Goal: Task Accomplishment & Management: Manage account settings

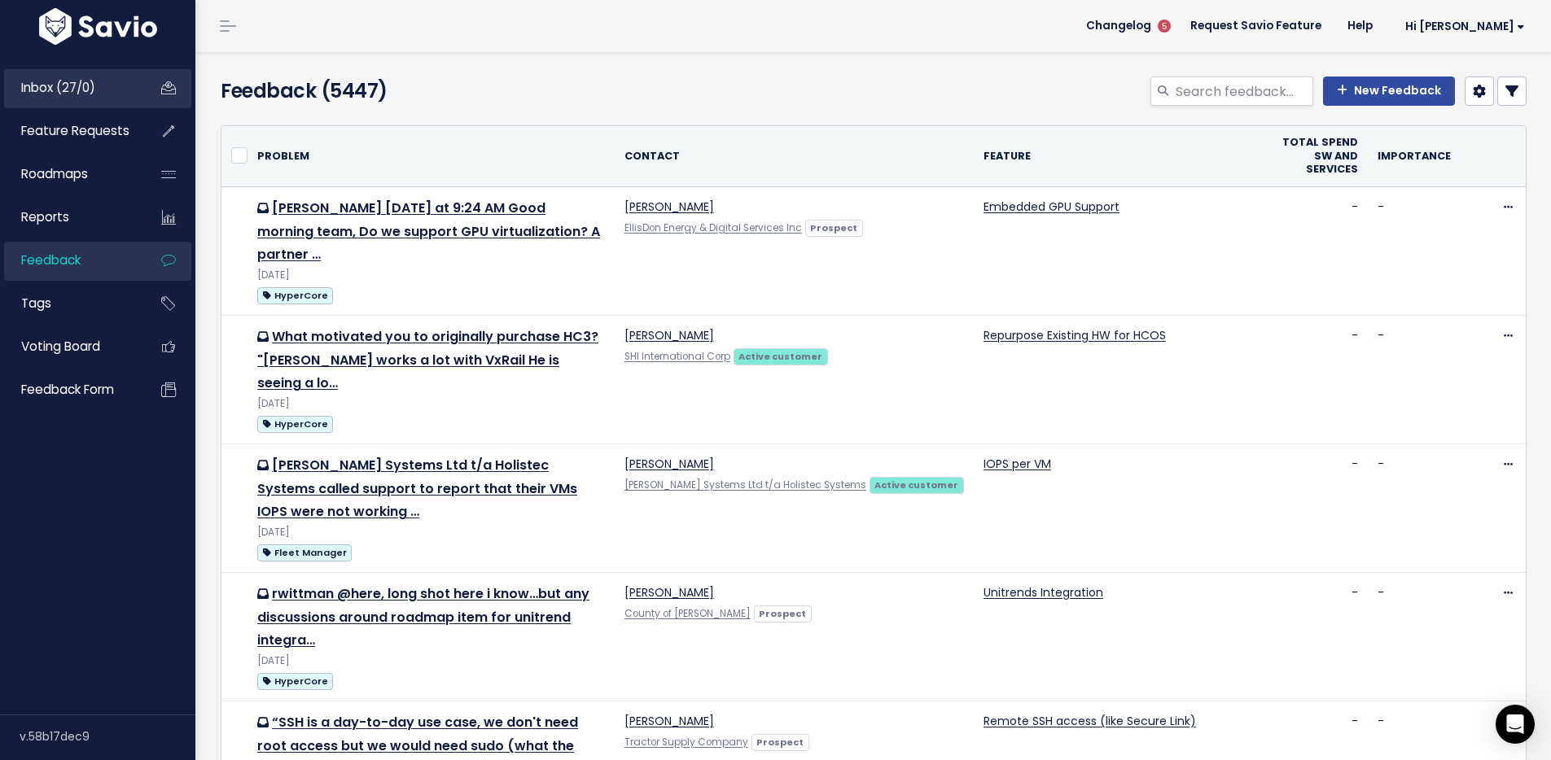
click at [64, 82] on span "Inbox (27/0)" at bounding box center [58, 87] width 74 height 17
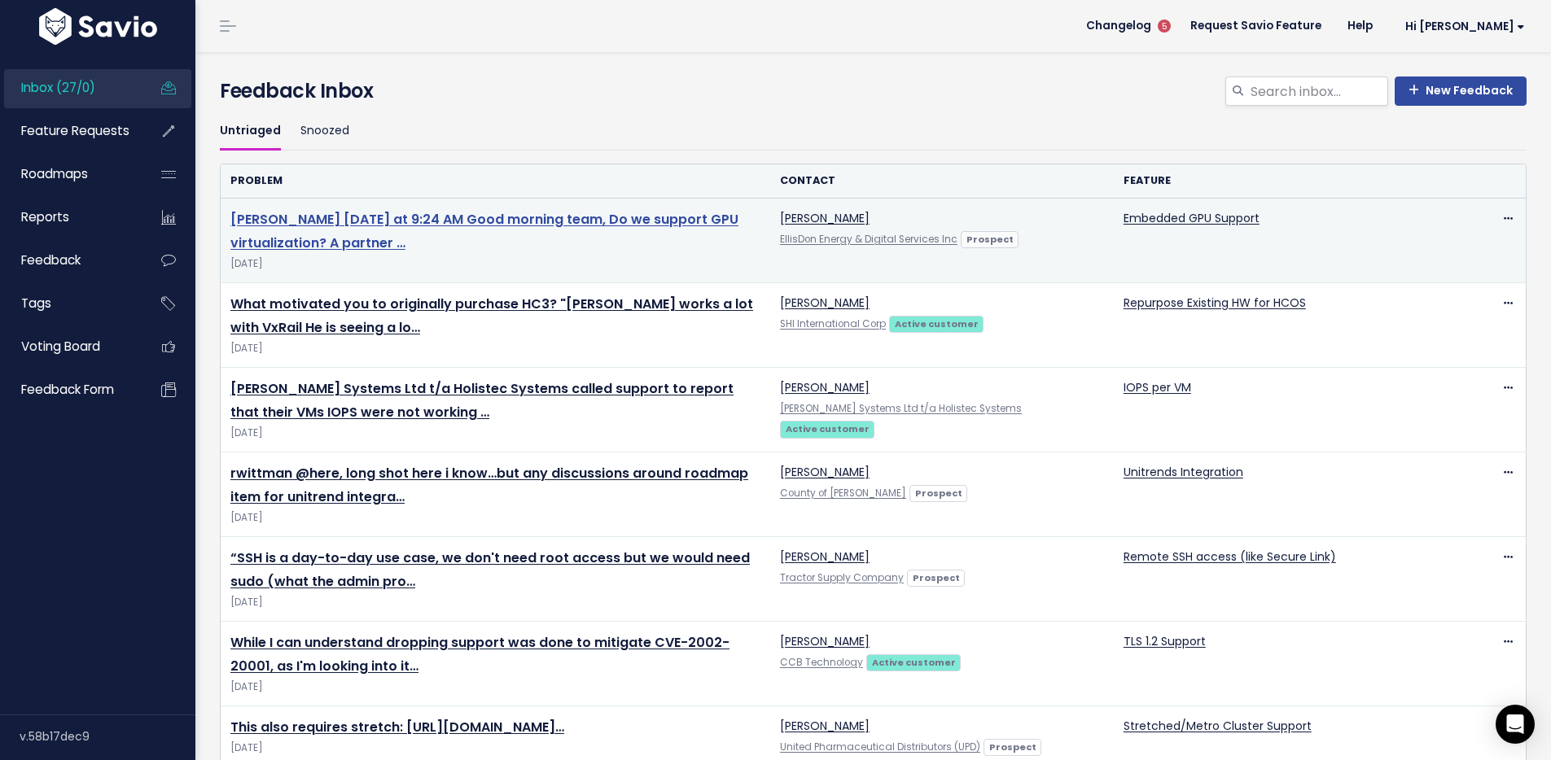
click at [431, 221] on link "Arash Naderi Tuesday at 9:24 AM Good morning team, Do we support GPU virtualiza…" at bounding box center [484, 231] width 508 height 42
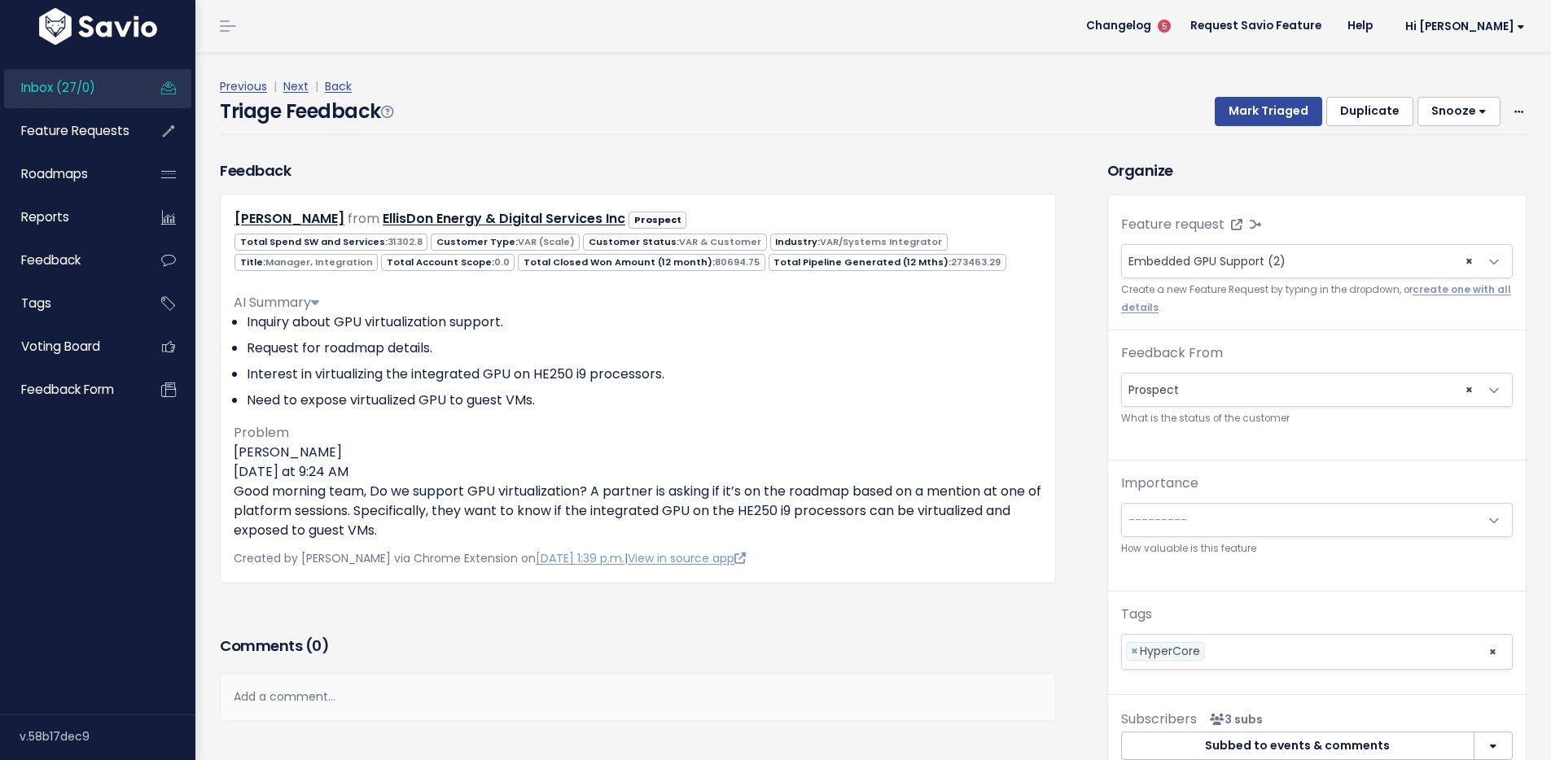
click at [875, 77] on div "Previous | Next | Back" at bounding box center [873, 87] width 1307 height 20
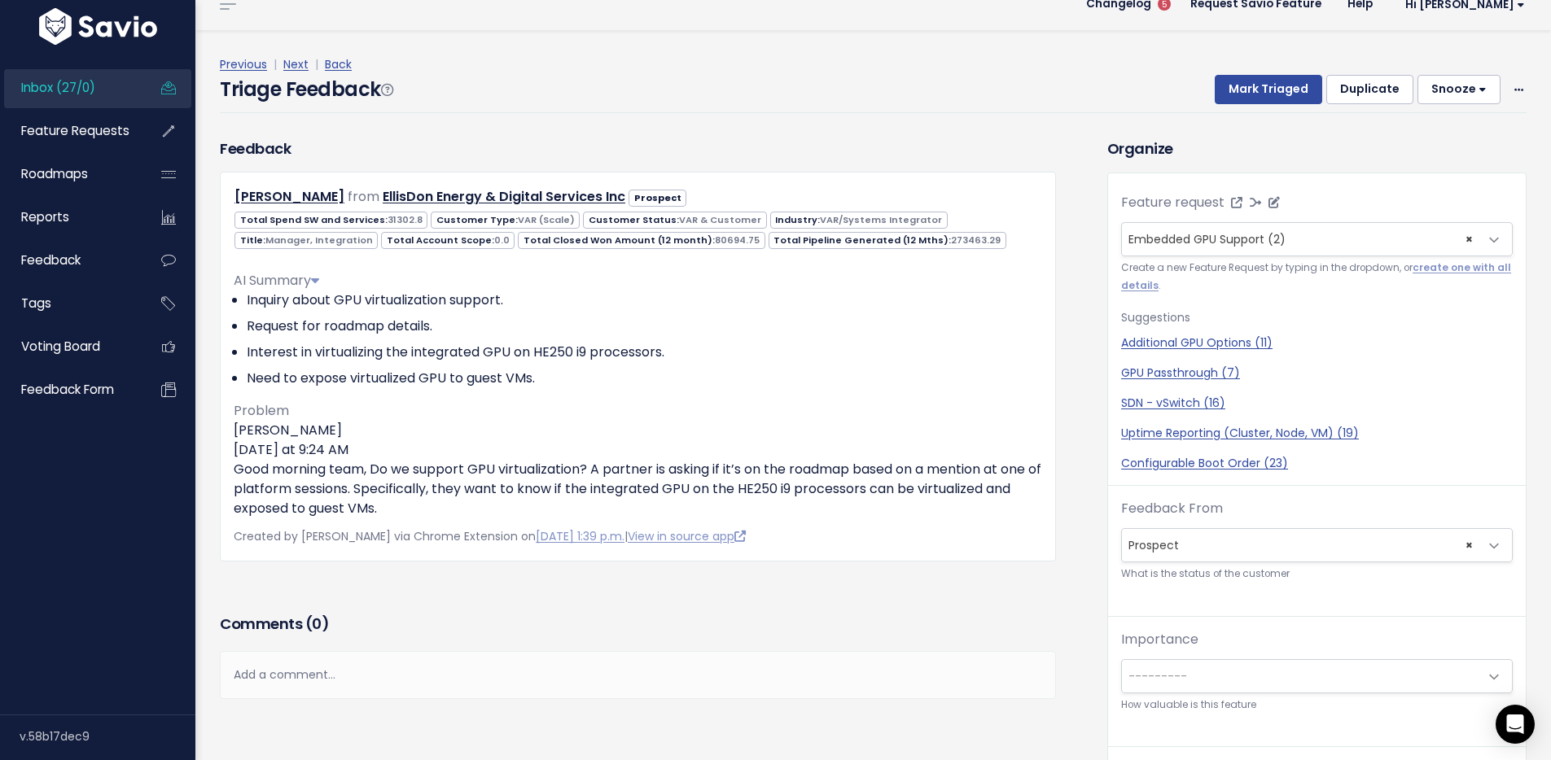
scroll to position [31, 0]
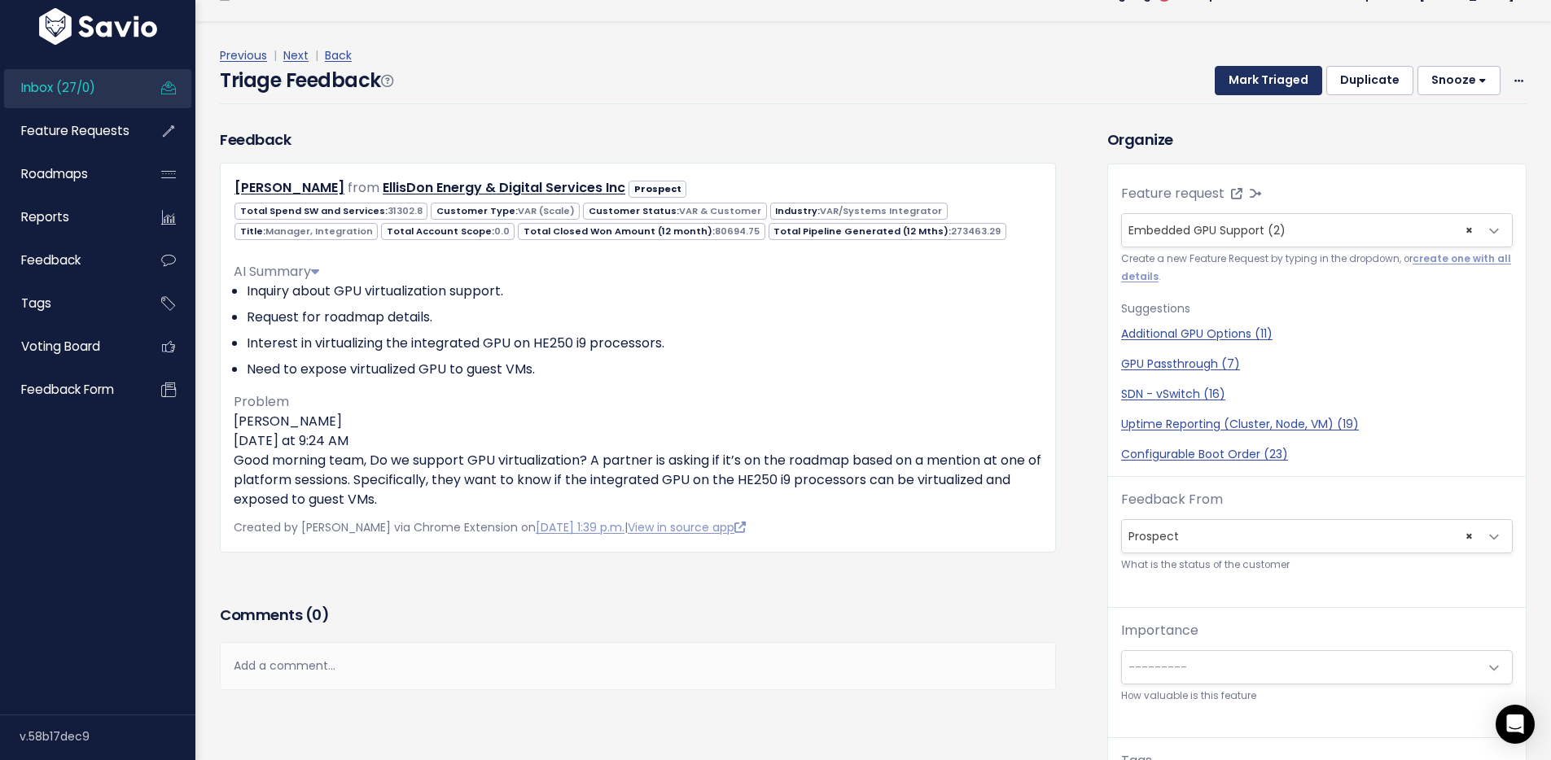
click at [1273, 75] on button "Mark Triaged" at bounding box center [1268, 80] width 107 height 29
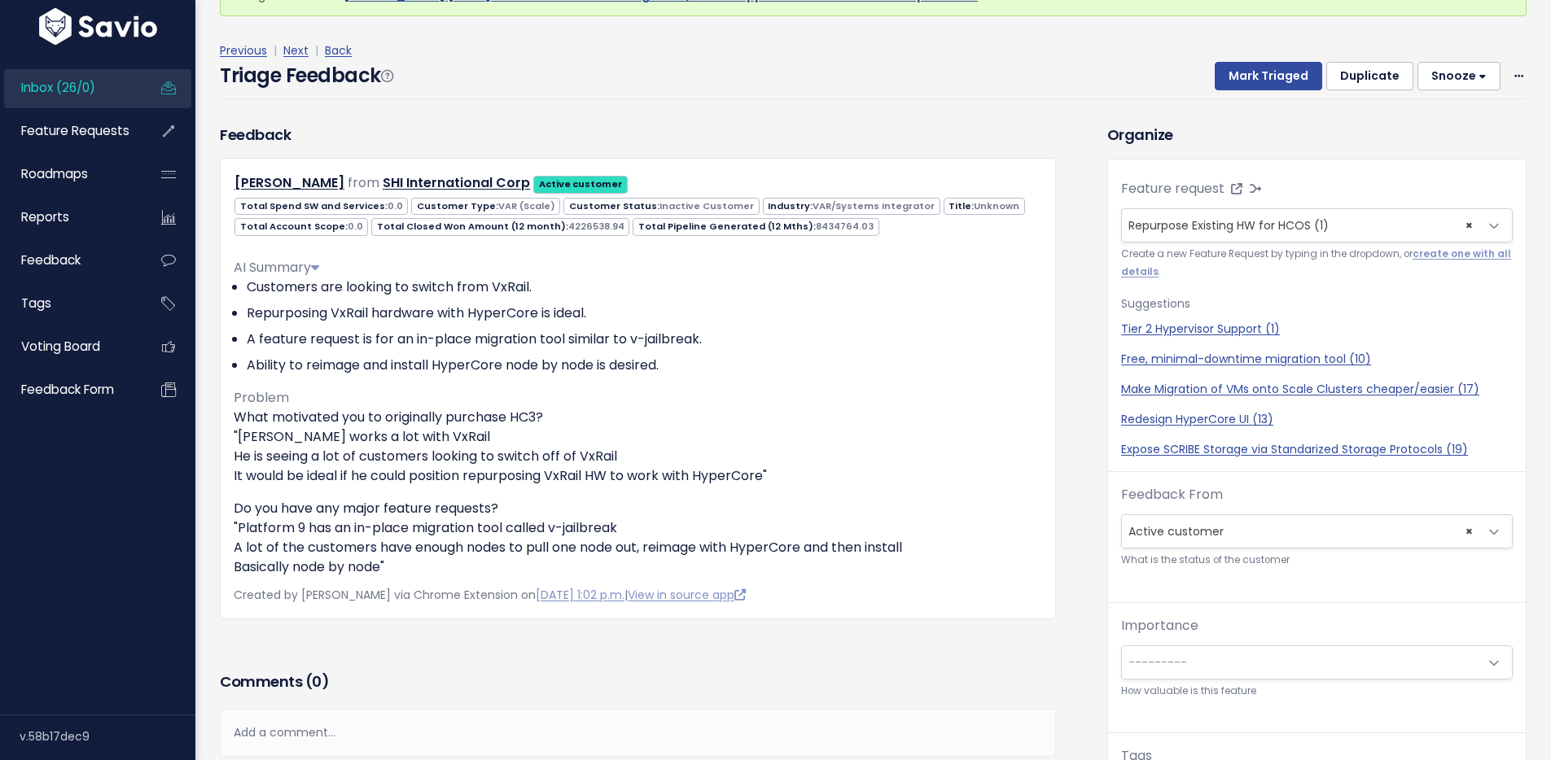
scroll to position [101, 0]
click at [978, 56] on div "Previous | Next | Back" at bounding box center [873, 52] width 1307 height 20
click at [1253, 68] on button "Mark Triaged" at bounding box center [1268, 77] width 107 height 29
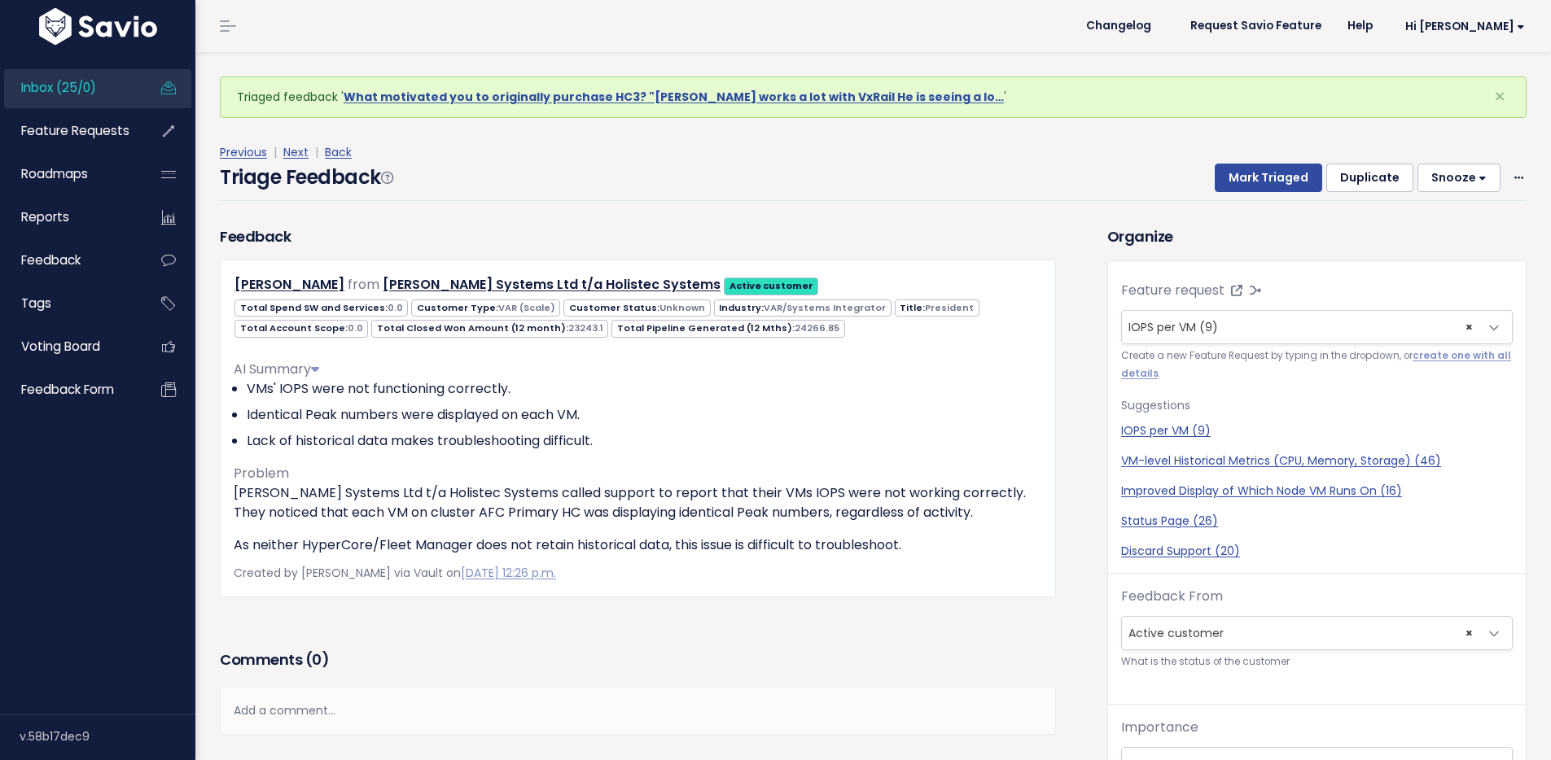
scroll to position [54, 0]
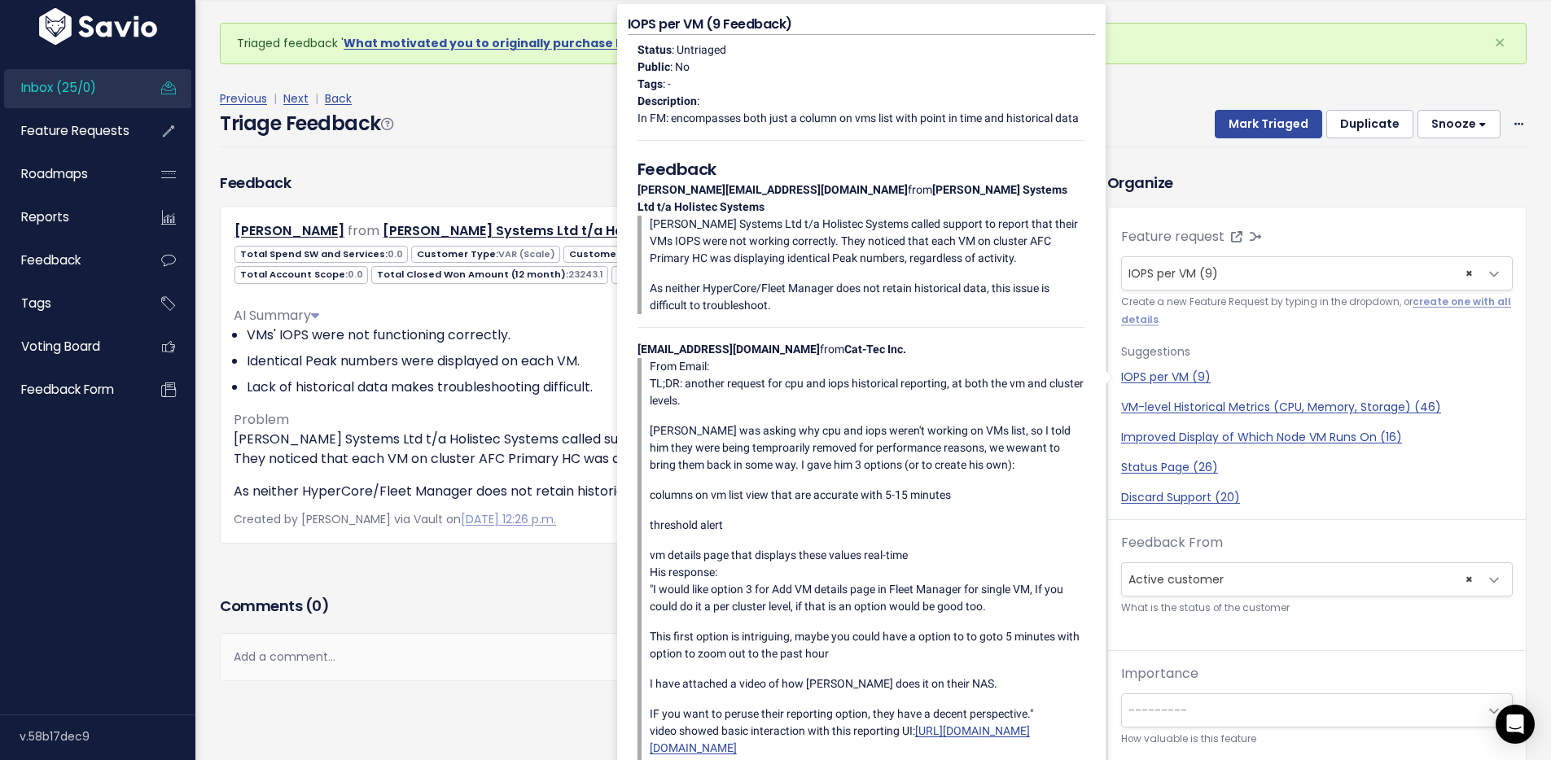
drag, startPoint x: 1138, startPoint y: 87, endPoint x: 1147, endPoint y: 86, distance: 9.0
click at [1138, 87] on div "Previous | Next | Back Triage Feedback Mark Triaged Duplicate Snooze 1 day 3 da…" at bounding box center [879, 117] width 1319 height 107
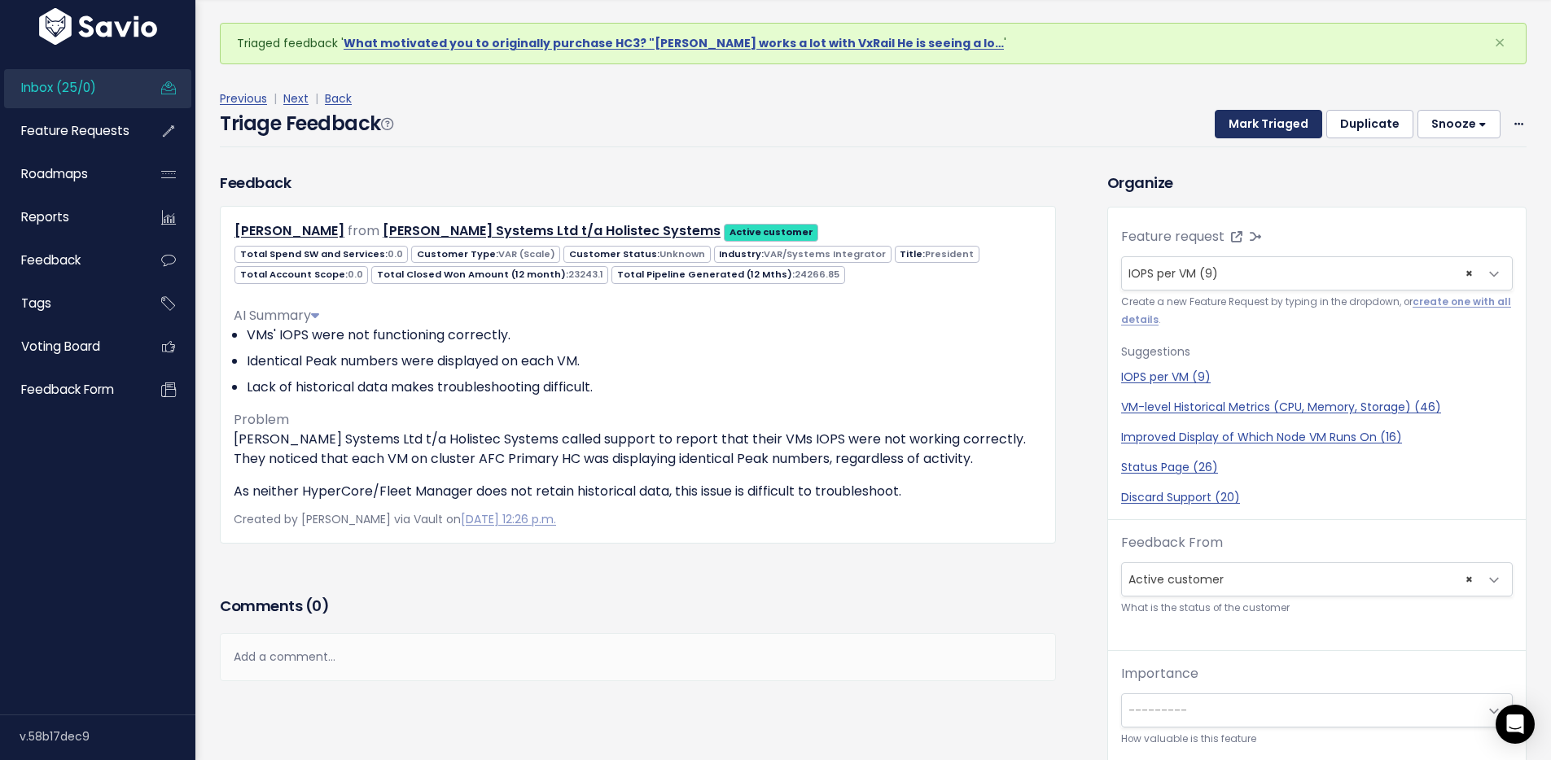
click at [1242, 118] on button "Mark Triaged" at bounding box center [1268, 124] width 107 height 29
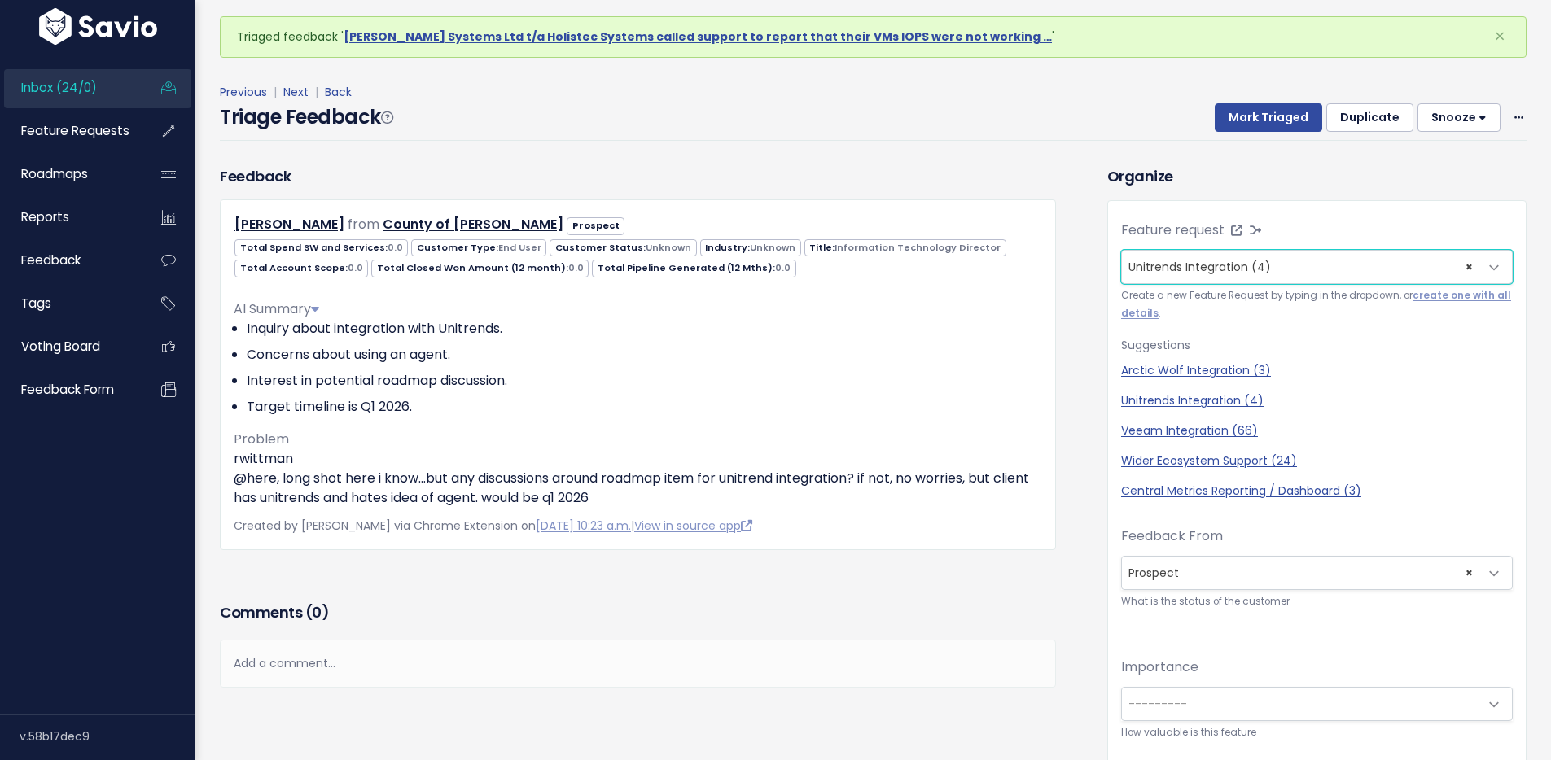
scroll to position [3, 0]
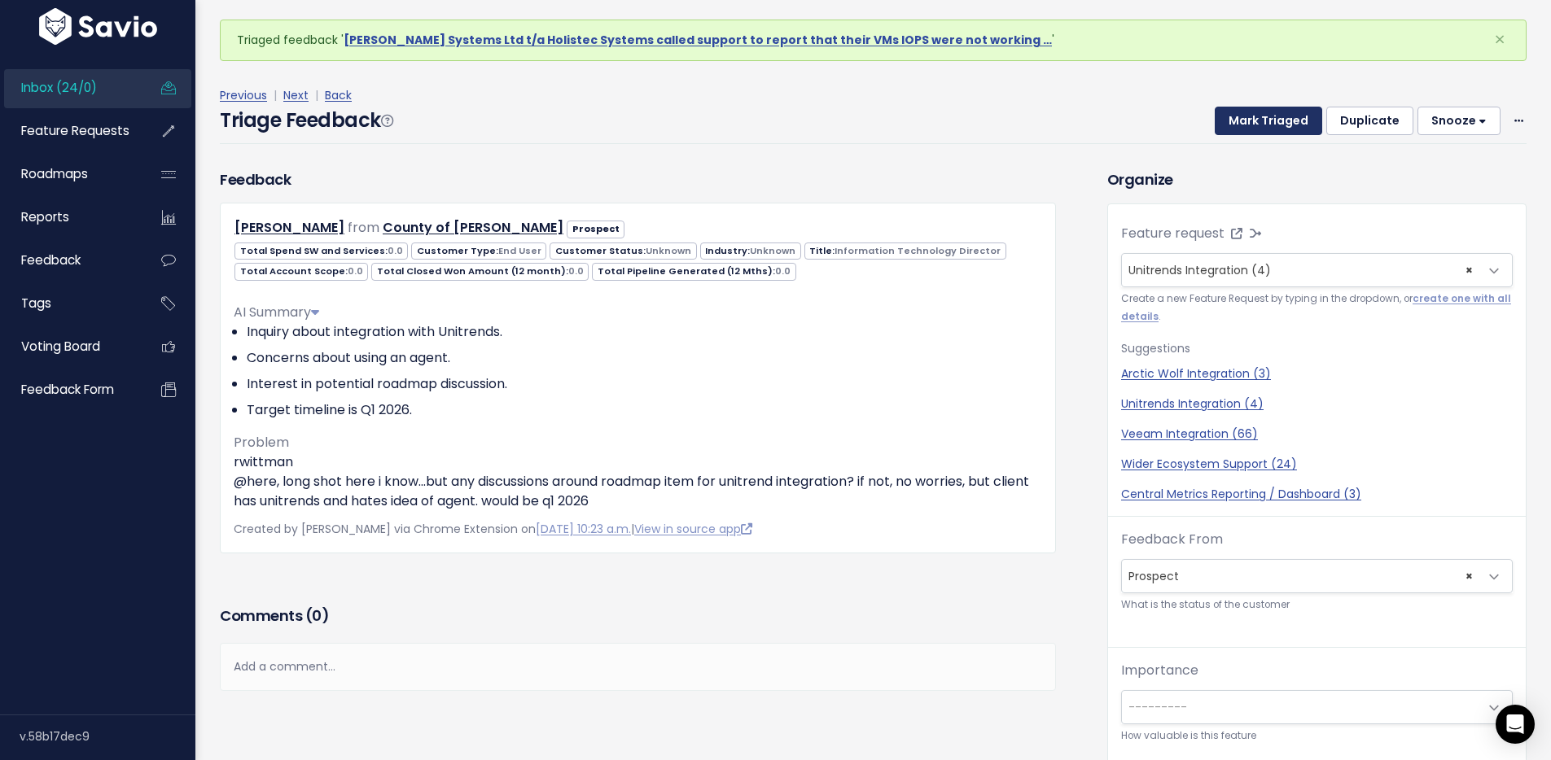
click at [1249, 122] on button "Mark Triaged" at bounding box center [1268, 121] width 107 height 29
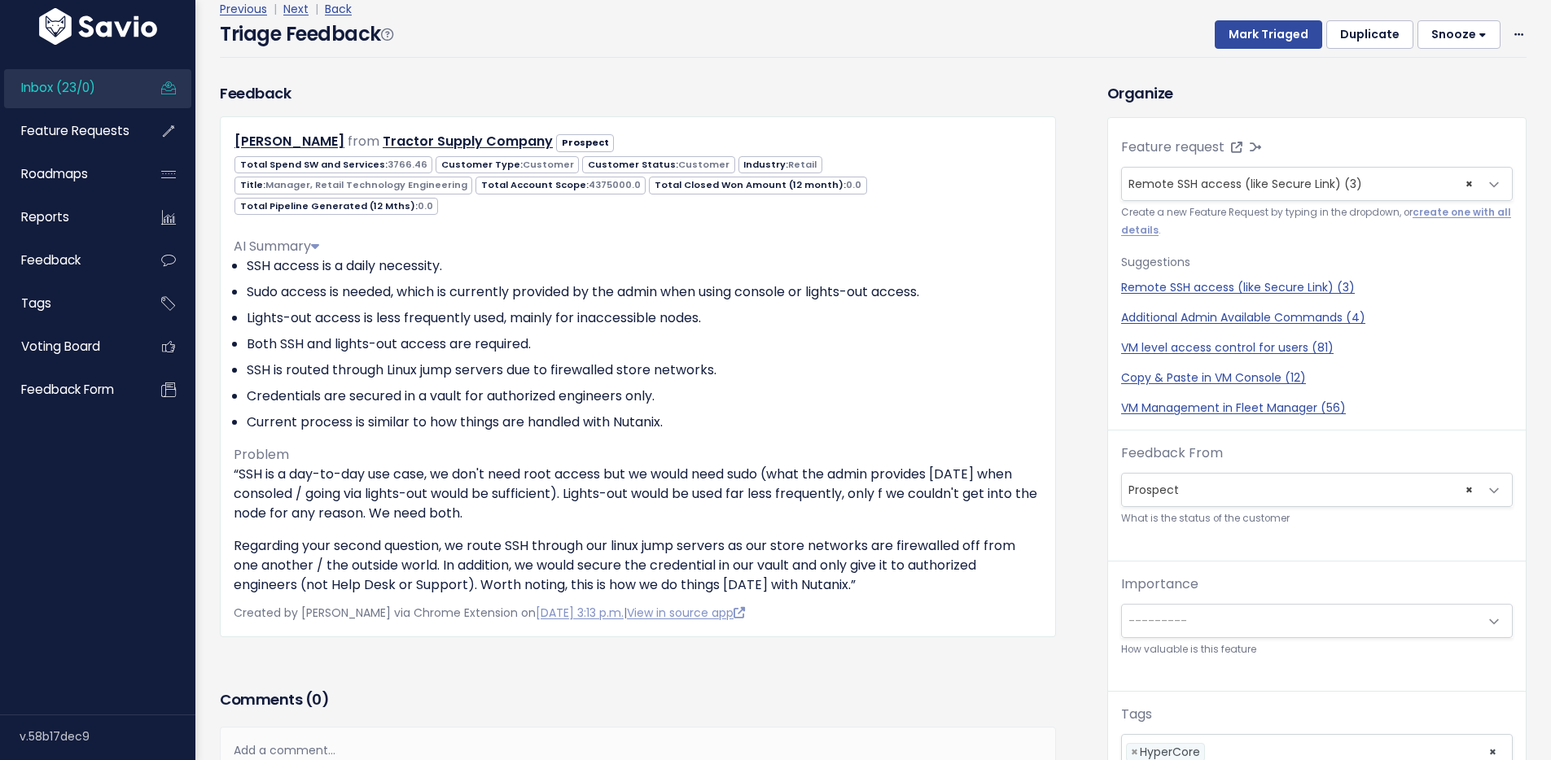
scroll to position [140, 0]
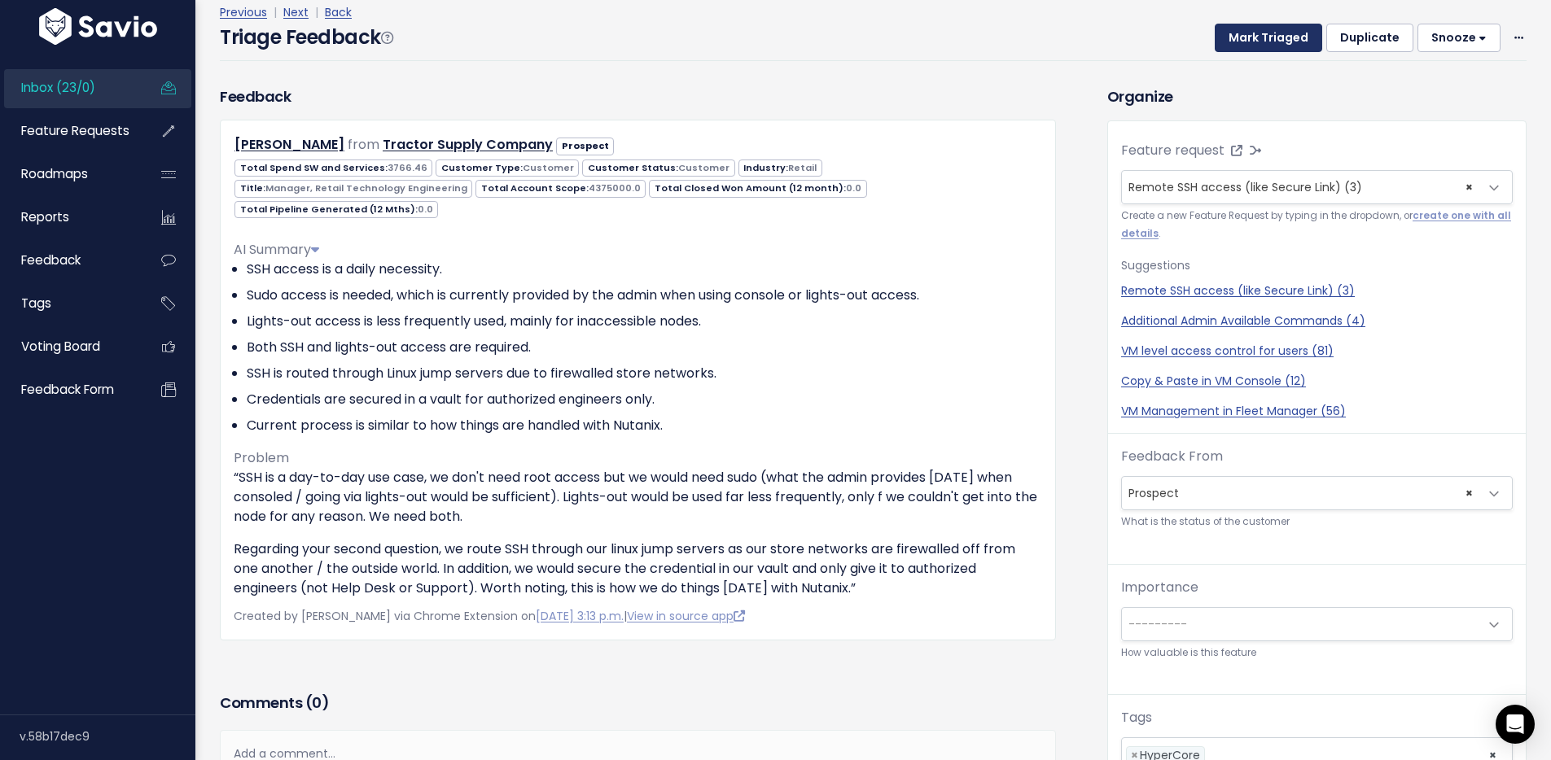
click at [1232, 44] on button "Mark Triaged" at bounding box center [1268, 38] width 107 height 29
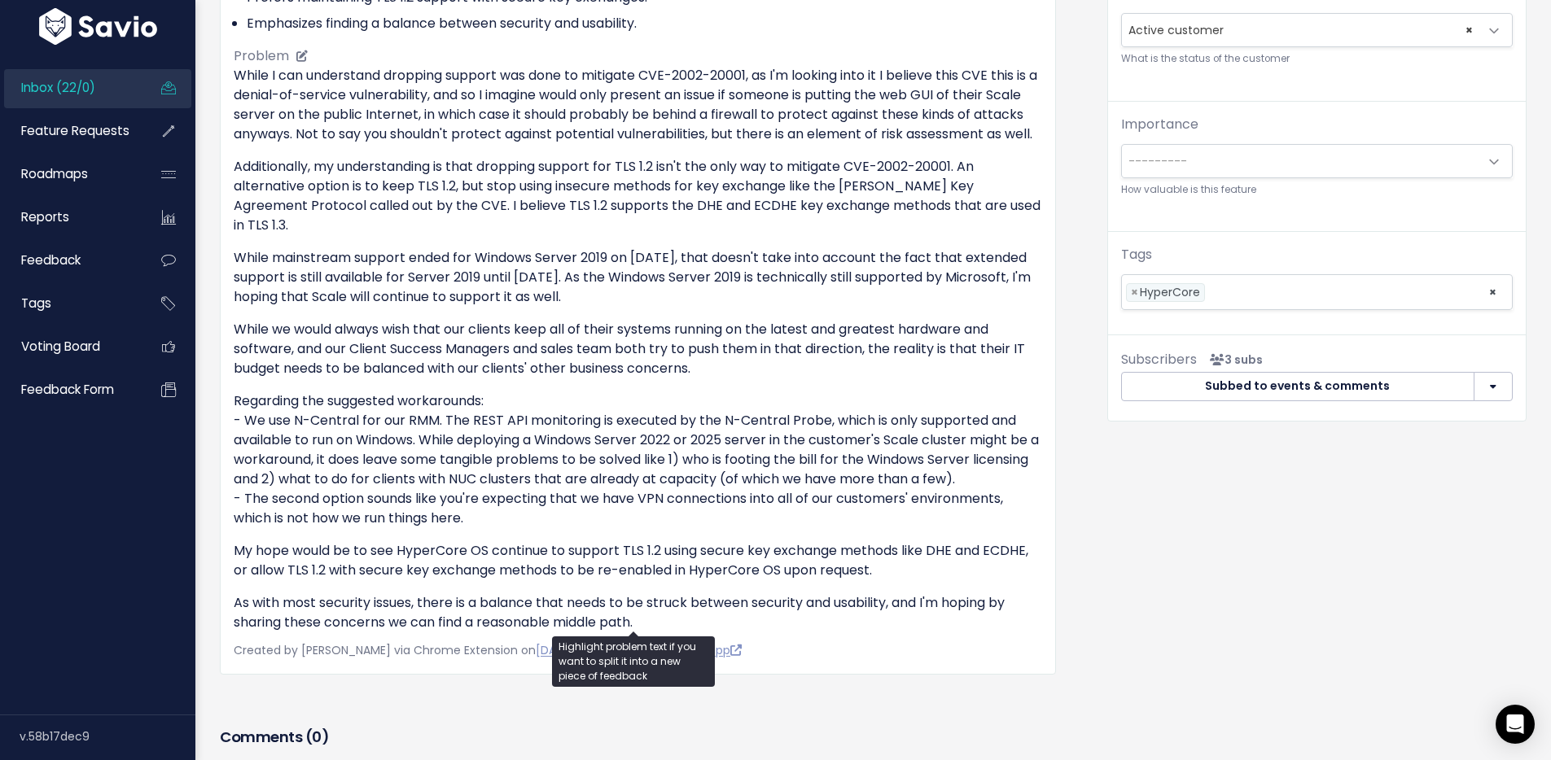
scroll to position [619, 0]
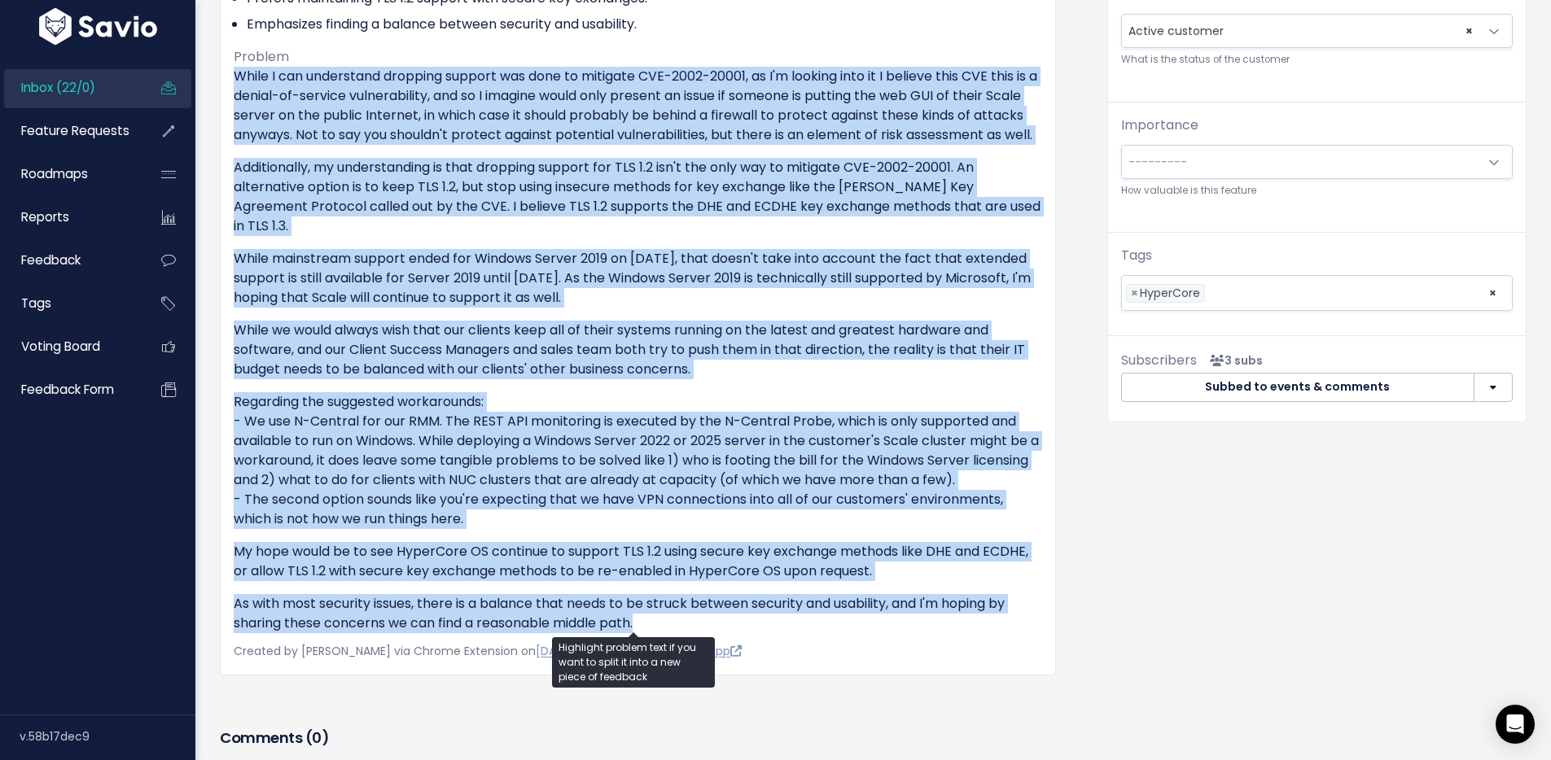
drag, startPoint x: 643, startPoint y: 616, endPoint x: 471, endPoint y: 164, distance: 483.6
click at [230, 61] on div "[PERSON_NAME] from CCB Technology Active customer" at bounding box center [638, 157] width 836 height 1035
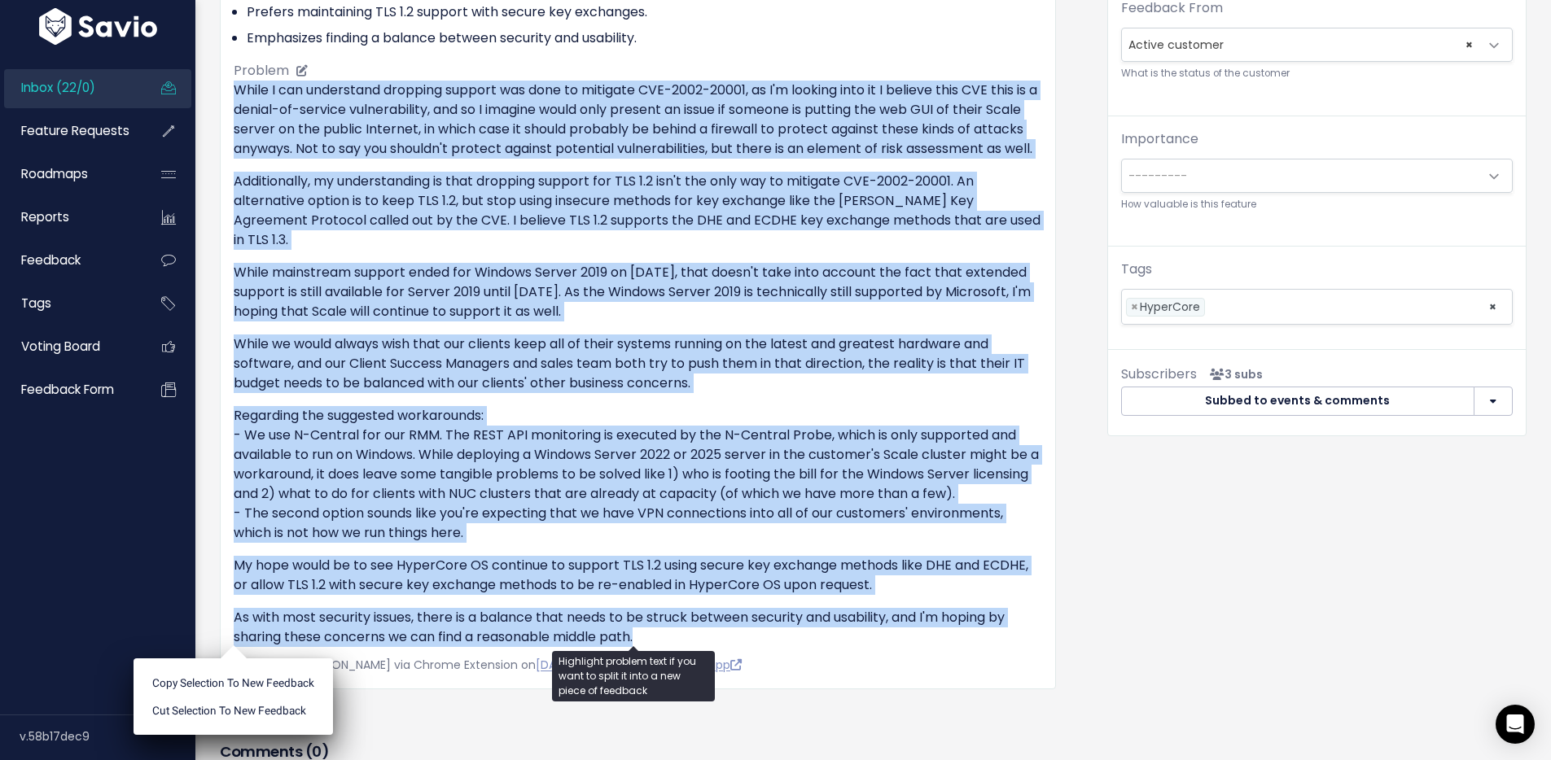
scroll to position [585, 0]
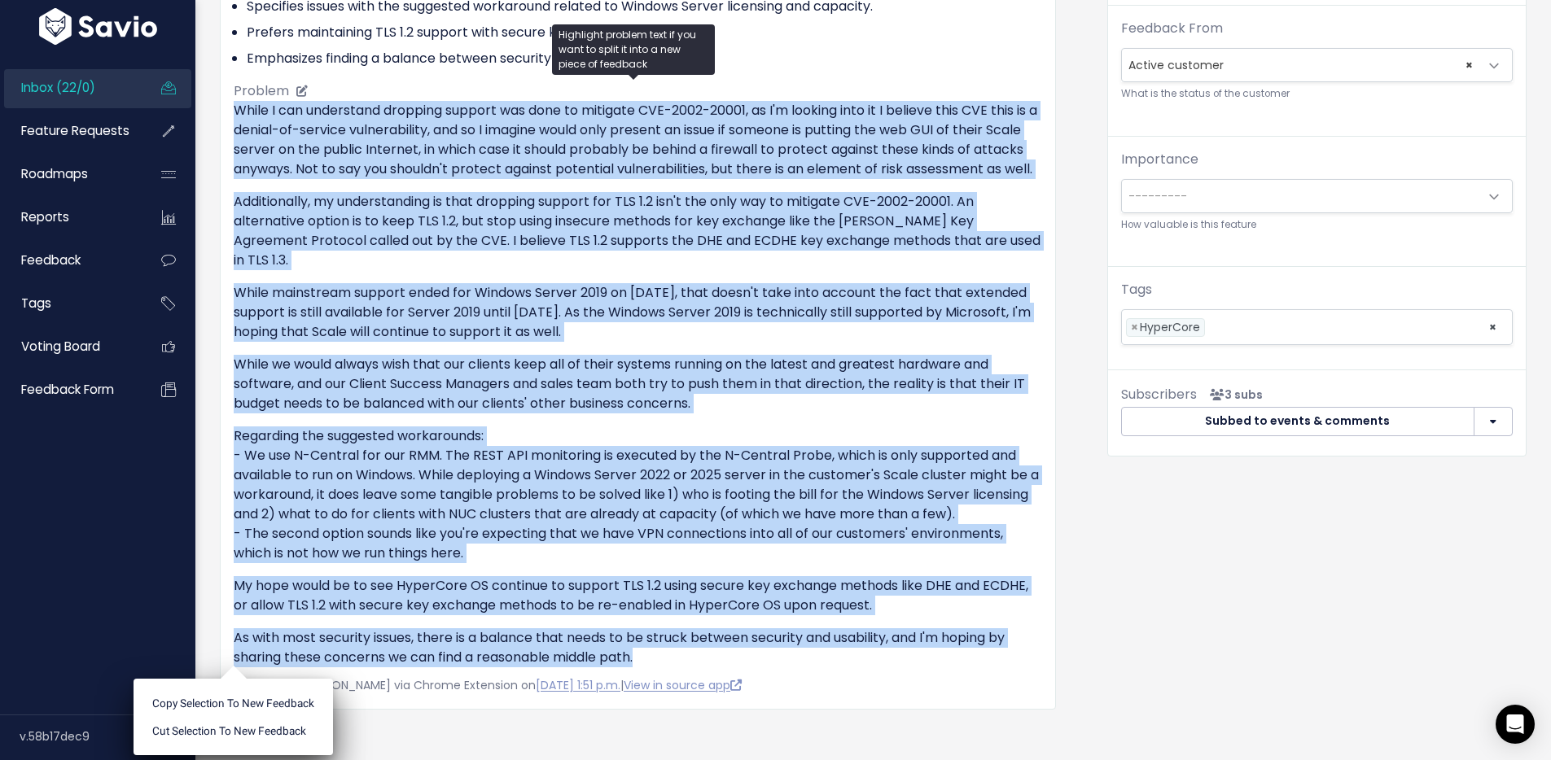
click at [726, 203] on p "Additionally, my understanding is that dropping support for TLS 1.2 isn't the o…" at bounding box center [638, 231] width 808 height 78
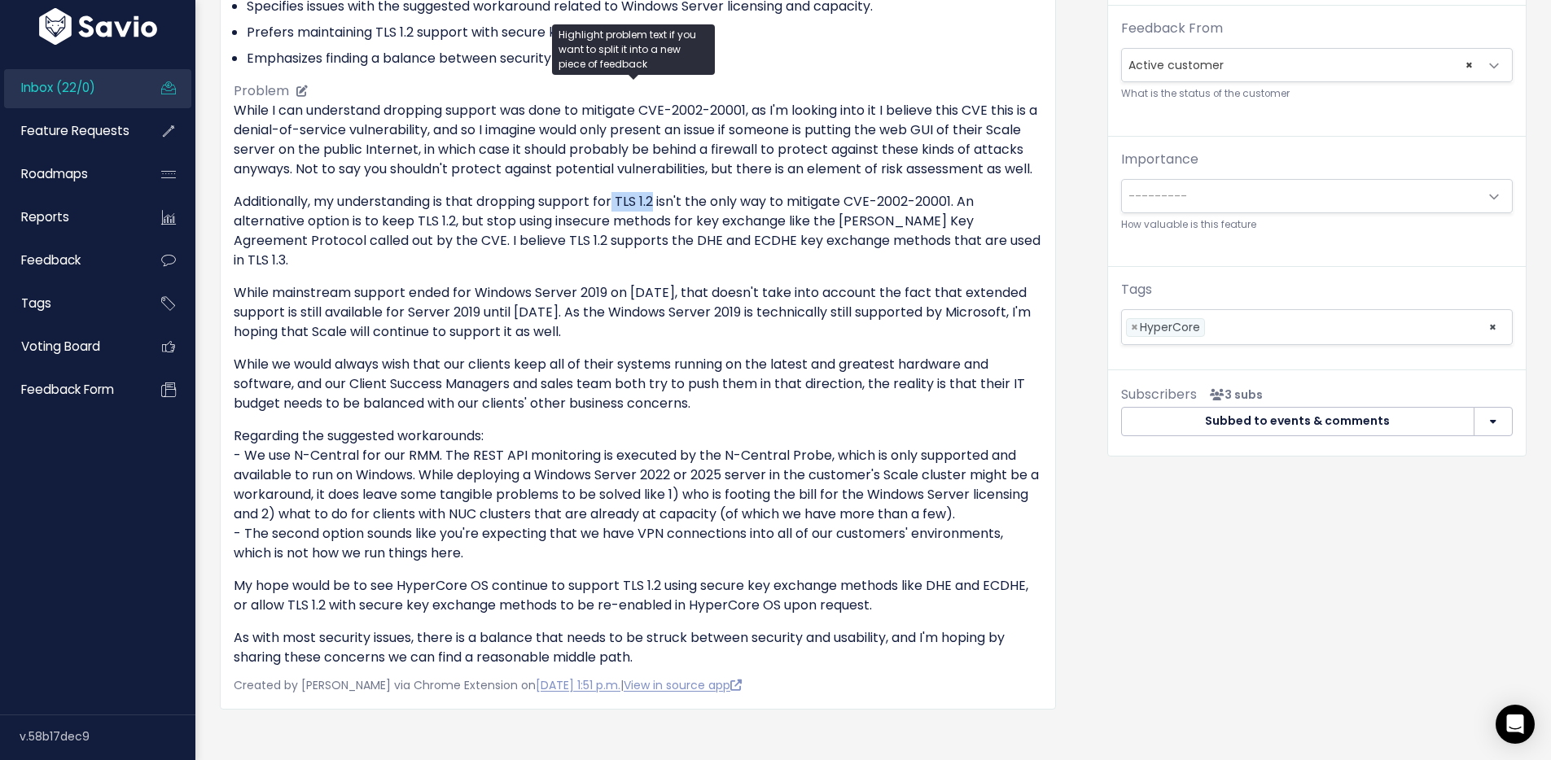
drag, startPoint x: 619, startPoint y: 195, endPoint x: 661, endPoint y: 194, distance: 41.5
click at [661, 194] on p "Additionally, my understanding is that dropping support for TLS 1.2 isn't the o…" at bounding box center [638, 231] width 808 height 78
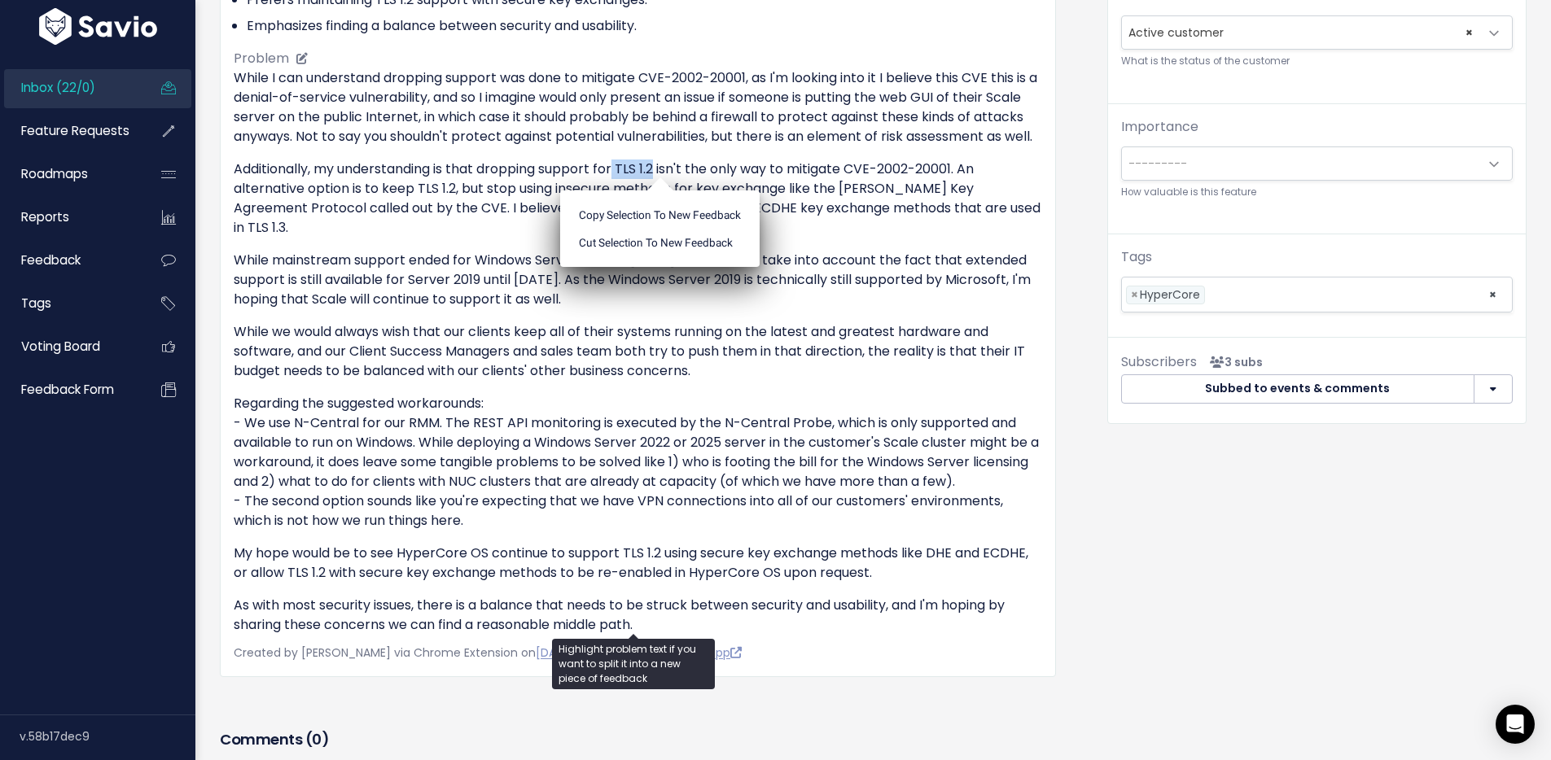
scroll to position [602, 0]
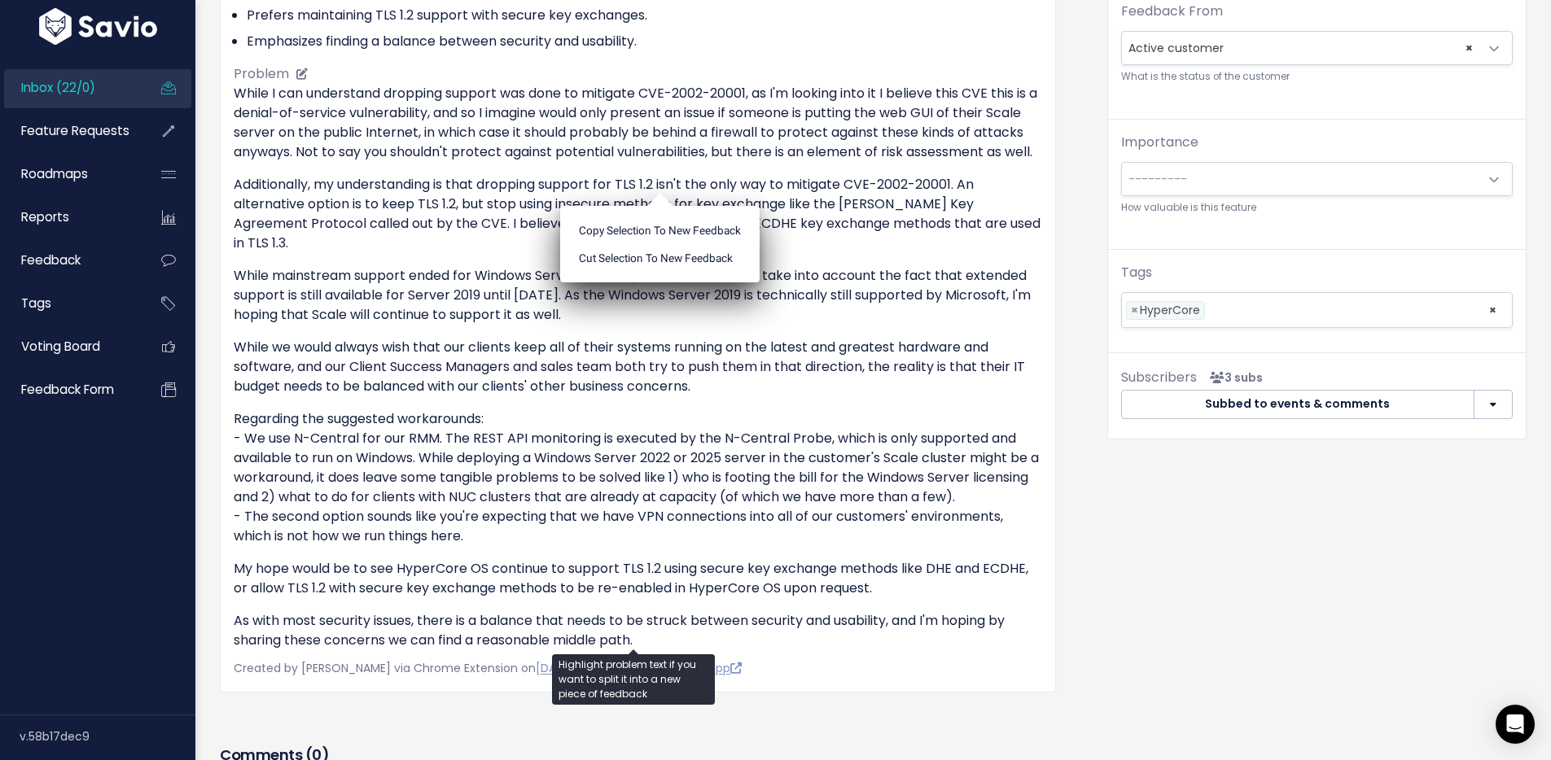
click at [767, 138] on p "While I can understand dropping support was done to mitigate CVE-2002-20001, as…" at bounding box center [638, 123] width 808 height 78
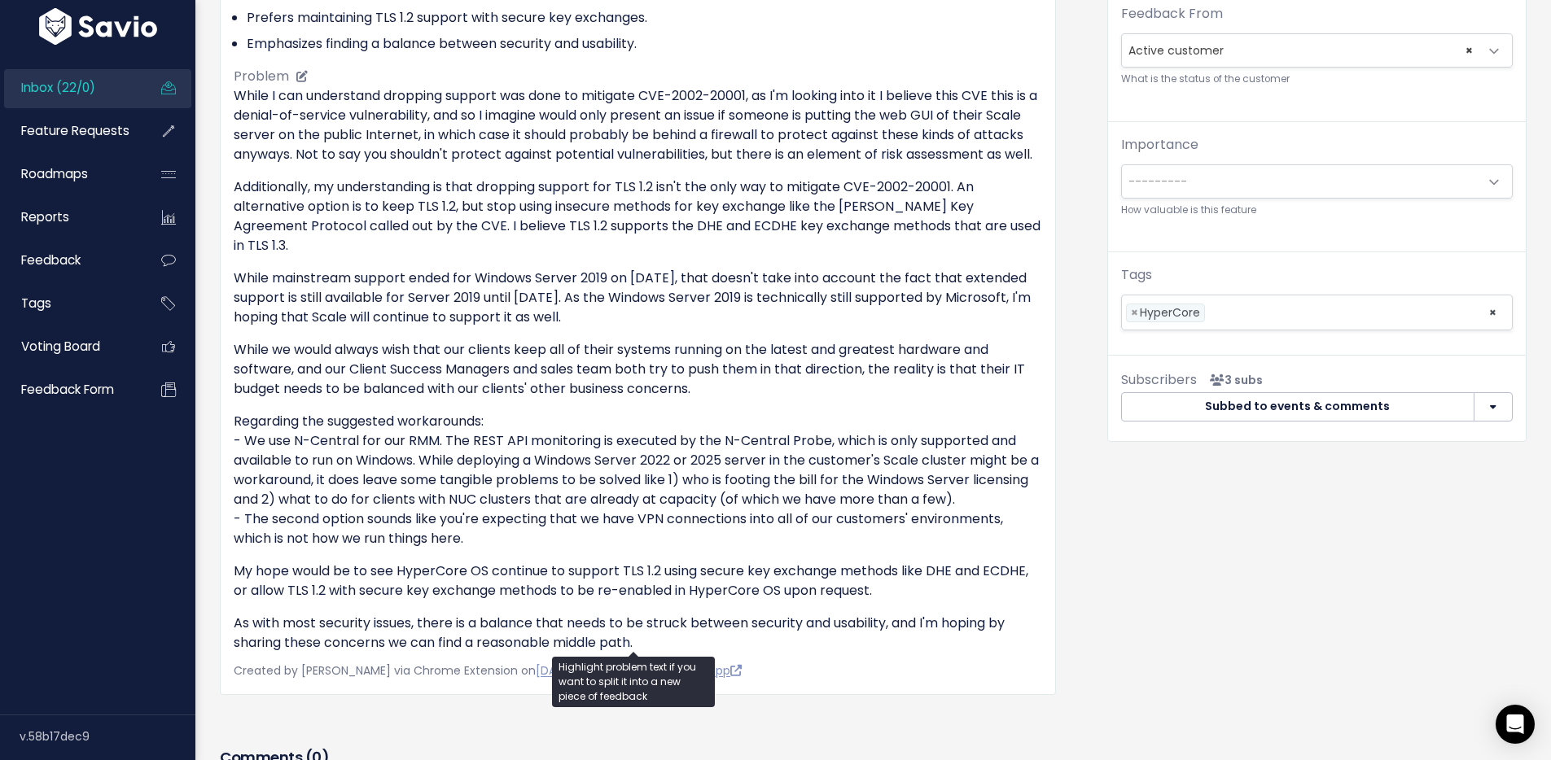
scroll to position [599, 0]
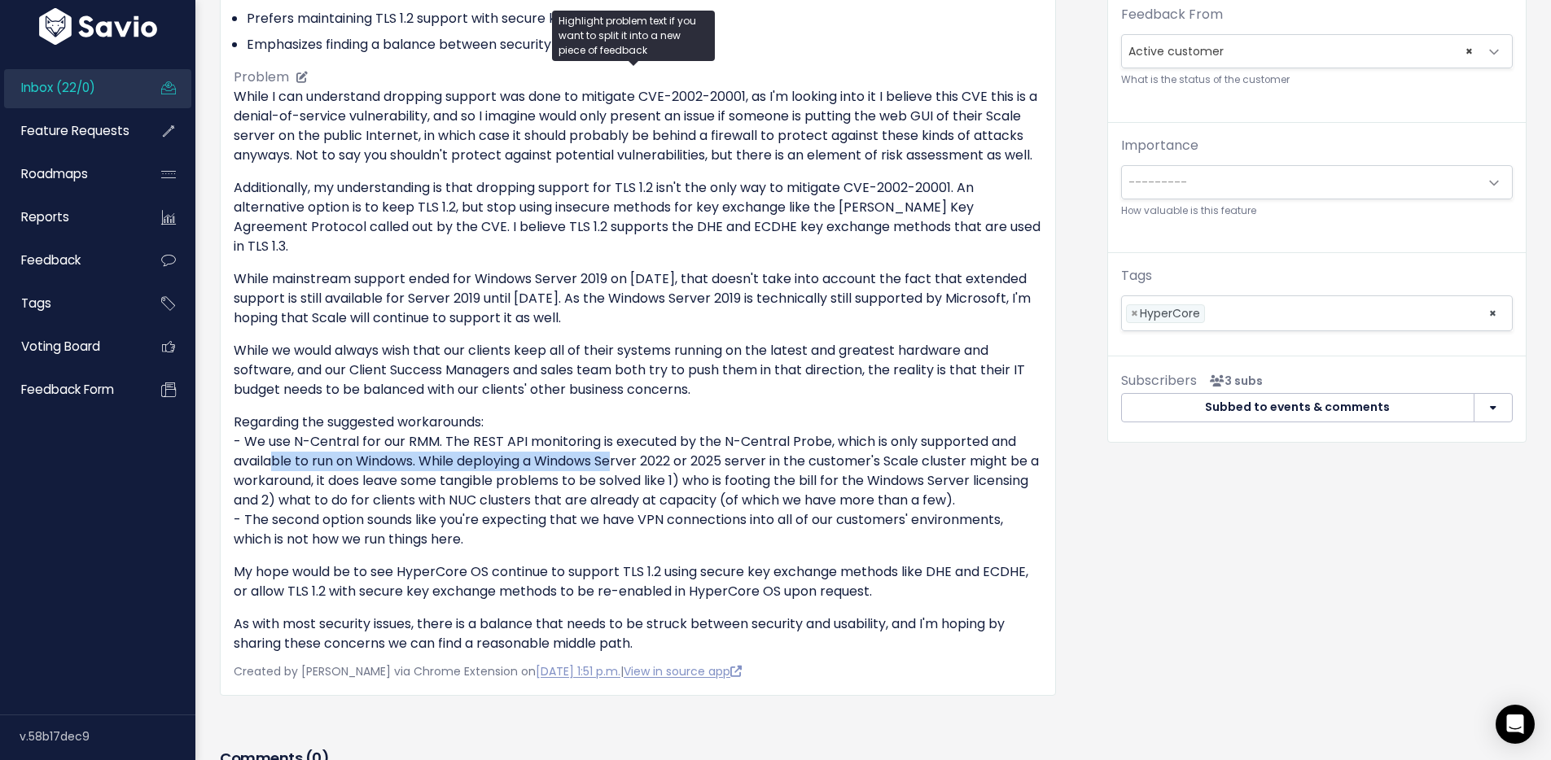
drag, startPoint x: 265, startPoint y: 466, endPoint x: 730, endPoint y: 440, distance: 465.6
click at [615, 458] on p "Regarding the suggested workarounds: - We use N-Central for our RMM. The REST A…" at bounding box center [638, 481] width 808 height 137
click at [730, 440] on p "Regarding the suggested workarounds: - We use N-Central for our RMM. The REST A…" at bounding box center [638, 481] width 808 height 137
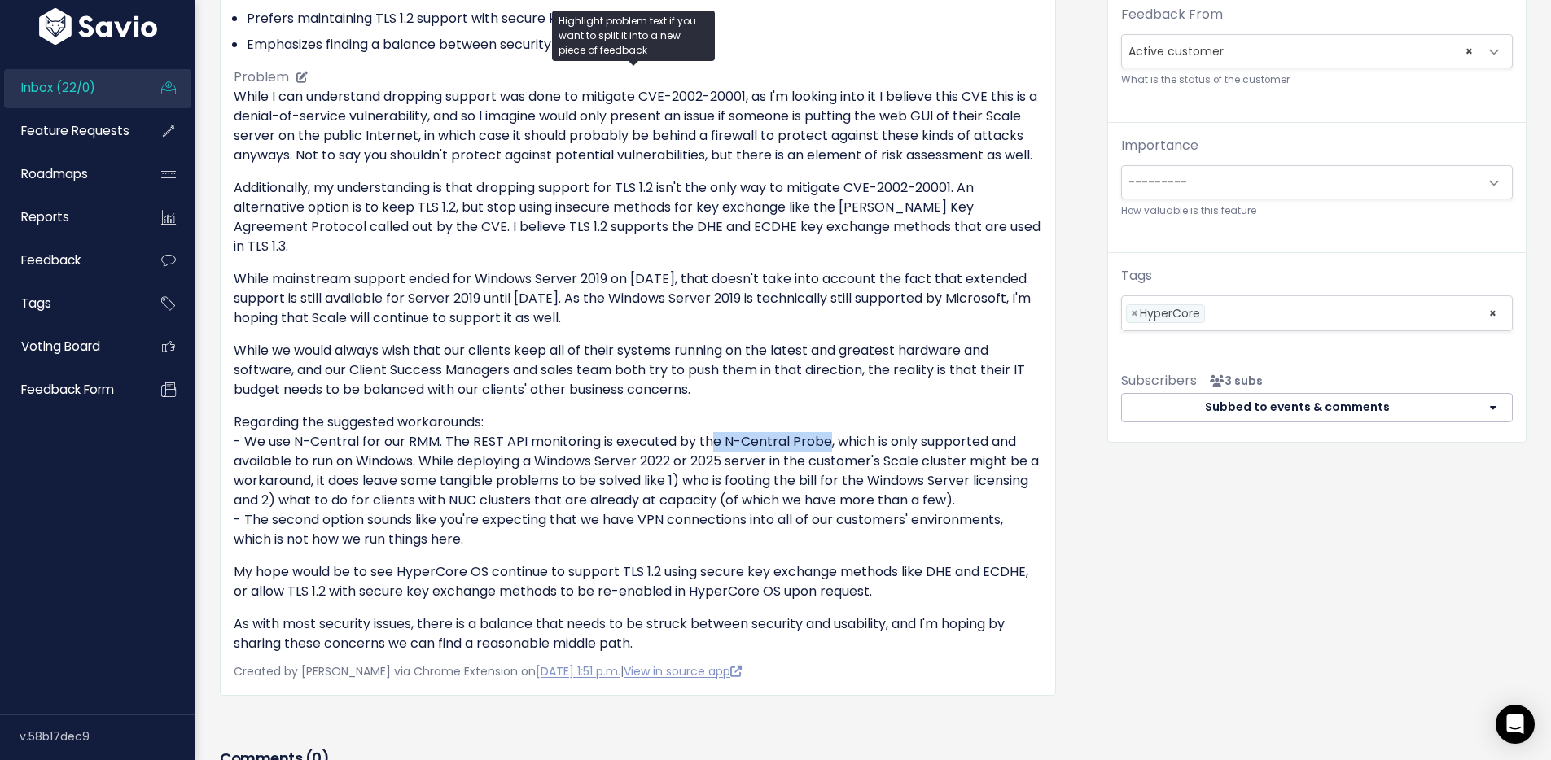
drag, startPoint x: 707, startPoint y: 440, endPoint x: 583, endPoint y: 475, distance: 129.4
click at [824, 439] on p "Regarding the suggested workarounds: - We use N-Central for our RMM. The REST A…" at bounding box center [638, 481] width 808 height 137
click at [322, 461] on p "Regarding the suggested workarounds: - We use N-Central for our RMM. The REST A…" at bounding box center [638, 481] width 808 height 137
drag, startPoint x: 285, startPoint y: 463, endPoint x: 648, endPoint y: 464, distance: 363.1
click at [448, 465] on p "Regarding the suggested workarounds: - We use N-Central for our RMM. The REST A…" at bounding box center [638, 481] width 808 height 137
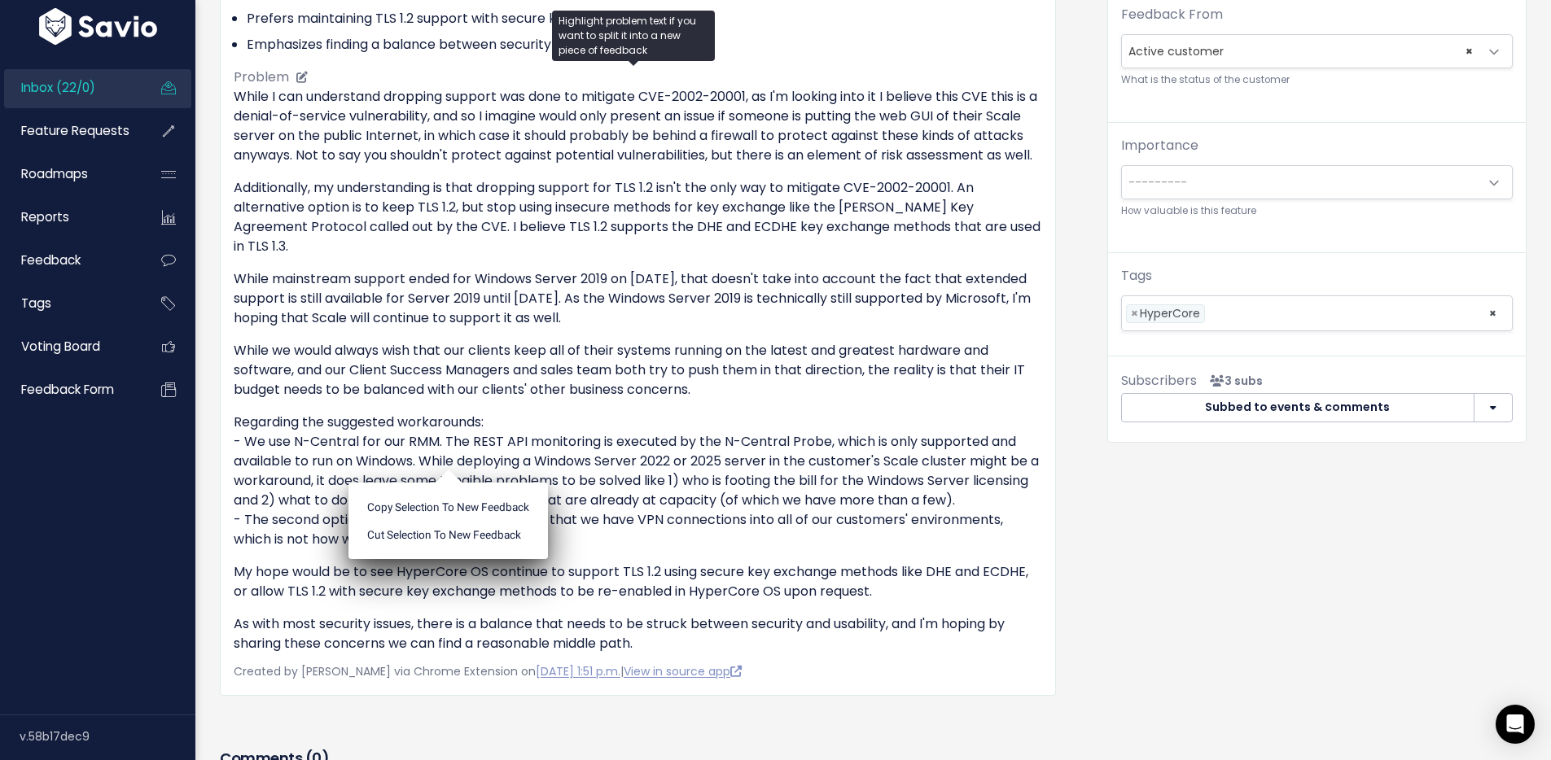
click at [645, 464] on p "Regarding the suggested workarounds: - We use N-Central for our RMM. The REST A…" at bounding box center [638, 481] width 808 height 137
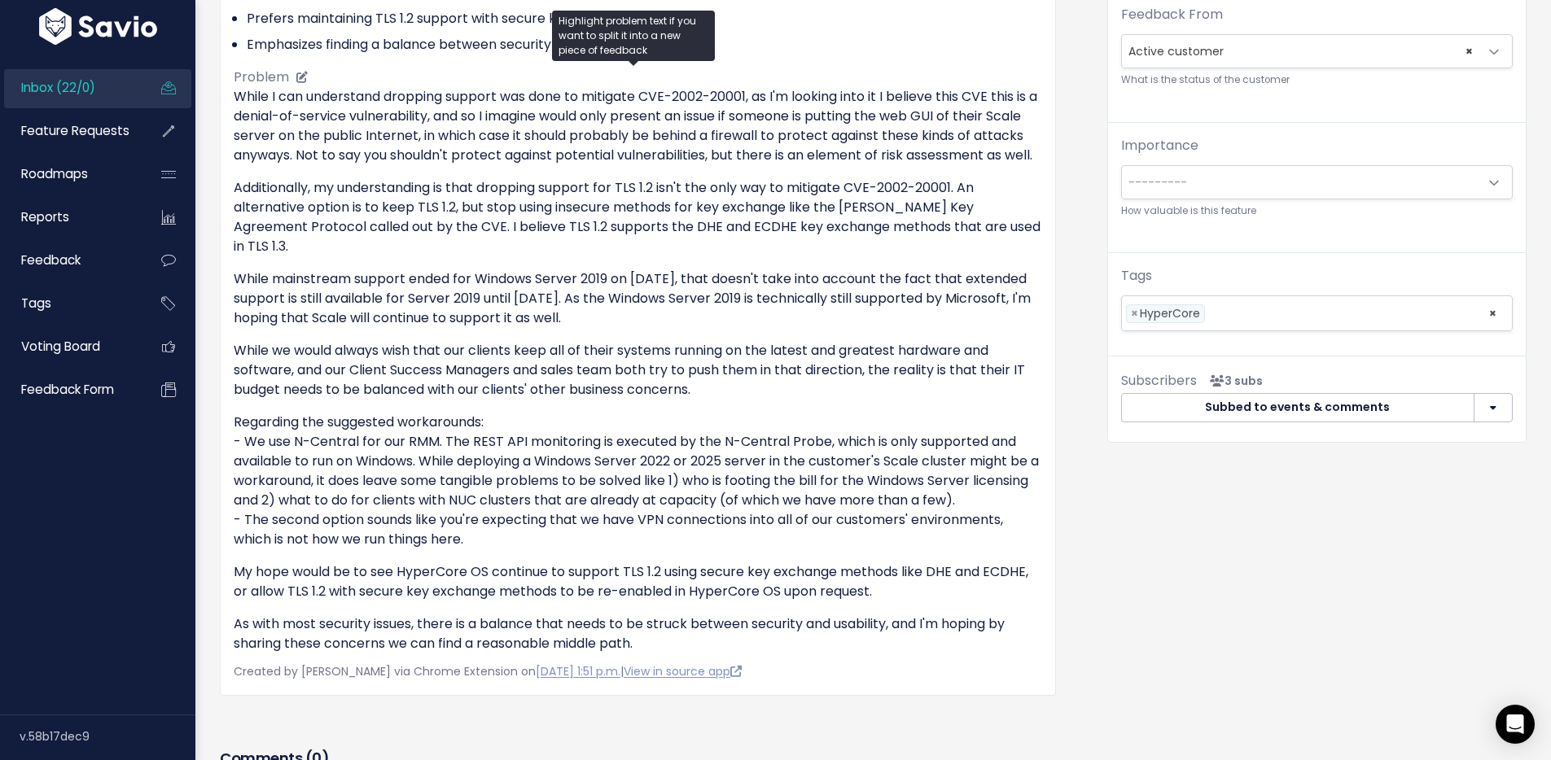
drag, startPoint x: 472, startPoint y: 460, endPoint x: 924, endPoint y: 547, distance: 460.1
click at [924, 547] on p "Regarding the suggested workarounds: - We use N-Central for our RMM. The REST A…" at bounding box center [638, 481] width 808 height 137
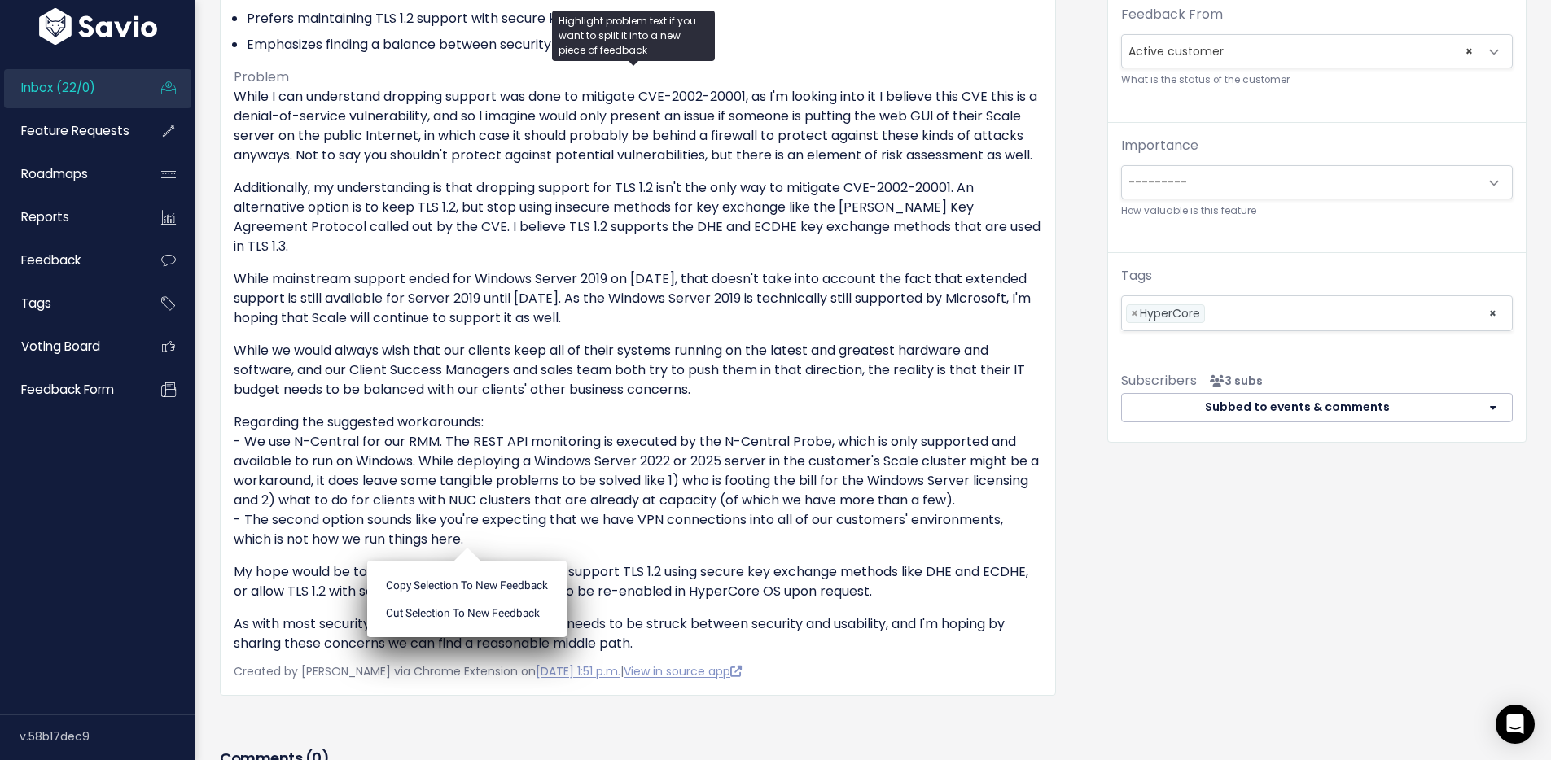
click at [1036, 263] on div "Bryon Perona from CCB Technology Active customer" at bounding box center [638, 178] width 836 height 1035
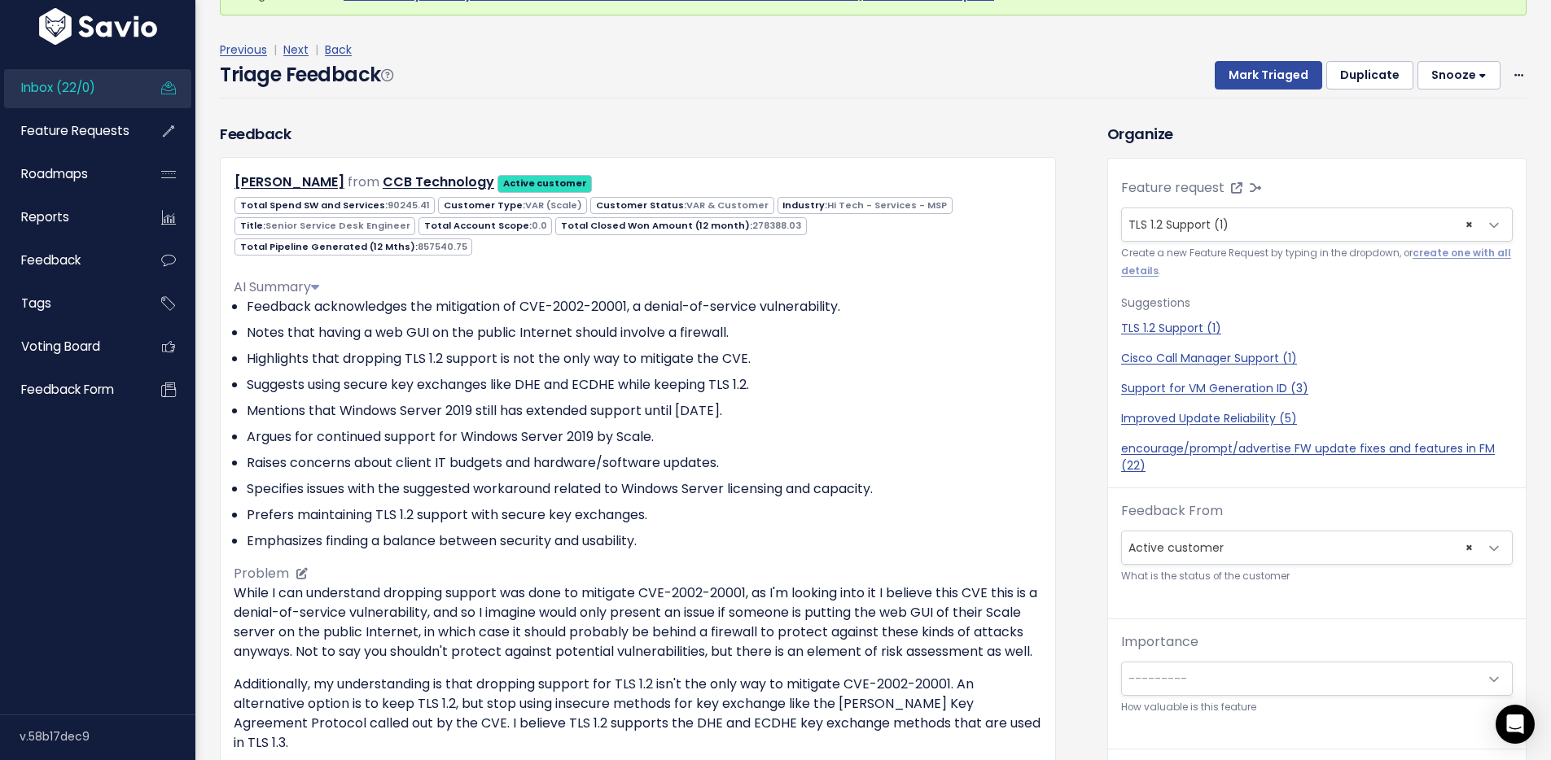
scroll to position [15, 0]
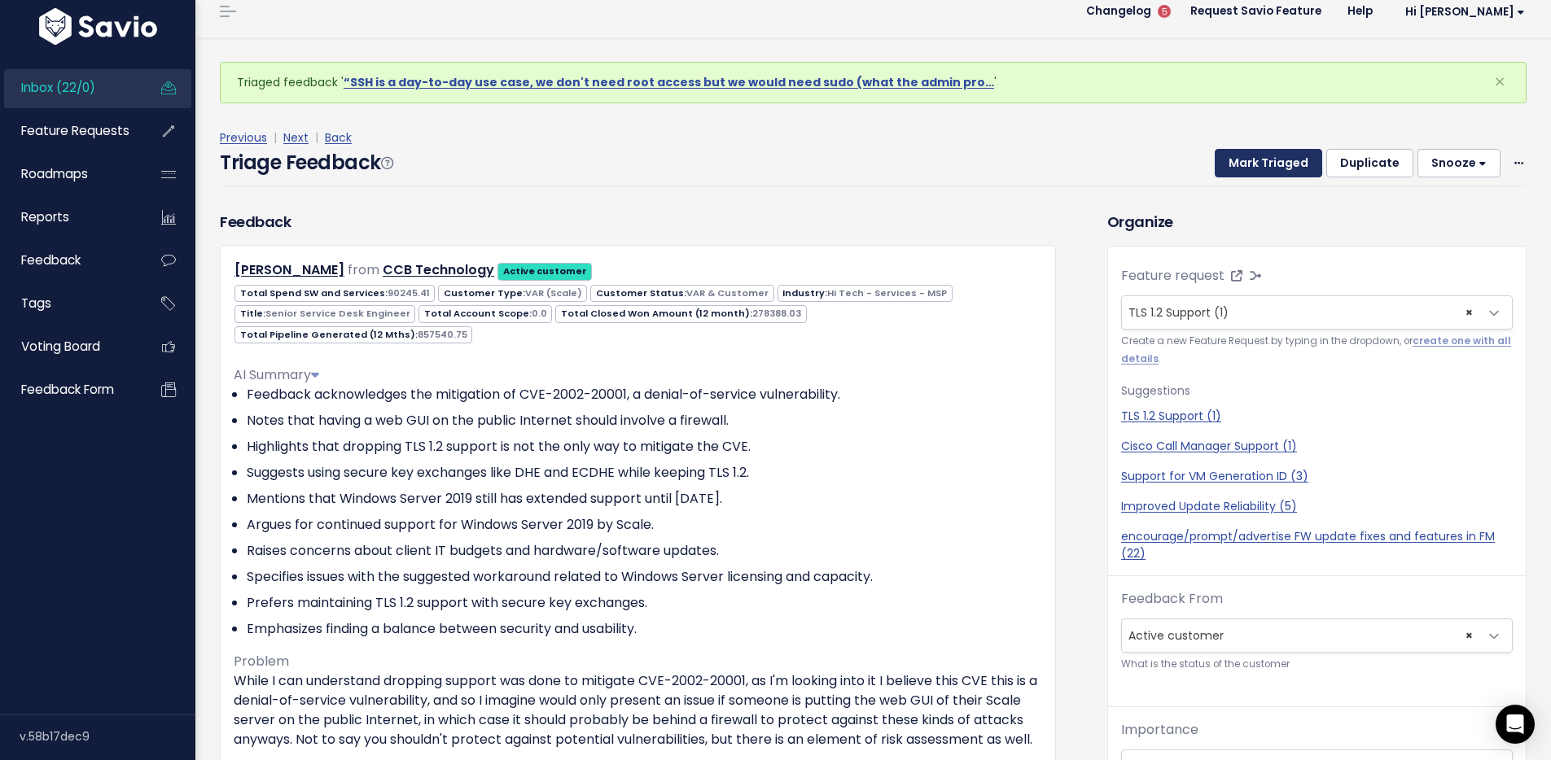
click at [1242, 173] on button "Mark Triaged" at bounding box center [1268, 163] width 107 height 29
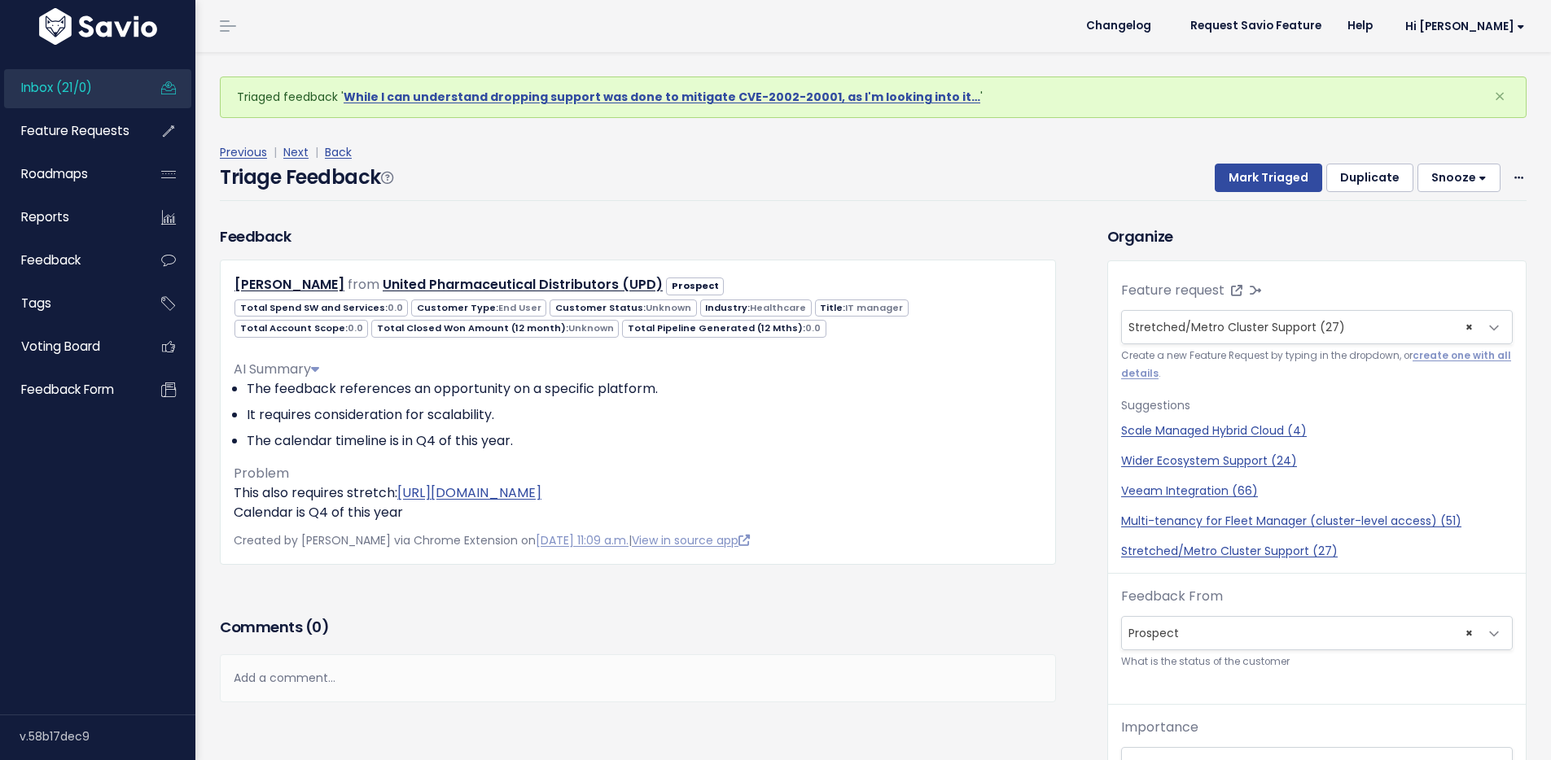
scroll to position [54, 0]
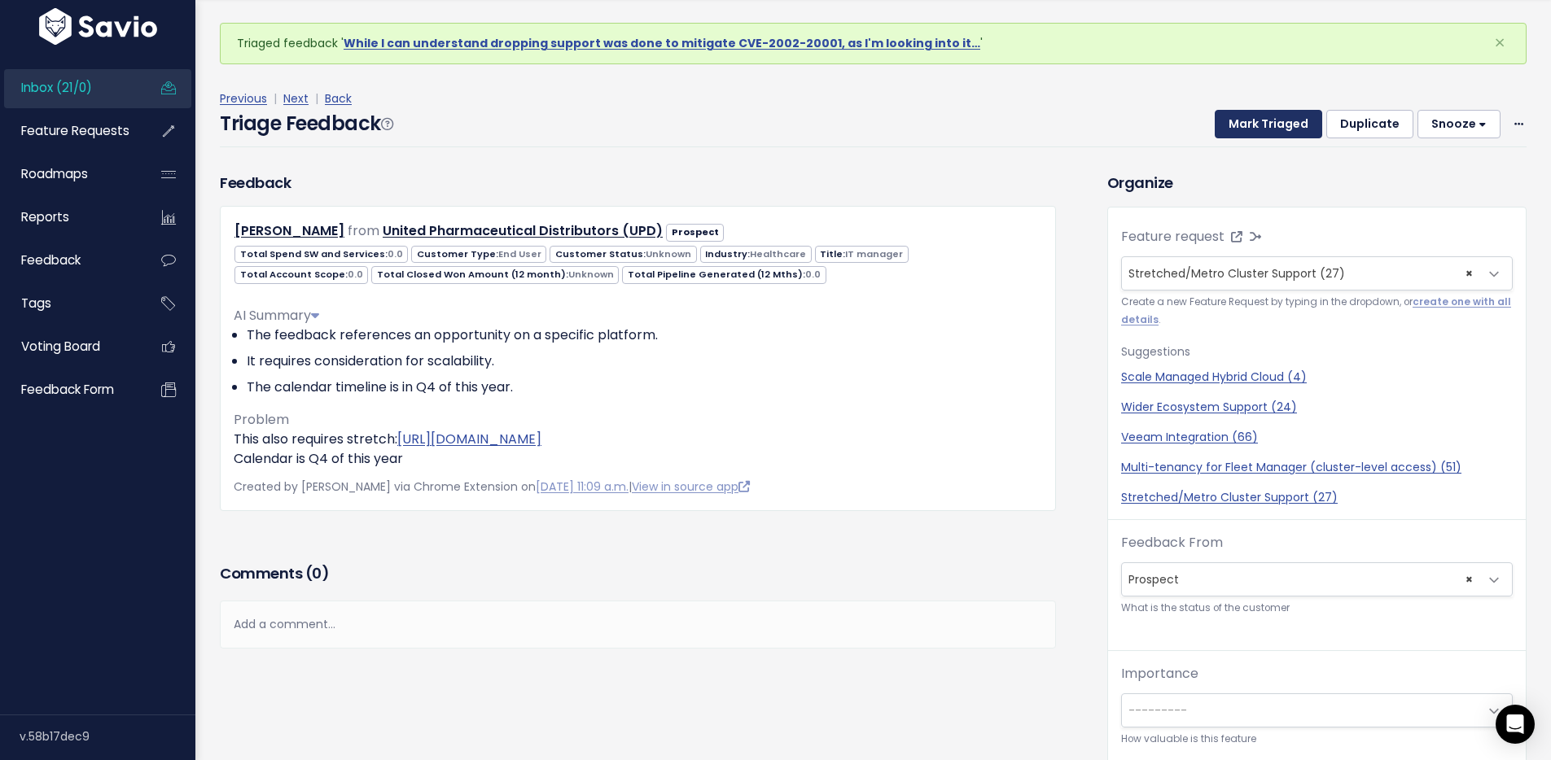
click at [1258, 121] on button "Mark Triaged" at bounding box center [1268, 124] width 107 height 29
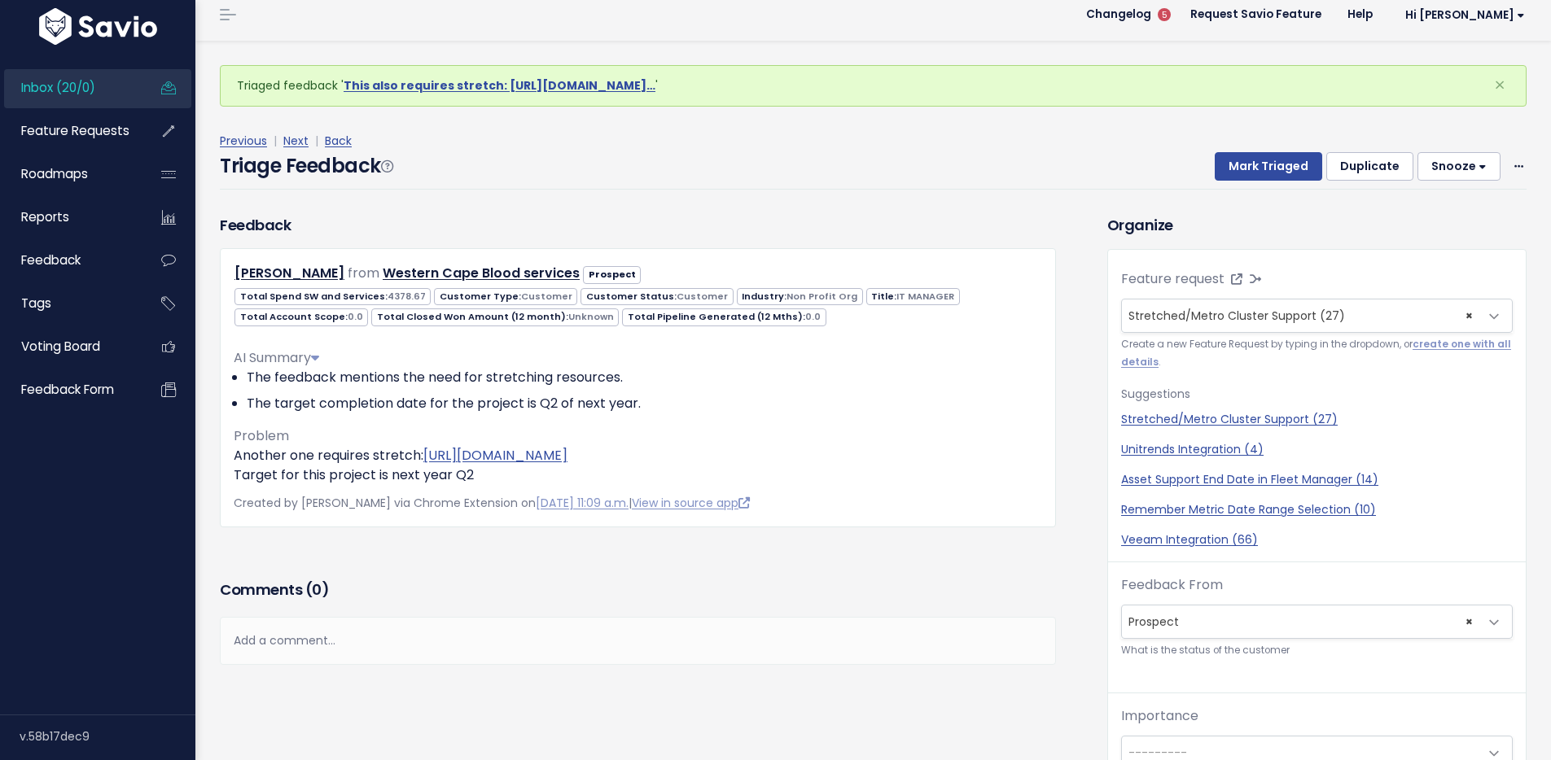
scroll to position [28, 0]
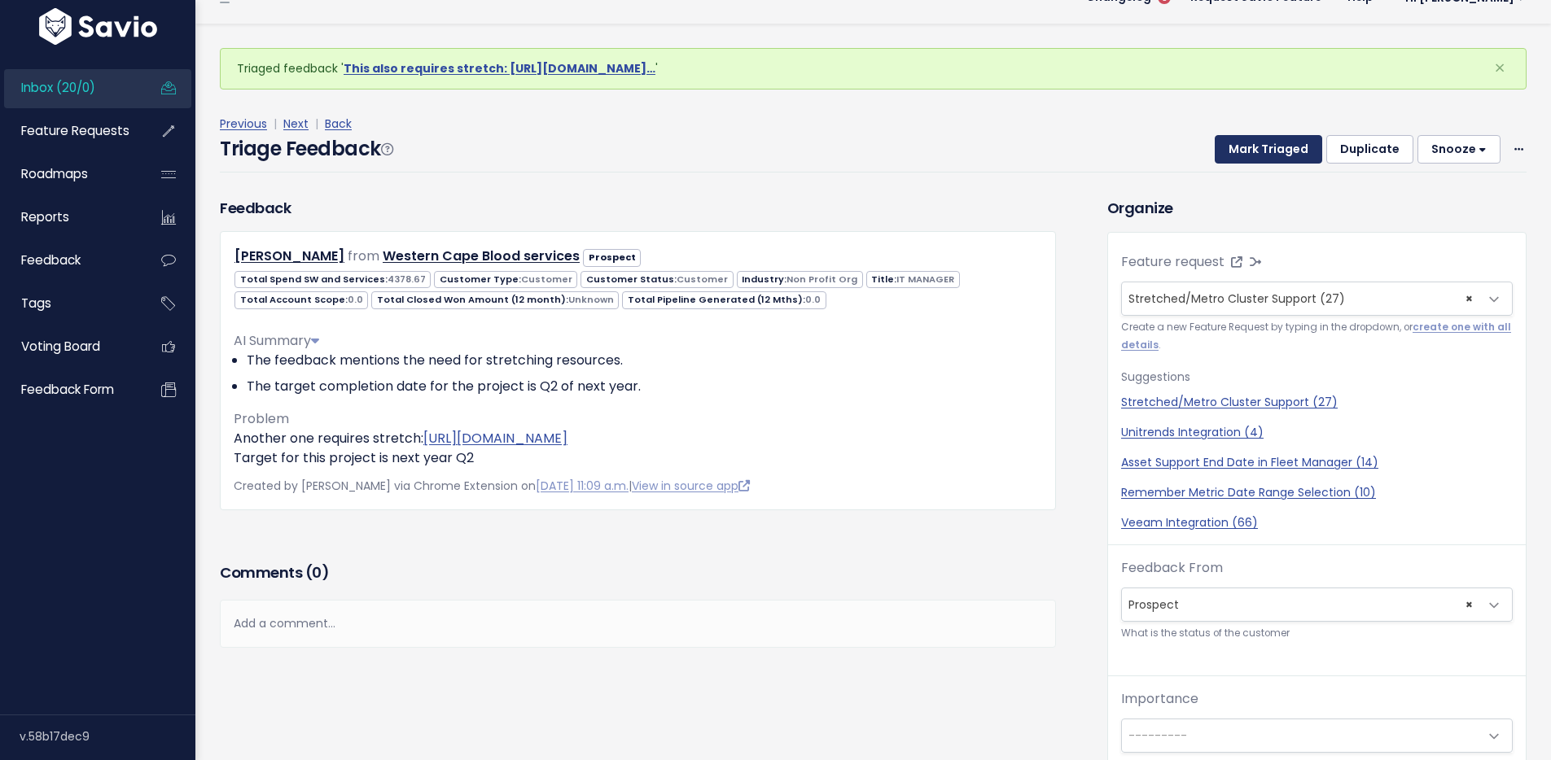
click at [1240, 148] on button "Mark Triaged" at bounding box center [1268, 149] width 107 height 29
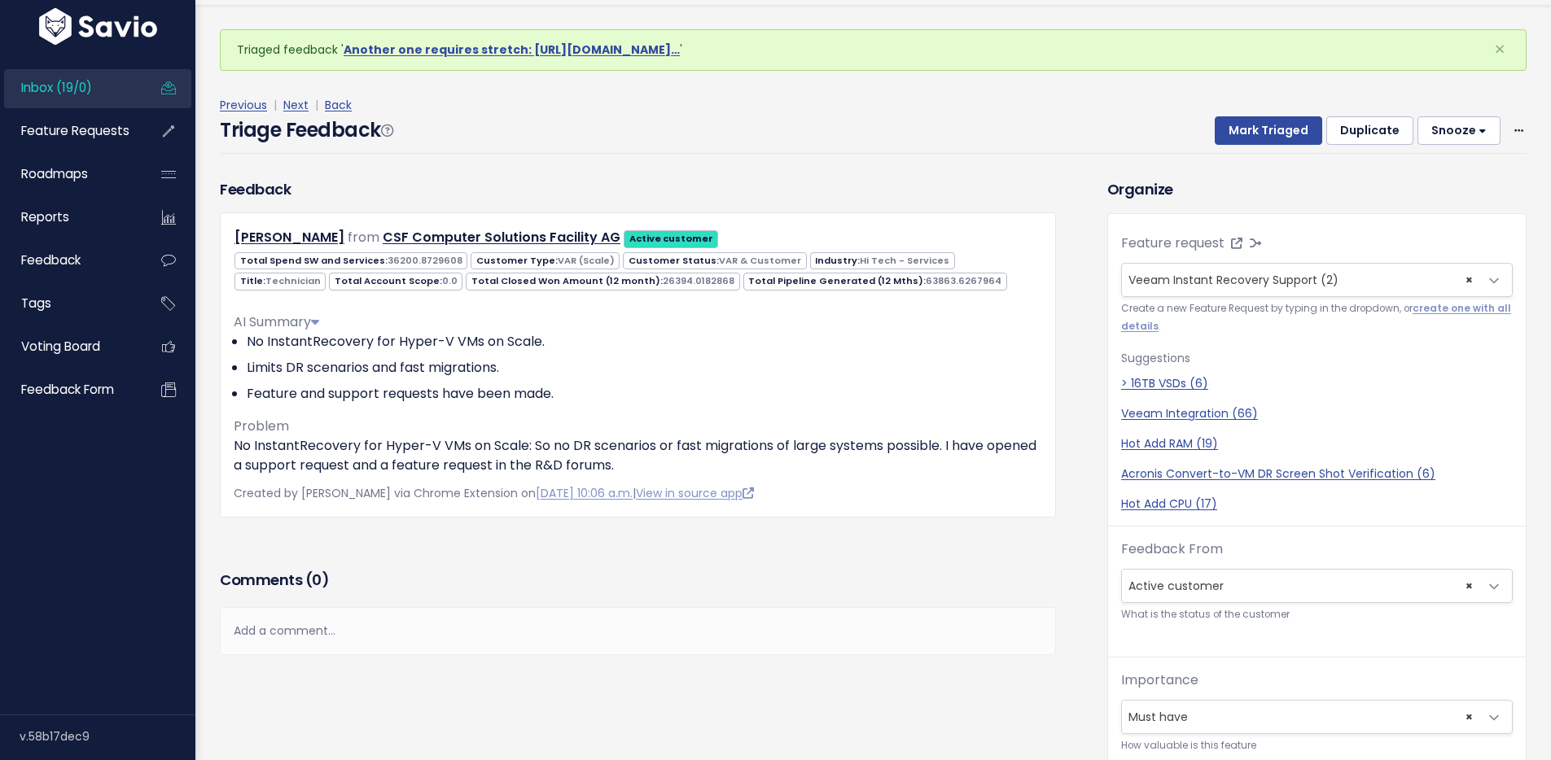
scroll to position [54, 0]
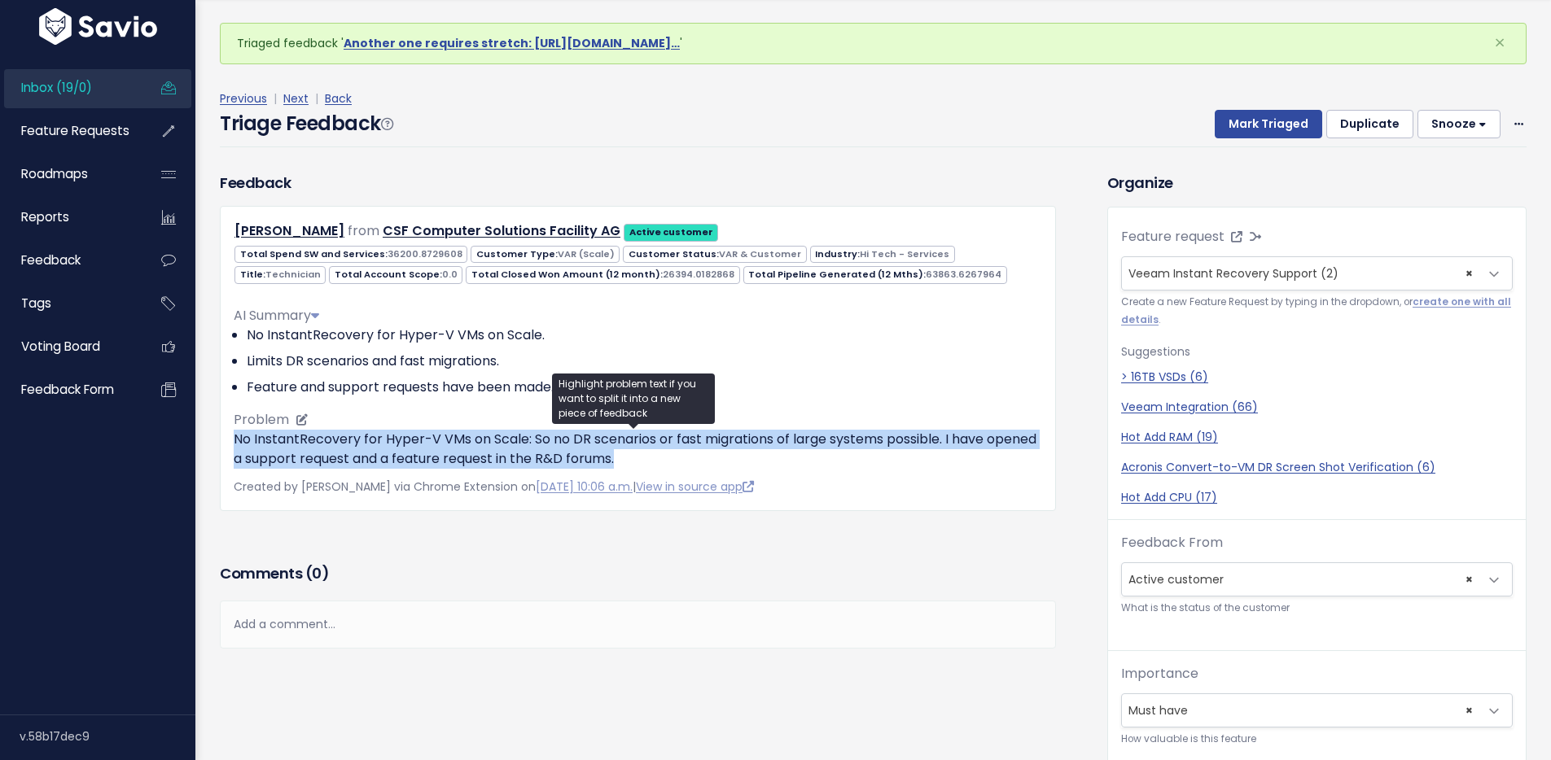
drag, startPoint x: 232, startPoint y: 440, endPoint x: 705, endPoint y: 455, distance: 473.2
click at [705, 455] on div "[PERSON_NAME] from CSF Computer Solutions Facility AG Active customer VAR (Scal…" at bounding box center [638, 358] width 836 height 304
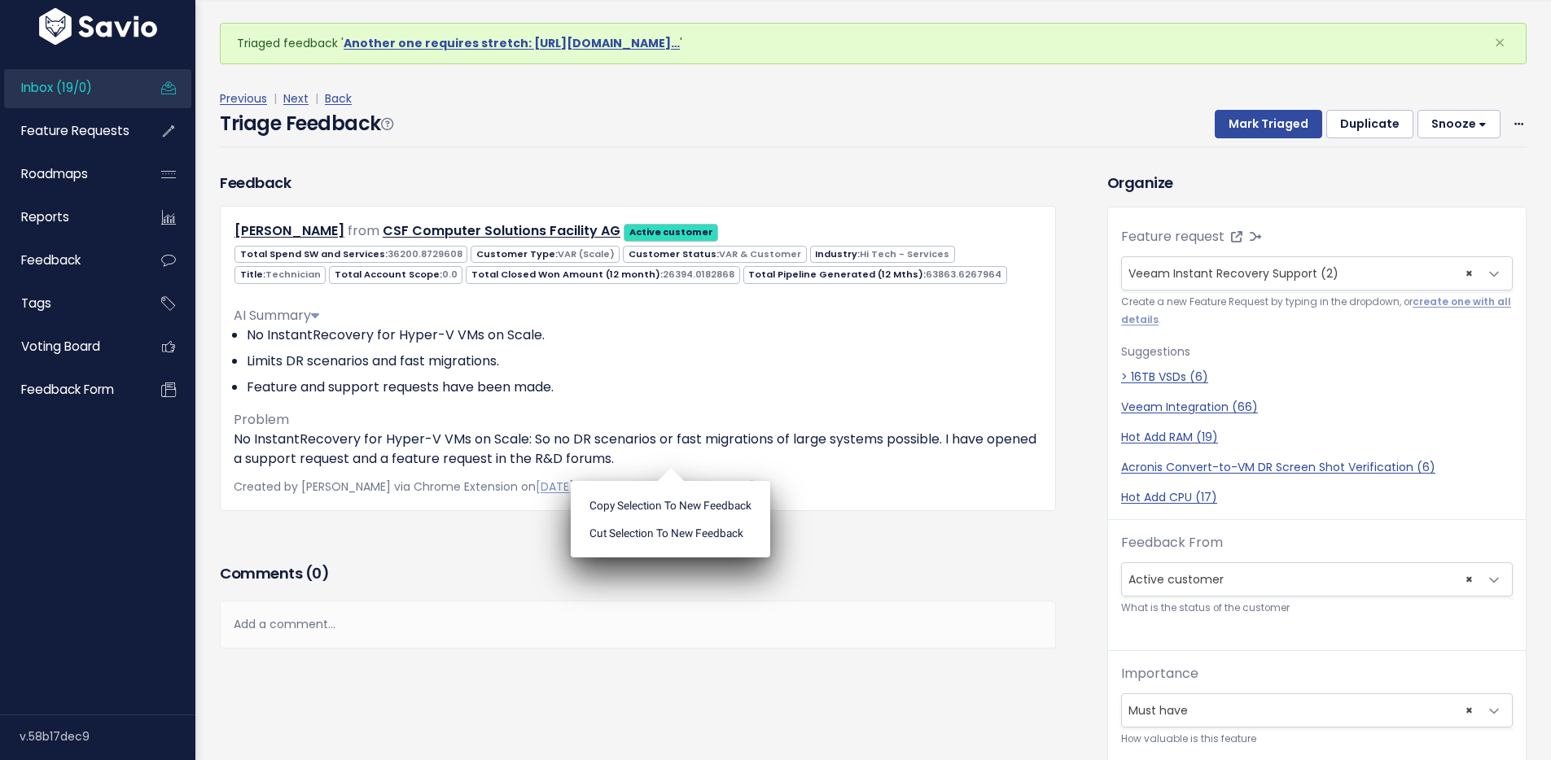
click at [801, 167] on div "Previous | Next | Back Triage Feedback Mark Triaged Duplicate [GEOGRAPHIC_DATA]…" at bounding box center [879, 117] width 1319 height 107
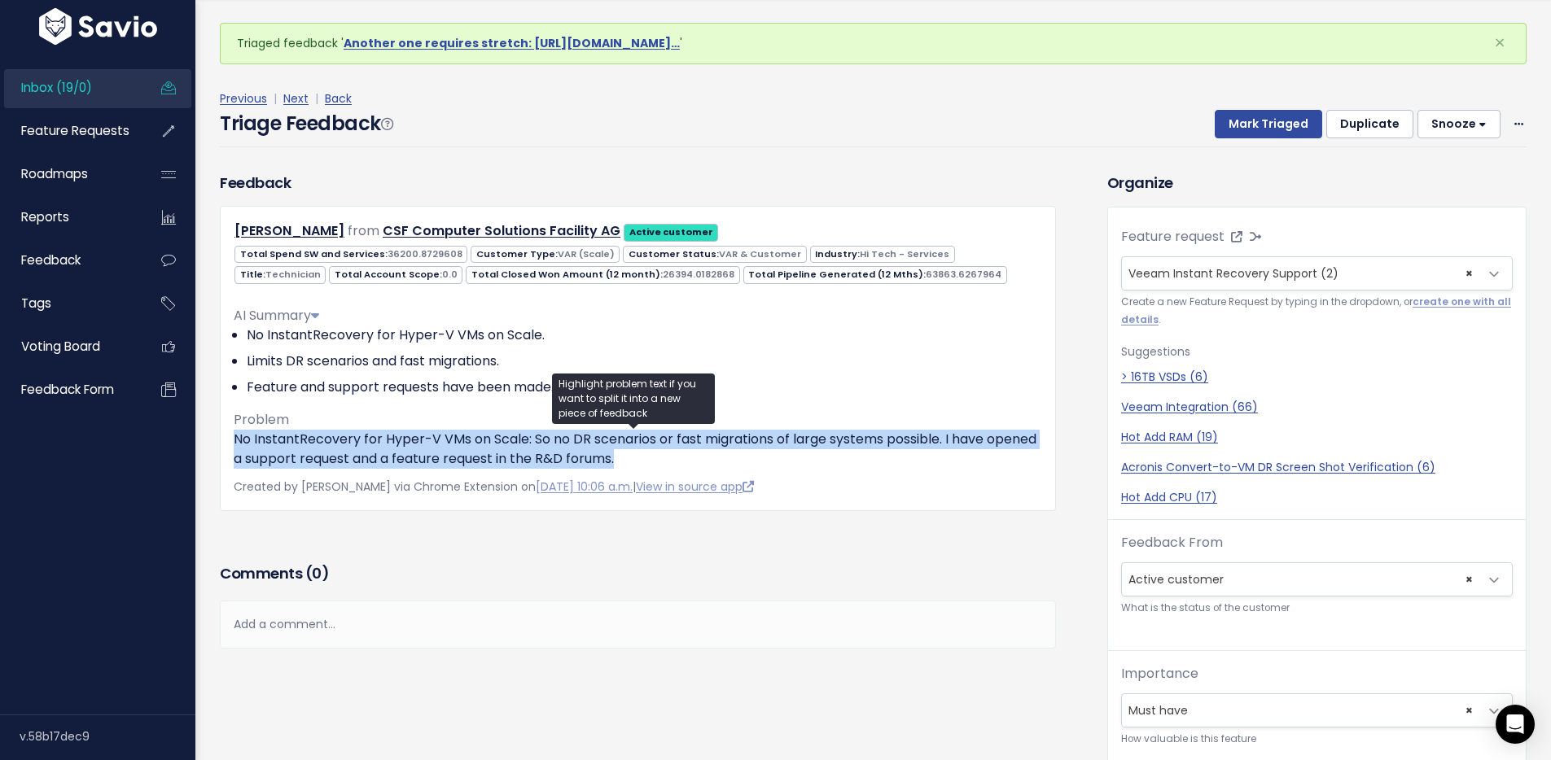
drag, startPoint x: 672, startPoint y: 457, endPoint x: 223, endPoint y: 431, distance: 450.1
click at [223, 431] on div "[PERSON_NAME] from CSF Computer Solutions Facility AG Active customer VAR (Scal…" at bounding box center [638, 358] width 836 height 304
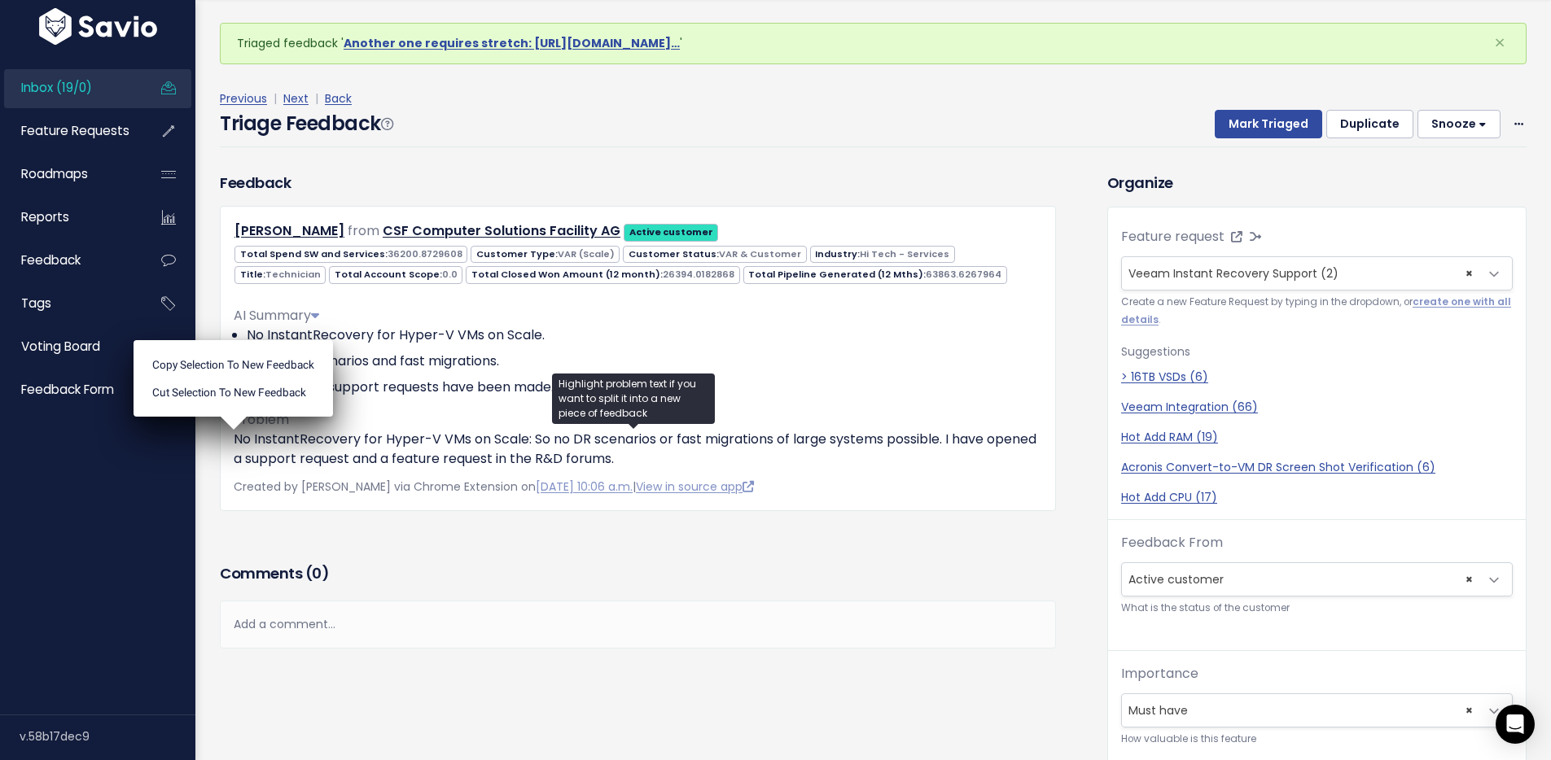
click at [515, 127] on div "Triage Feedback Mark Triaged Duplicate [GEOGRAPHIC_DATA] 1 day 3 days 7 days 14…" at bounding box center [873, 128] width 1307 height 38
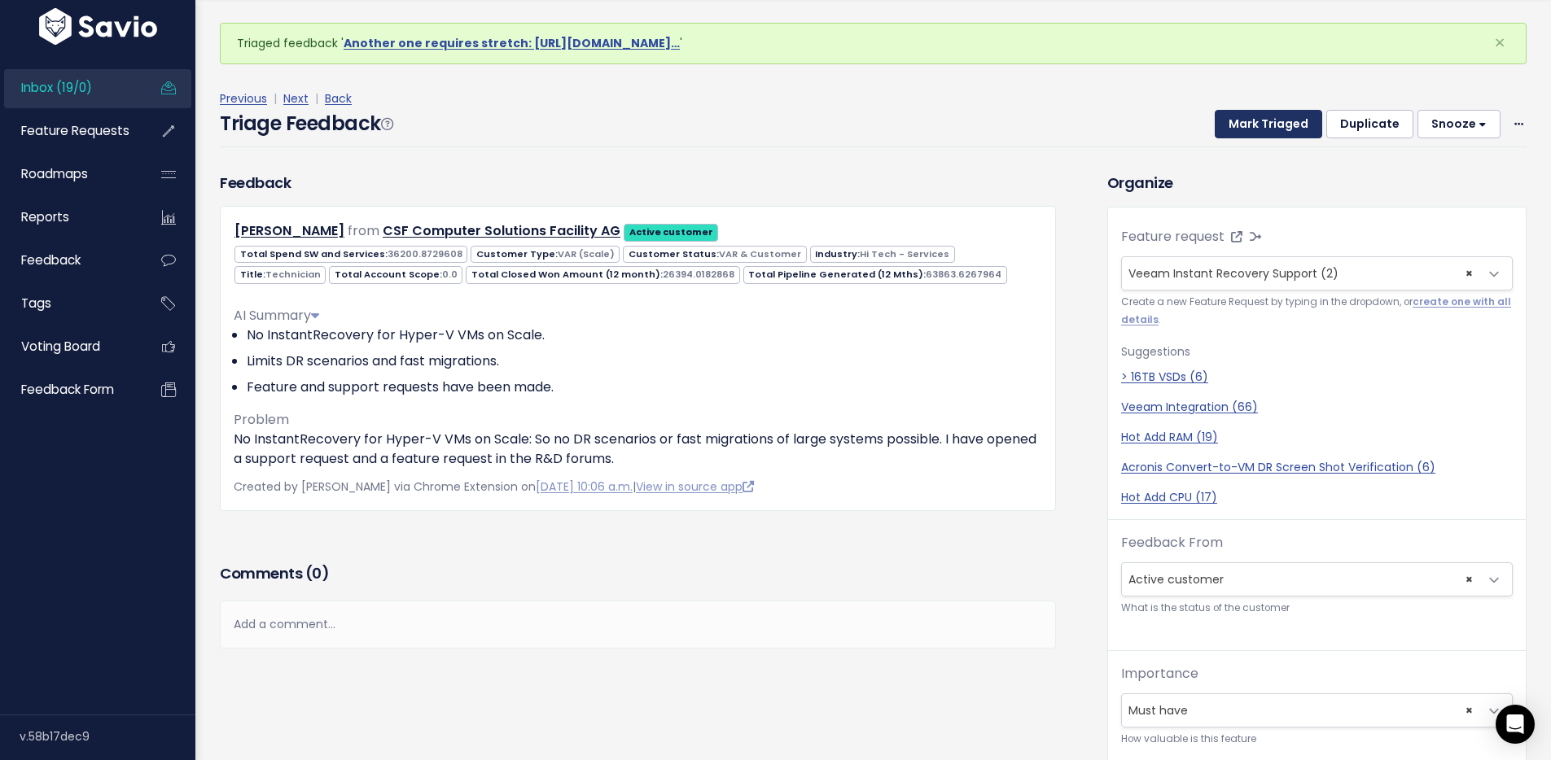
click at [1241, 123] on button "Mark Triaged" at bounding box center [1268, 124] width 107 height 29
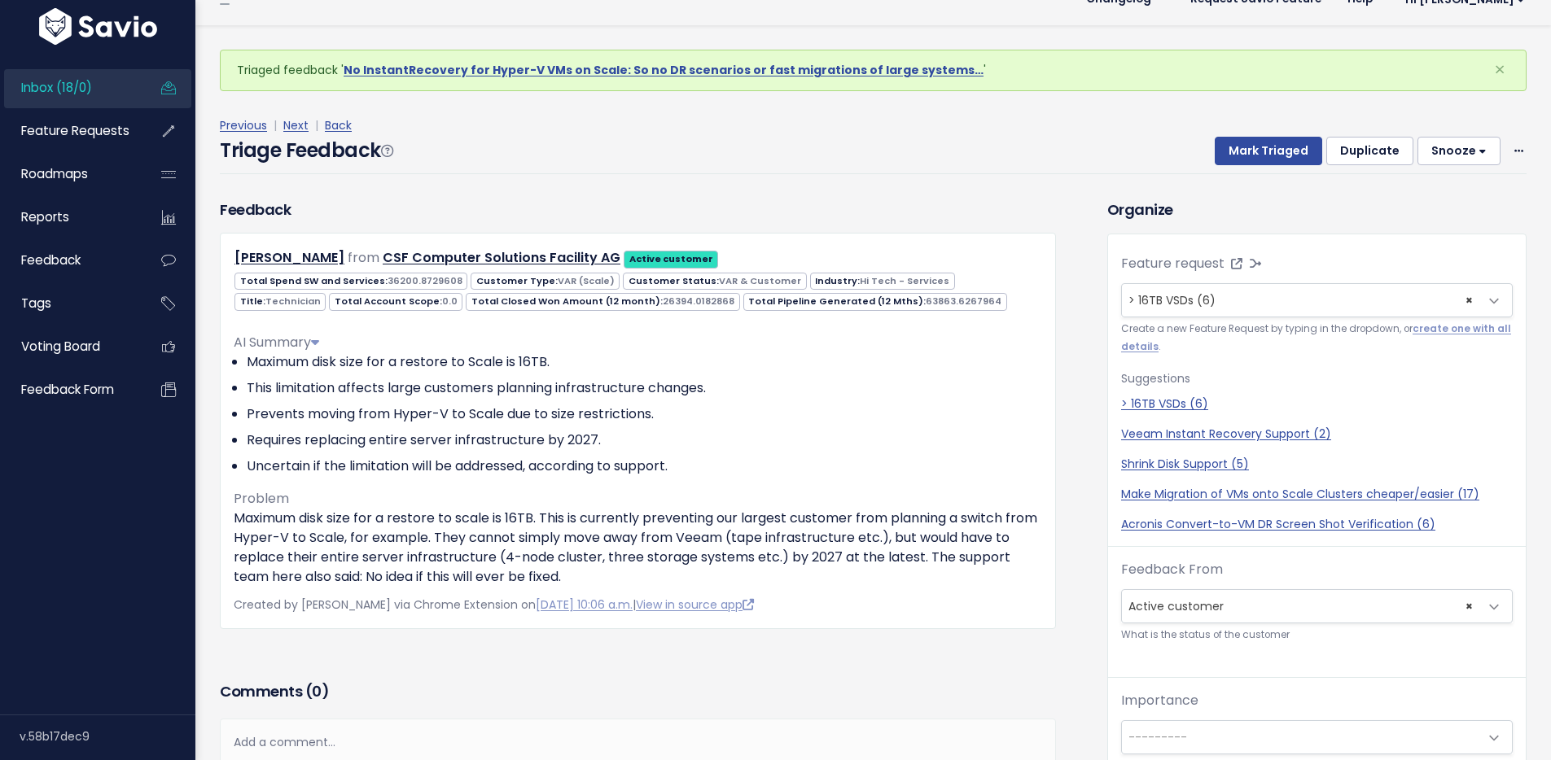
scroll to position [54, 0]
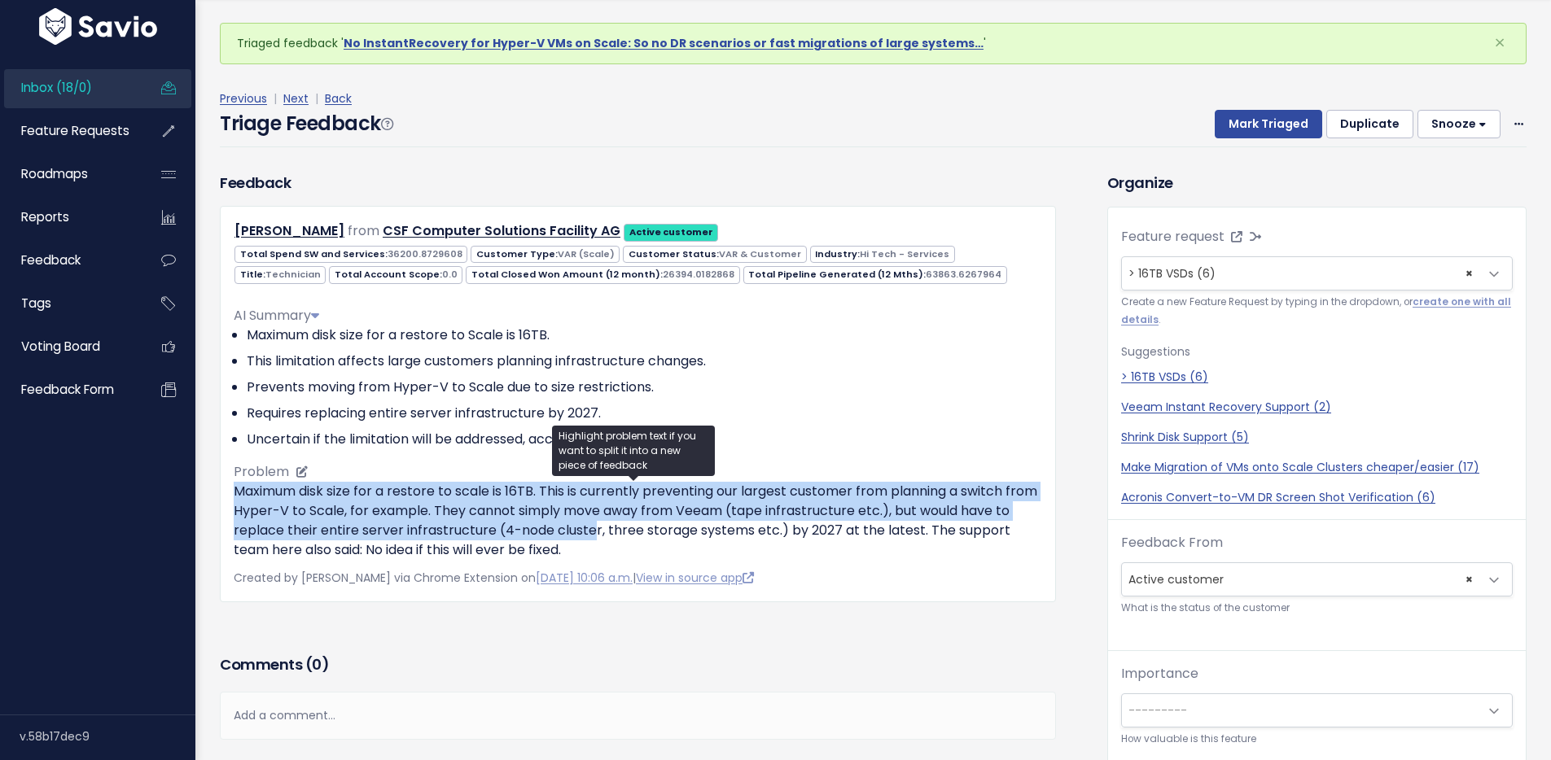
drag, startPoint x: 609, startPoint y: 535, endPoint x: 261, endPoint y: 497, distance: 349.7
click at [221, 497] on div "[PERSON_NAME] from CSF Computer Solutions Facility AG Active customer VAR (Scal…" at bounding box center [638, 404] width 836 height 396
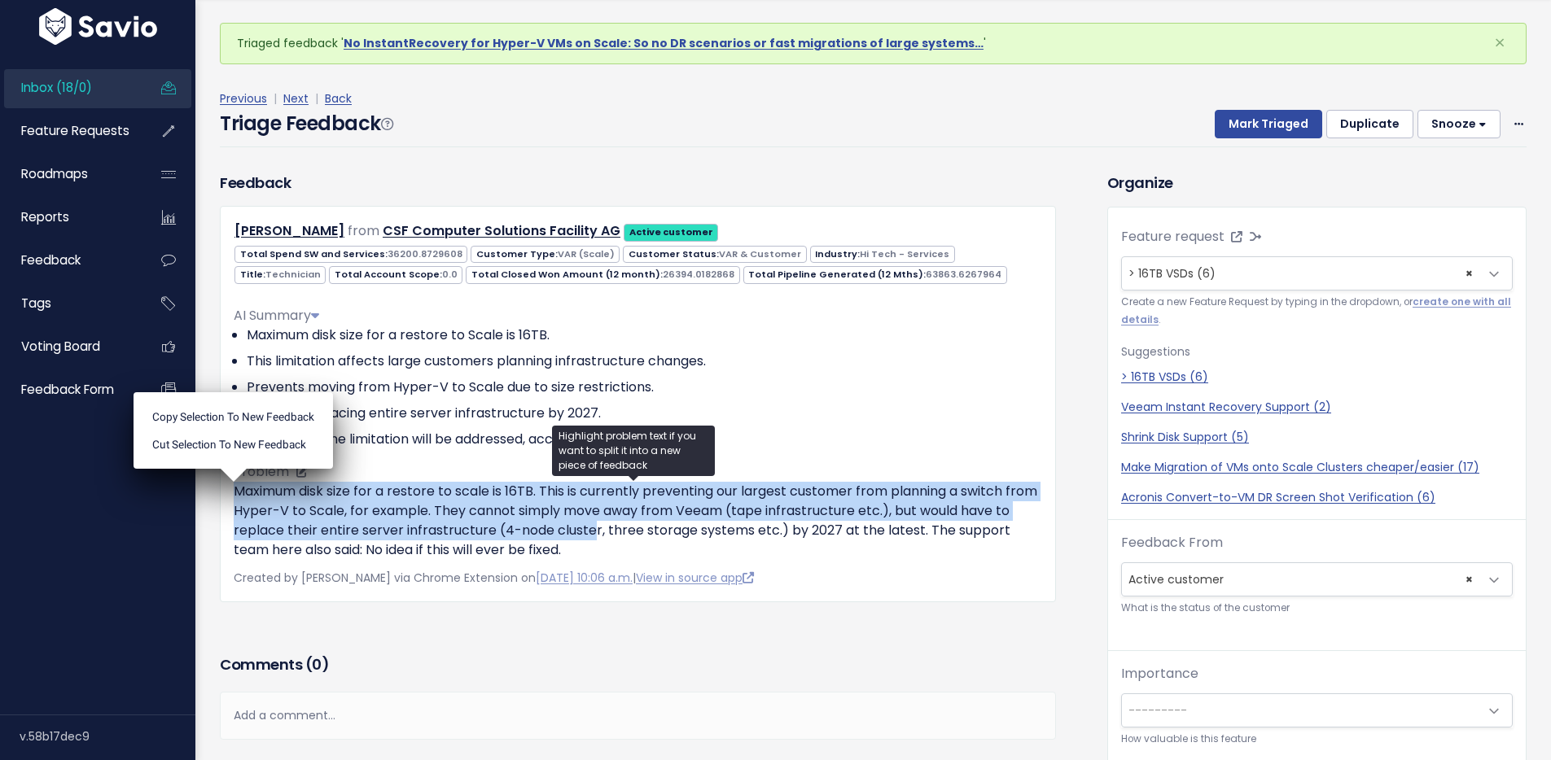
click at [261, 497] on p "Maximum disk size for a restore to scale is 16TB. This is currently preventing …" at bounding box center [638, 521] width 808 height 78
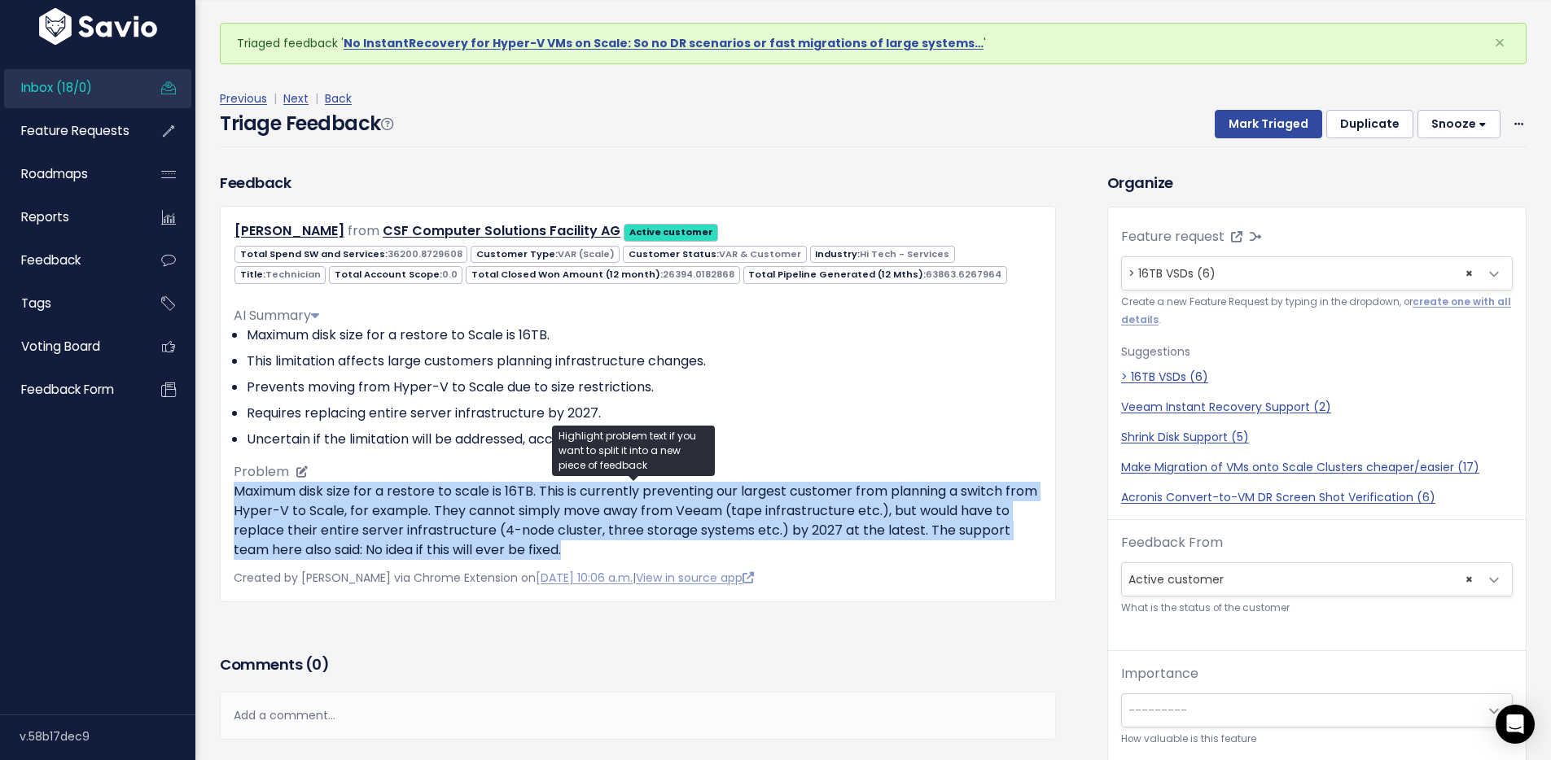
drag, startPoint x: 229, startPoint y: 493, endPoint x: 598, endPoint y: 545, distance: 372.4
click at [598, 545] on div "Noah Rebmann from CSF Computer Solutions Facility AG Active customer VAR (Scale)" at bounding box center [638, 404] width 836 height 396
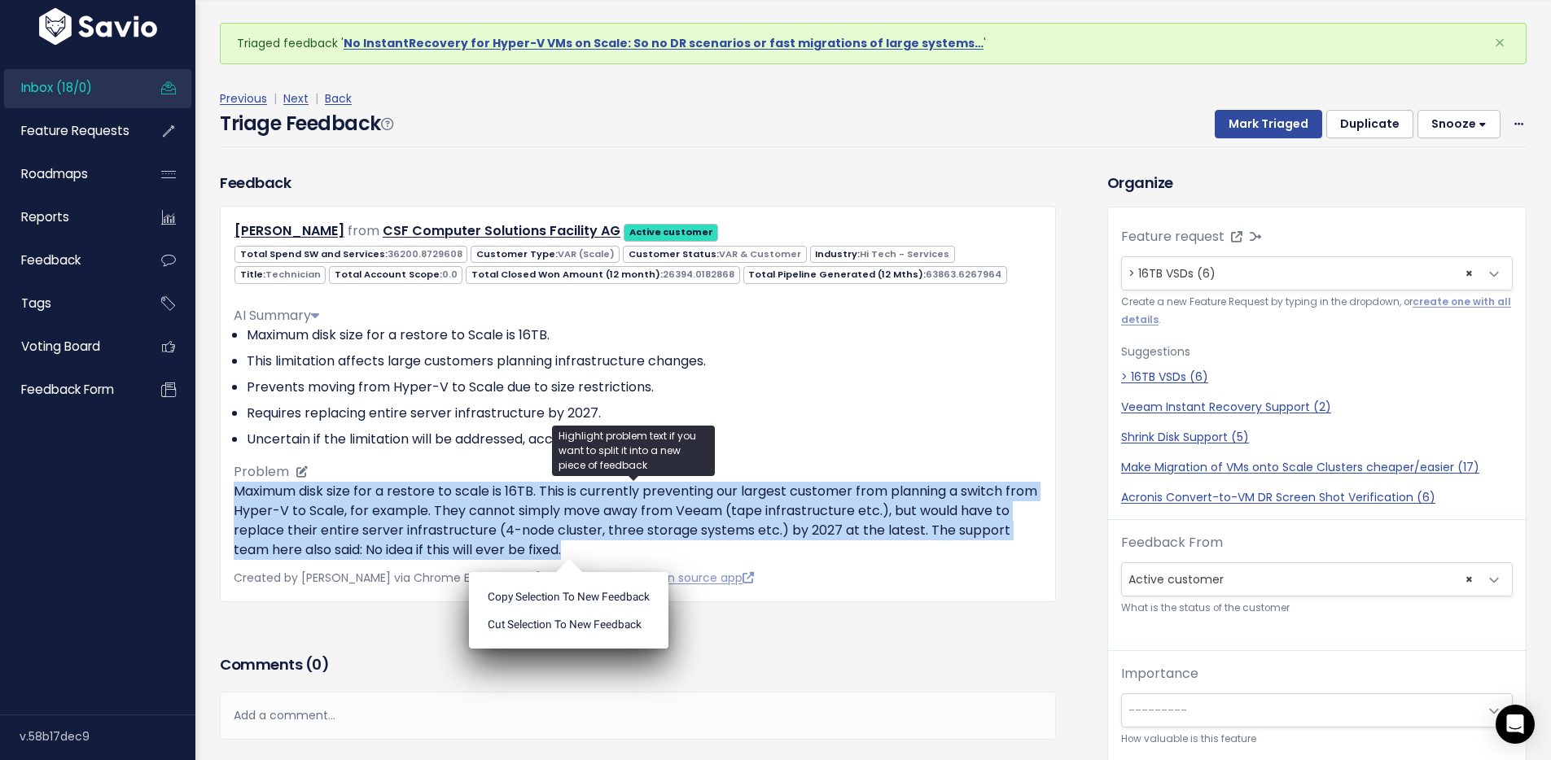
drag, startPoint x: 571, startPoint y: 541, endPoint x: 616, endPoint y: 544, distance: 45.7
click at [572, 541] on p "Maximum disk size for a restore to scale is 16TB. This is currently preventing …" at bounding box center [638, 521] width 808 height 78
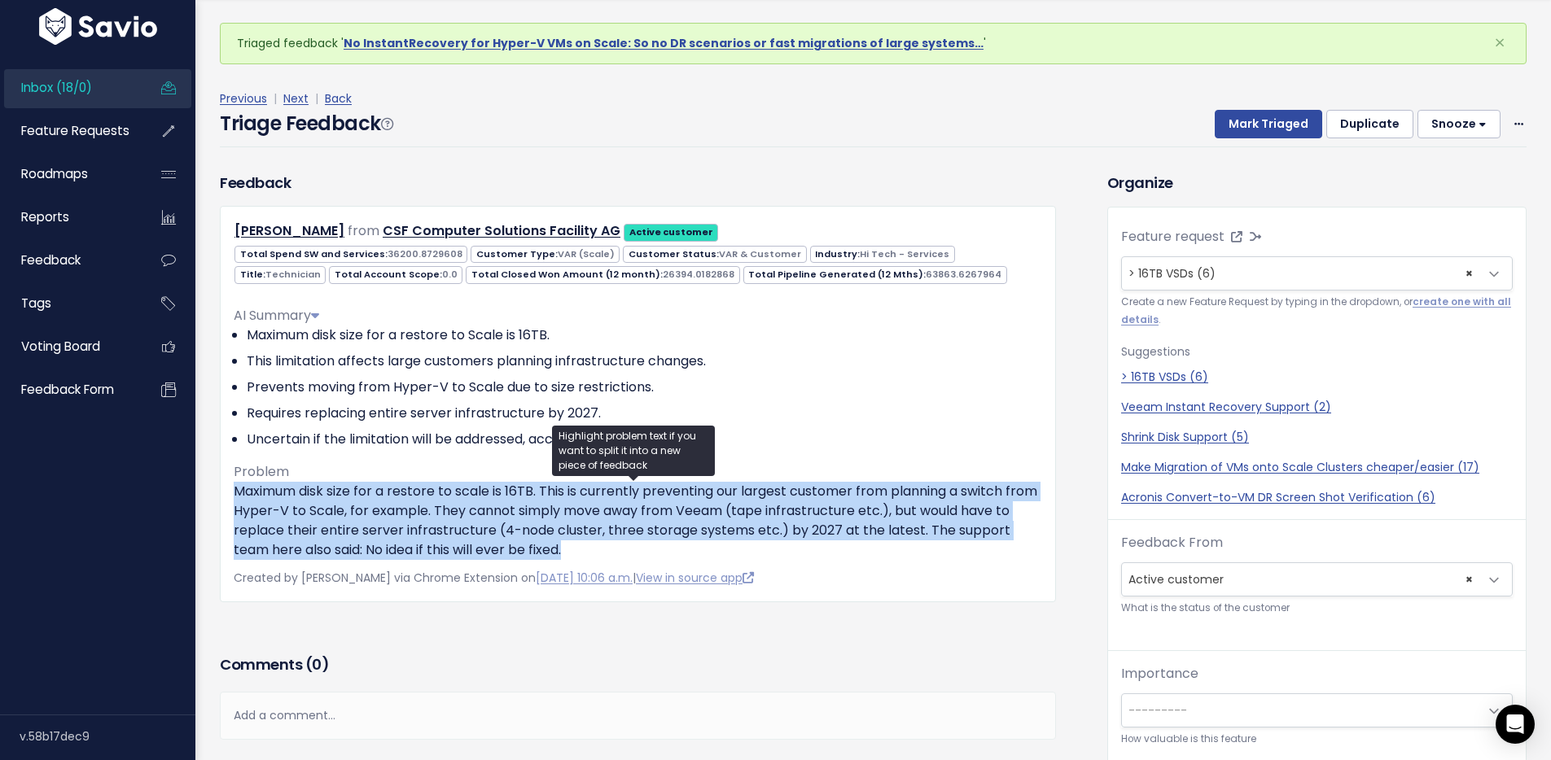
drag, startPoint x: 450, startPoint y: 536, endPoint x: 220, endPoint y: 498, distance: 233.5
click at [220, 498] on div "Noah Rebmann from CSF Computer Solutions Facility AG Active customer VAR (Scale)" at bounding box center [638, 404] width 836 height 396
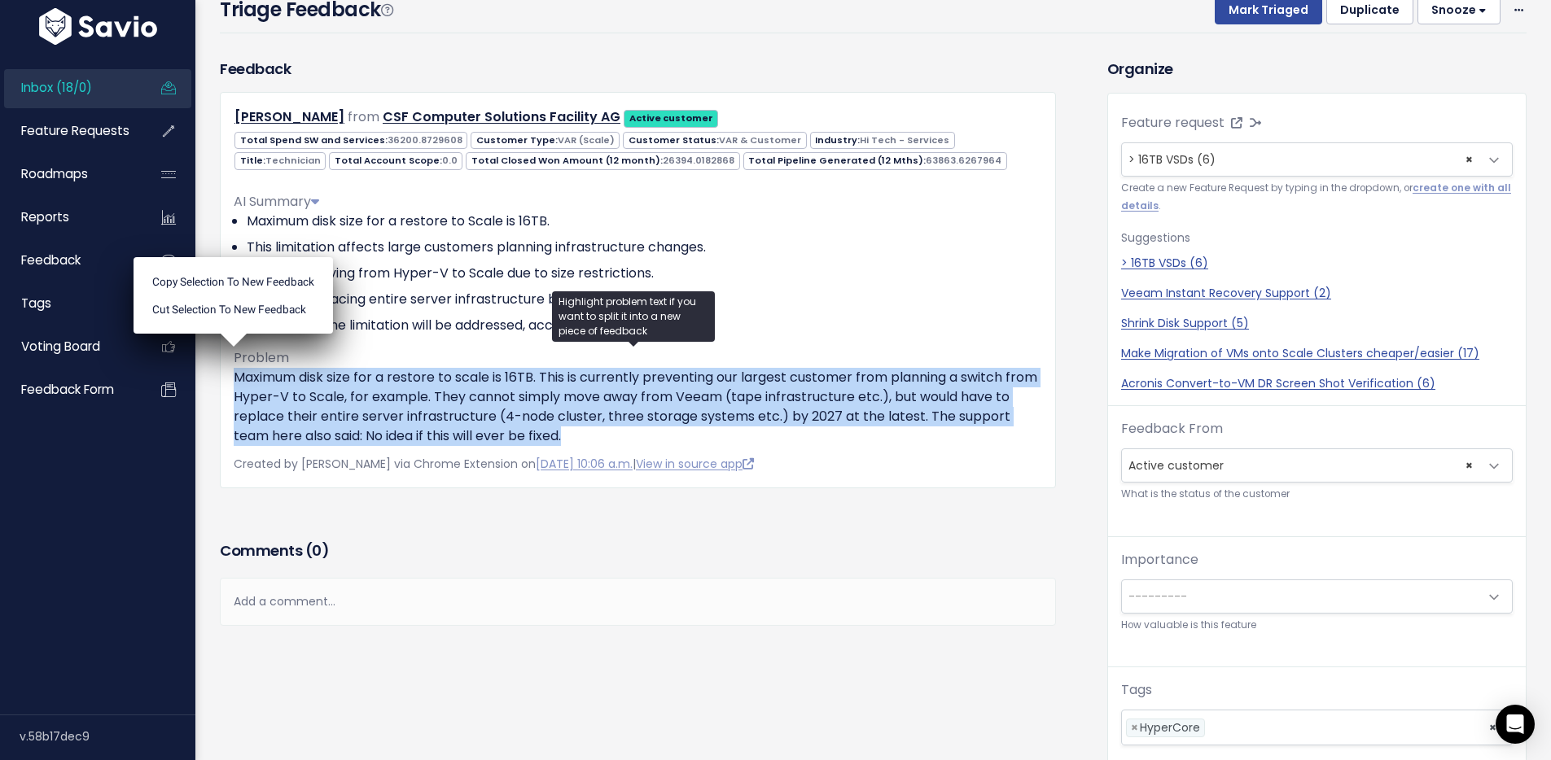
scroll to position [23, 0]
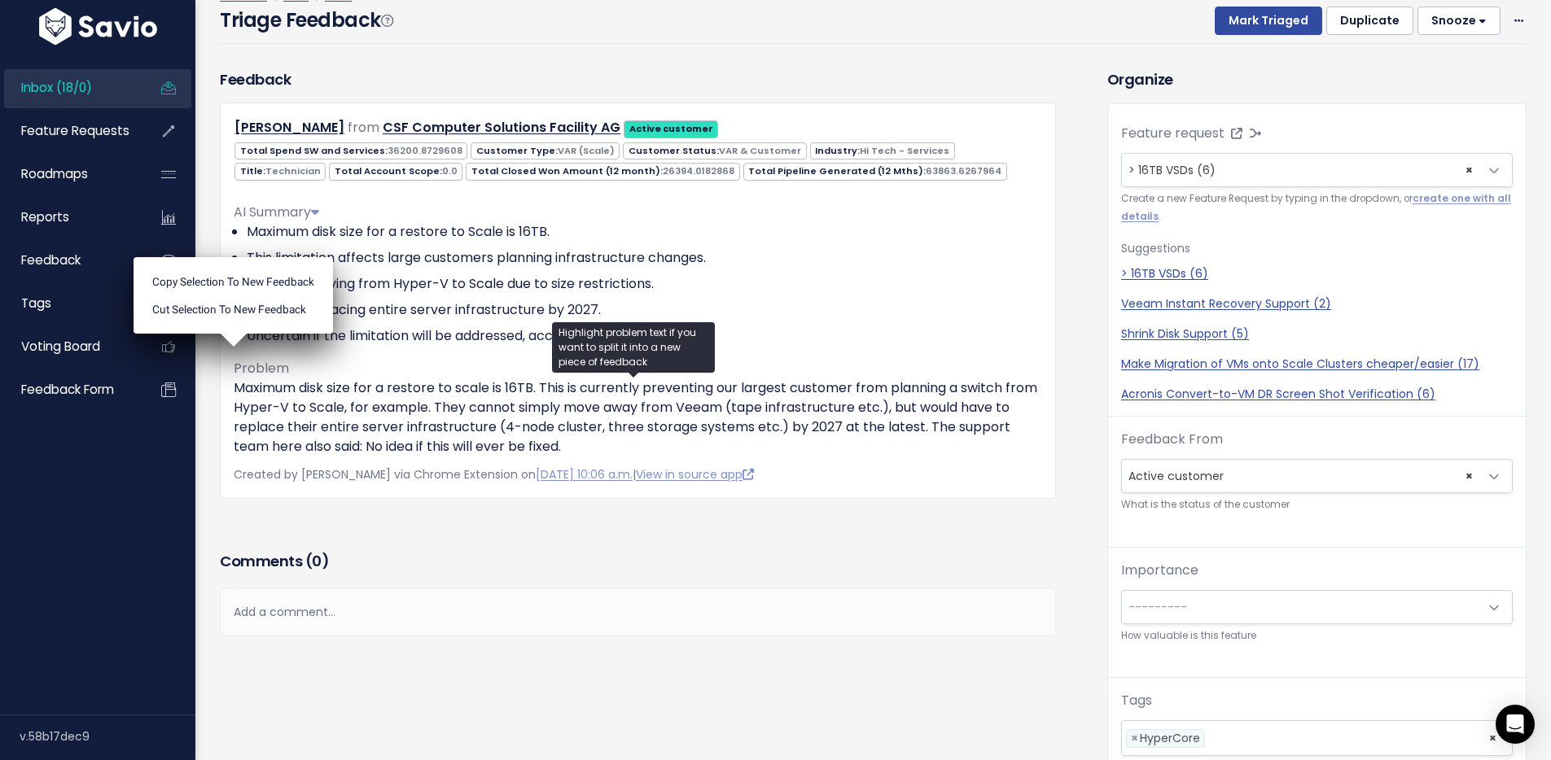
click at [961, 36] on div "Triage Feedback Mark Triaged Duplicate Snooze 1 day 3 days 7 days 14 days Edit …" at bounding box center [873, 25] width 1307 height 38
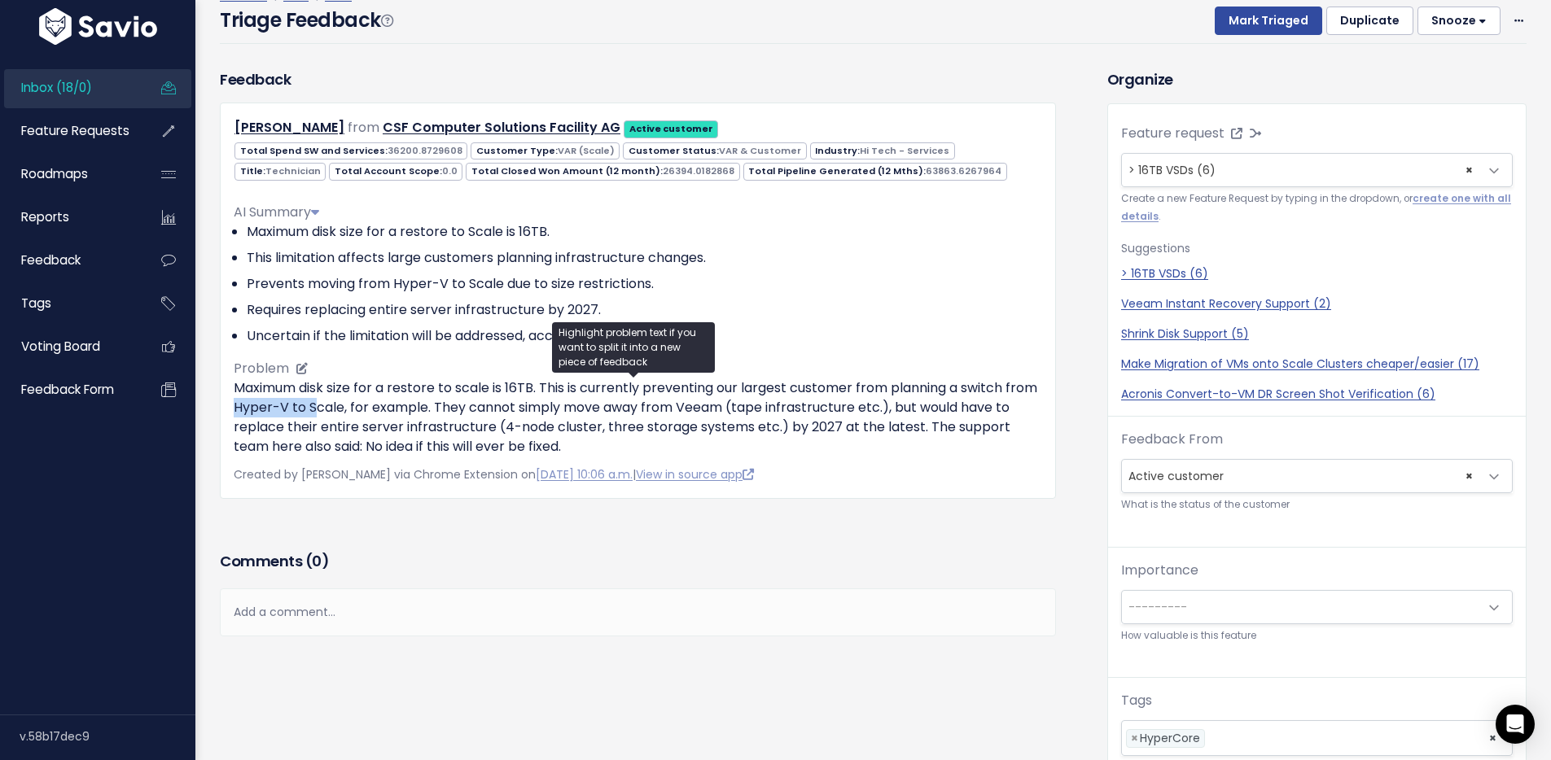
drag, startPoint x: 260, startPoint y: 414, endPoint x: 352, endPoint y: 405, distance: 93.3
click at [352, 405] on p "Maximum disk size for a restore to scale is 16TB. This is currently preventing …" at bounding box center [638, 418] width 808 height 78
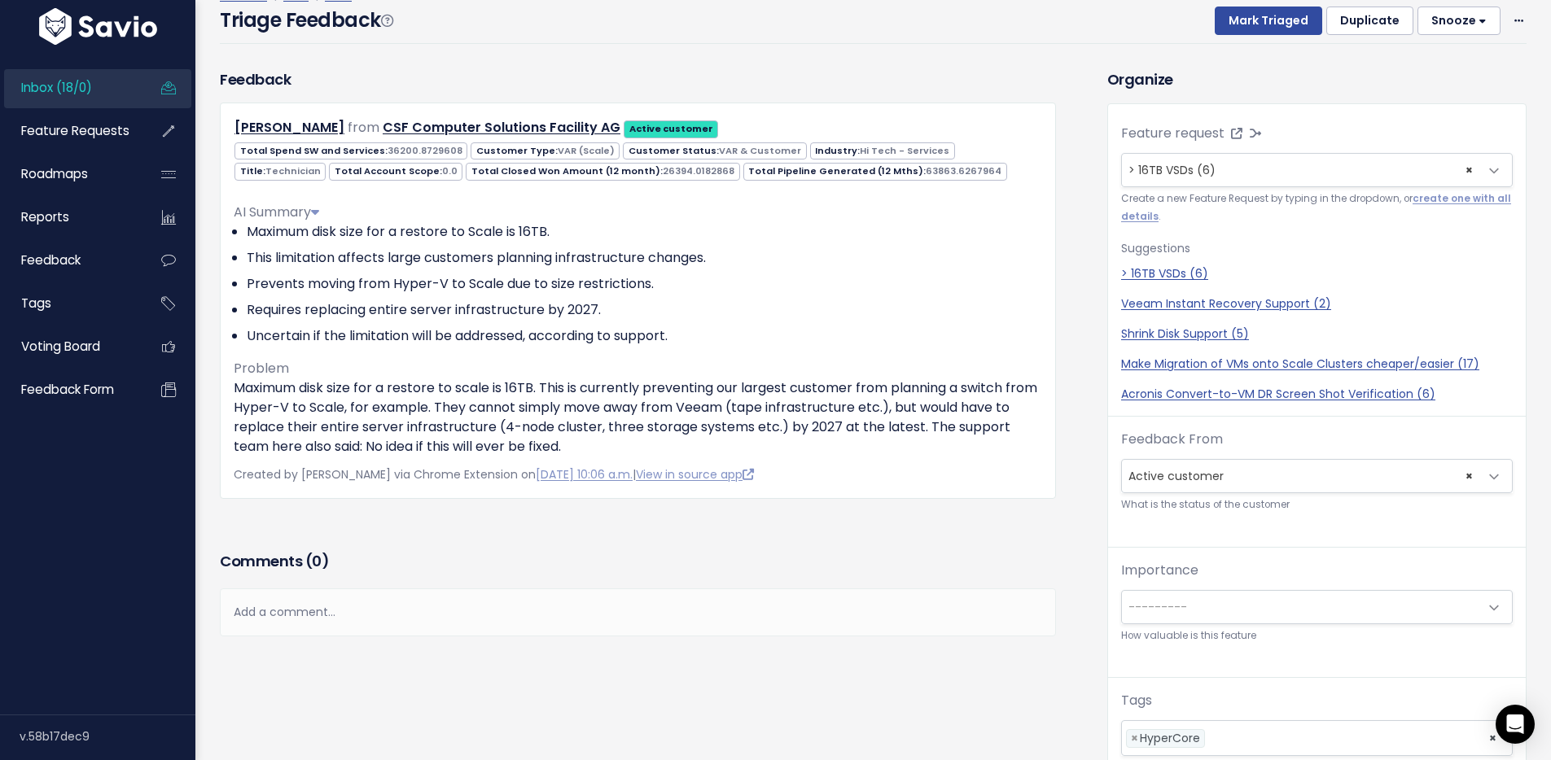
click at [503, 585] on div "Comments ( 0 )" at bounding box center [638, 568] width 836 height 41
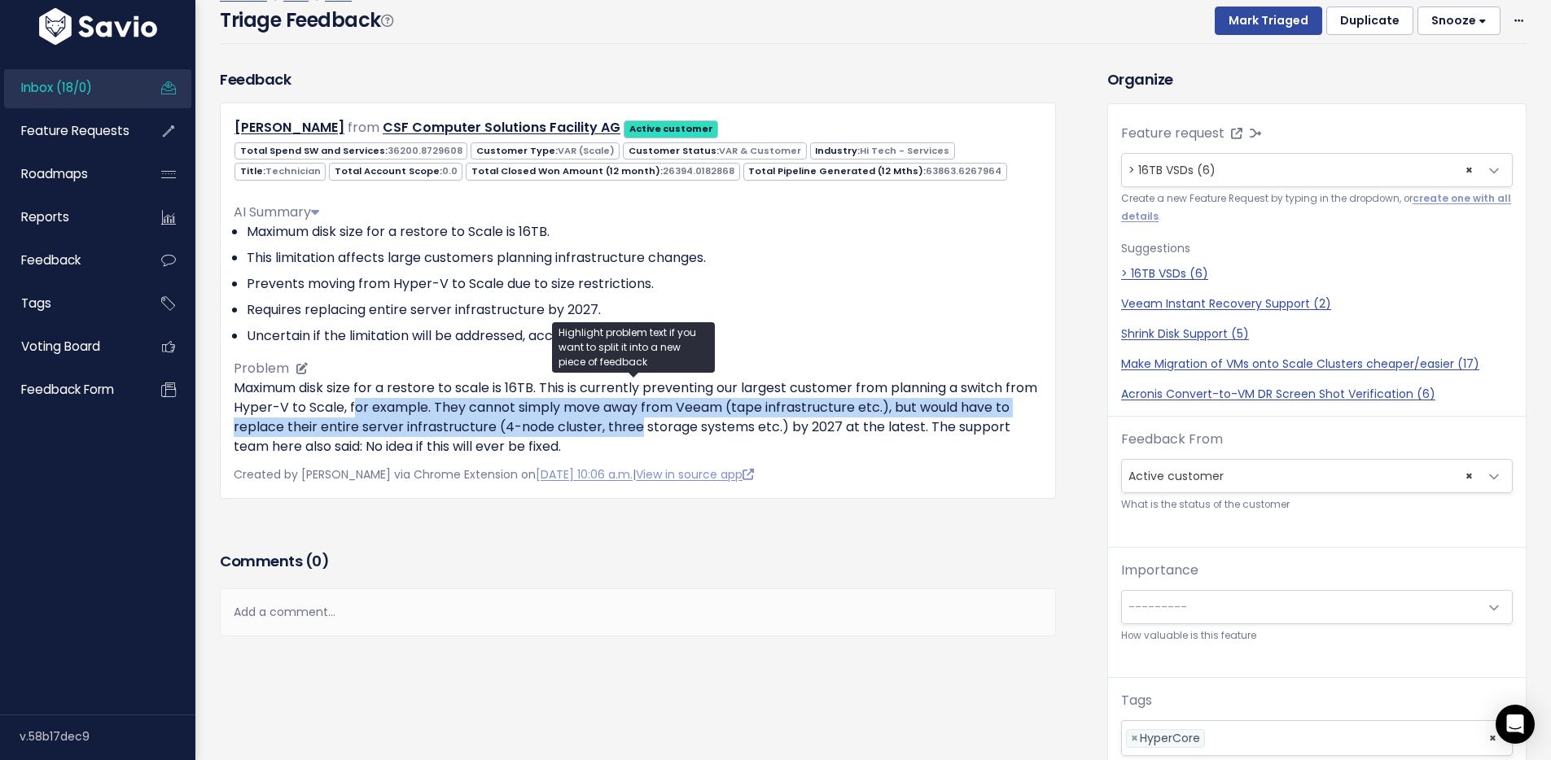
drag, startPoint x: 613, startPoint y: 439, endPoint x: 387, endPoint y: 400, distance: 229.7
click at [387, 400] on p "Maximum disk size for a restore to scale is 16TB. This is currently preventing …" at bounding box center [638, 418] width 808 height 78
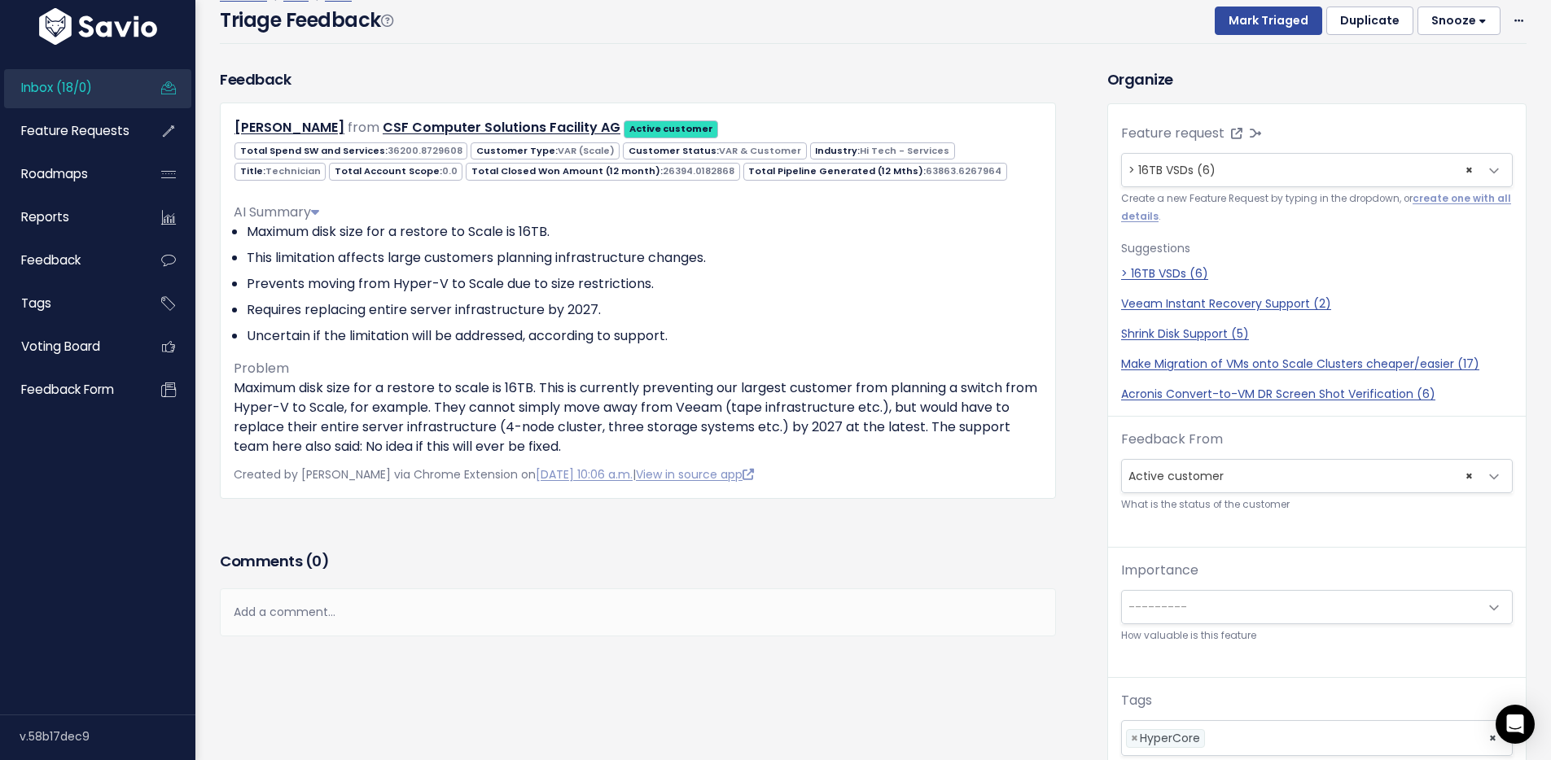
click at [465, 532] on div "Feedback Noah Rebmann from CSF Computer Solutions Facility AG 0.0" at bounding box center [638, 307] width 860 height 479
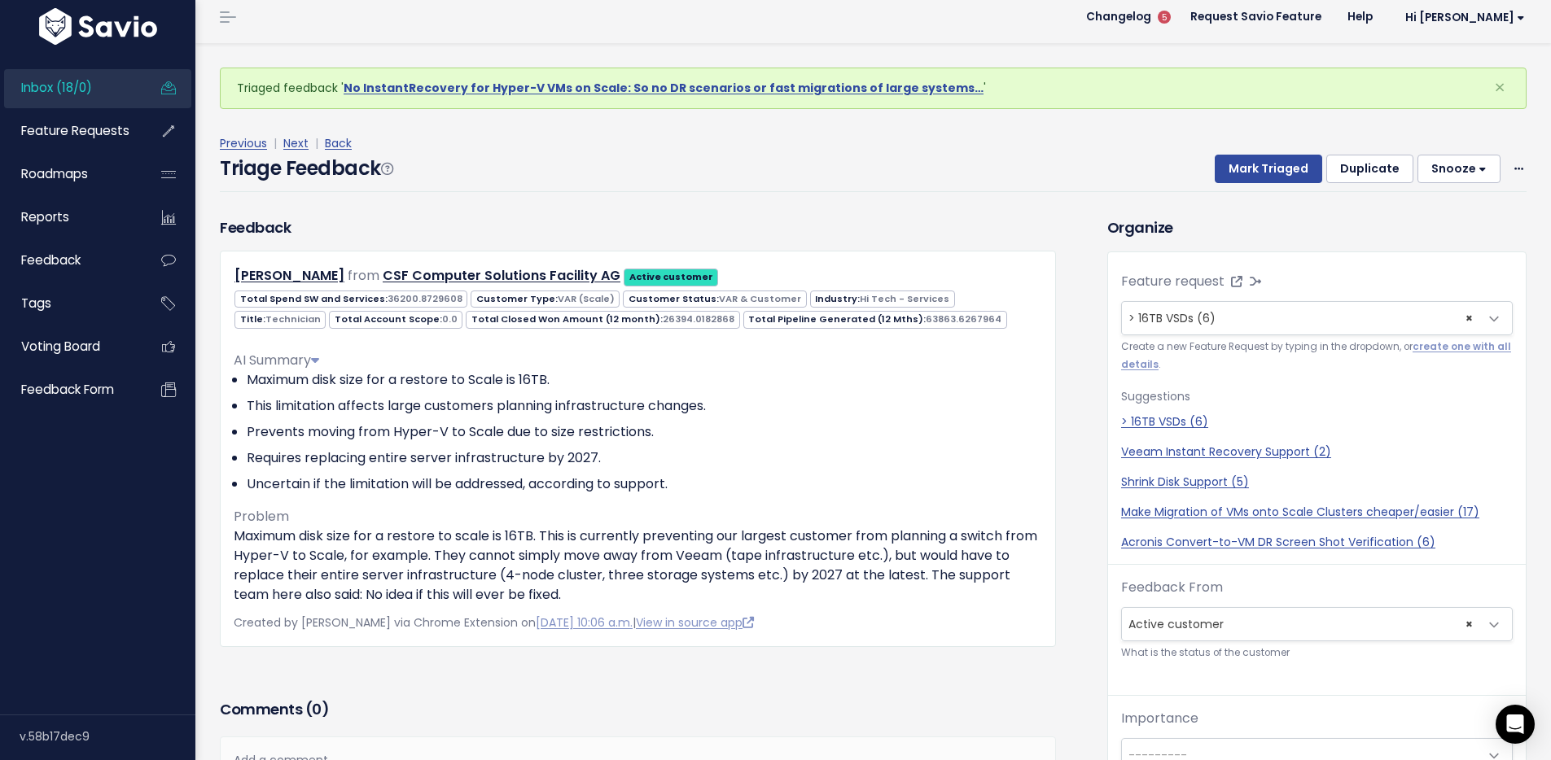
scroll to position [28, 0]
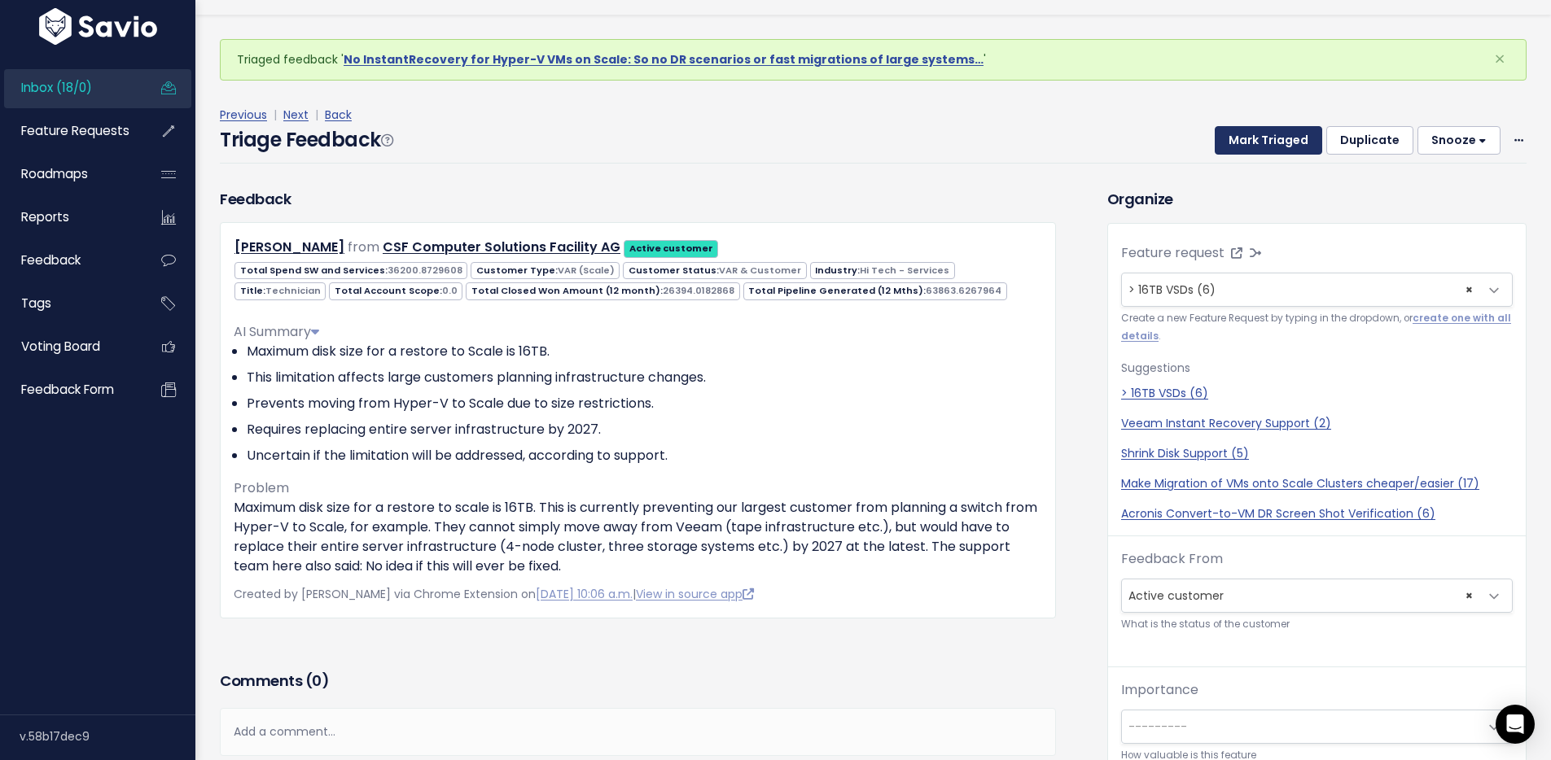
click at [1245, 142] on button "Mark Triaged" at bounding box center [1268, 140] width 107 height 29
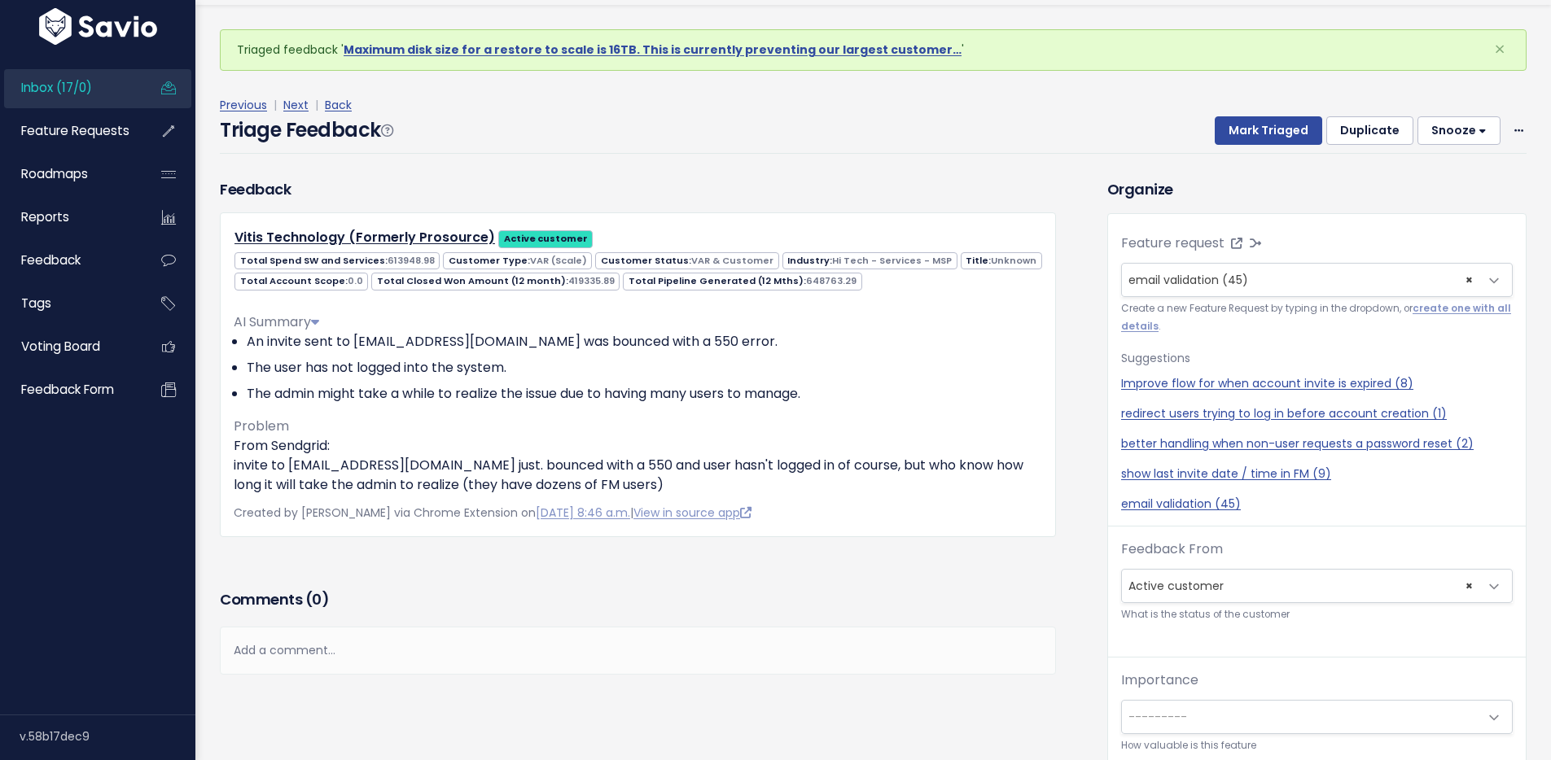
scroll to position [54, 0]
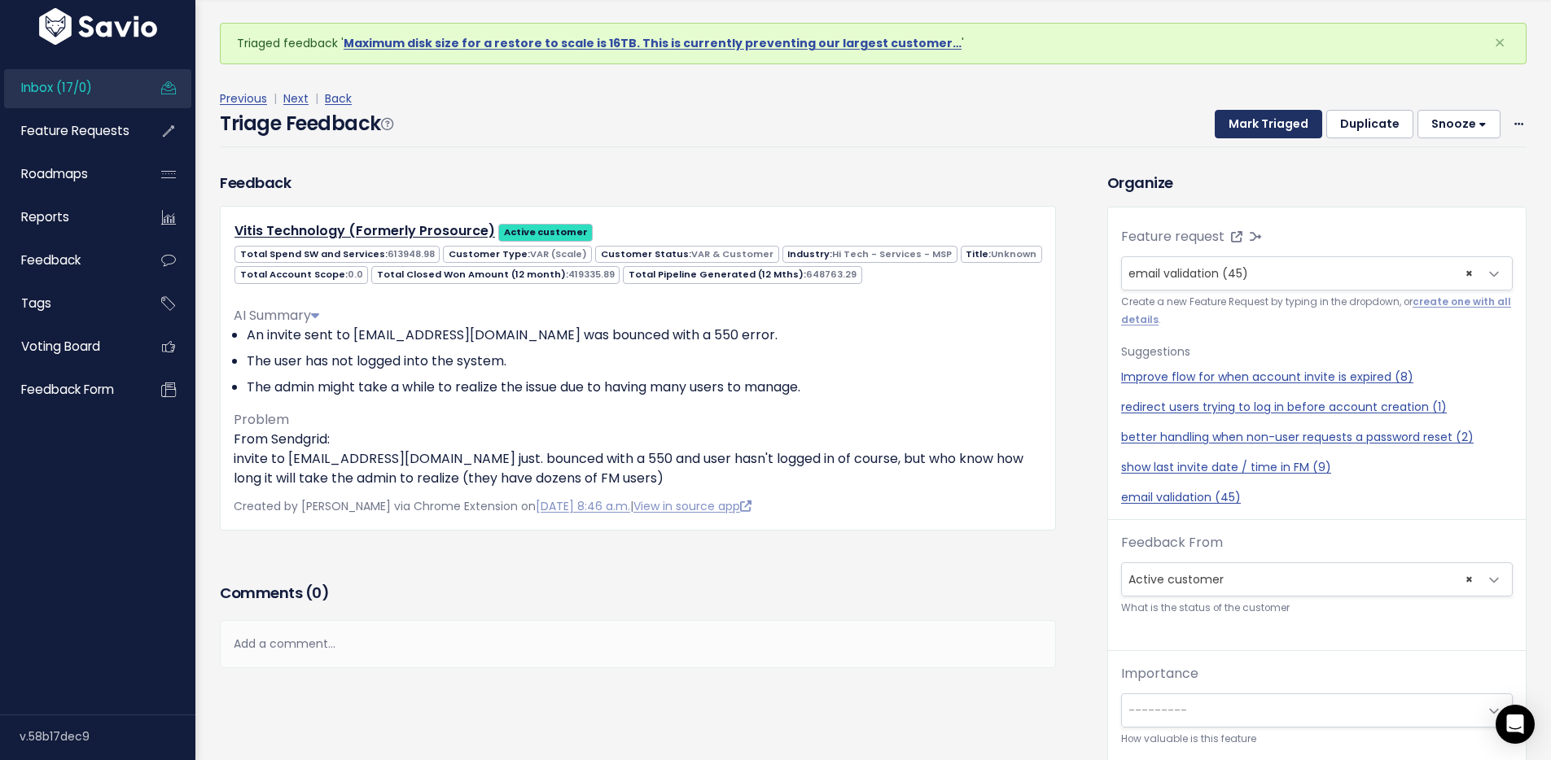
click at [1262, 129] on button "Mark Triaged" at bounding box center [1268, 124] width 107 height 29
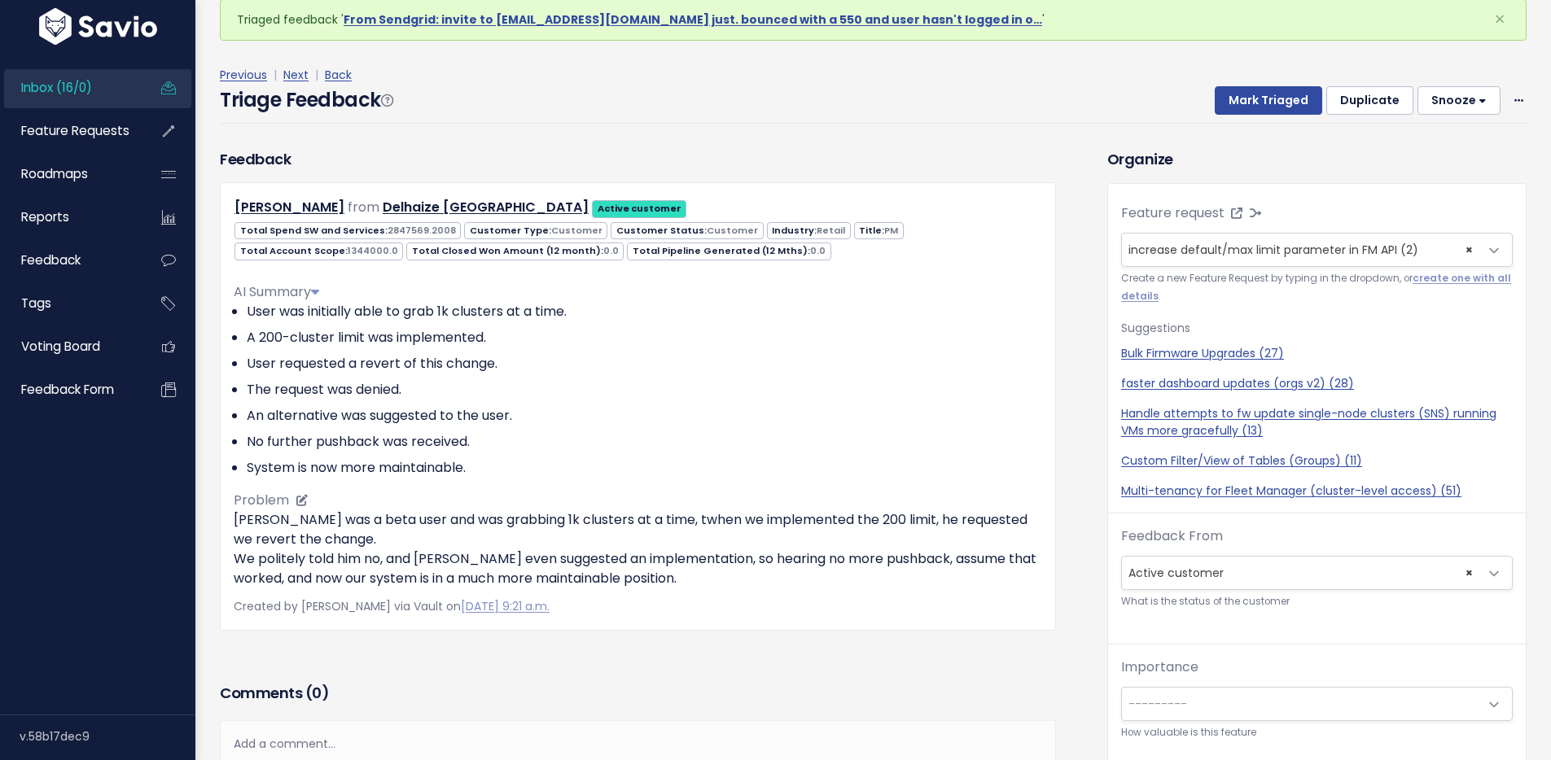
scroll to position [41, 0]
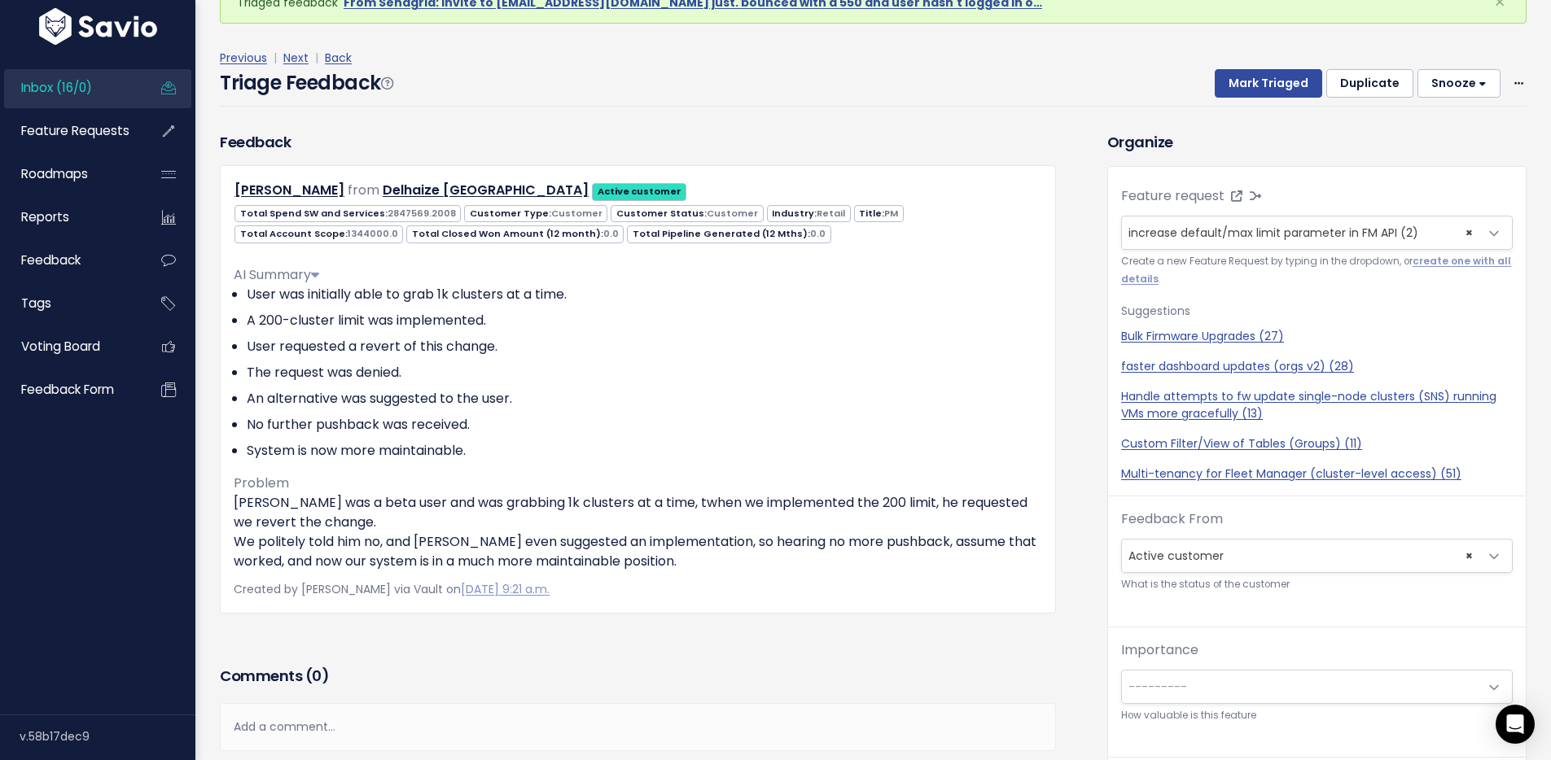
drag, startPoint x: 851, startPoint y: 70, endPoint x: 966, endPoint y: 93, distance: 117.0
click at [966, 93] on div "Triage Feedback Mark Triaged Duplicate [GEOGRAPHIC_DATA] 1 day 3 days 7 days 14…" at bounding box center [873, 87] width 1307 height 38
click at [1261, 79] on button "Mark Triaged" at bounding box center [1268, 83] width 107 height 29
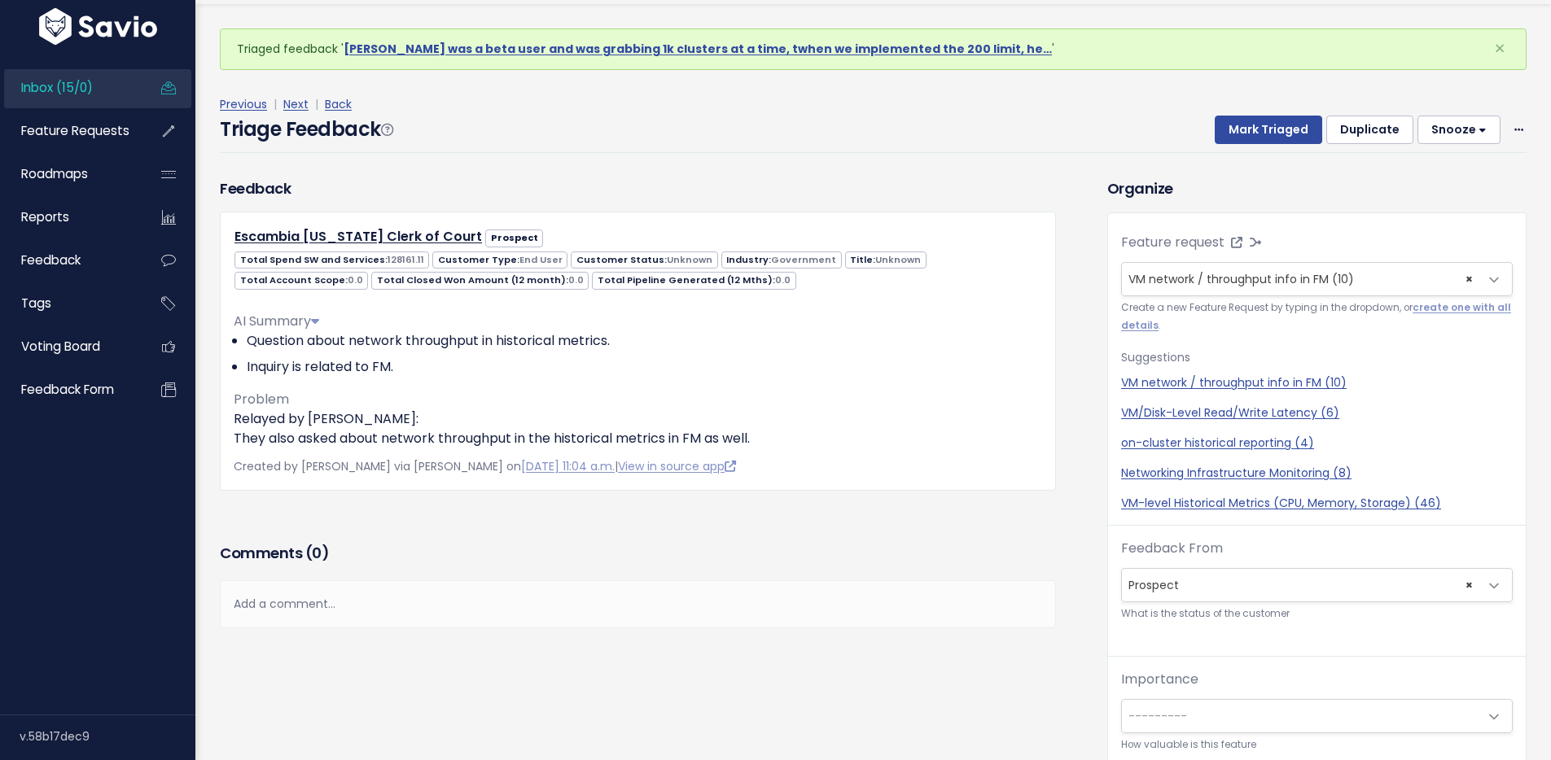
scroll to position [54, 0]
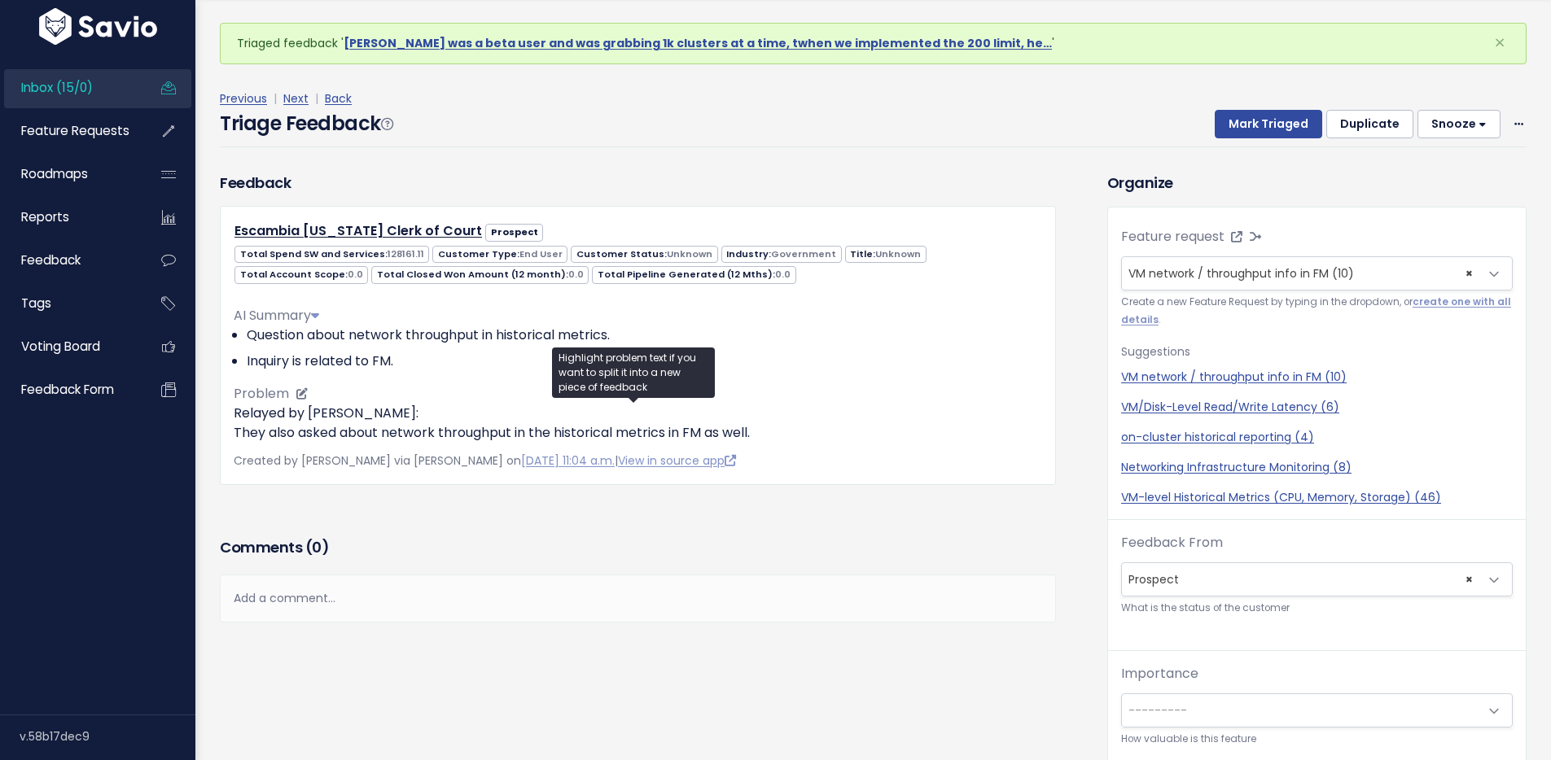
drag, startPoint x: 470, startPoint y: 440, endPoint x: 763, endPoint y: 440, distance: 293.1
click at [763, 440] on p "Relayed by [PERSON_NAME]: They also asked about network throughput in the histo…" at bounding box center [638, 423] width 808 height 39
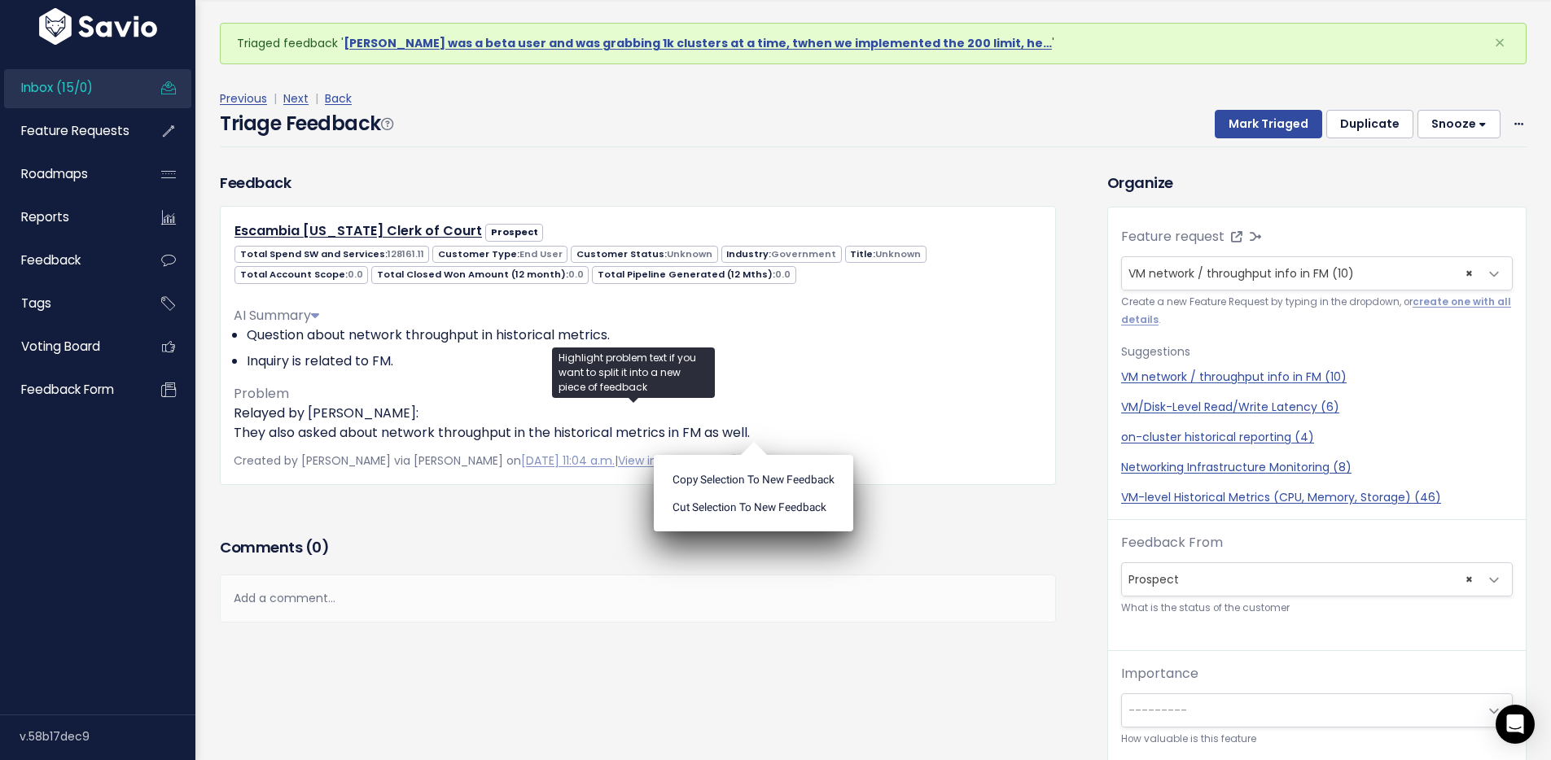
click at [904, 125] on div "Triage Feedback Mark Triaged Duplicate [GEOGRAPHIC_DATA] 1 day 3 days 7 days 14…" at bounding box center [873, 128] width 1307 height 38
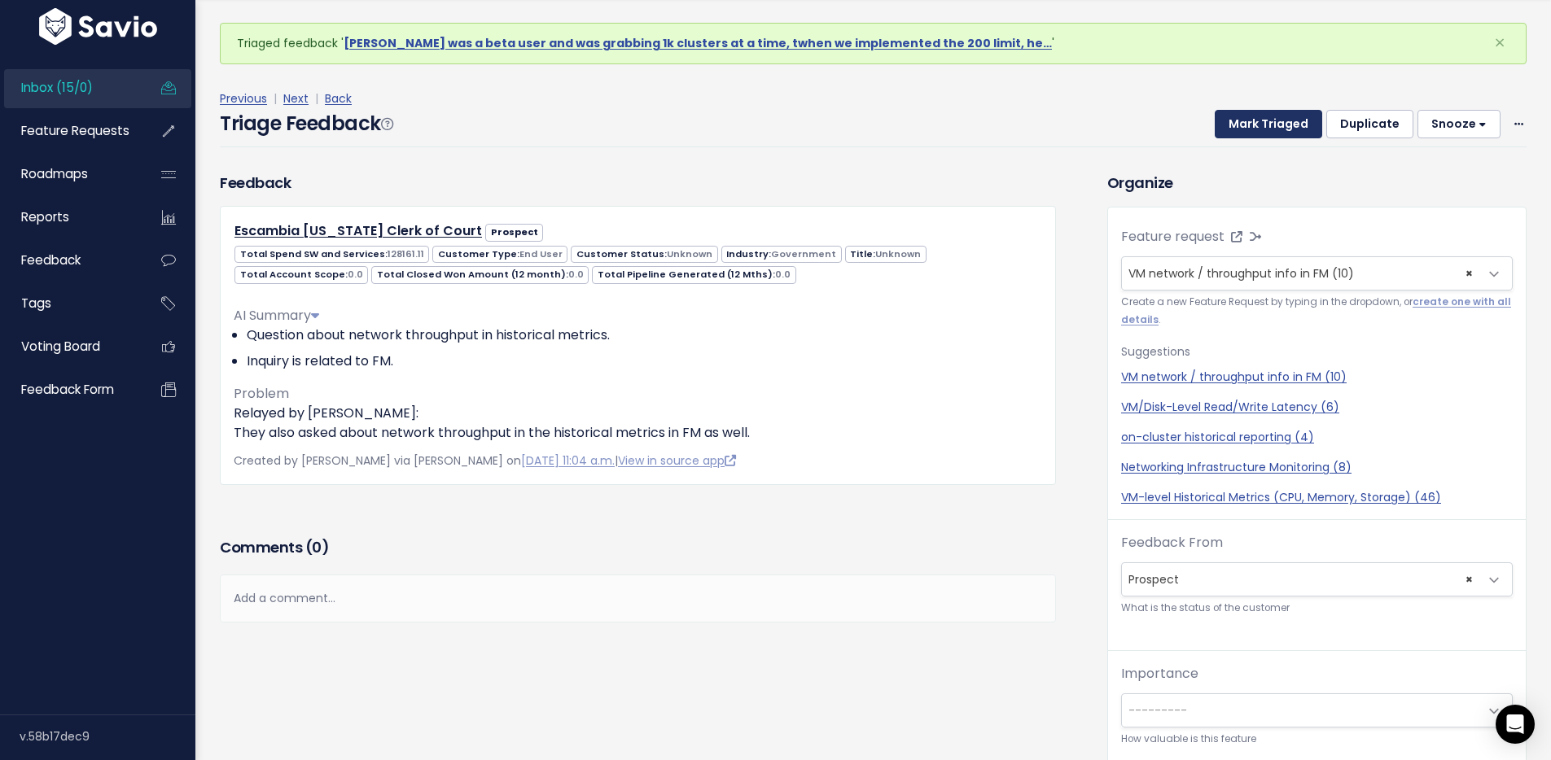
click at [1247, 124] on button "Mark Triaged" at bounding box center [1268, 124] width 107 height 29
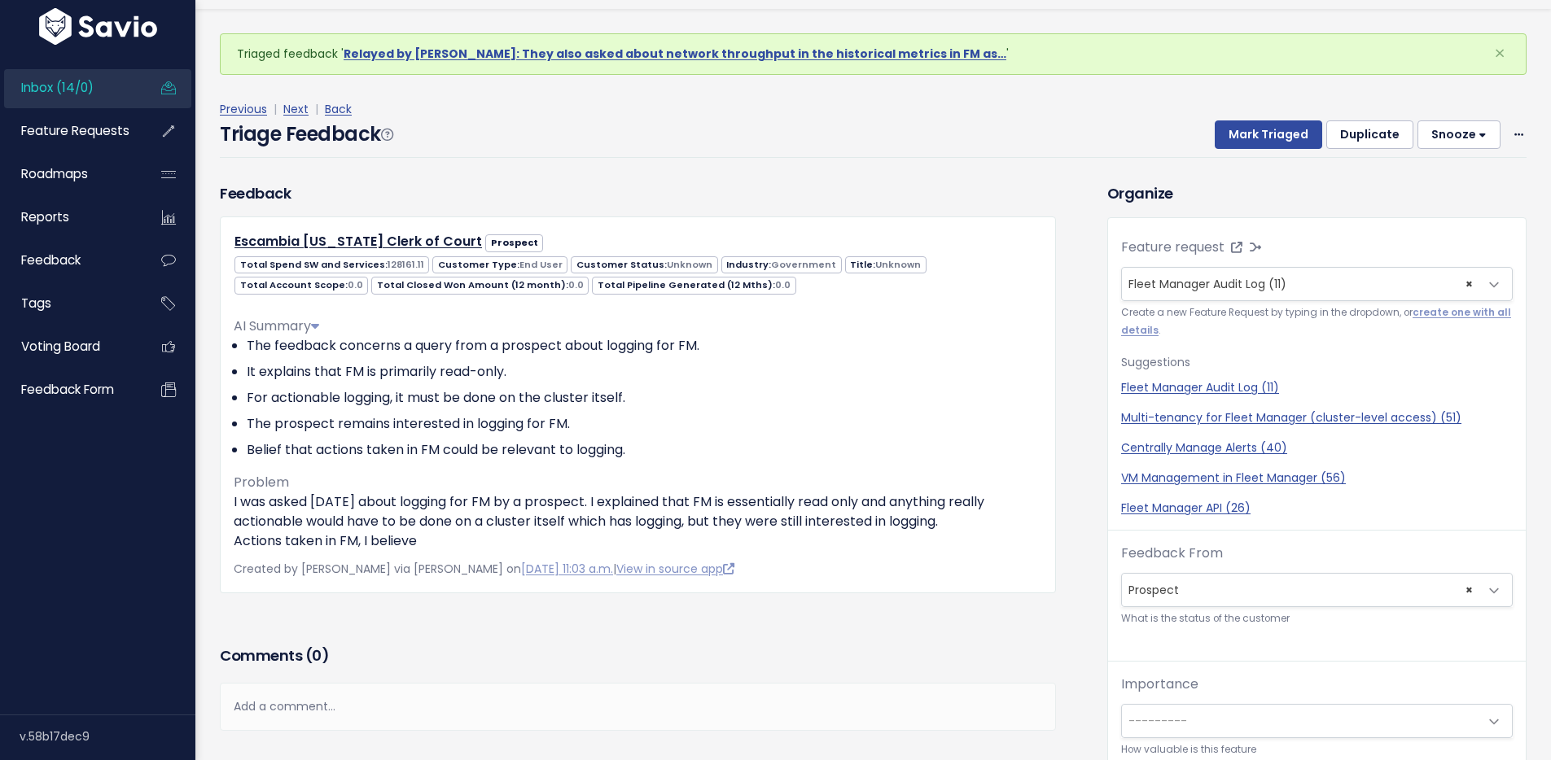
scroll to position [51, 0]
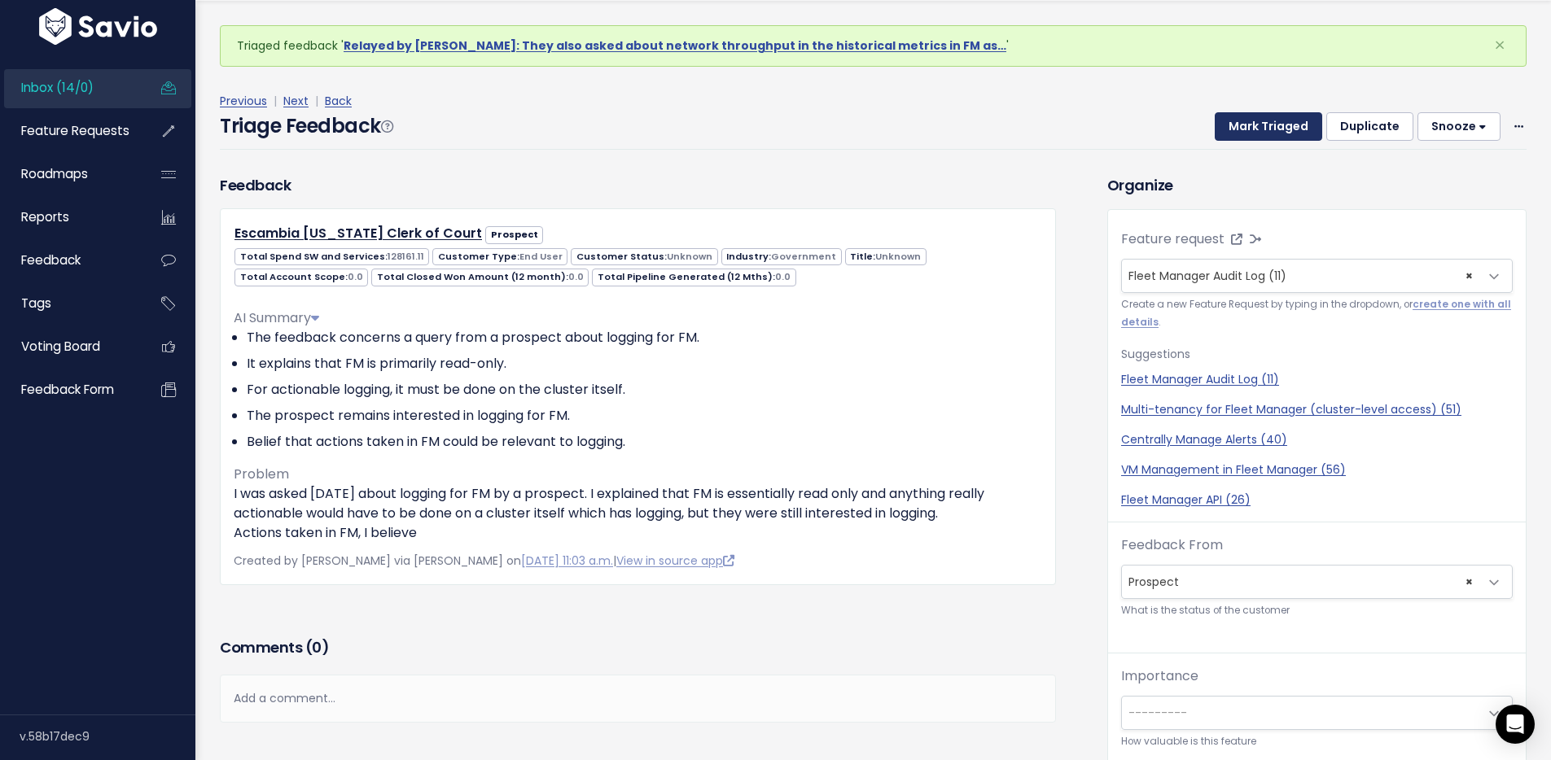
click at [1281, 116] on button "Mark Triaged" at bounding box center [1268, 126] width 107 height 29
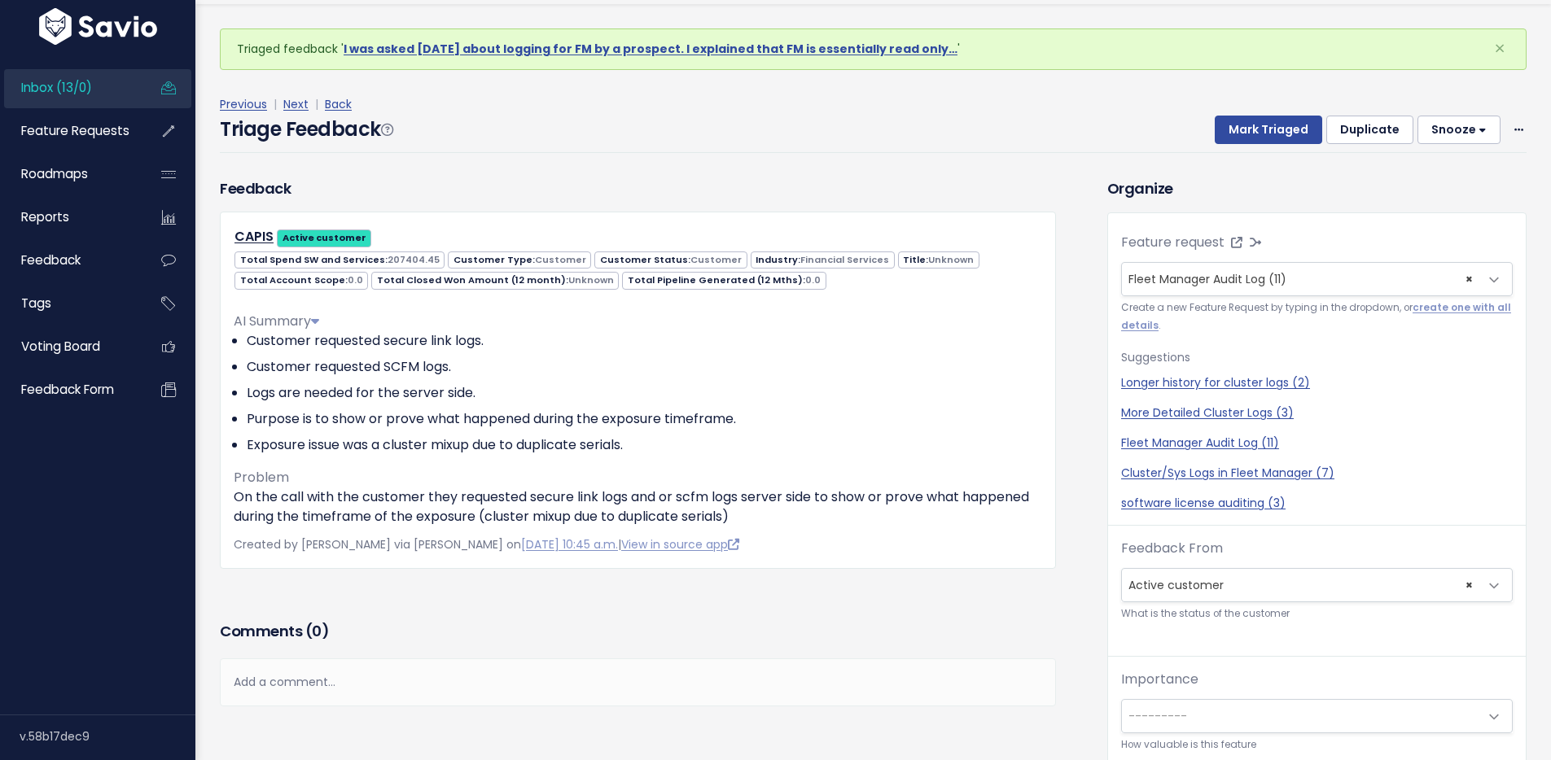
scroll to position [54, 0]
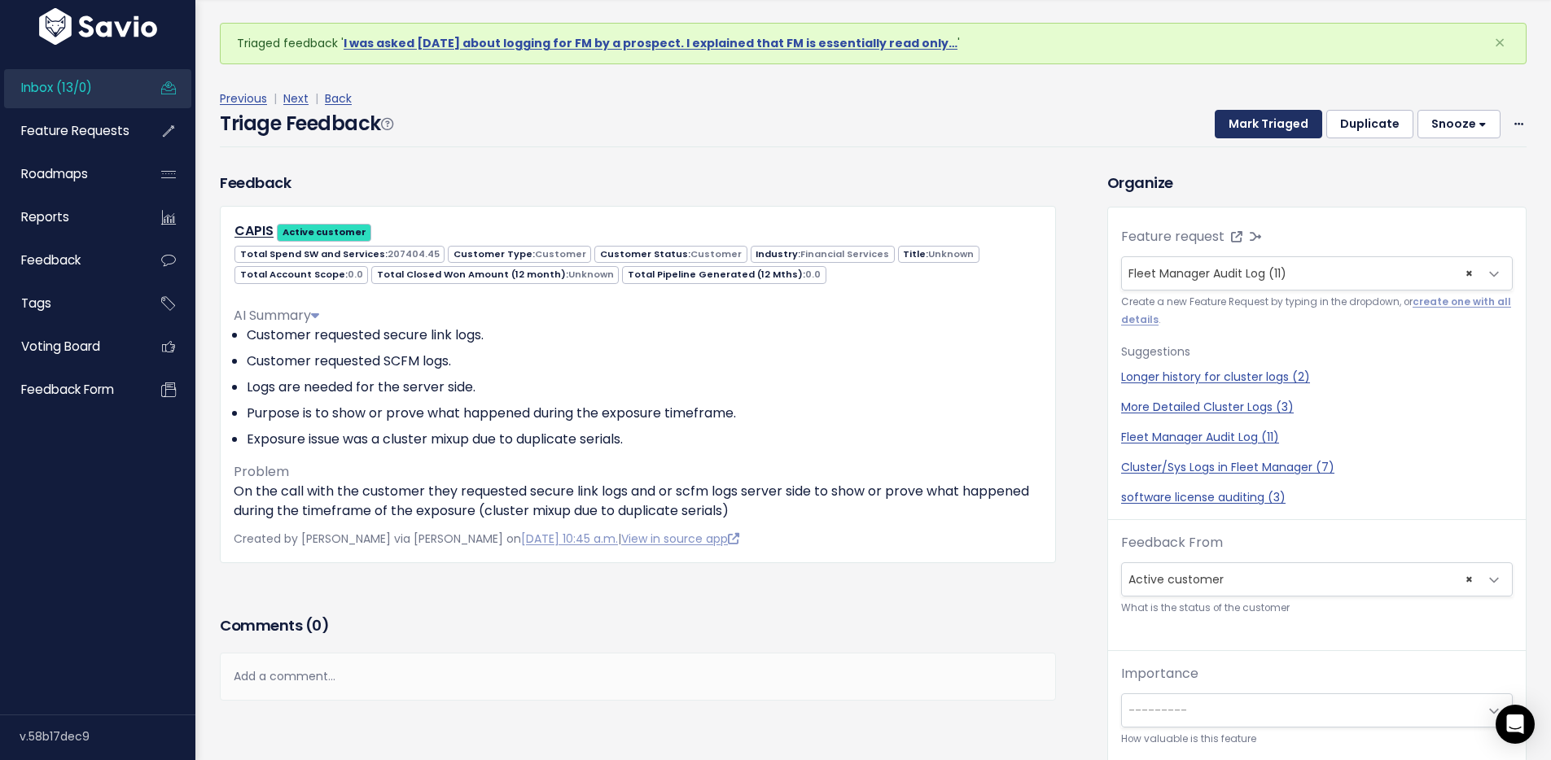
click at [1267, 116] on button "Mark Triaged" at bounding box center [1268, 124] width 107 height 29
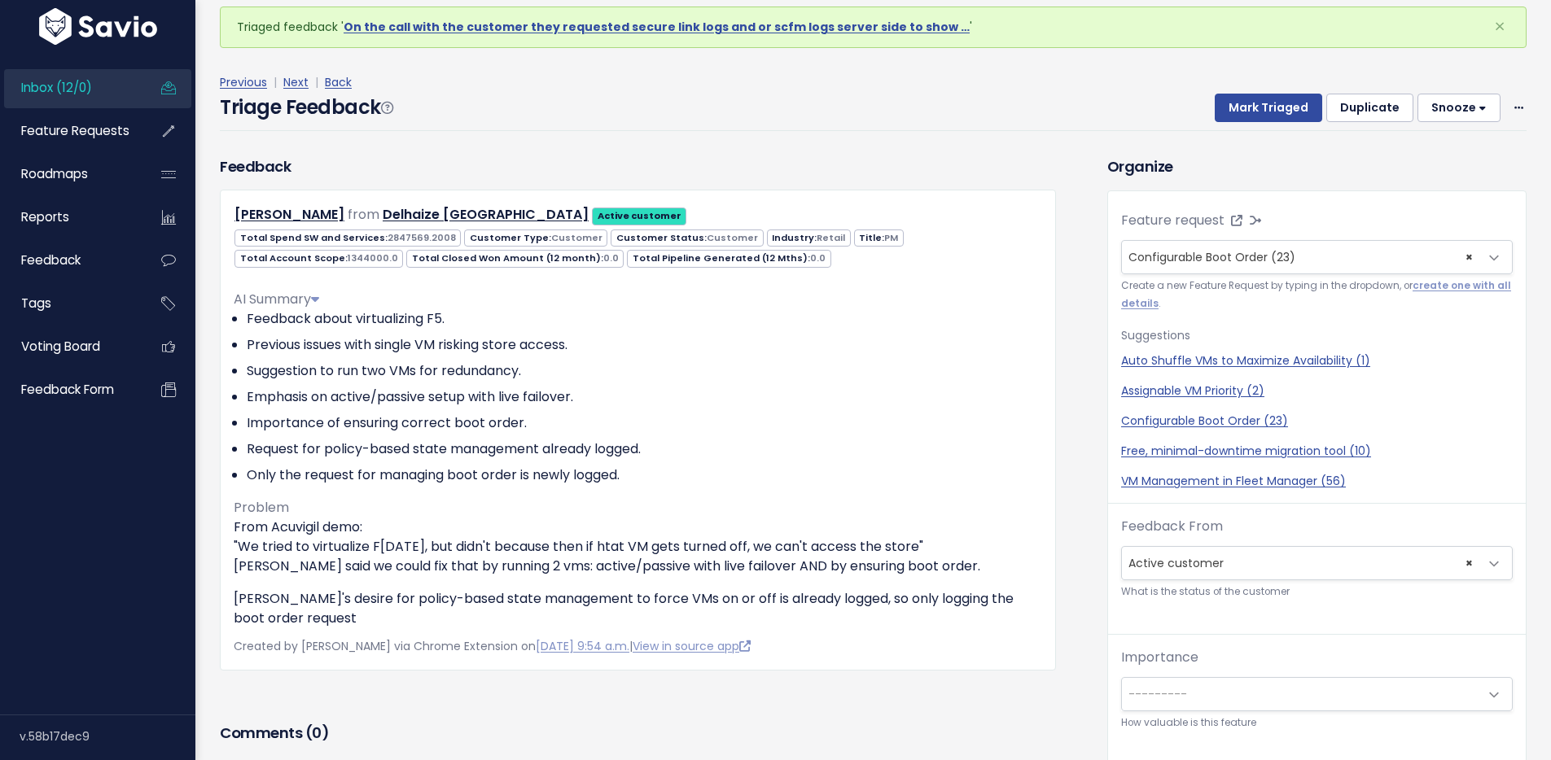
scroll to position [17, 0]
click at [1250, 115] on button "Mark Triaged" at bounding box center [1268, 107] width 107 height 29
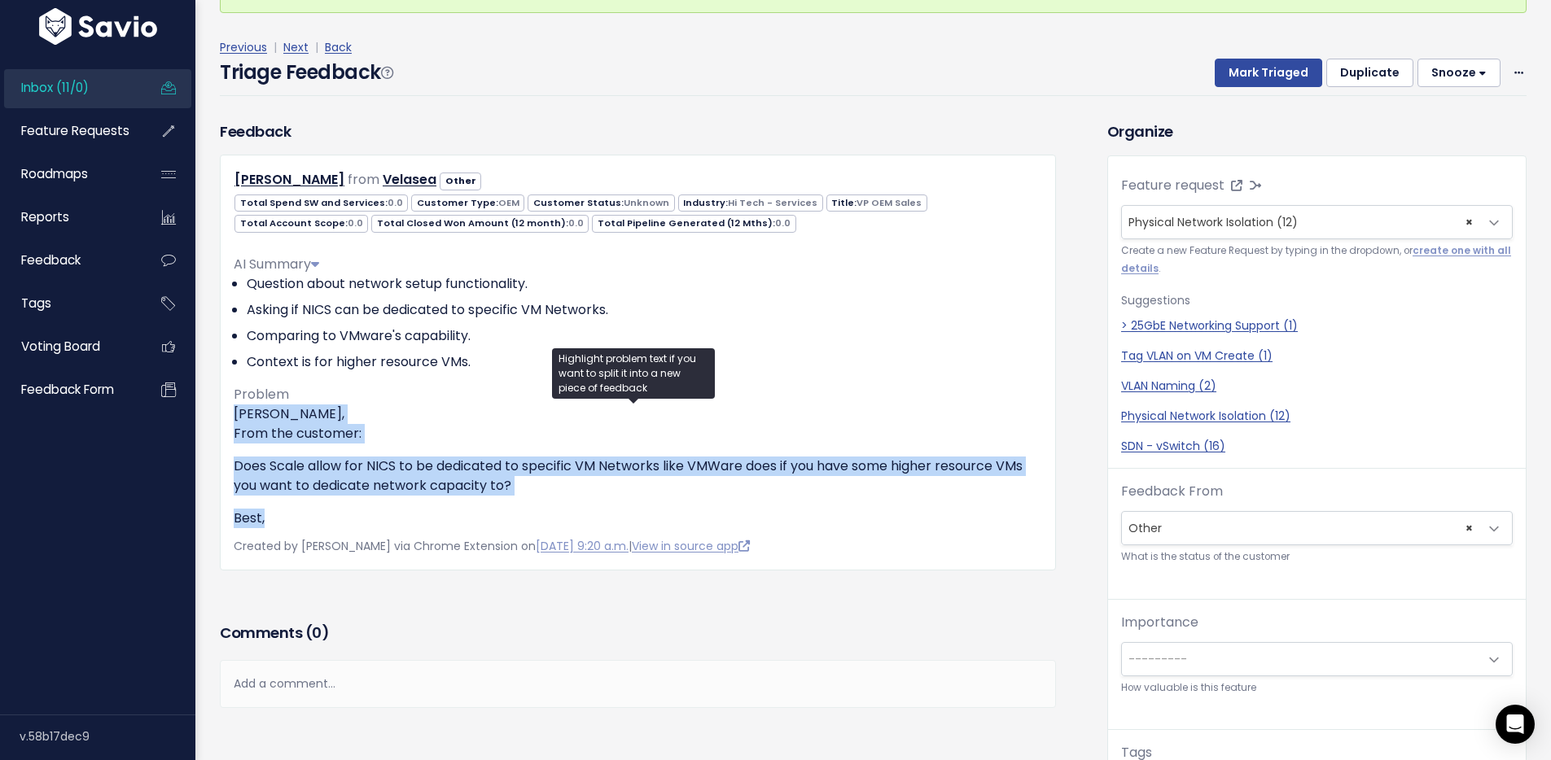
drag, startPoint x: 287, startPoint y: 523, endPoint x: 219, endPoint y: 421, distance: 122.8
click at [220, 421] on div "[PERSON_NAME] from [GEOGRAPHIC_DATA] Other" at bounding box center [638, 362] width 836 height 415
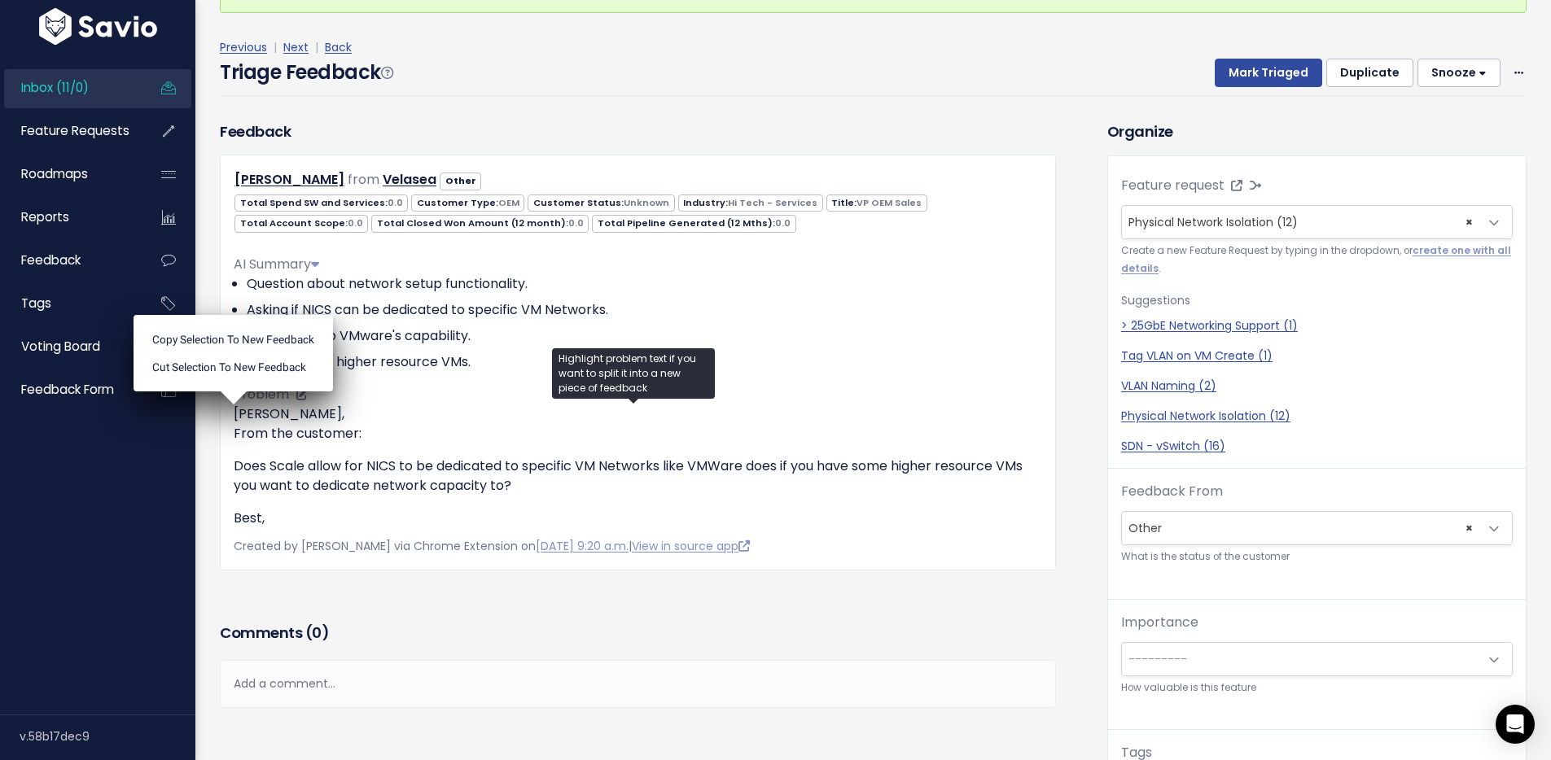
drag, startPoint x: 272, startPoint y: 497, endPoint x: 278, endPoint y: 507, distance: 12.0
click at [272, 497] on div "Chris, From the customer: Does Scale allow for NICS to be dedicated to specific…" at bounding box center [638, 467] width 808 height 124
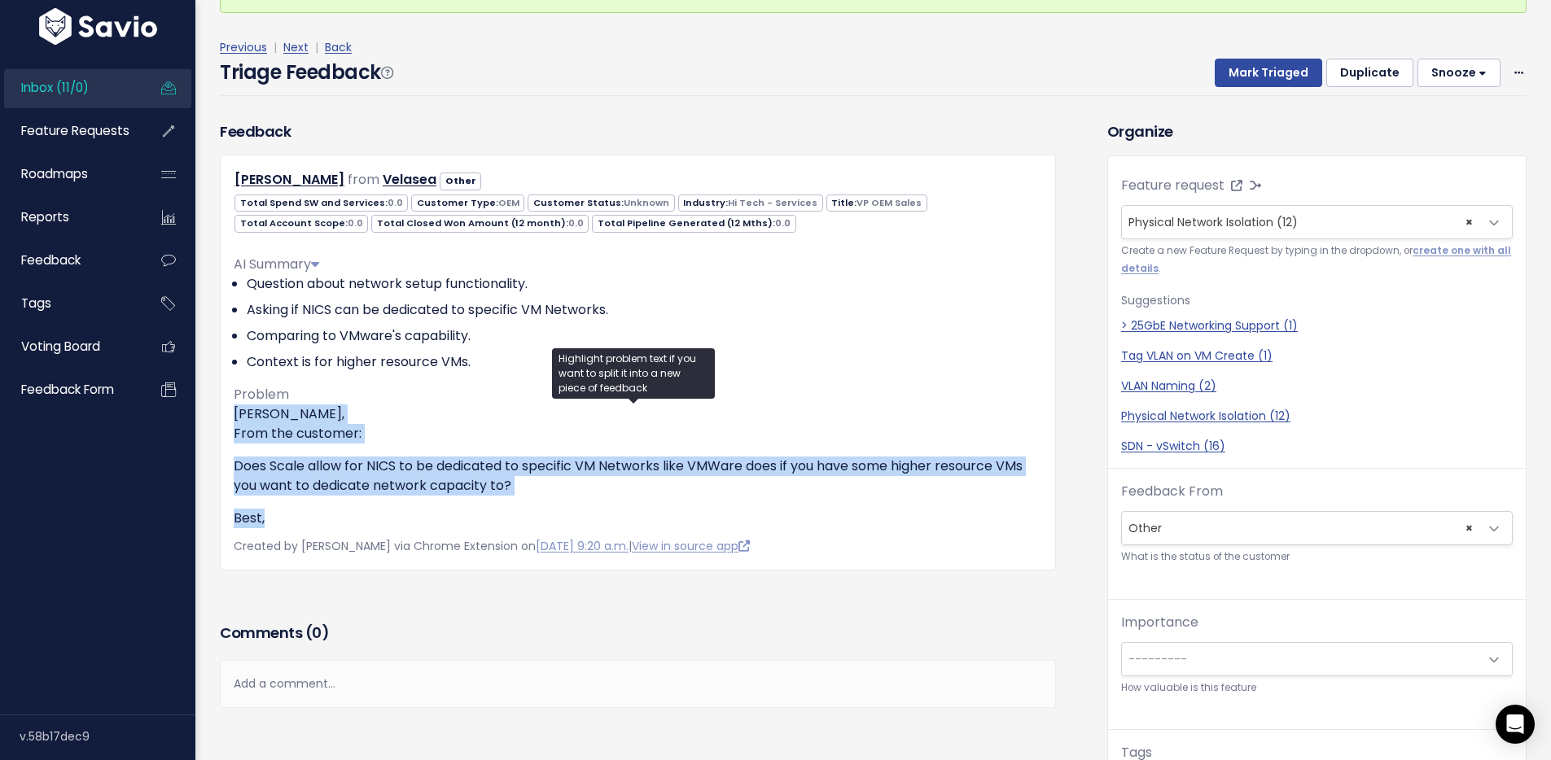
drag, startPoint x: 278, startPoint y: 522, endPoint x: 230, endPoint y: 418, distance: 114.4
click at [230, 418] on div "Jay Bowes from Velasea Other" at bounding box center [638, 362] width 836 height 415
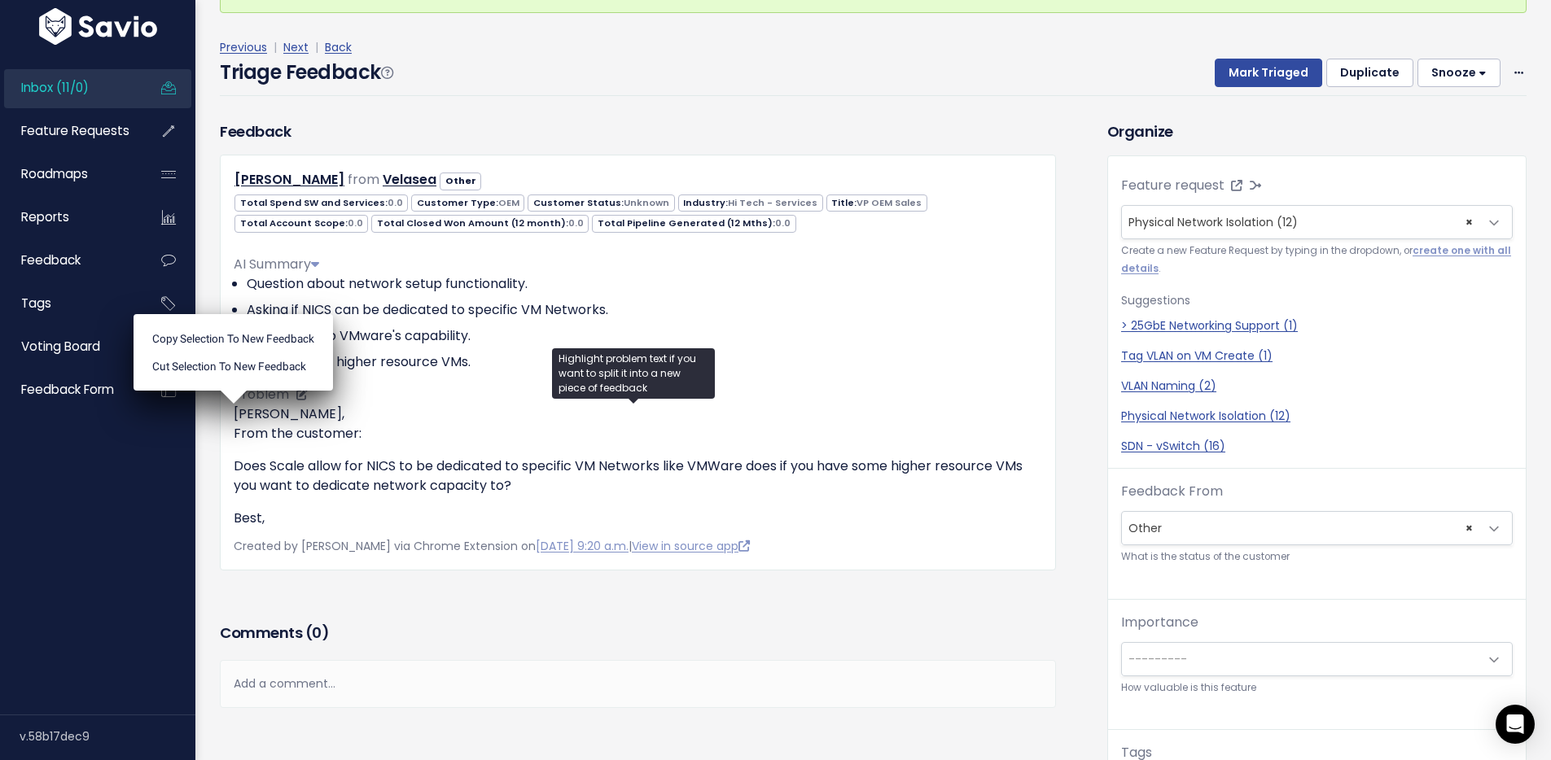
drag, startPoint x: 252, startPoint y: 492, endPoint x: 290, endPoint y: 526, distance: 51.3
click at [254, 492] on p "Does Scale allow for NICS to be dedicated to specific VM Networks like VMWare d…" at bounding box center [638, 476] width 808 height 39
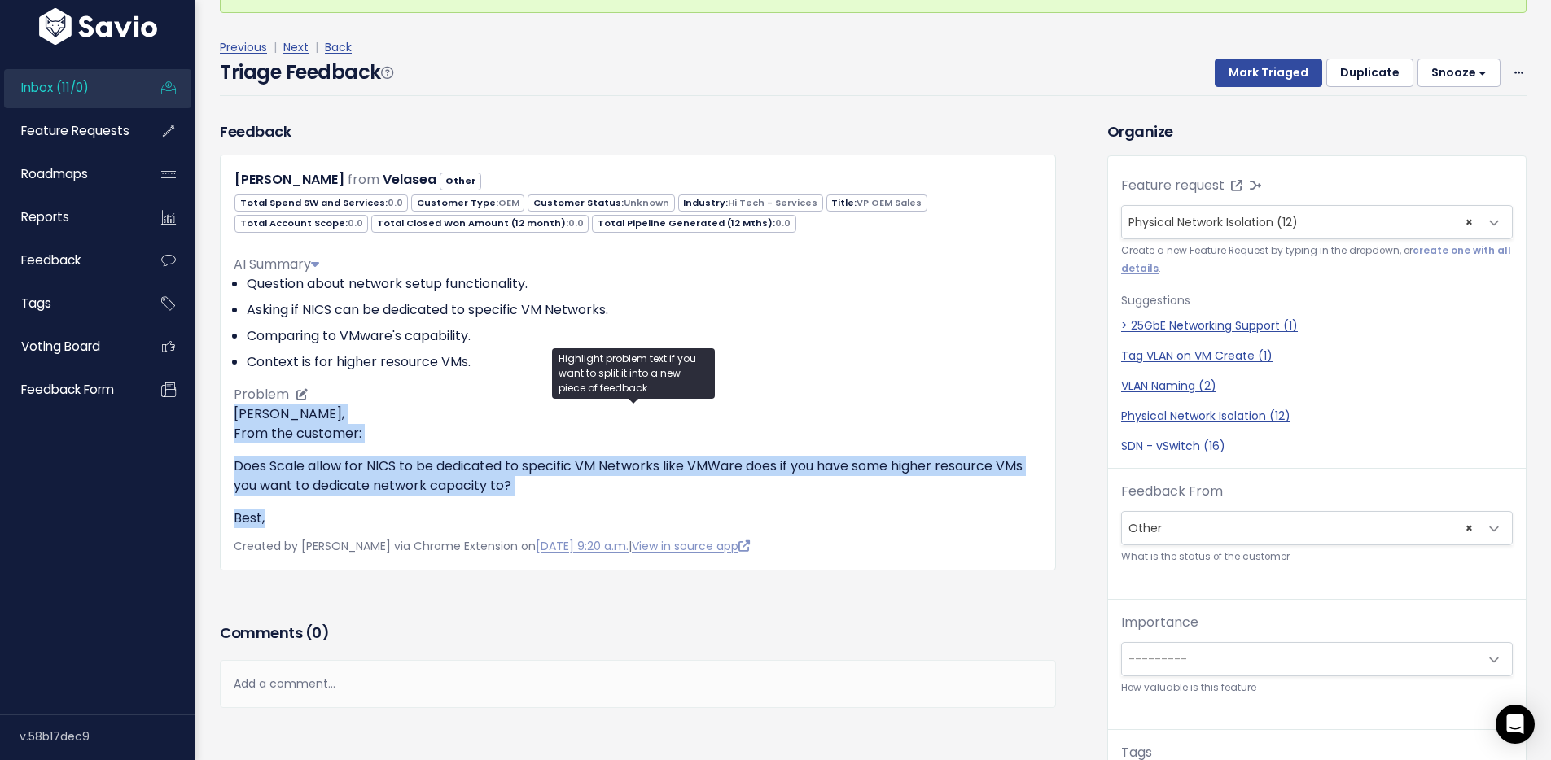
drag, startPoint x: 276, startPoint y: 521, endPoint x: 238, endPoint y: 425, distance: 103.4
click at [224, 411] on div "Jay Bowes from Velasea Other" at bounding box center [638, 362] width 836 height 415
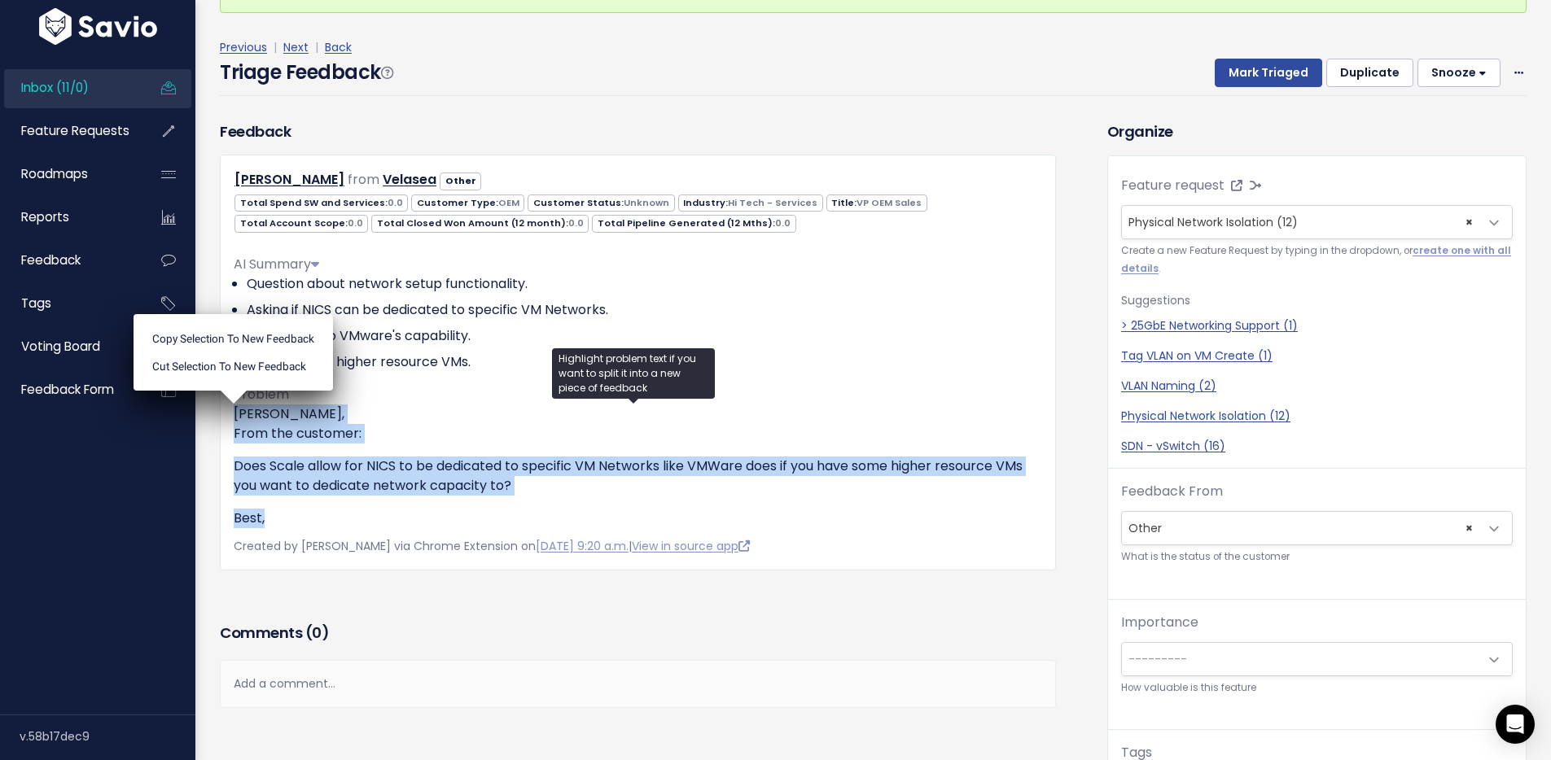
drag, startPoint x: 314, startPoint y: 479, endPoint x: 275, endPoint y: 544, distance: 75.9
click at [314, 479] on p "Does Scale allow for NICS to be dedicated to specific VM Networks like VMWare d…" at bounding box center [638, 476] width 808 height 39
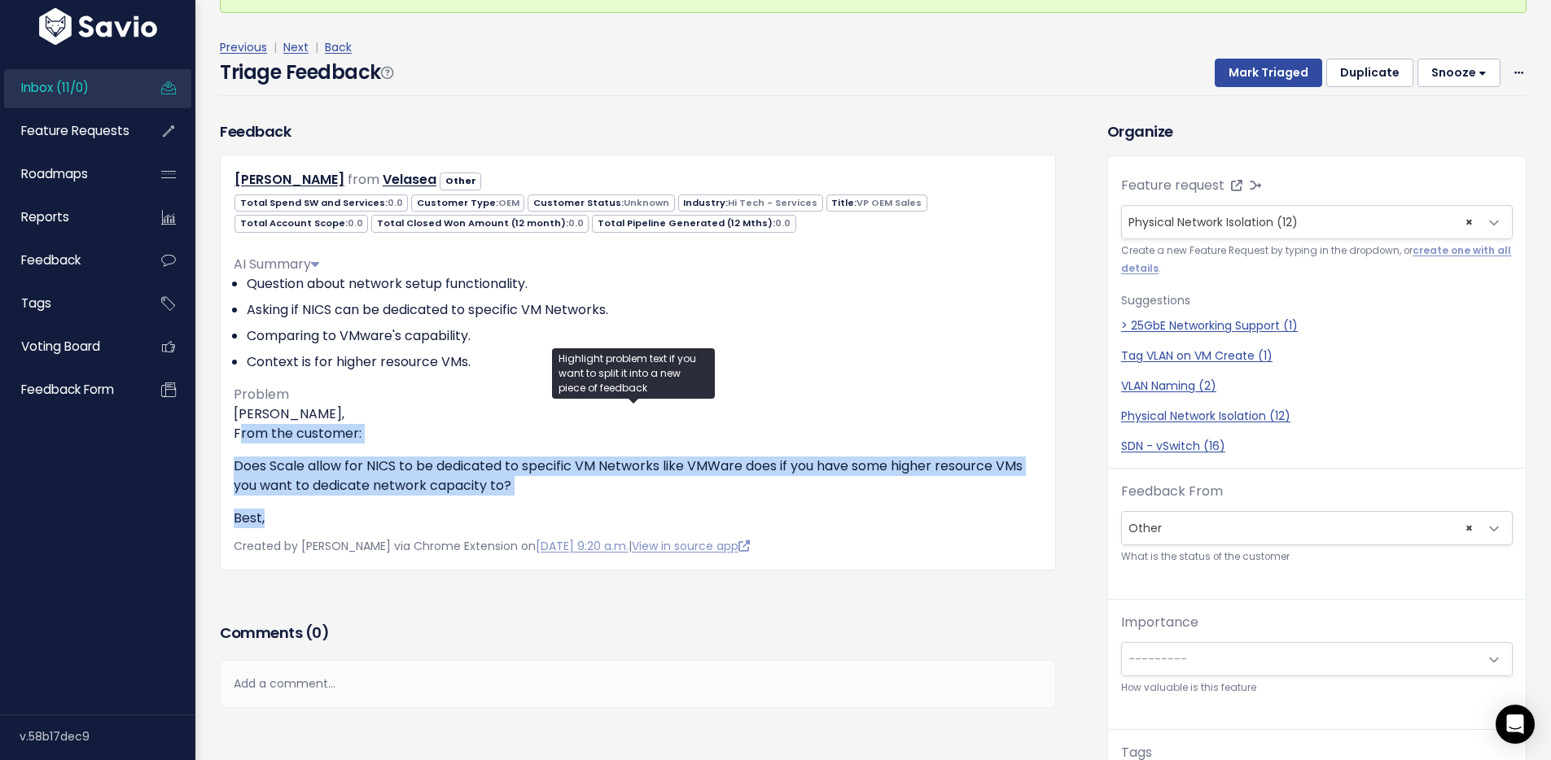
drag, startPoint x: 270, startPoint y: 524, endPoint x: 221, endPoint y: 425, distance: 111.0
click at [221, 425] on div "Jay Bowes from Velasea Other" at bounding box center [638, 362] width 836 height 415
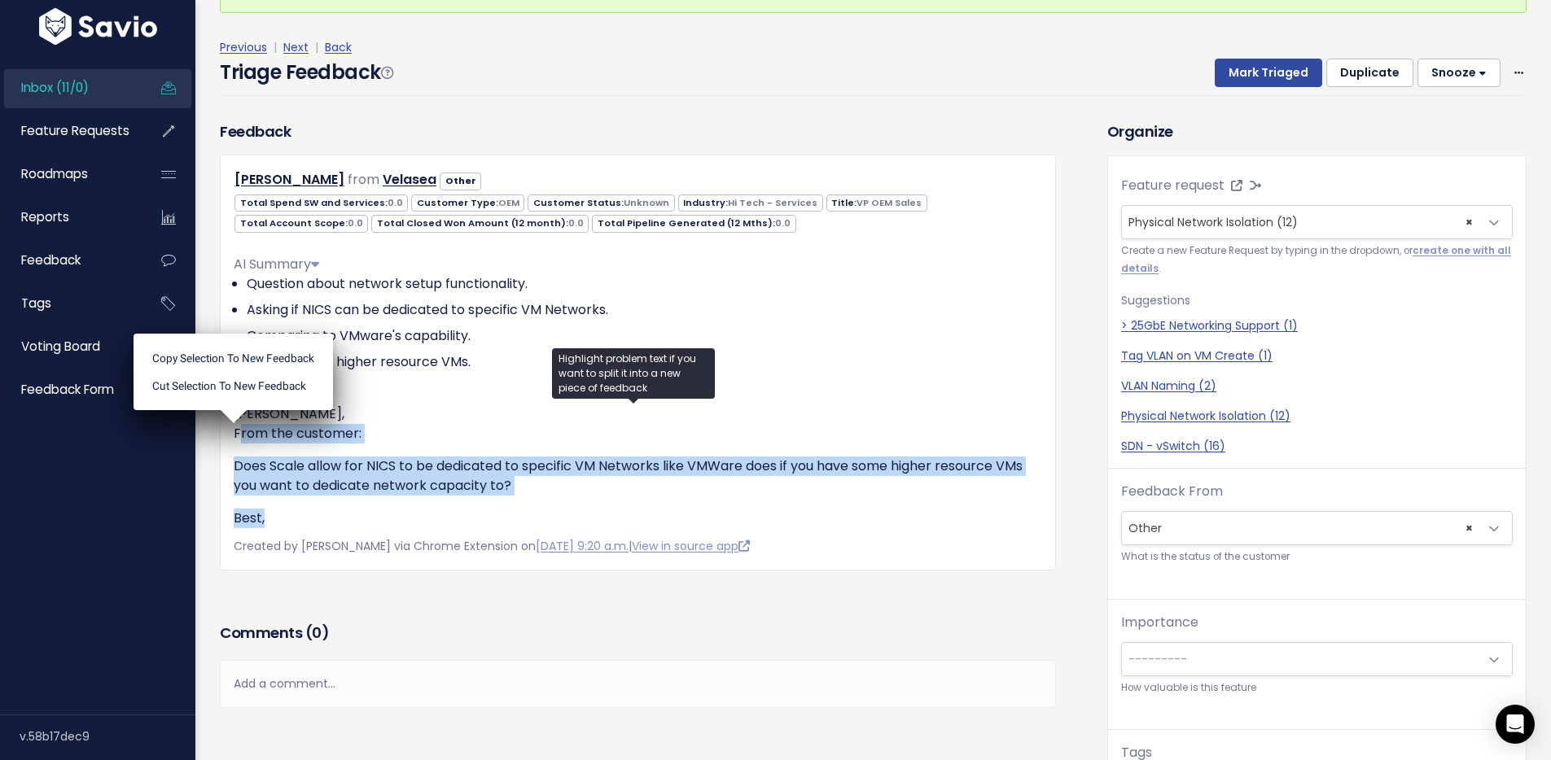
click at [380, 491] on p "Does Scale allow for NICS to be dedicated to specific VM Networks like VMWare d…" at bounding box center [638, 476] width 808 height 39
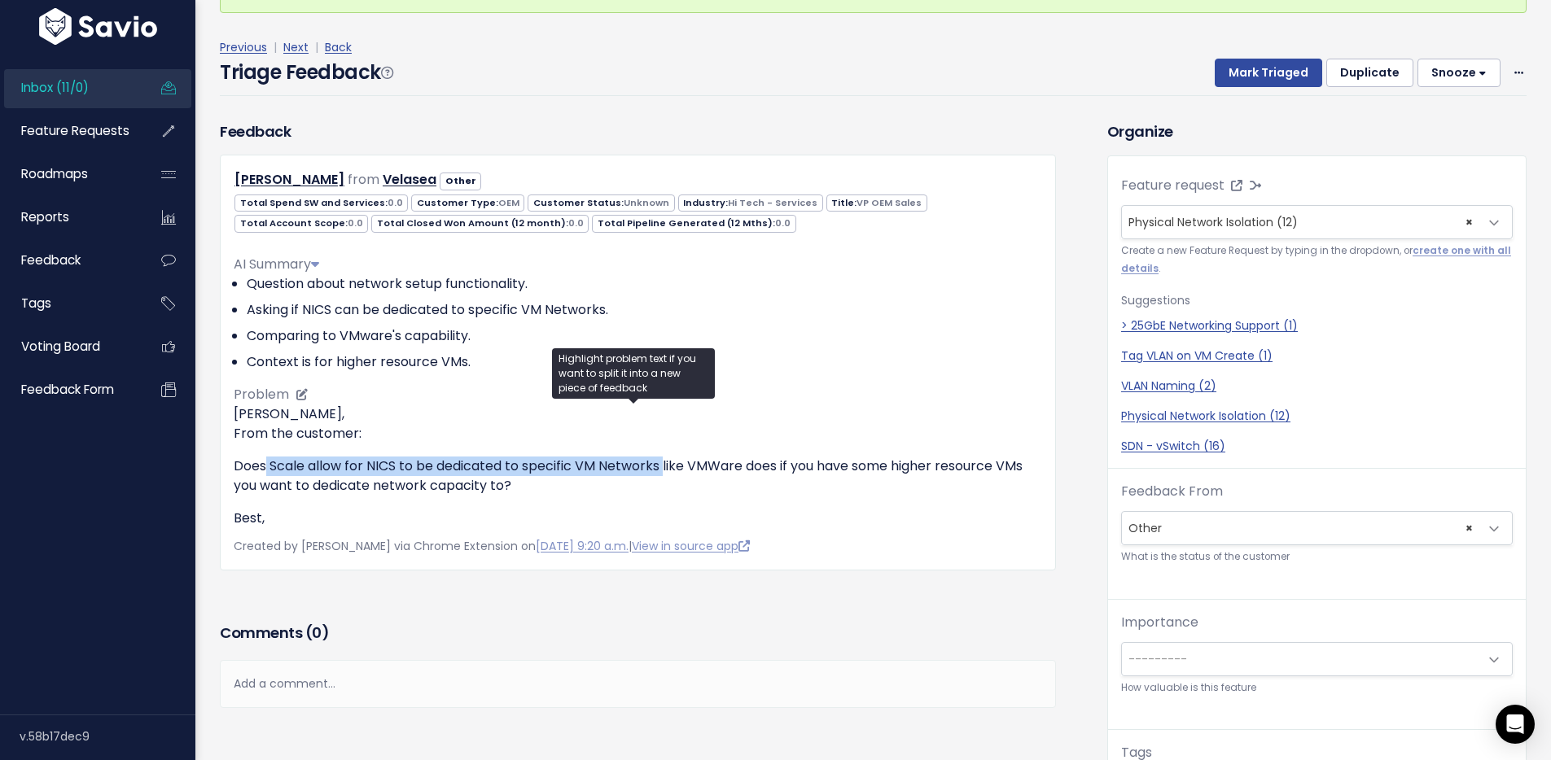
drag, startPoint x: 266, startPoint y: 466, endPoint x: 663, endPoint y: 465, distance: 397.3
click at [663, 465] on p "Does Scale allow for NICS to be dedicated to specific VM Networks like VMWare d…" at bounding box center [638, 476] width 808 height 39
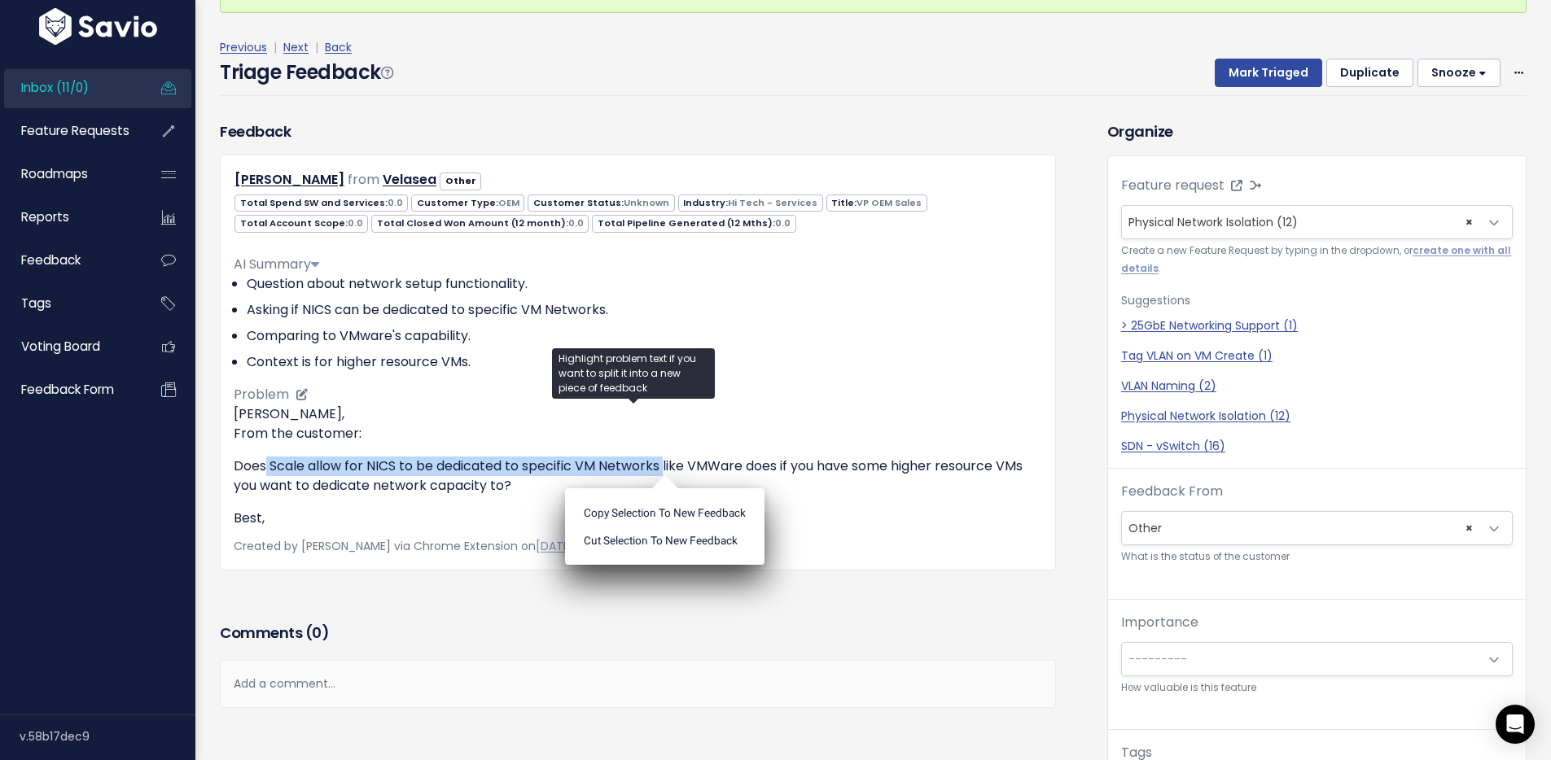
click at [561, 467] on p "Does Scale allow for NICS to be dedicated to specific VM Networks like VMWare d…" at bounding box center [638, 476] width 808 height 39
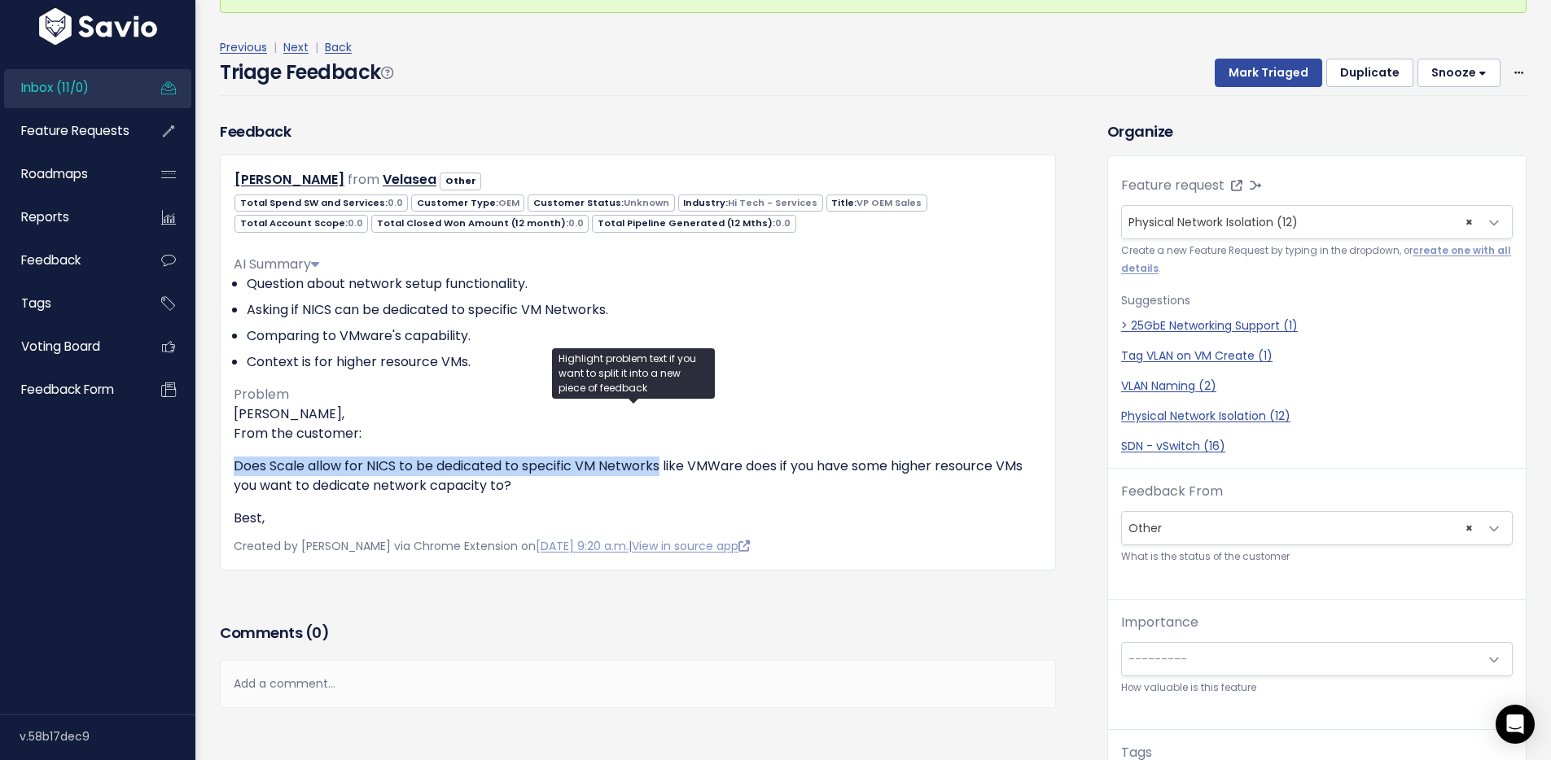
drag, startPoint x: 661, startPoint y: 467, endPoint x: 231, endPoint y: 456, distance: 430.0
click at [231, 456] on div "Jay Bowes from Velasea Other" at bounding box center [638, 362] width 836 height 415
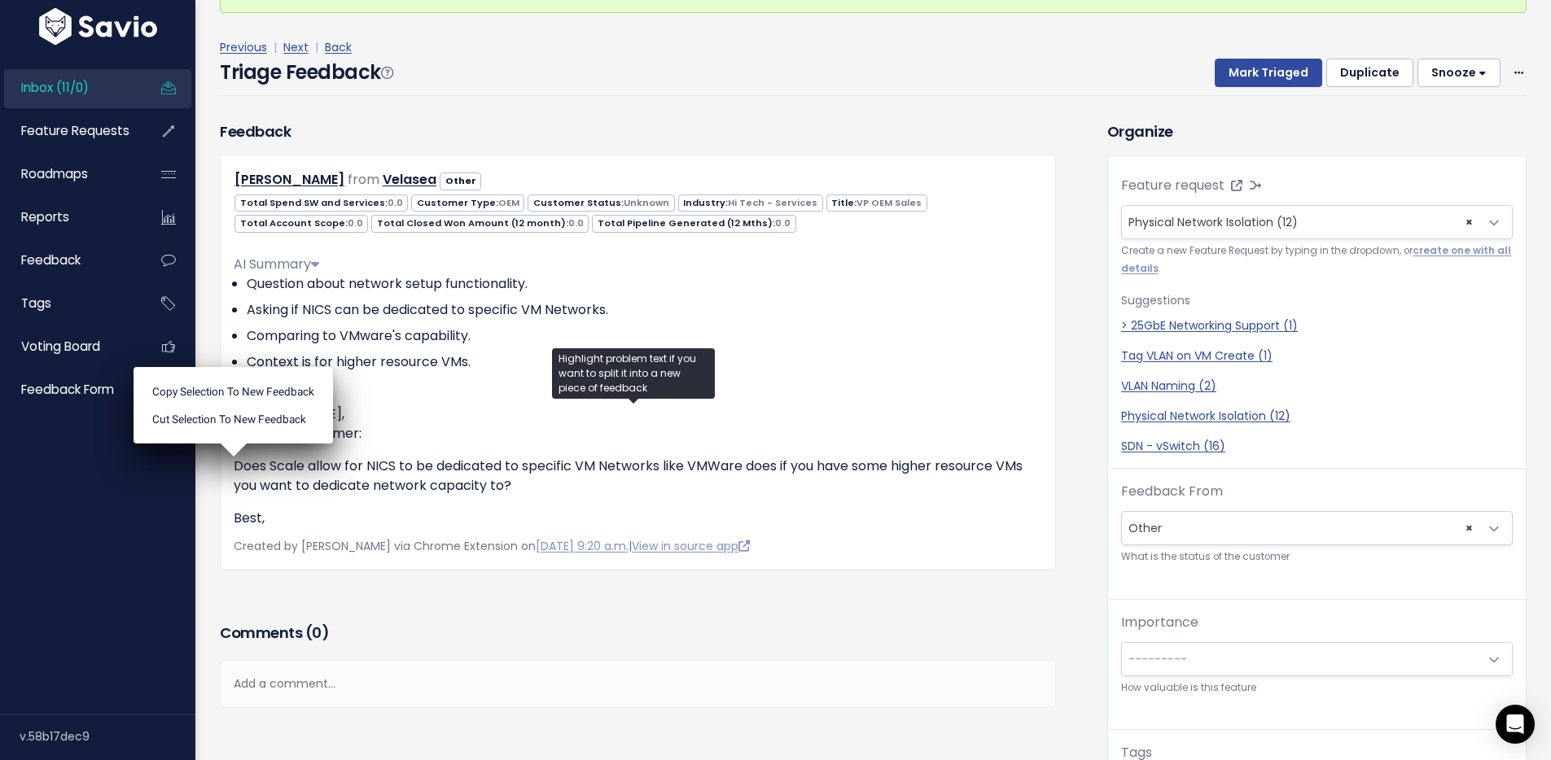
click at [845, 63] on div "Triage Feedback Mark Triaged Duplicate [GEOGRAPHIC_DATA] 1 day 3 days 7 days 14…" at bounding box center [873, 77] width 1307 height 38
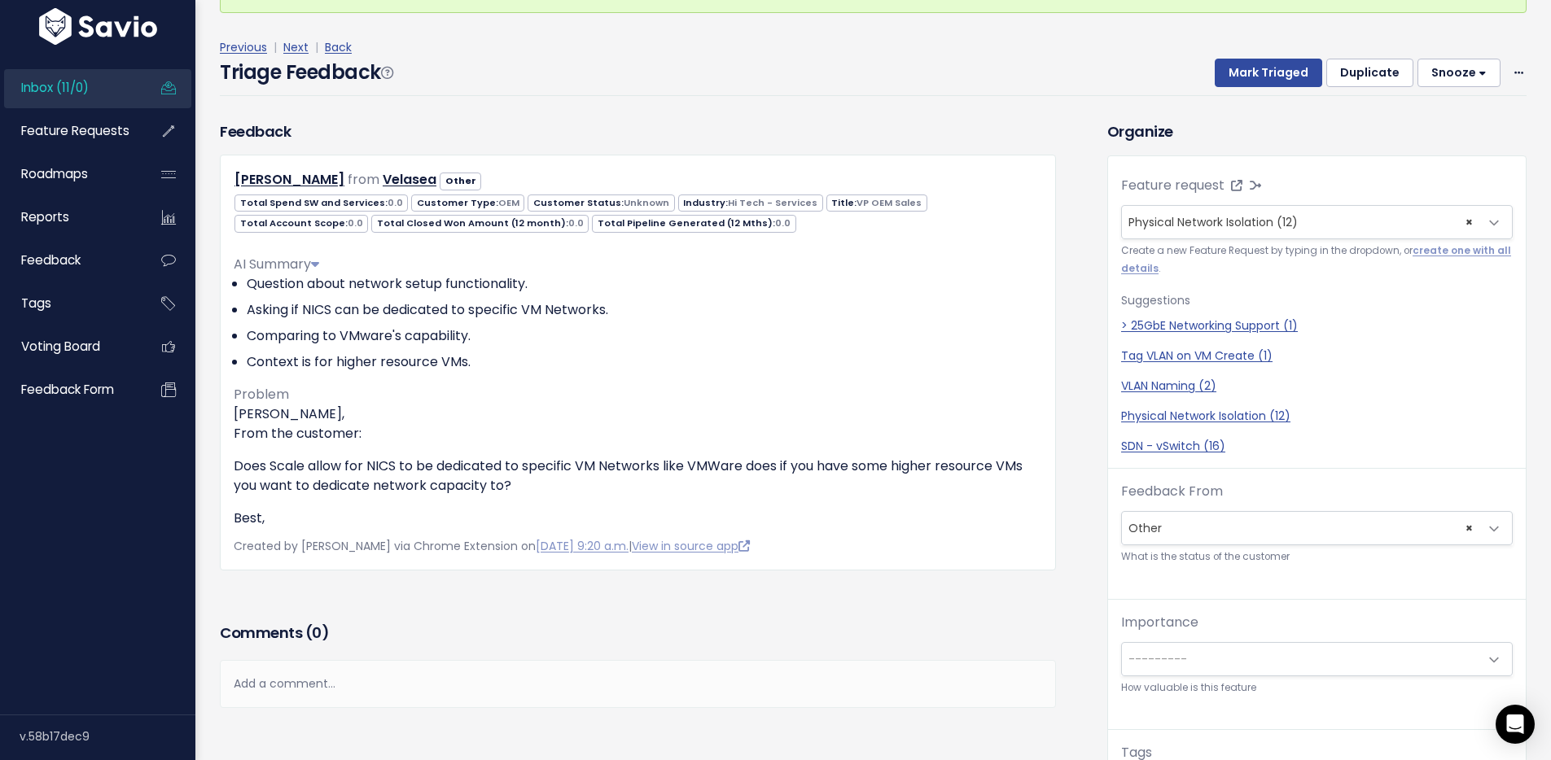
click at [1124, 48] on div "Previous | Next | Back" at bounding box center [873, 47] width 1307 height 20
click at [1250, 76] on button "Mark Triaged" at bounding box center [1268, 73] width 107 height 29
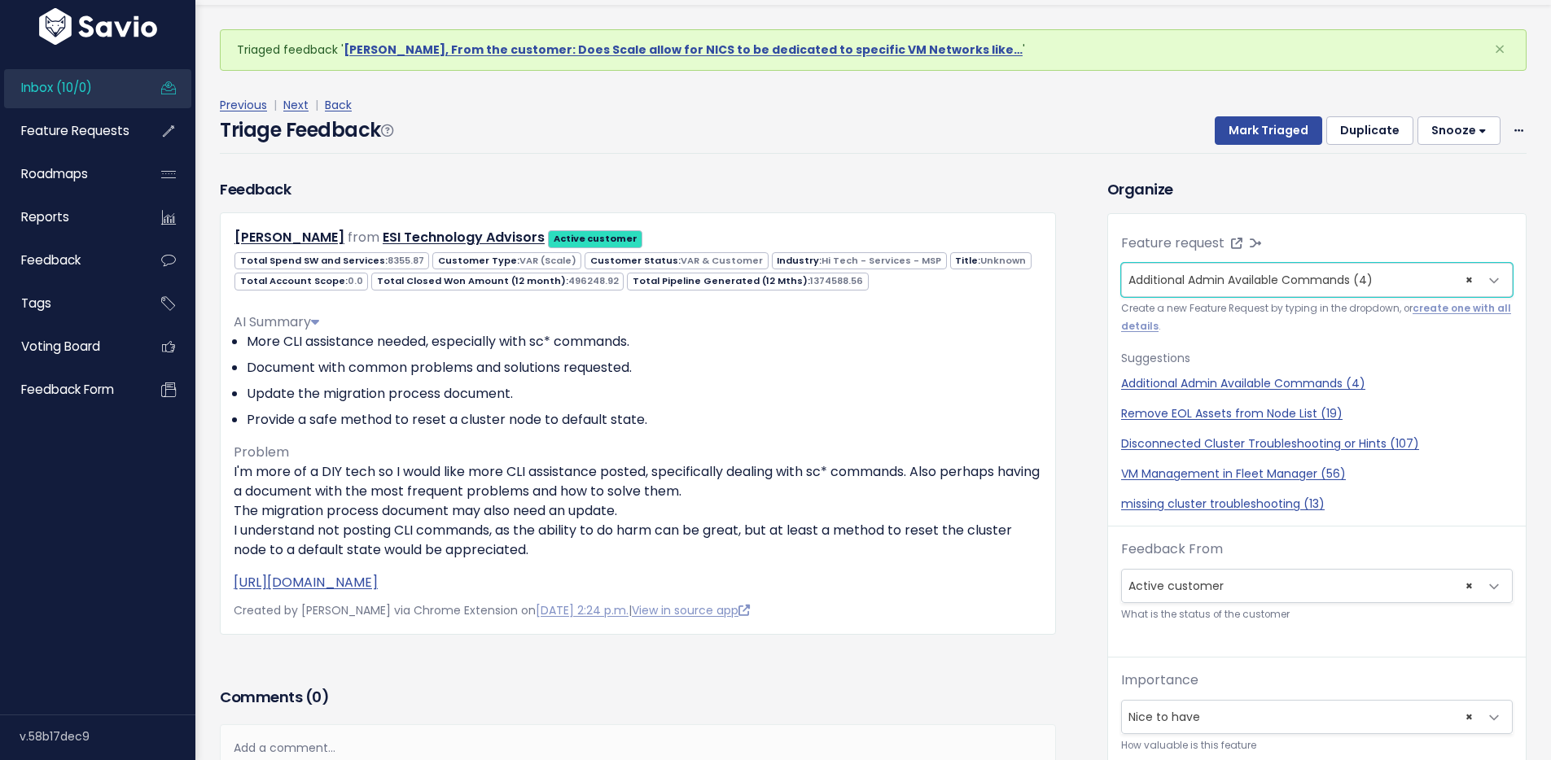
scroll to position [54, 0]
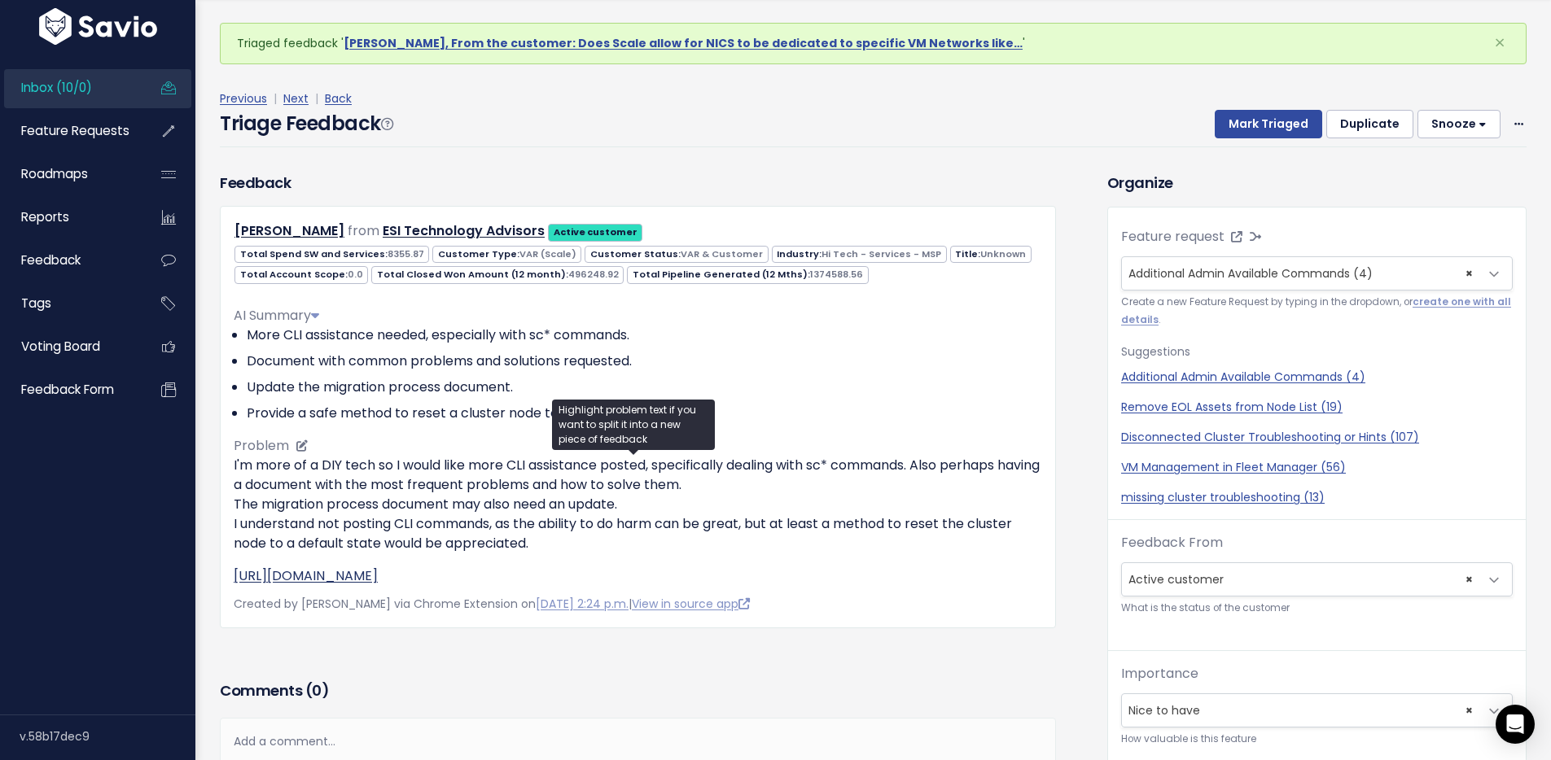
click at [378, 578] on link "[URL][DOMAIN_NAME]" at bounding box center [306, 576] width 144 height 19
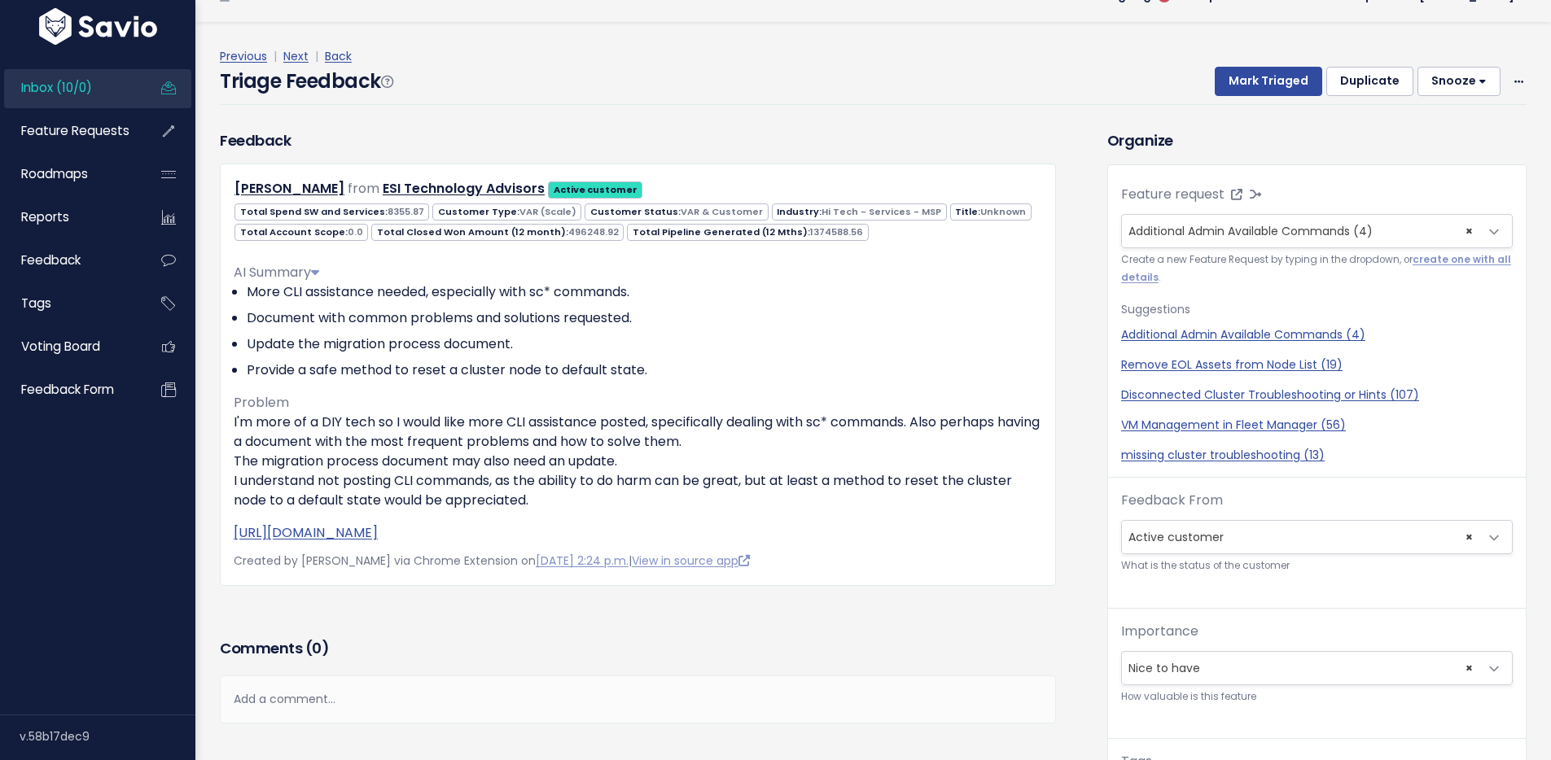
scroll to position [54, 0]
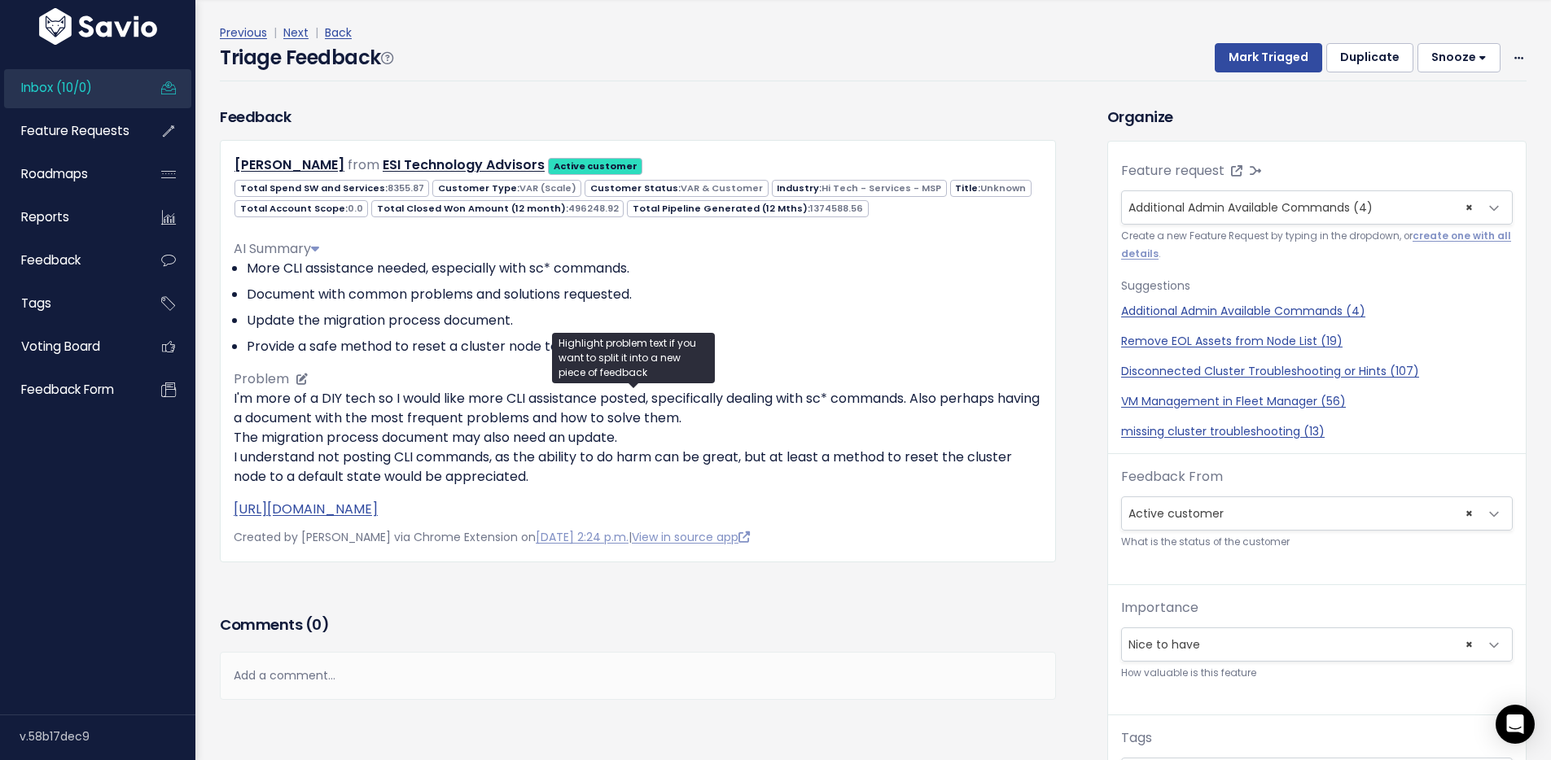
drag, startPoint x: 749, startPoint y: 456, endPoint x: 954, endPoint y: 449, distance: 205.3
click at [958, 449] on p "I'm more of a DIY tech so I would like more CLI assistance posted, specifically…" at bounding box center [638, 438] width 808 height 98
drag, startPoint x: 750, startPoint y: 461, endPoint x: 970, endPoint y: 478, distance: 221.3
click at [970, 478] on p "I'm more of a DIY tech so I would like more CLI assistance posted, specifically…" at bounding box center [638, 438] width 808 height 98
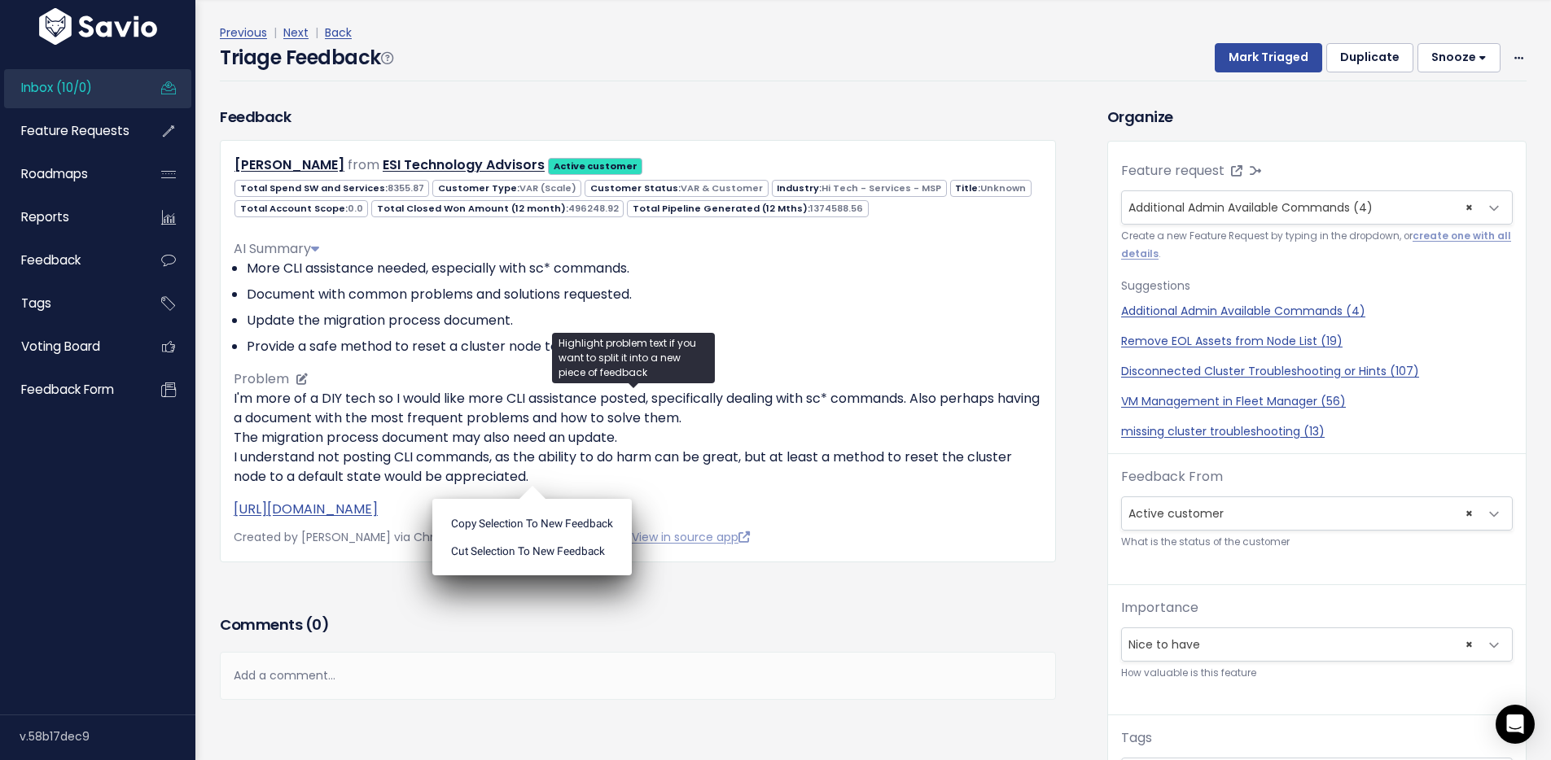
click at [265, 458] on p "I'm more of a DIY tech so I would like more CLI assistance posted, specifically…" at bounding box center [638, 438] width 808 height 98
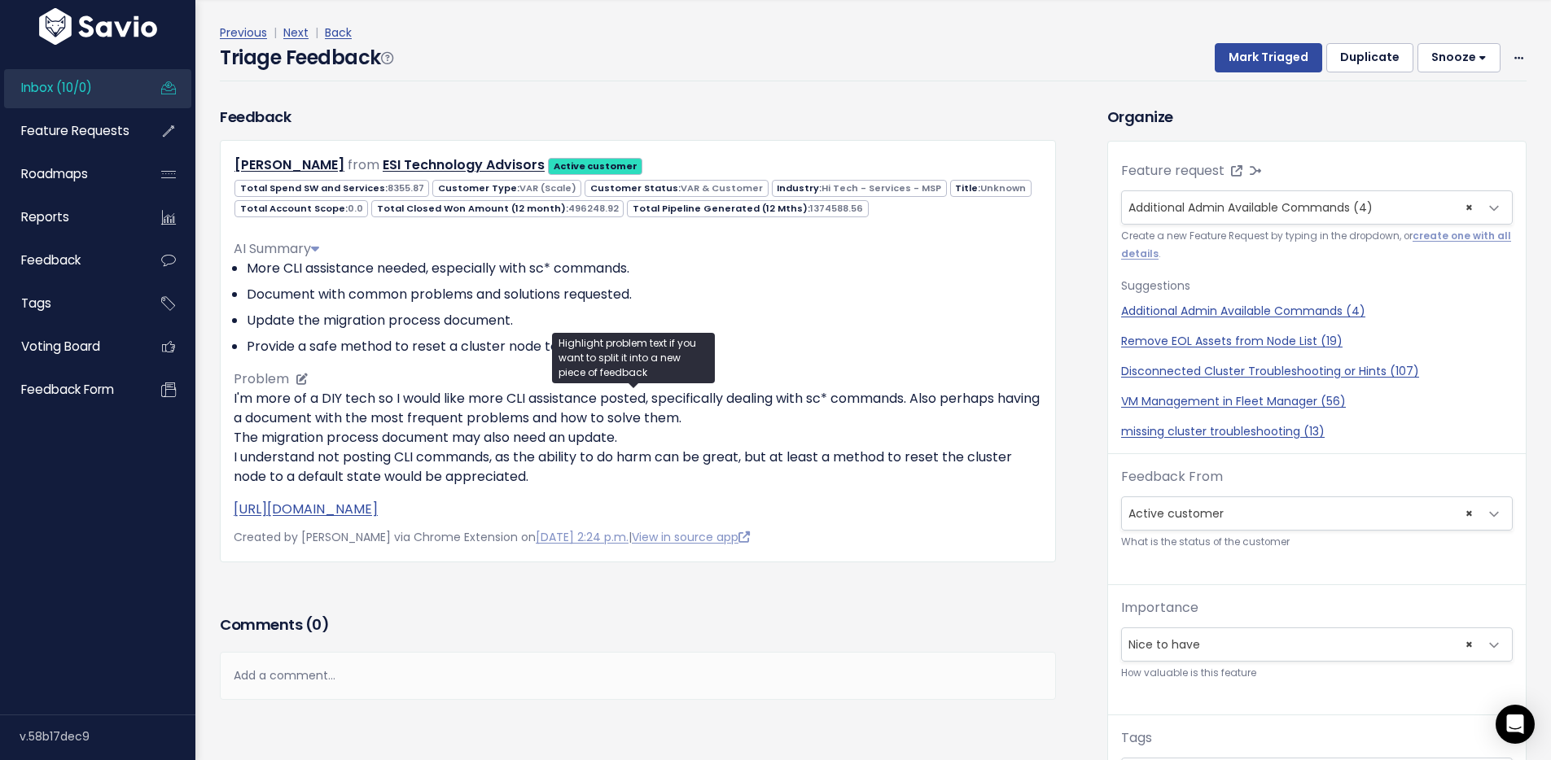
drag, startPoint x: 231, startPoint y: 458, endPoint x: 563, endPoint y: 471, distance: 332.4
click at [563, 471] on div "[PERSON_NAME] from ESI Technology Advisors Active customer 0.0" at bounding box center [638, 351] width 836 height 422
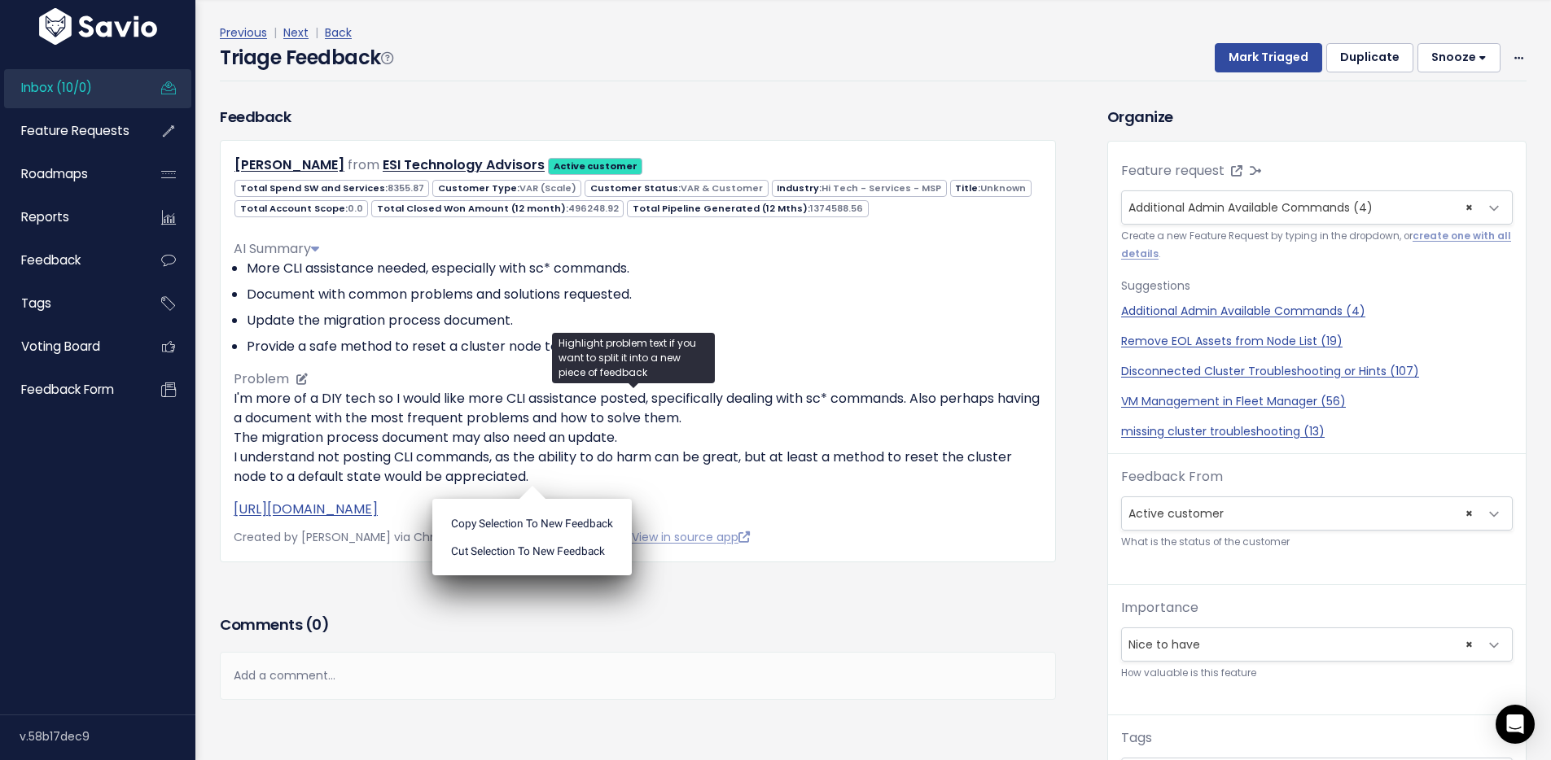
click at [860, 453] on p "I'm more of a DIY tech so I would like more CLI assistance posted, specifically…" at bounding box center [638, 438] width 808 height 98
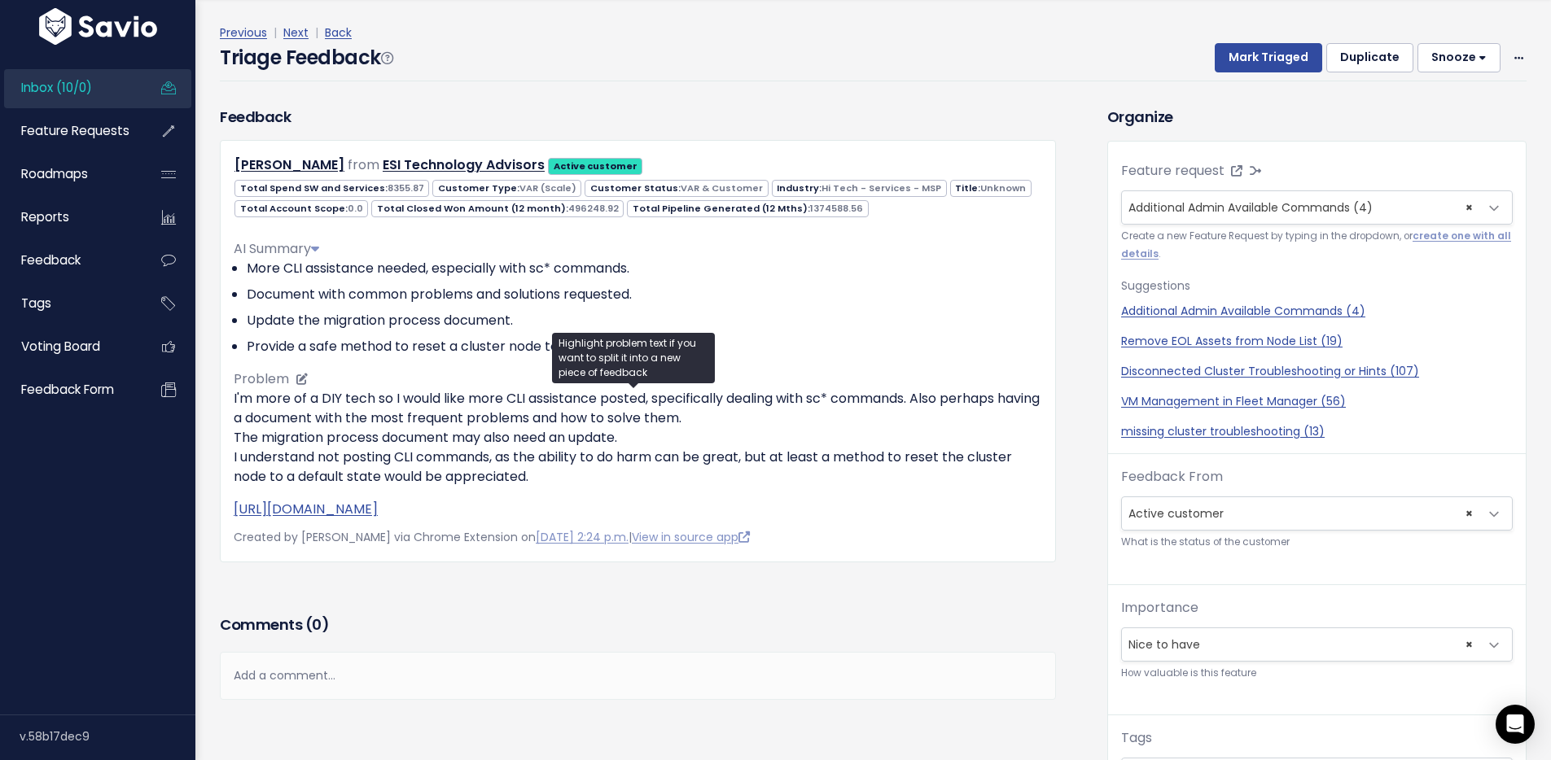
drag, startPoint x: 841, startPoint y: 462, endPoint x: 982, endPoint y: 485, distance: 142.8
click at [982, 485] on p "I'm more of a DIY tech so I would like more CLI assistance posted, specifically…" at bounding box center [638, 438] width 808 height 98
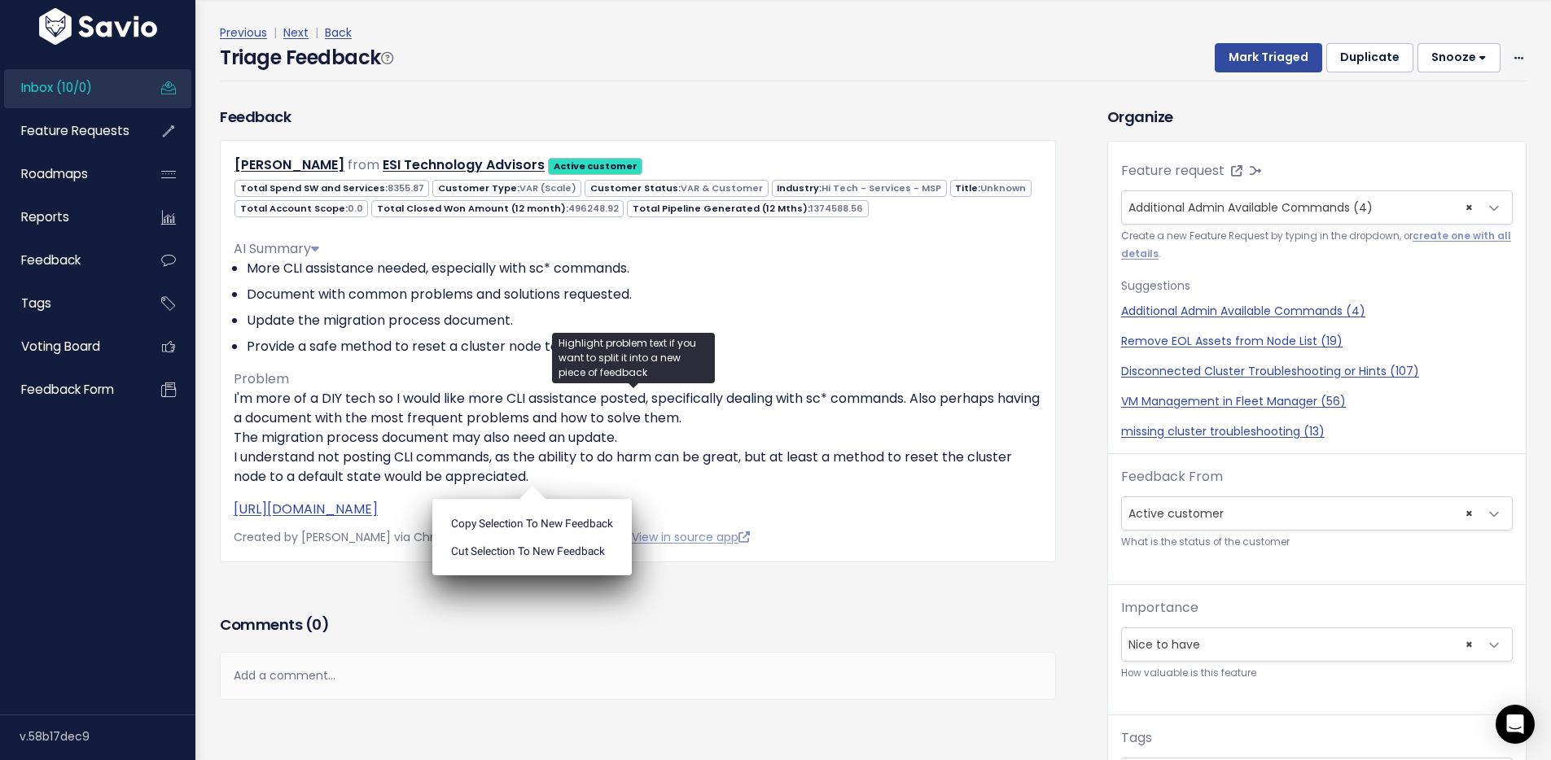
click at [655, 61] on div "Triage Feedback Mark Triaged Duplicate [GEOGRAPHIC_DATA] 1 day 3 days 7 days 14…" at bounding box center [873, 62] width 1307 height 38
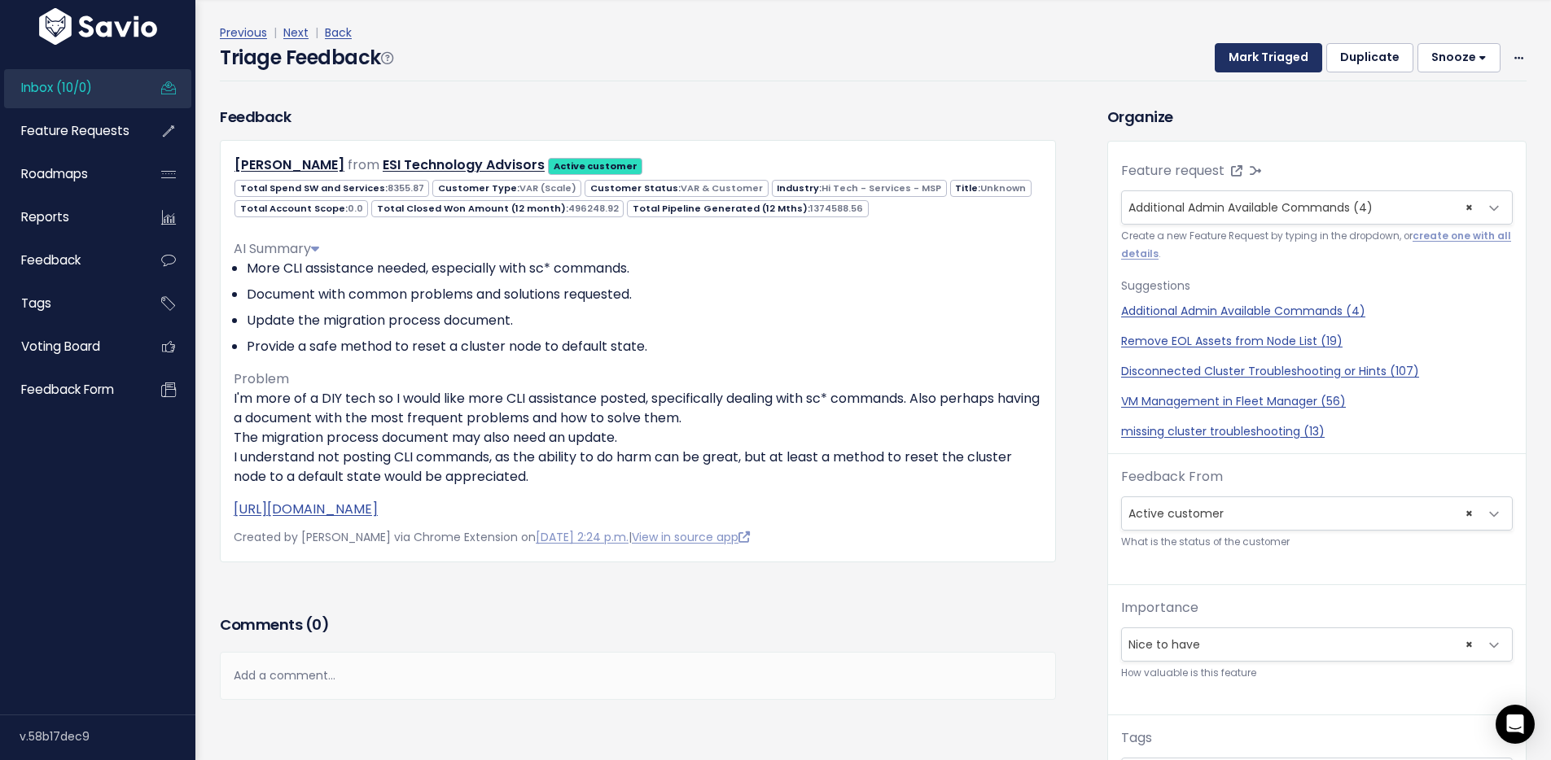
click at [1272, 54] on button "Mark Triaged" at bounding box center [1268, 57] width 107 height 29
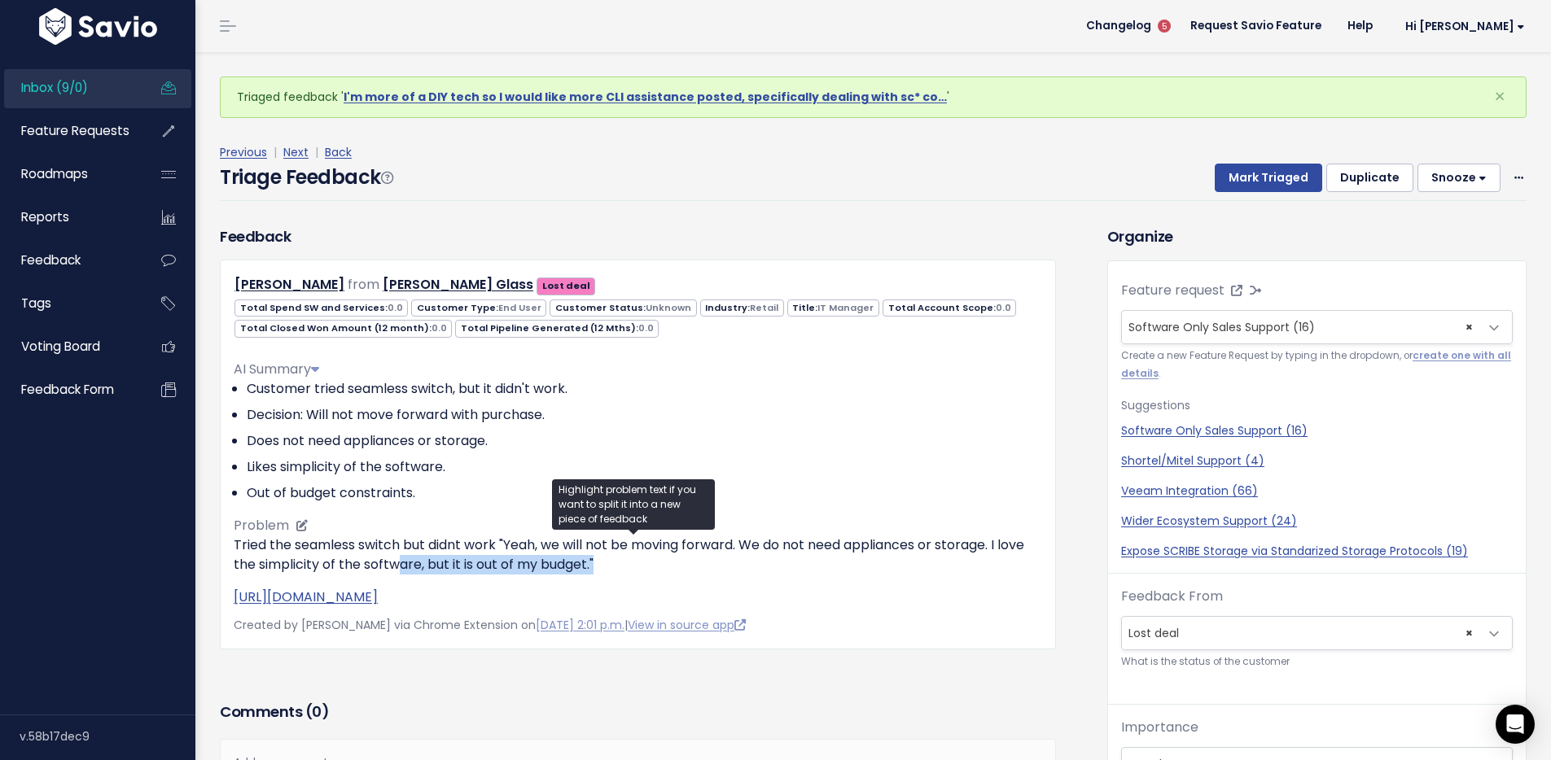
drag, startPoint x: 624, startPoint y: 562, endPoint x: 430, endPoint y: 566, distance: 193.8
click at [430, 566] on p "Tried the seamless switch but didnt work "Yeah, we will not be moving forward. …" at bounding box center [638, 555] width 808 height 39
drag, startPoint x: 834, startPoint y: 552, endPoint x: 996, endPoint y: 552, distance: 161.2
click at [996, 552] on p "Tried the seamless switch but didnt work "Yeah, we will not be moving forward. …" at bounding box center [638, 555] width 808 height 39
drag, startPoint x: 853, startPoint y: 548, endPoint x: 995, endPoint y: 546, distance: 141.7
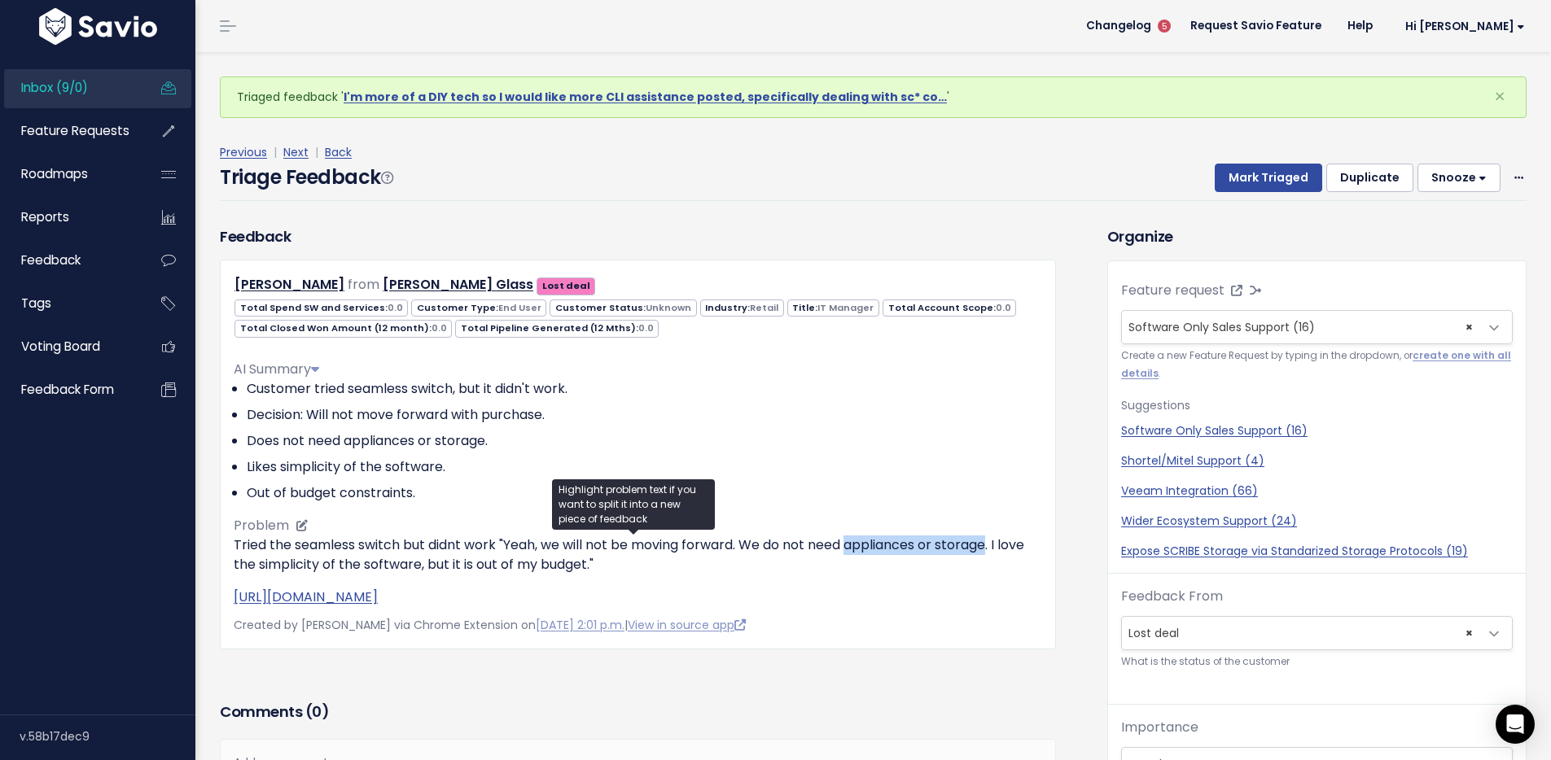
click at [995, 546] on p "Tried the seamless switch but didnt work "Yeah, we will not be moving forward. …" at bounding box center [638, 555] width 808 height 39
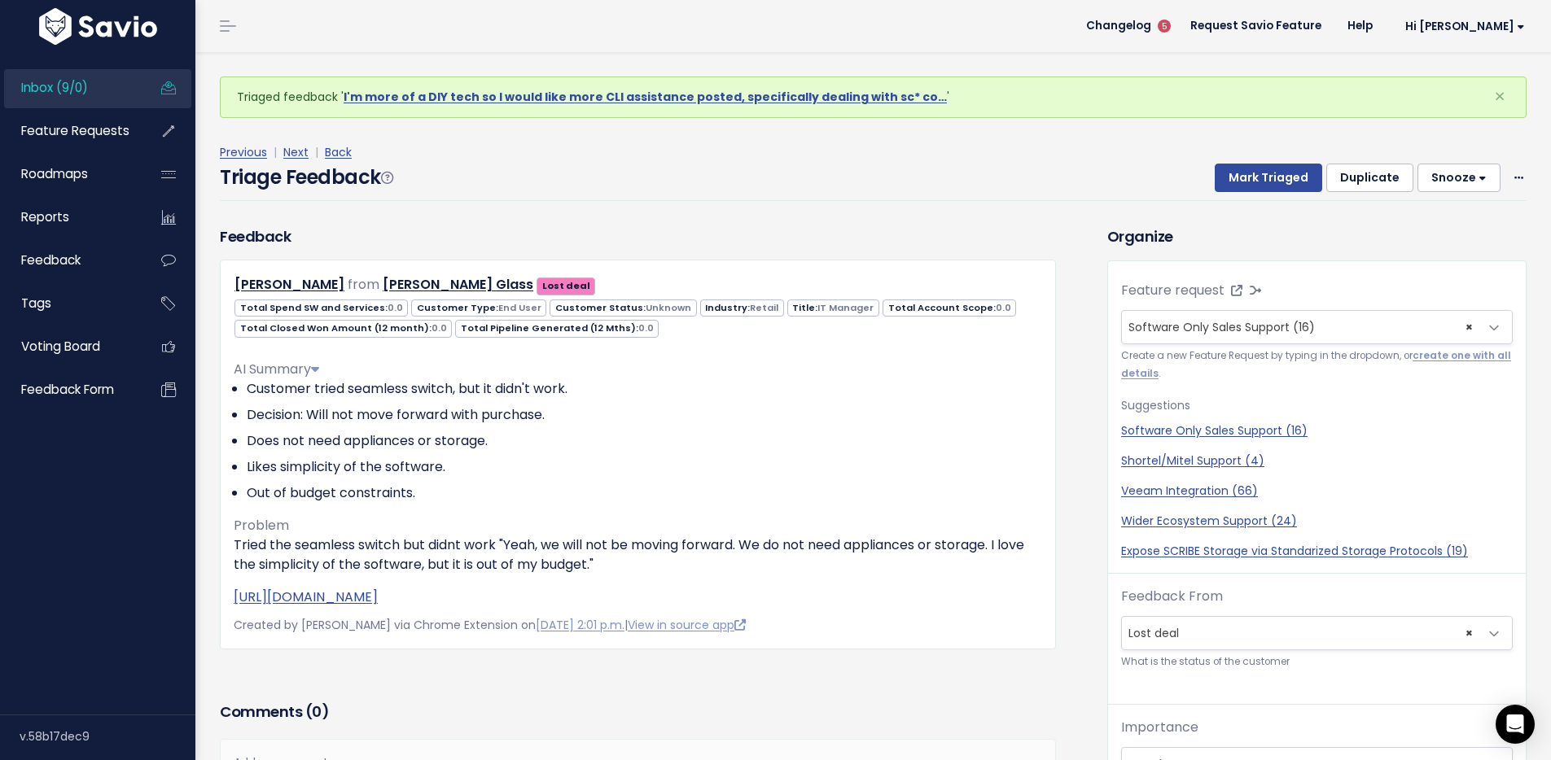
click at [903, 194] on div "Triage Feedback Mark Triaged Duplicate Snooze 1 day 3 days 7 days 14 days Edit …" at bounding box center [873, 182] width 1307 height 38
click at [1267, 186] on button "Mark Triaged" at bounding box center [1268, 178] width 107 height 29
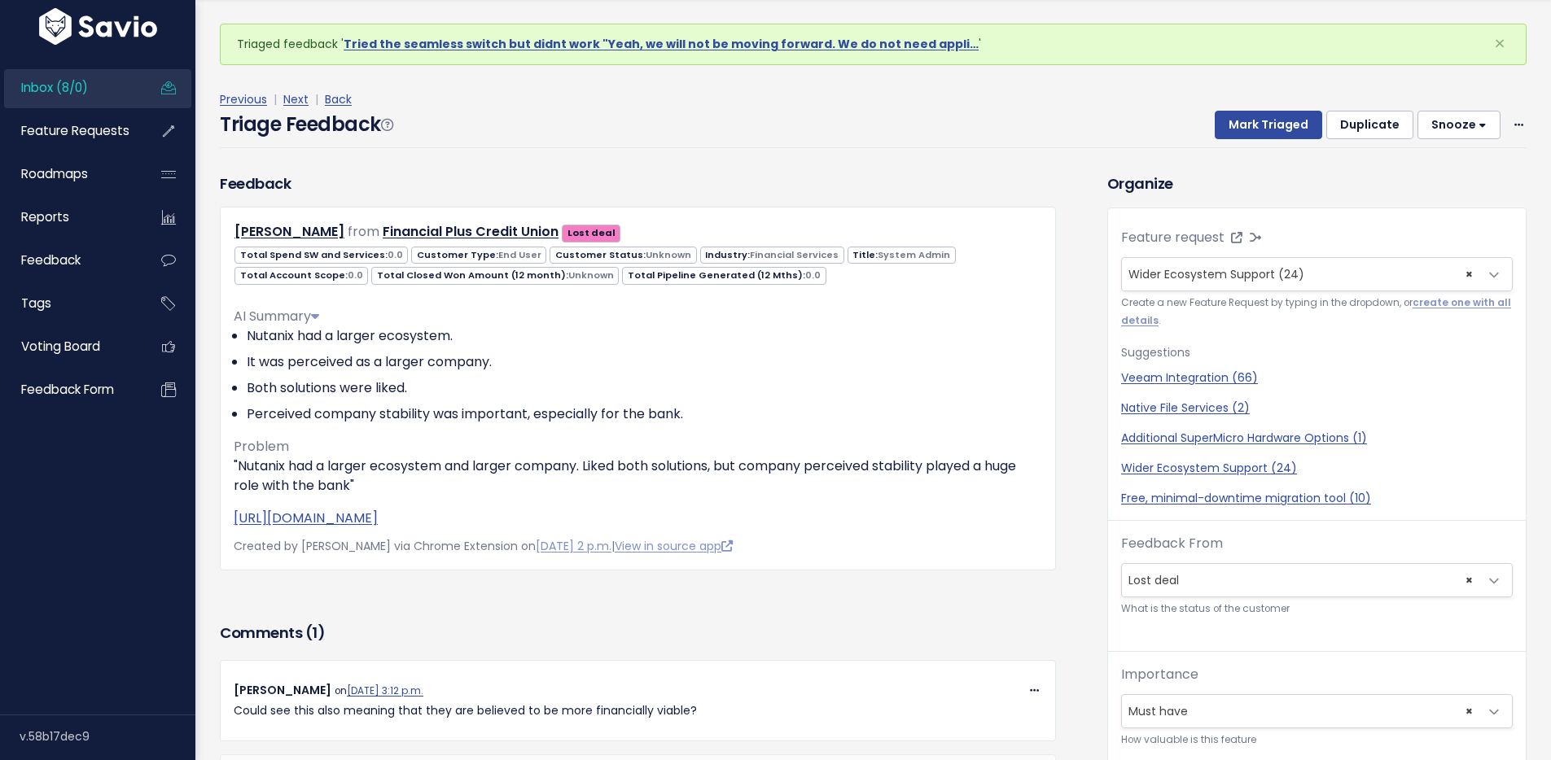
scroll to position [54, 0]
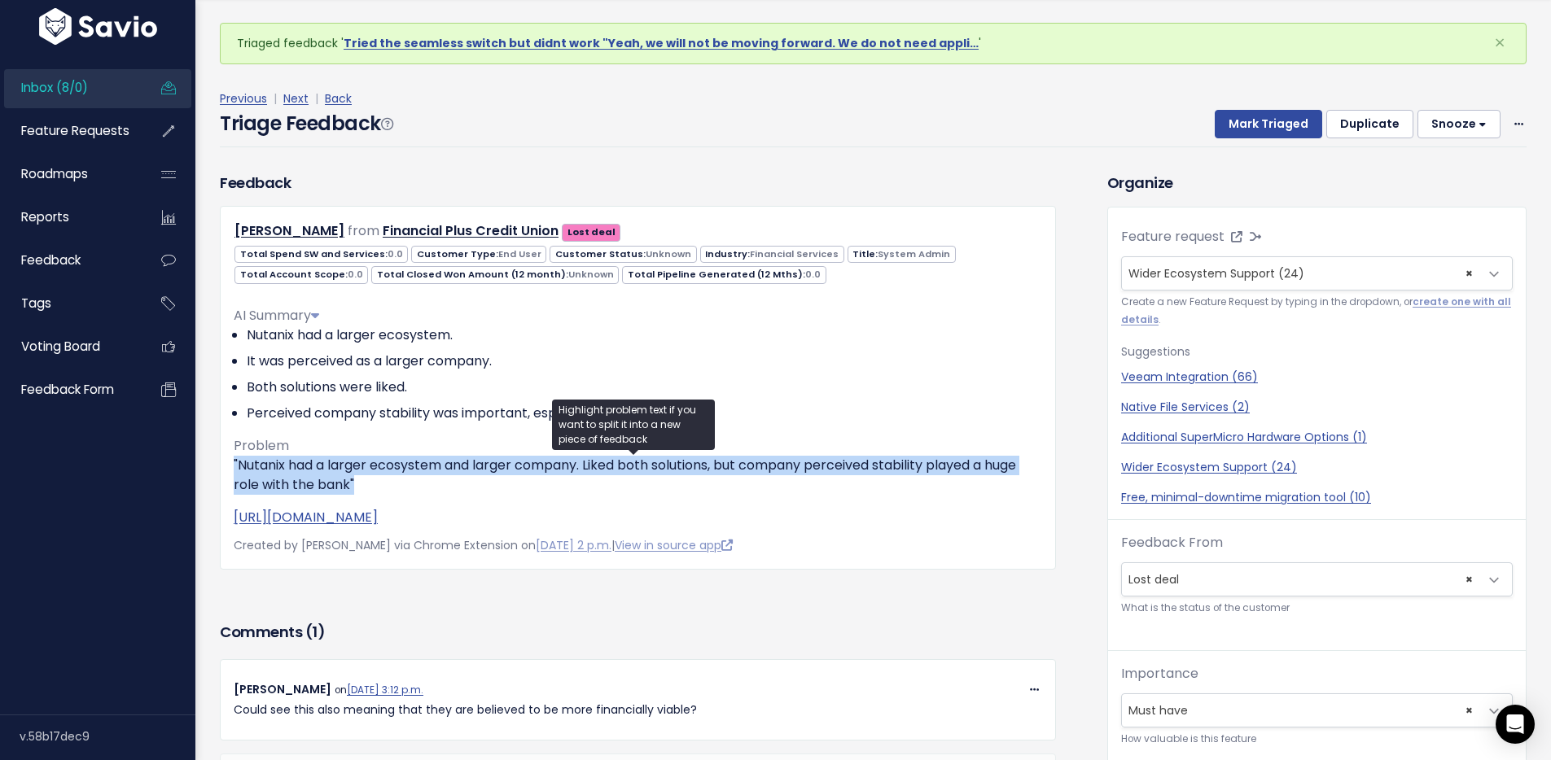
drag, startPoint x: 375, startPoint y: 479, endPoint x: 200, endPoint y: 468, distance: 175.4
click at [200, 468] on div "Triaged feedback ' Tried the seamless switch but didnt work "Yeah, we will not …" at bounding box center [872, 526] width 1355 height 1056
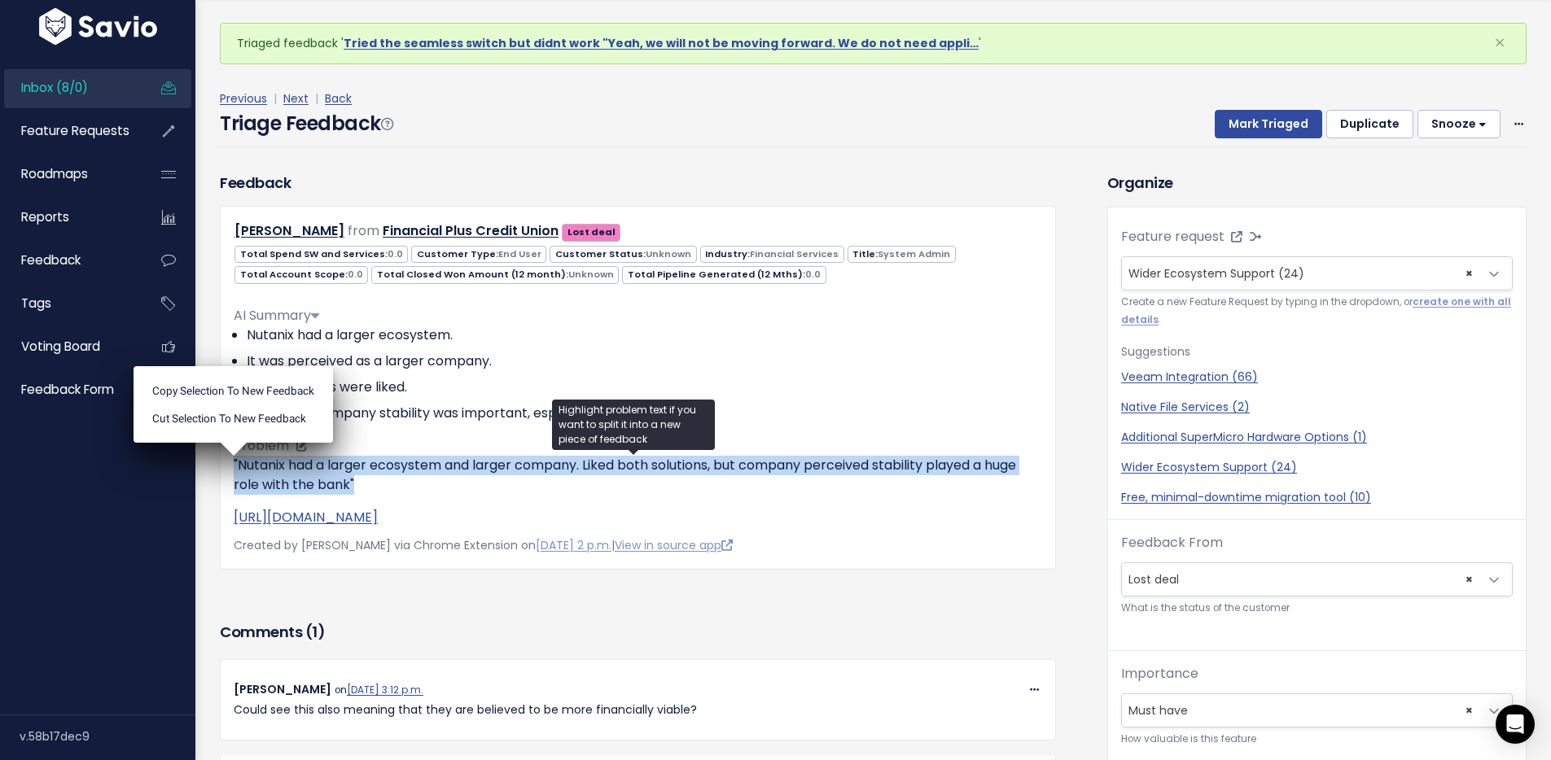
click at [364, 479] on p ""Nutanix had a larger ecosystem and larger company. Liked both solutions, but c…" at bounding box center [638, 475] width 808 height 39
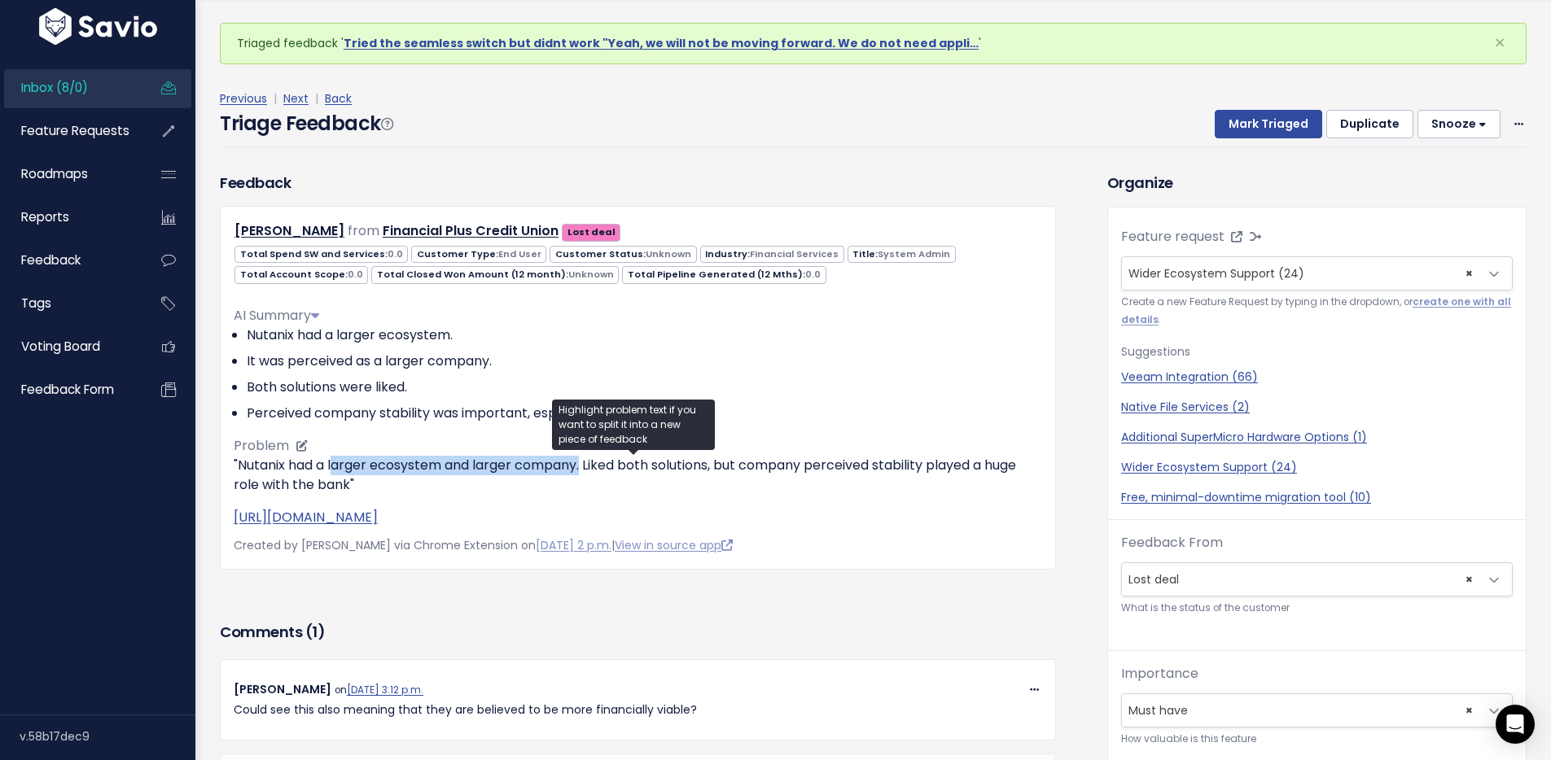
drag, startPoint x: 335, startPoint y: 467, endPoint x: 585, endPoint y: 462, distance: 250.8
click at [585, 462] on p ""Nutanix had a larger ecosystem and larger company. Liked both solutions, but c…" at bounding box center [638, 475] width 808 height 39
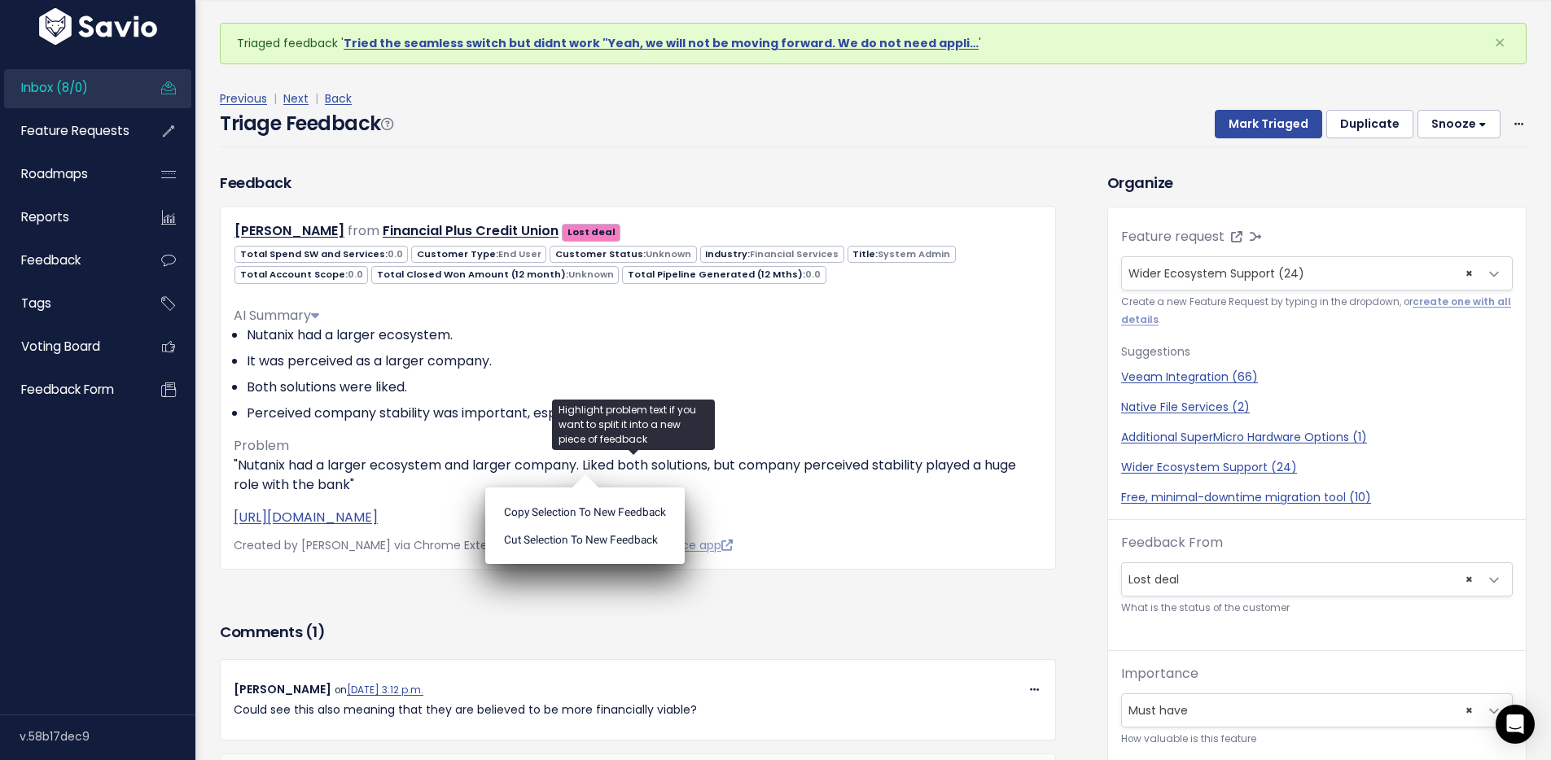
click at [708, 116] on div "Triage Feedback Mark Triaged Duplicate [GEOGRAPHIC_DATA] 1 day 3 days 7 days 14…" at bounding box center [873, 128] width 1307 height 38
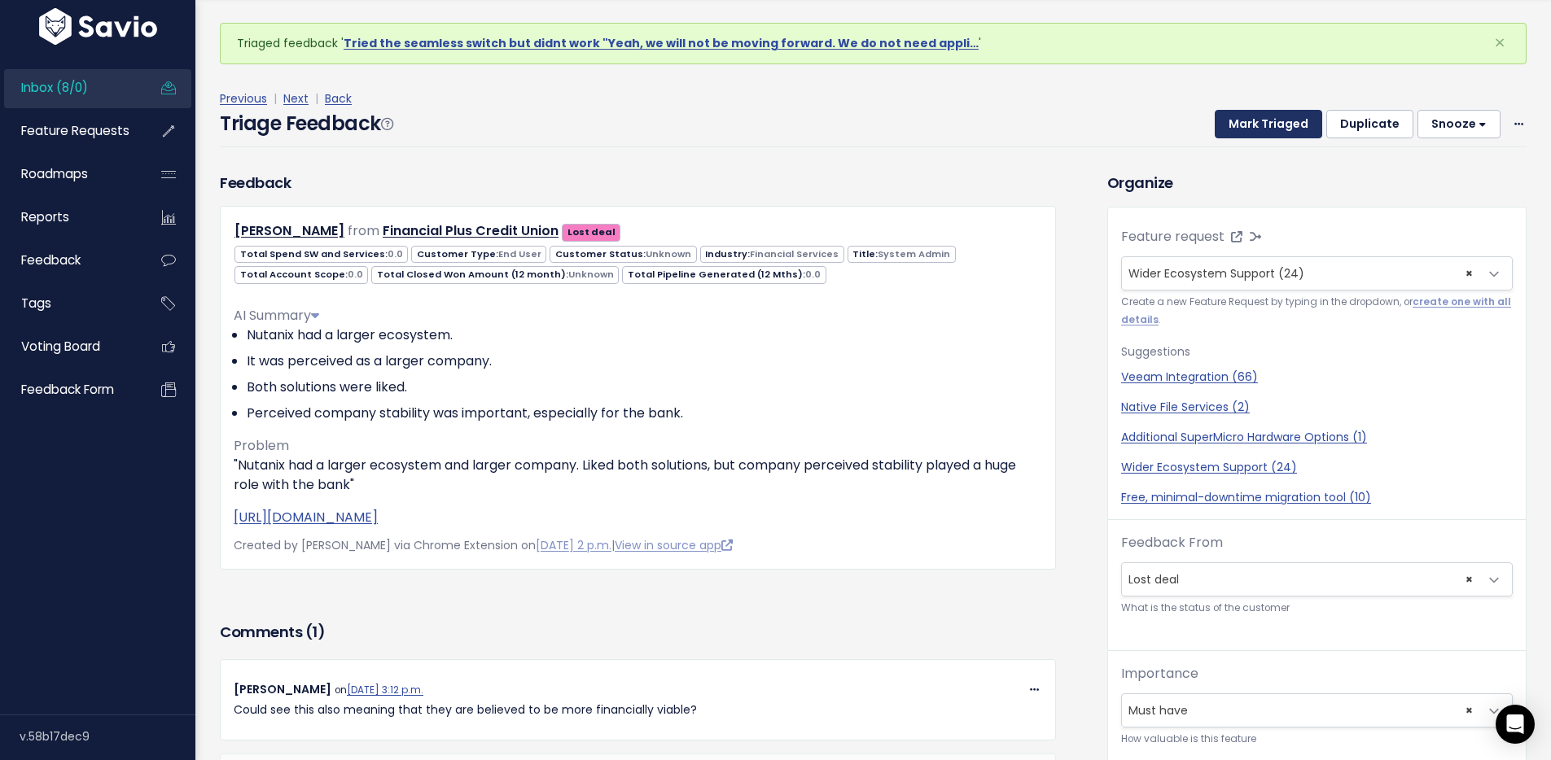
click at [1237, 122] on button "Mark Triaged" at bounding box center [1268, 124] width 107 height 29
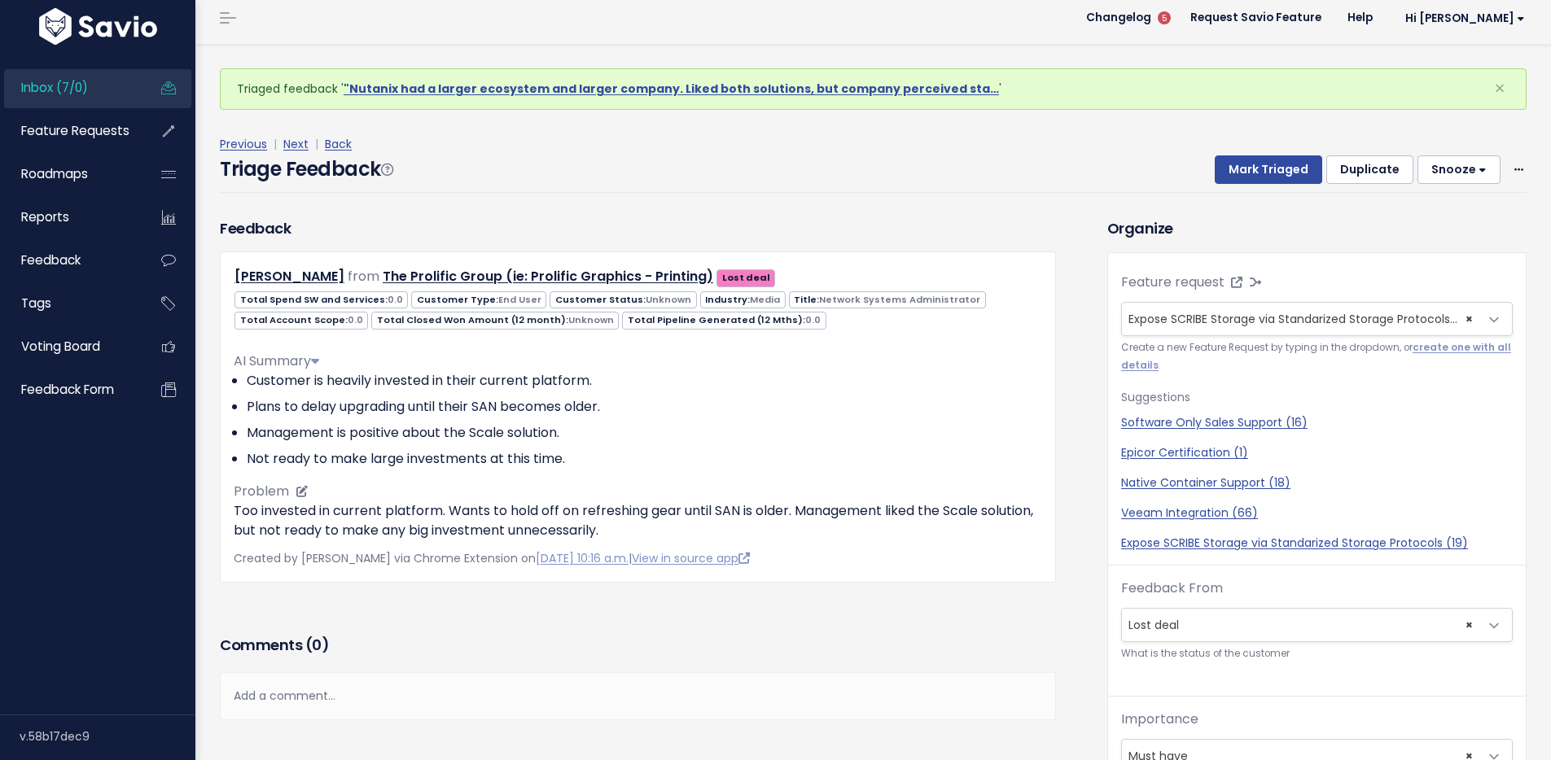
scroll to position [24, 0]
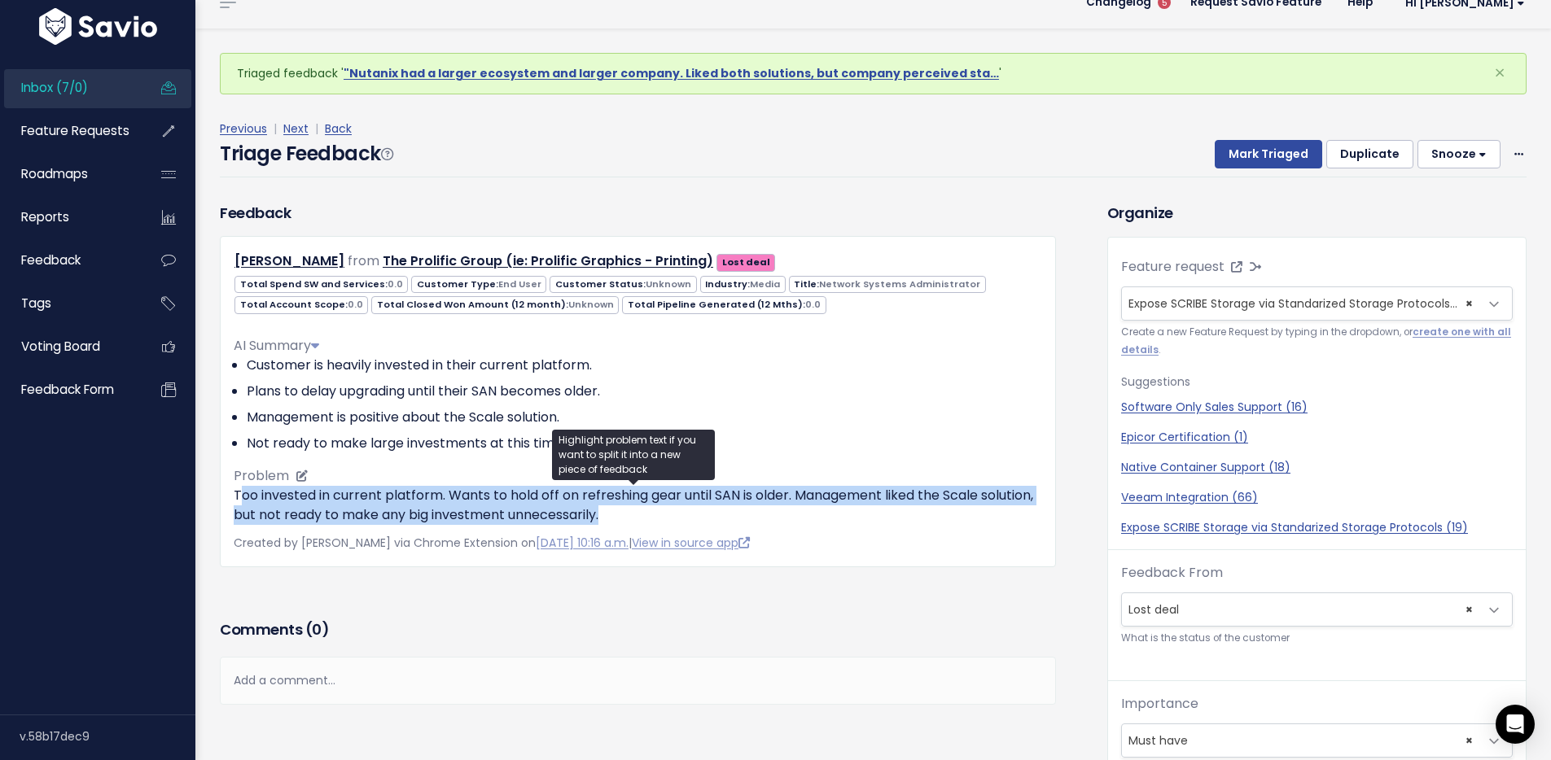
drag, startPoint x: 238, startPoint y: 498, endPoint x: 688, endPoint y: 511, distance: 450.4
click at [688, 511] on p "Too invested in current platform. Wants to hold off on refreshing gear until SA…" at bounding box center [638, 505] width 808 height 39
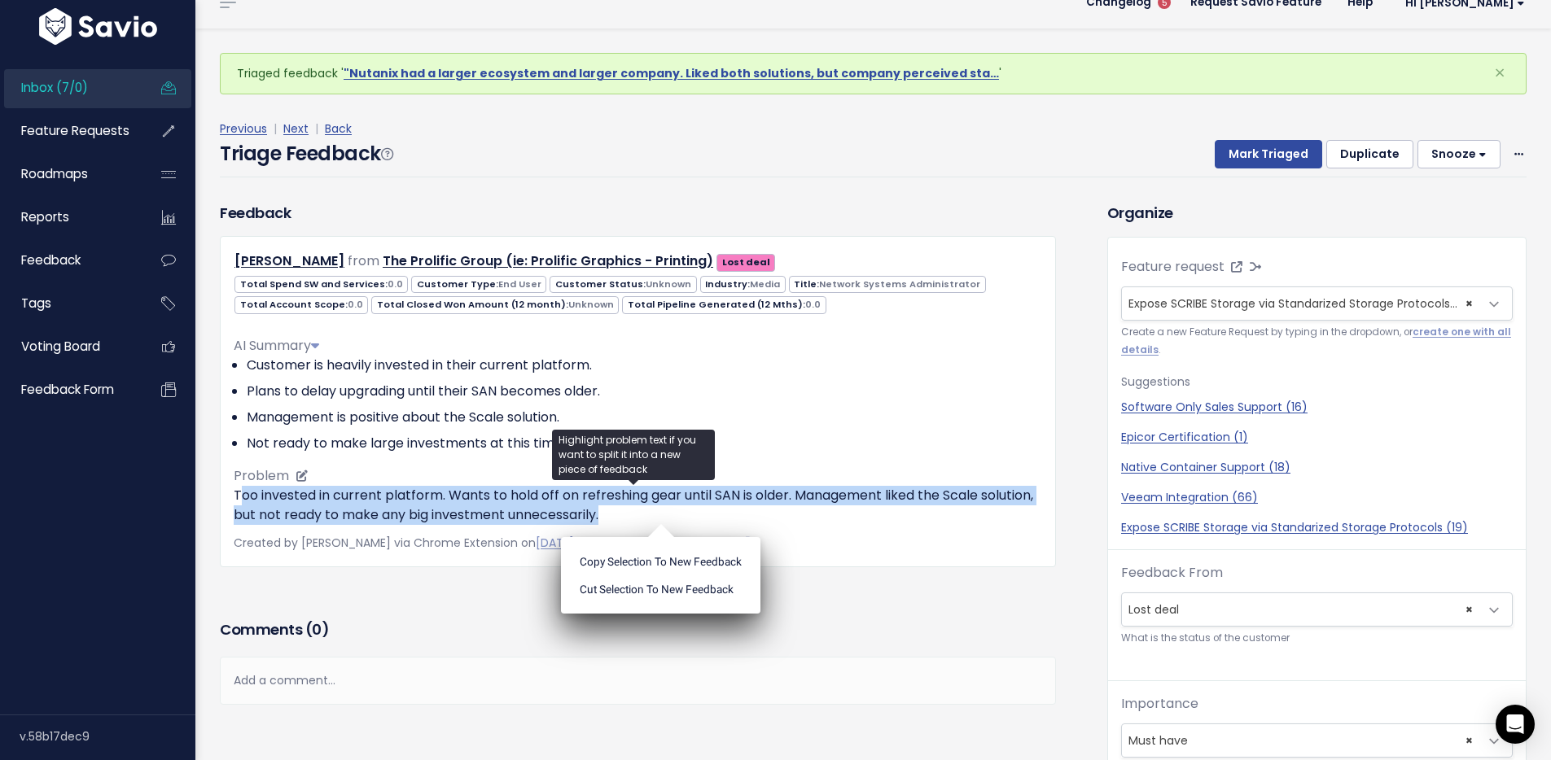
click at [698, 510] on p "Too invested in current platform. Wants to hold off on refreshing gear until SA…" at bounding box center [638, 505] width 808 height 39
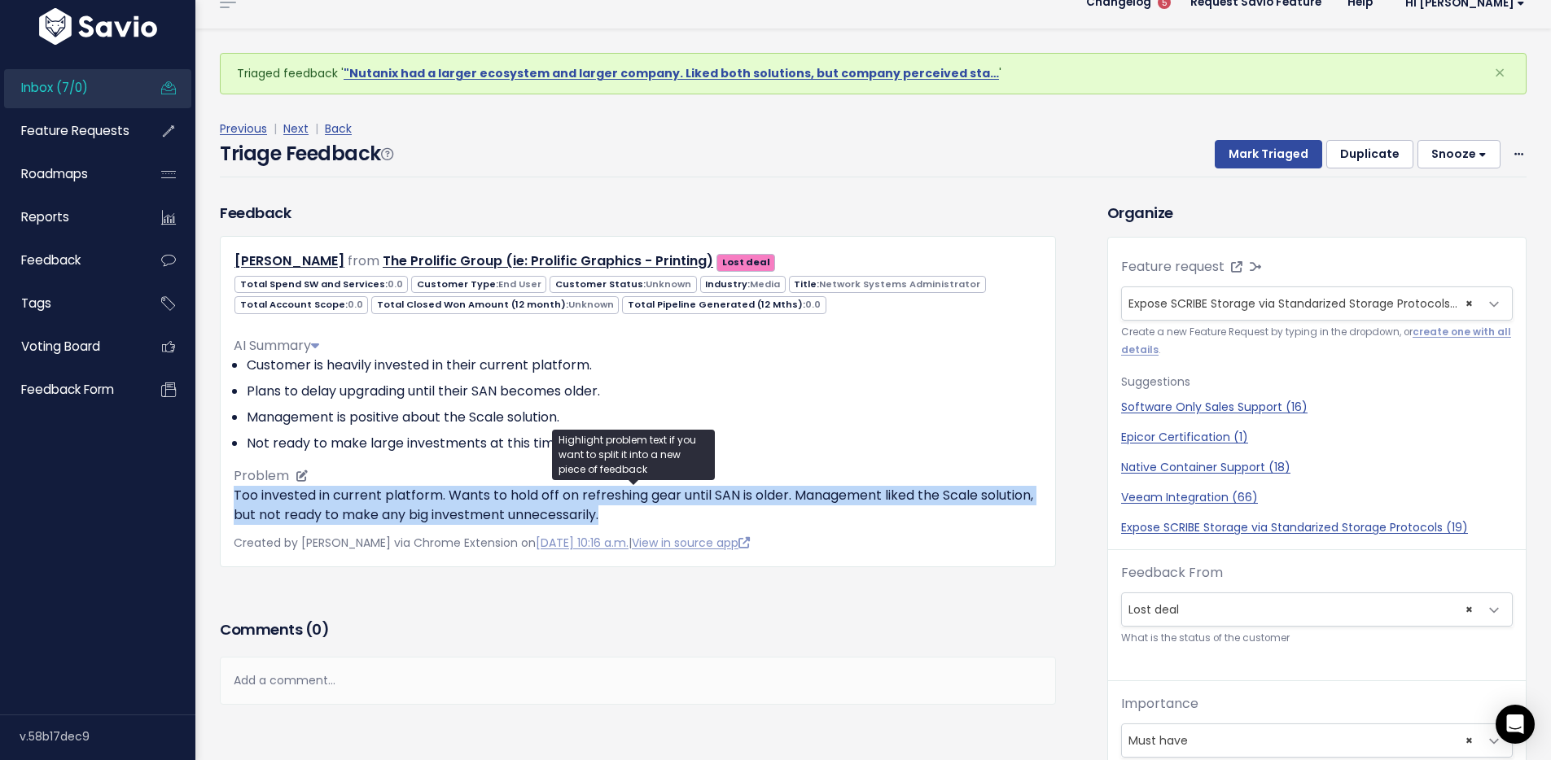
drag, startPoint x: 716, startPoint y: 510, endPoint x: 236, endPoint y: 499, distance: 480.4
click at [236, 499] on p "Too invested in current platform. Wants to hold off on refreshing gear until SA…" at bounding box center [638, 505] width 808 height 39
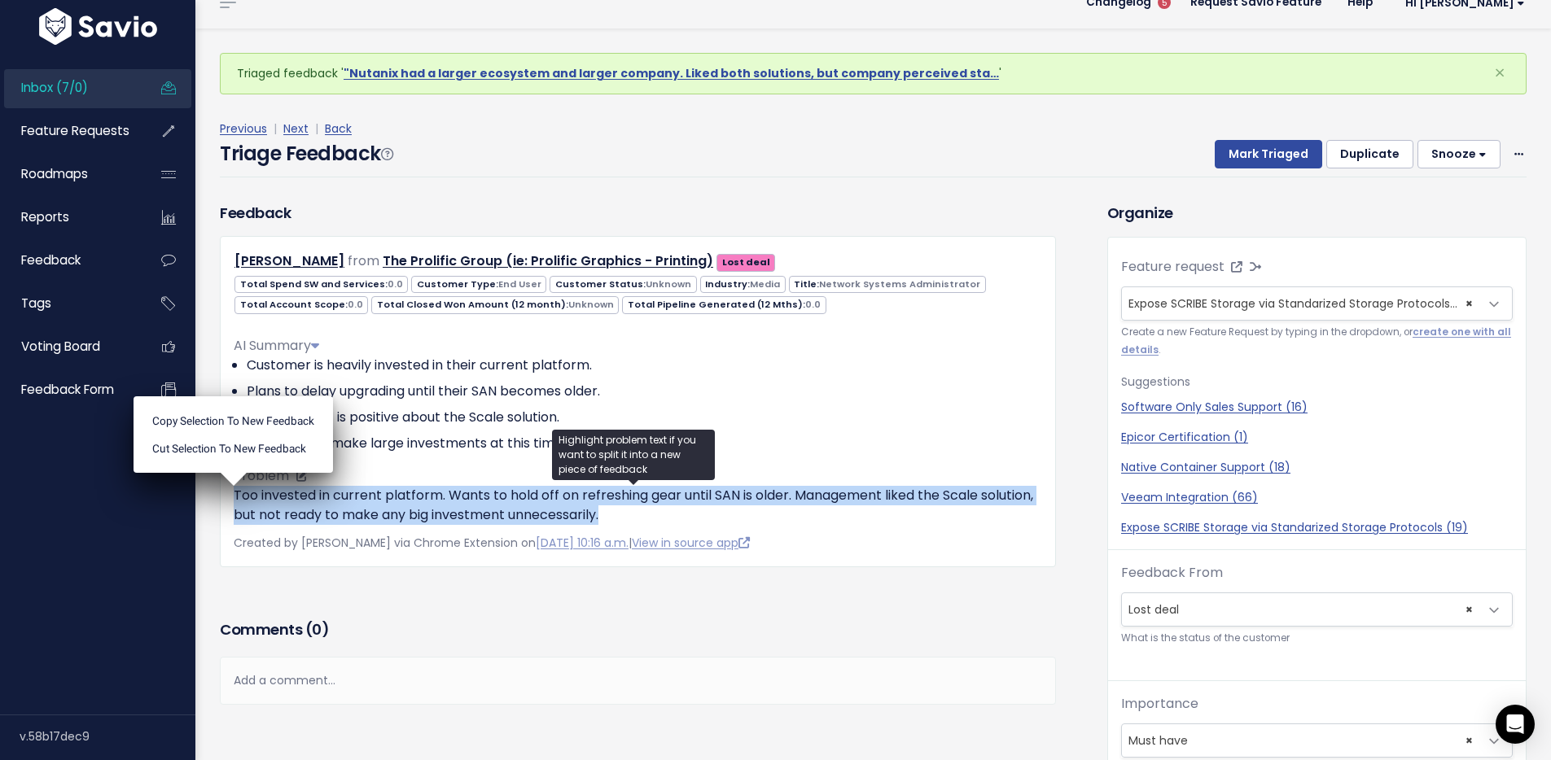
click at [737, 494] on p "Too invested in current platform. Wants to hold off on refreshing gear until SA…" at bounding box center [638, 505] width 808 height 39
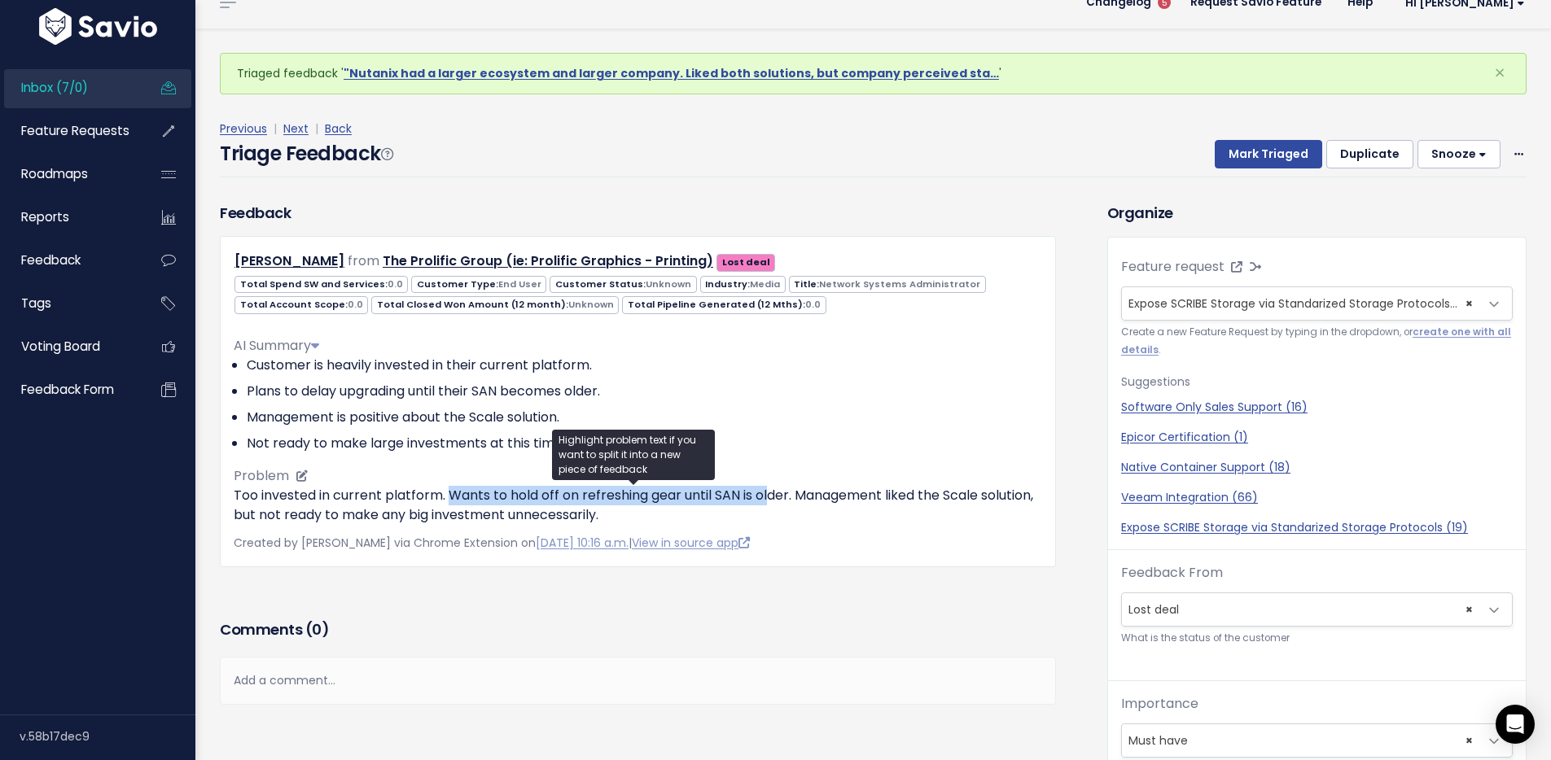
drag, startPoint x: 453, startPoint y: 499, endPoint x: 771, endPoint y: 501, distance: 318.3
click at [771, 501] on p "Too invested in current platform. Wants to hold off on refreshing gear until SA…" at bounding box center [638, 505] width 808 height 39
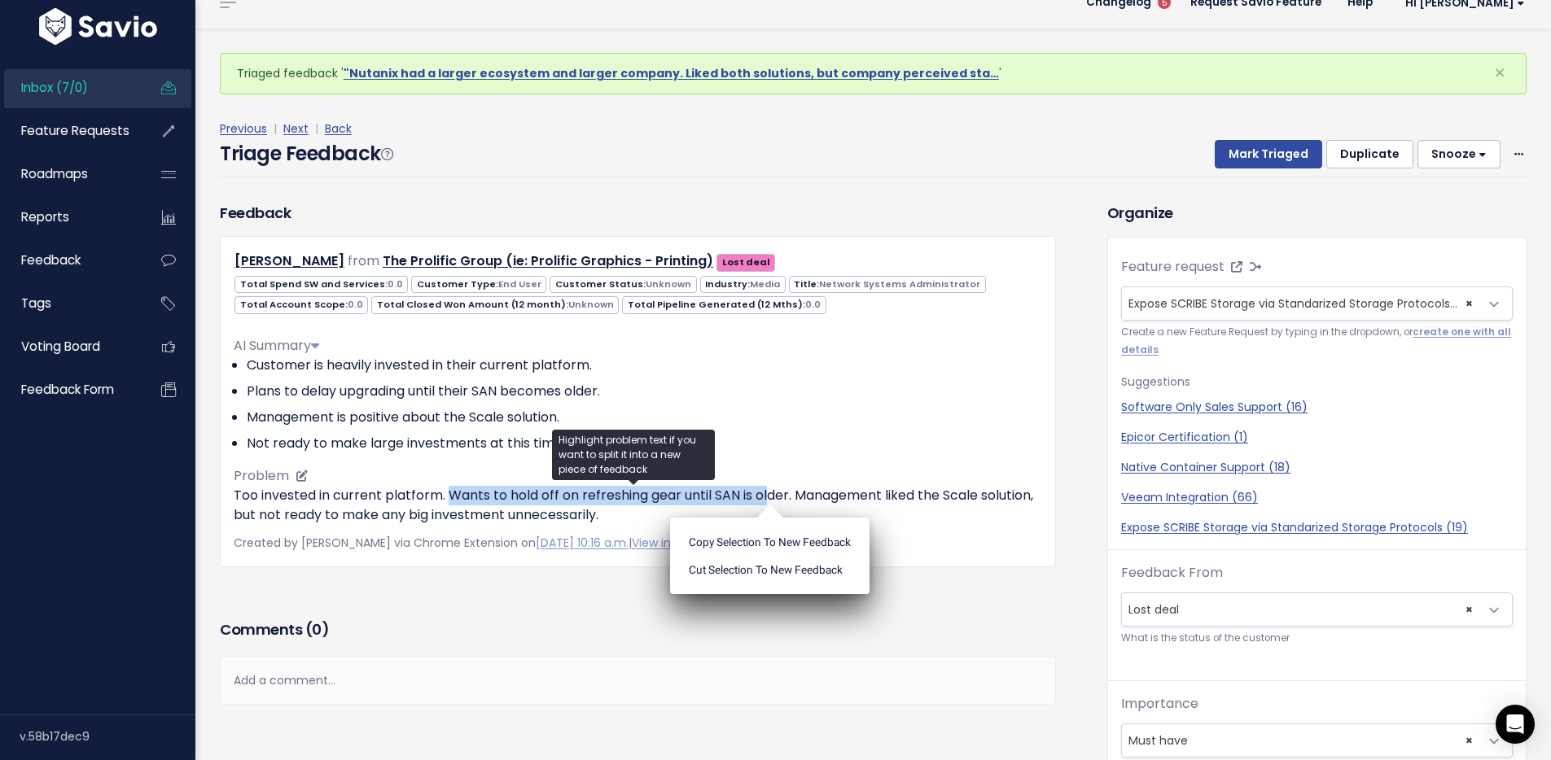
click at [732, 500] on p "Too invested in current platform. Wants to hold off on refreshing gear until SA…" at bounding box center [638, 505] width 808 height 39
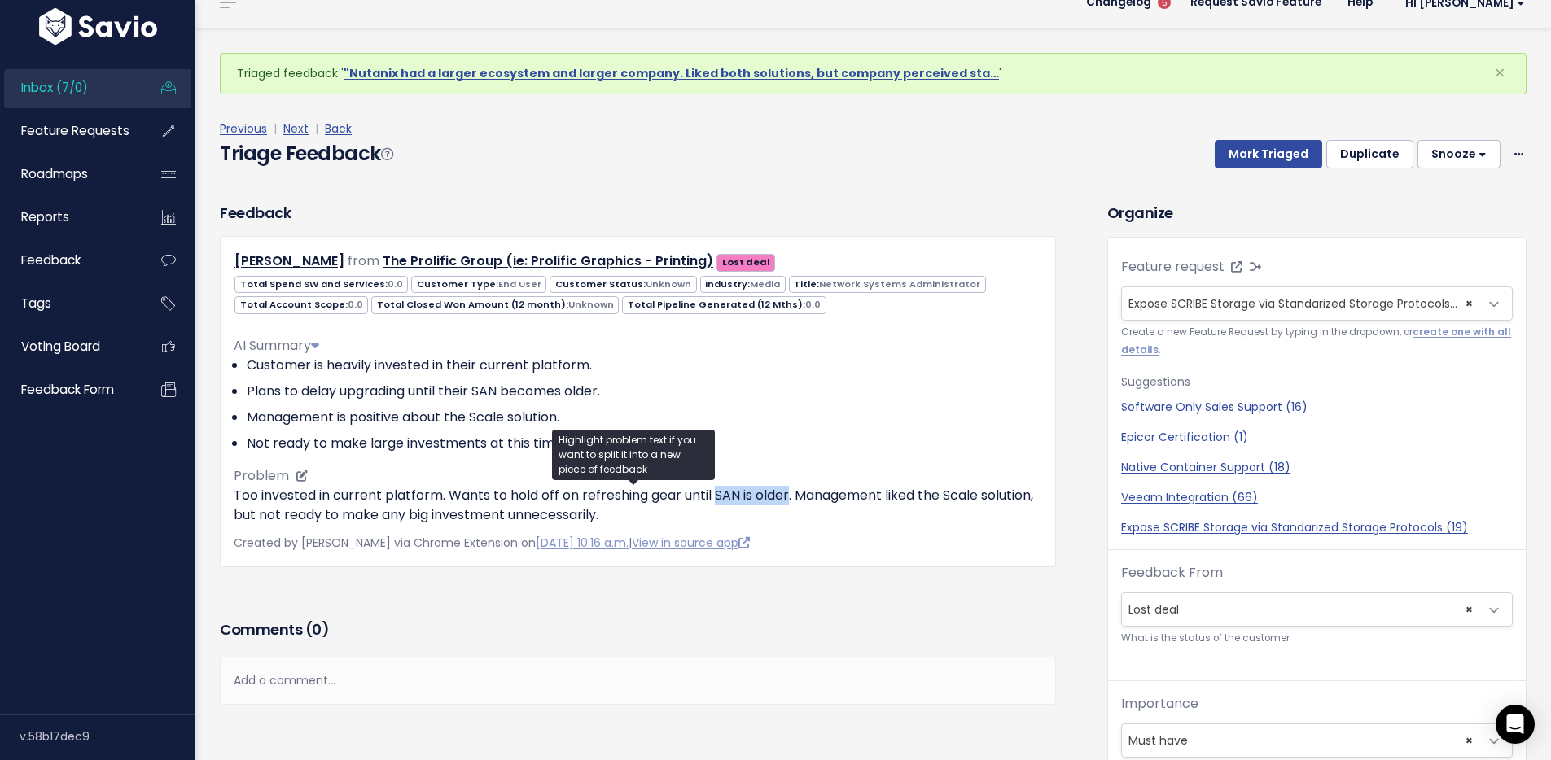
drag, startPoint x: 718, startPoint y: 499, endPoint x: 791, endPoint y: 499, distance: 73.3
click at [791, 499] on p "Too invested in current platform. Wants to hold off on refreshing gear until SA…" at bounding box center [638, 505] width 808 height 39
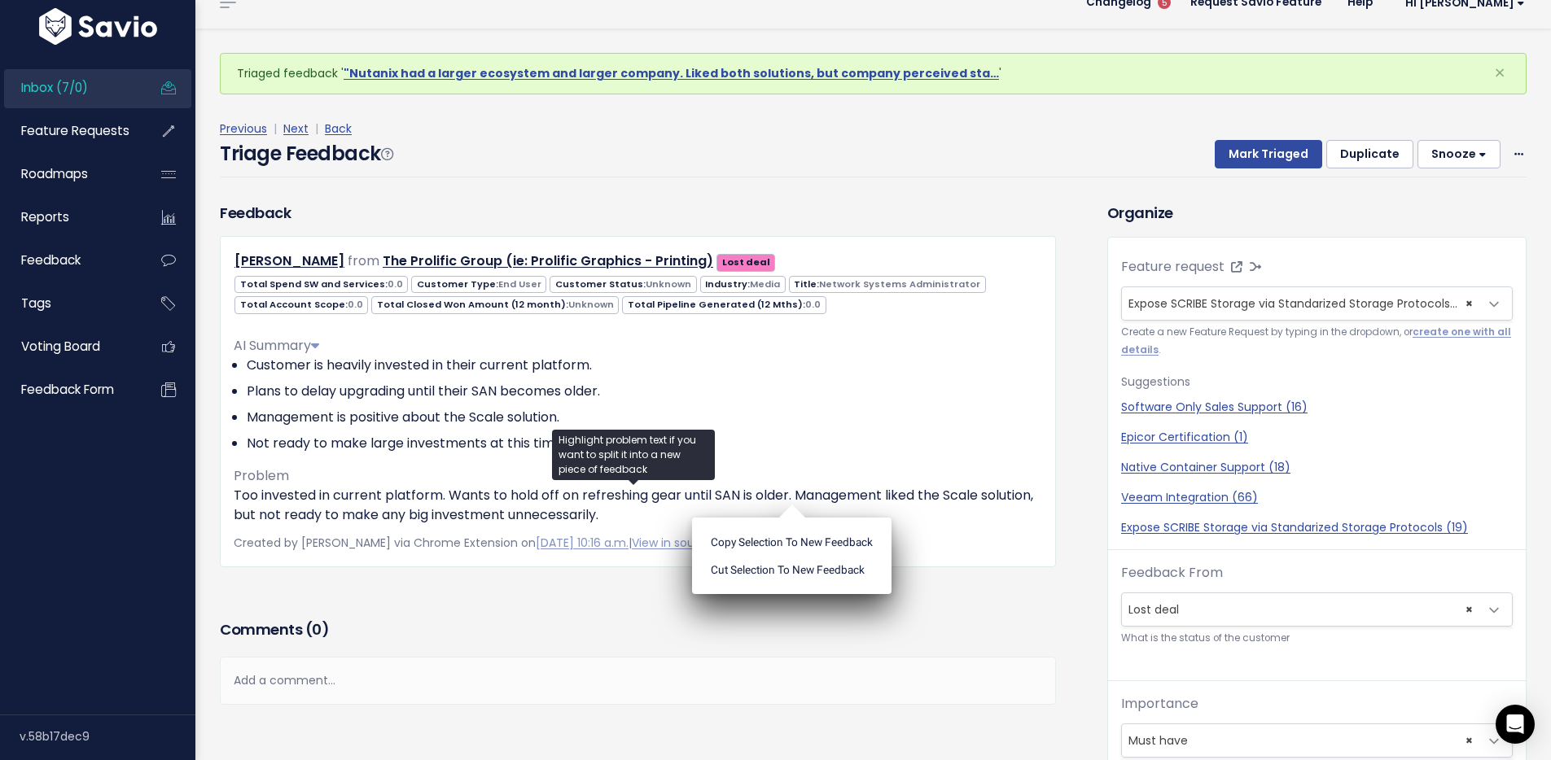
drag, startPoint x: 562, startPoint y: 583, endPoint x: 689, endPoint y: 531, distance: 138.0
click at [567, 576] on div "Feedback Matthew Fey from The Prolific Group (ie: Prolific Graphics - Printing)…" at bounding box center [638, 409] width 860 height 414
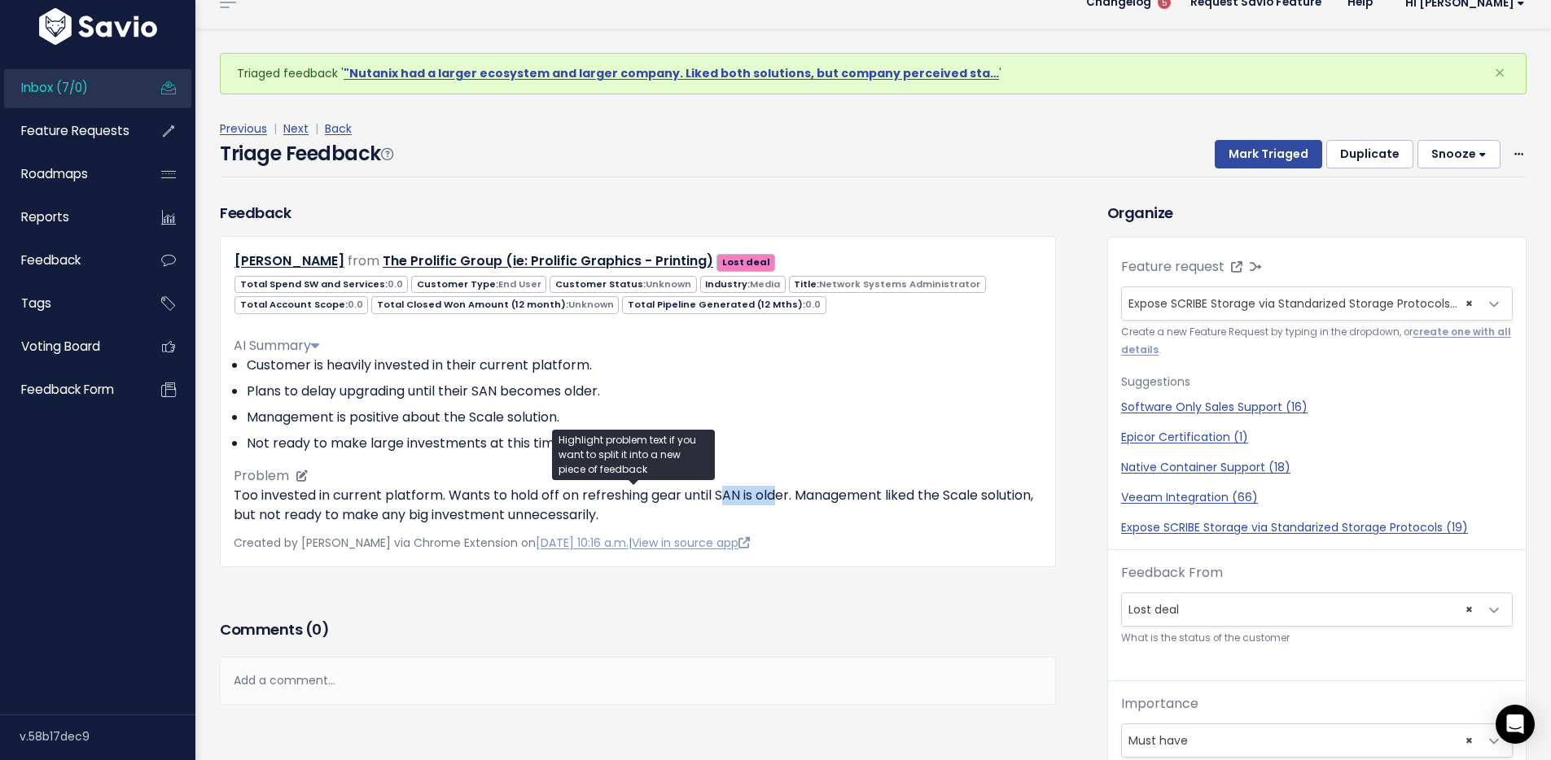
drag, startPoint x: 724, startPoint y: 496, endPoint x: 777, endPoint y: 490, distance: 53.2
click at [777, 490] on p "Too invested in current platform. Wants to hold off on refreshing gear until SA…" at bounding box center [638, 505] width 808 height 39
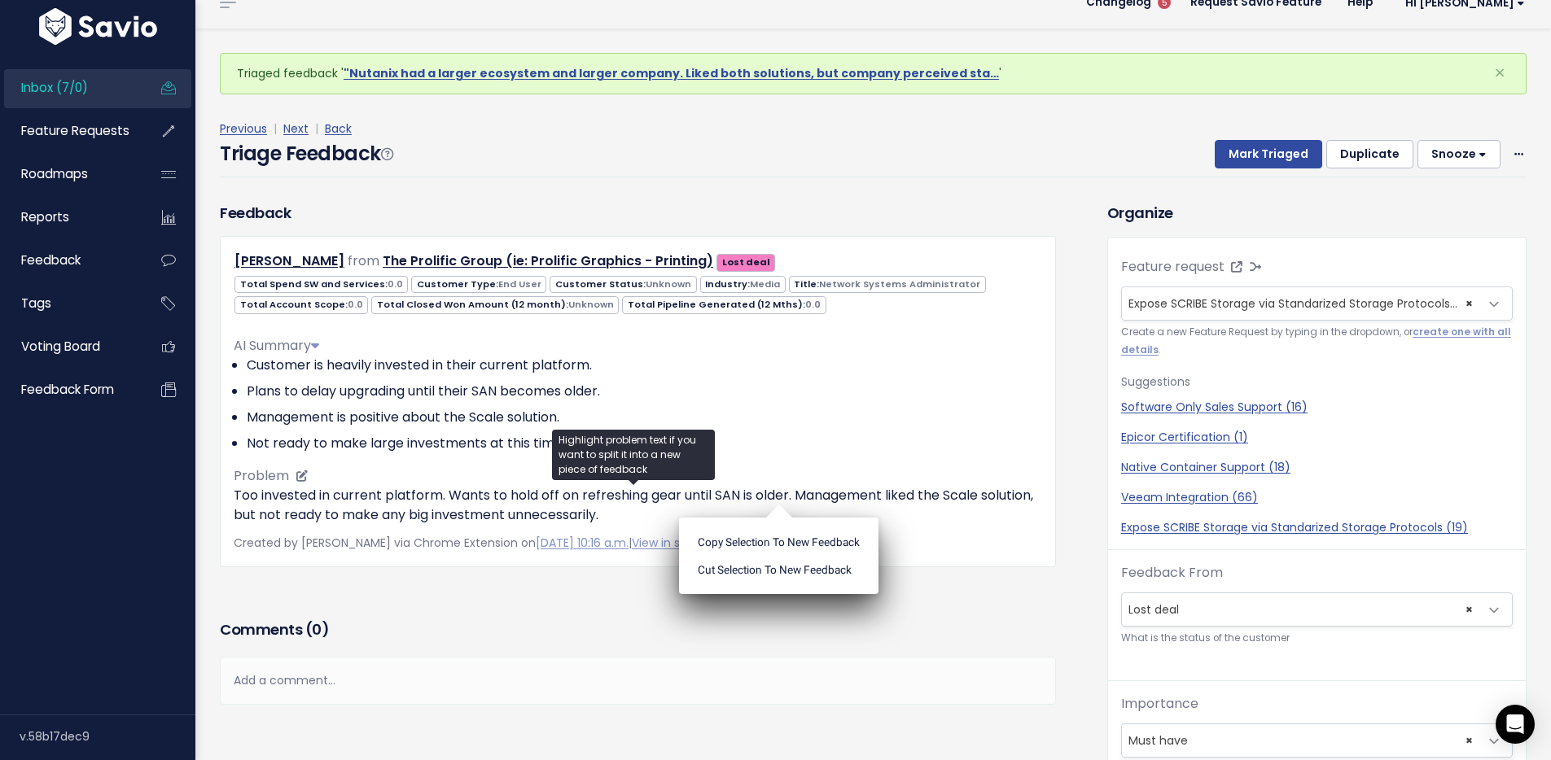
click at [845, 497] on p "Too invested in current platform. Wants to hold off on refreshing gear until SA…" at bounding box center [638, 505] width 808 height 39
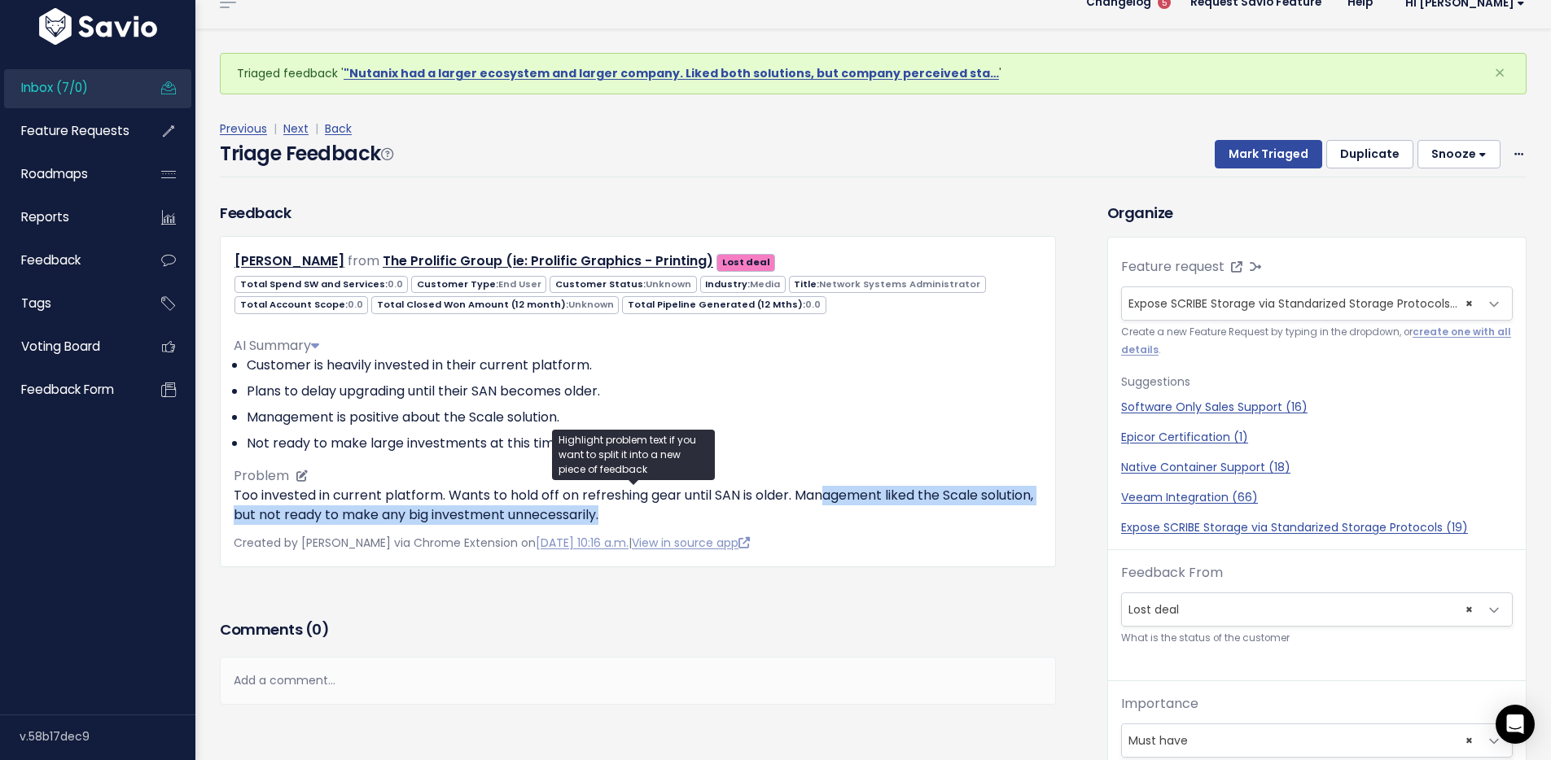
drag, startPoint x: 830, startPoint y: 498, endPoint x: 892, endPoint y: 514, distance: 64.0
click at [892, 514] on p "Too invested in current platform. Wants to hold off on refreshing gear until SA…" at bounding box center [638, 505] width 808 height 39
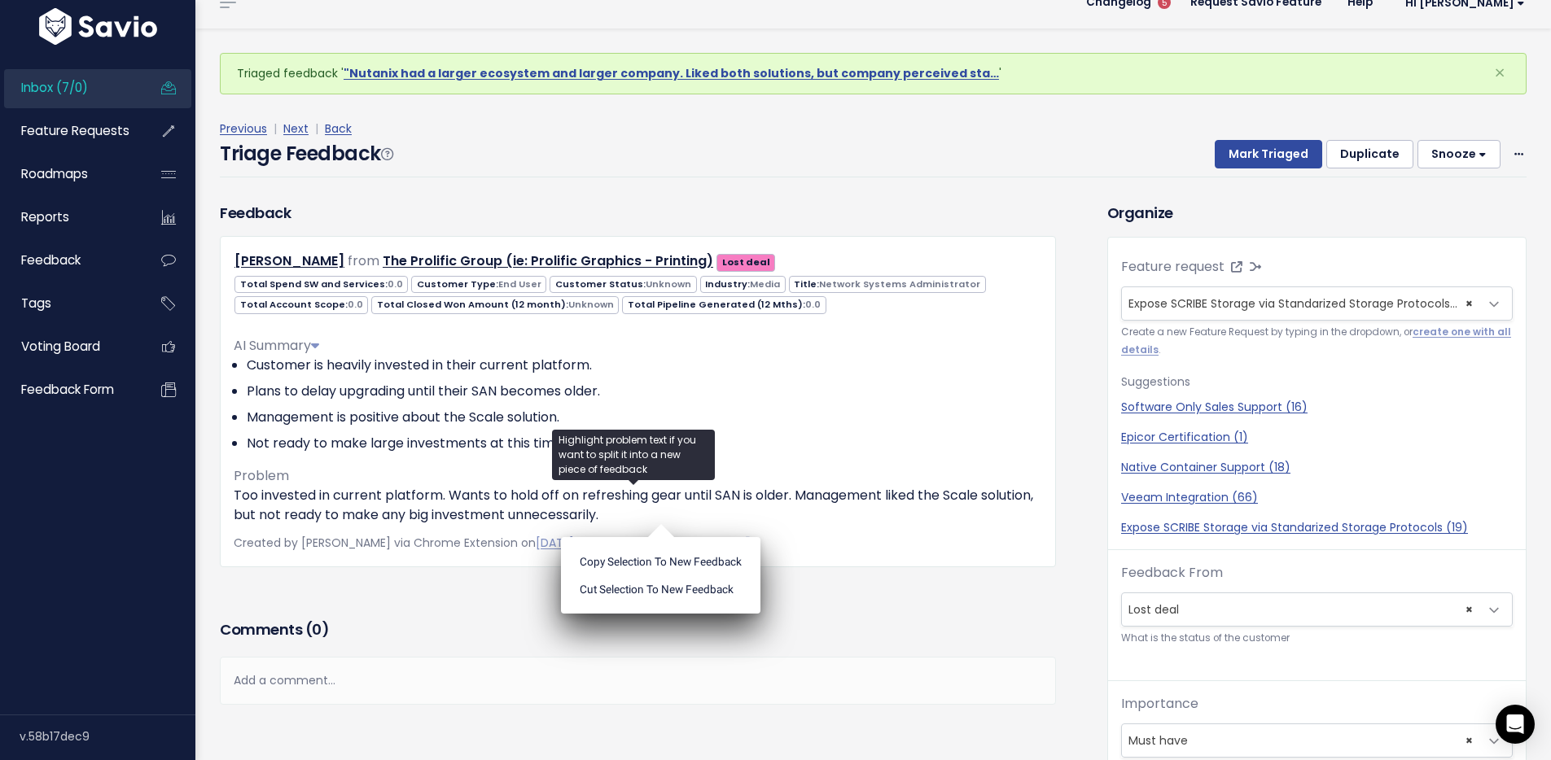
click at [351, 621] on h3 "Comments ( 0 )" at bounding box center [638, 630] width 836 height 23
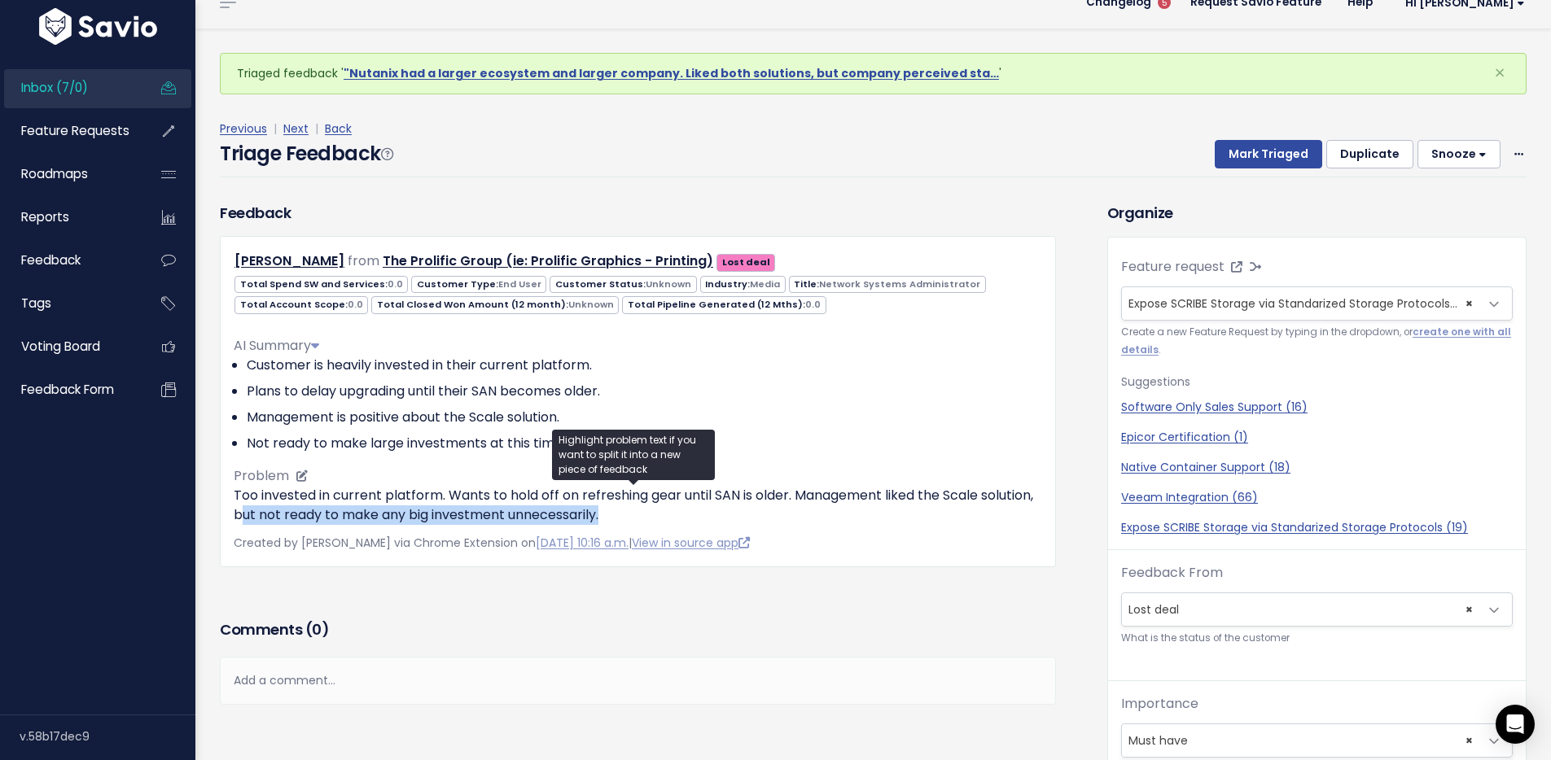
drag, startPoint x: 671, startPoint y: 512, endPoint x: 299, endPoint y: 522, distance: 372.1
click at [299, 522] on p "Too invested in current platform. Wants to hold off on refreshing gear until SA…" at bounding box center [638, 505] width 808 height 39
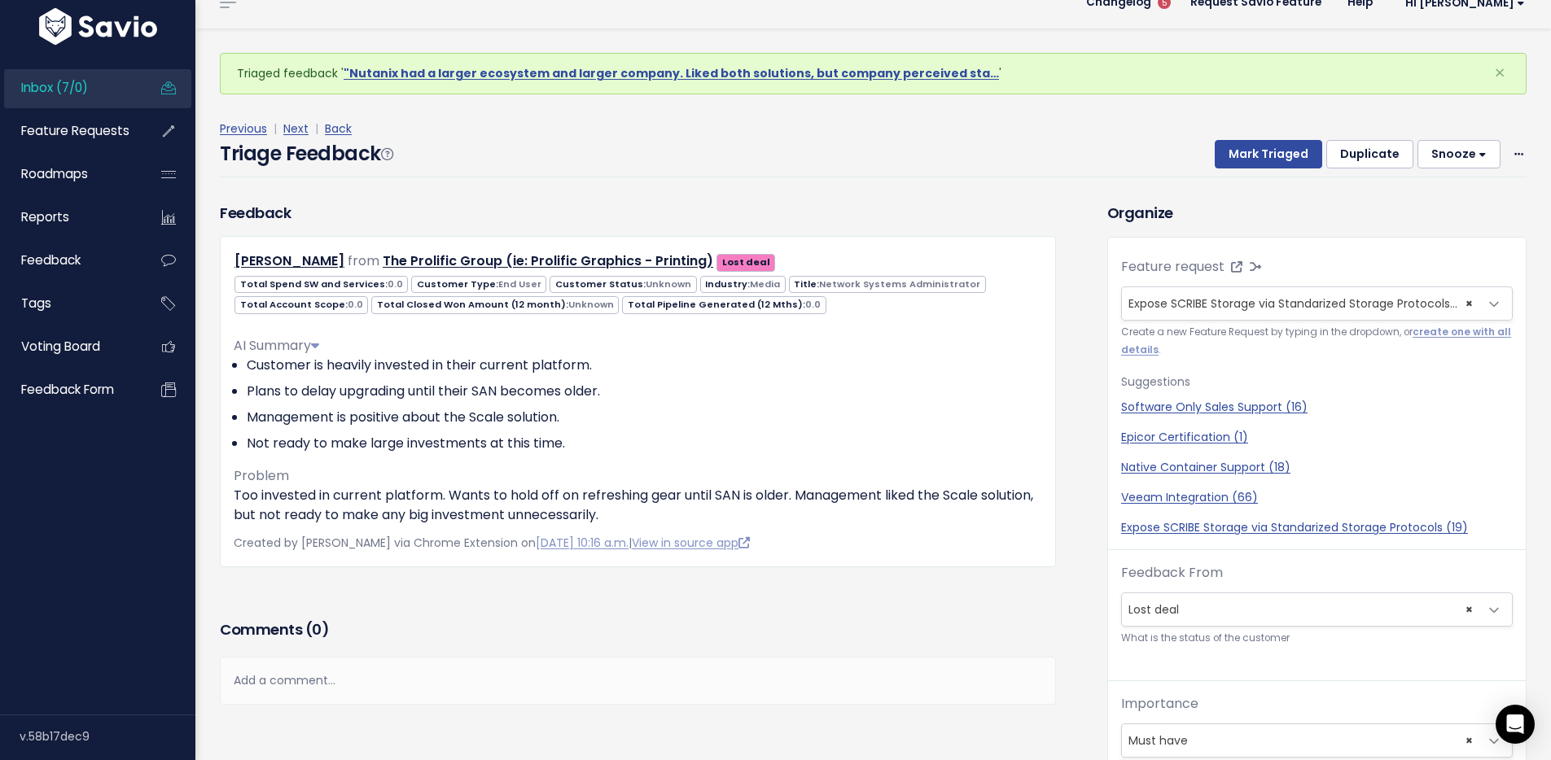
click at [412, 631] on h3 "Comments ( 0 )" at bounding box center [638, 630] width 836 height 23
click at [984, 160] on div "Triage Feedback Mark Triaged Duplicate Snooze 1 day 3 days 7 days 14 days Edit …" at bounding box center [873, 158] width 1307 height 38
click at [1255, 156] on button "Mark Triaged" at bounding box center [1268, 154] width 107 height 29
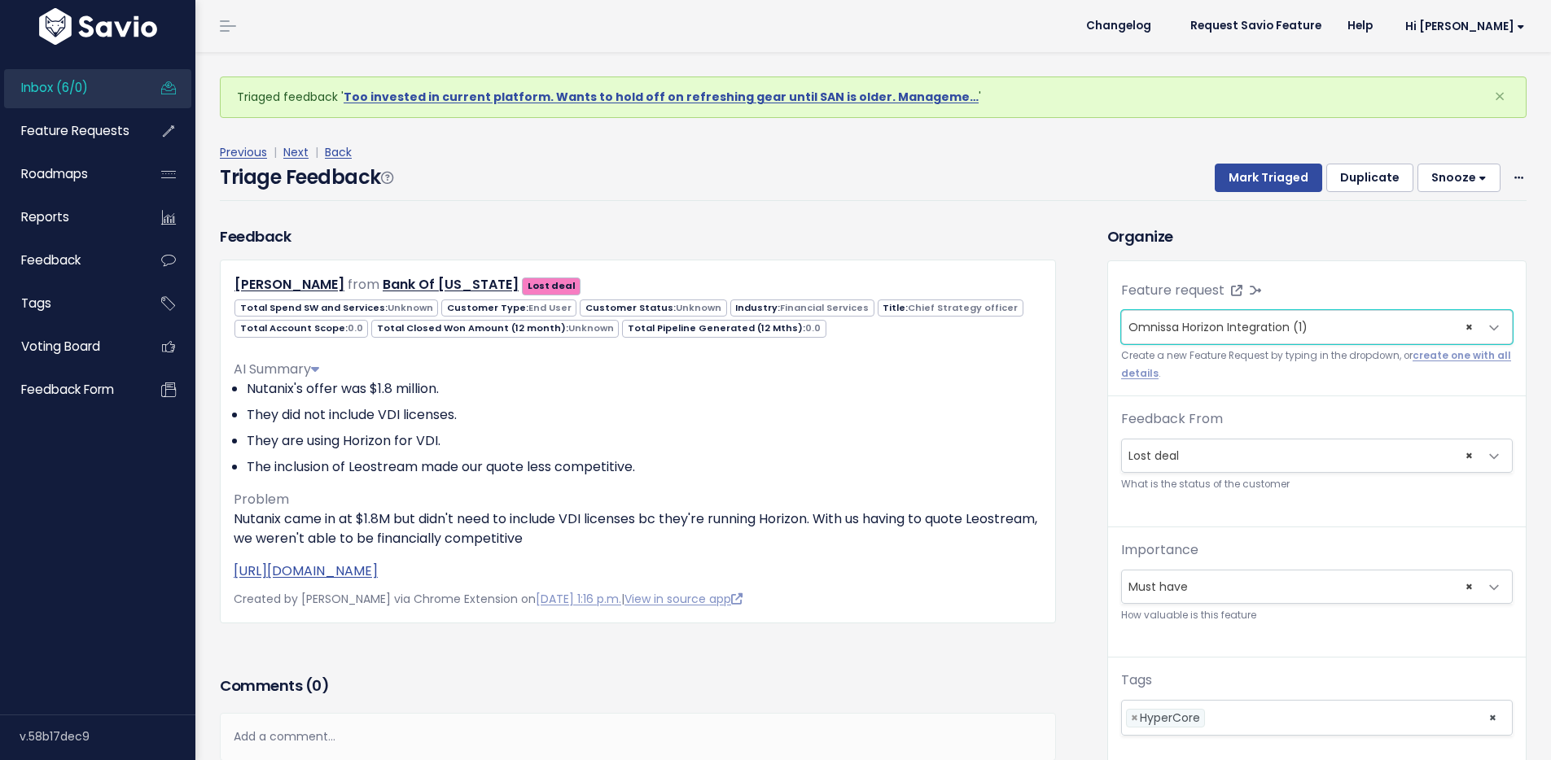
scroll to position [54, 0]
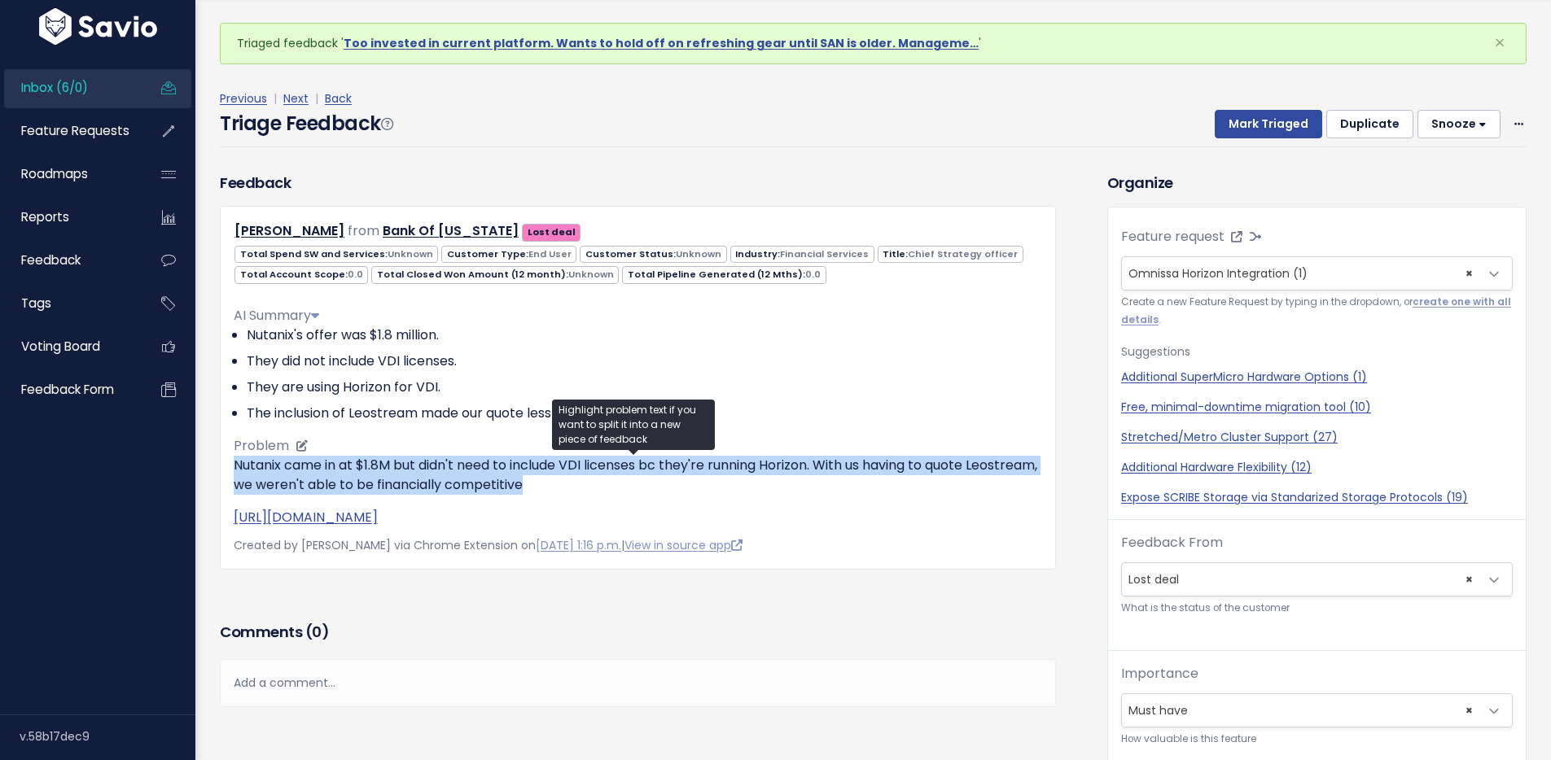
drag, startPoint x: 238, startPoint y: 466, endPoint x: 646, endPoint y: 476, distance: 408.8
click at [646, 476] on p "Nutanix came in at $1.8M but didn't need to include VDI licenses bc they're run…" at bounding box center [638, 475] width 808 height 39
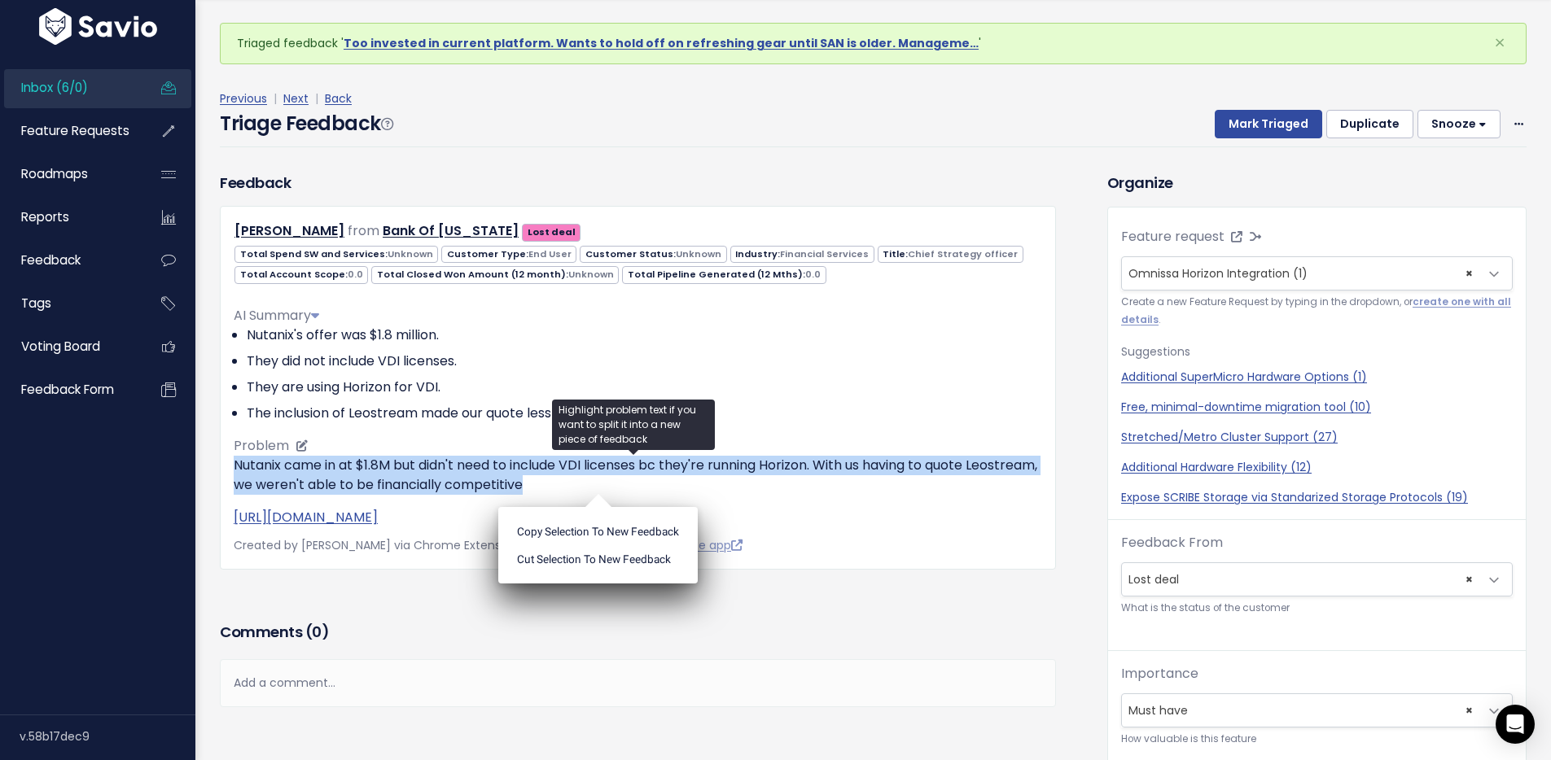
click at [631, 477] on p "Nutanix came in at $1.8M but didn't need to include VDI licenses bc they're run…" at bounding box center [638, 475] width 808 height 39
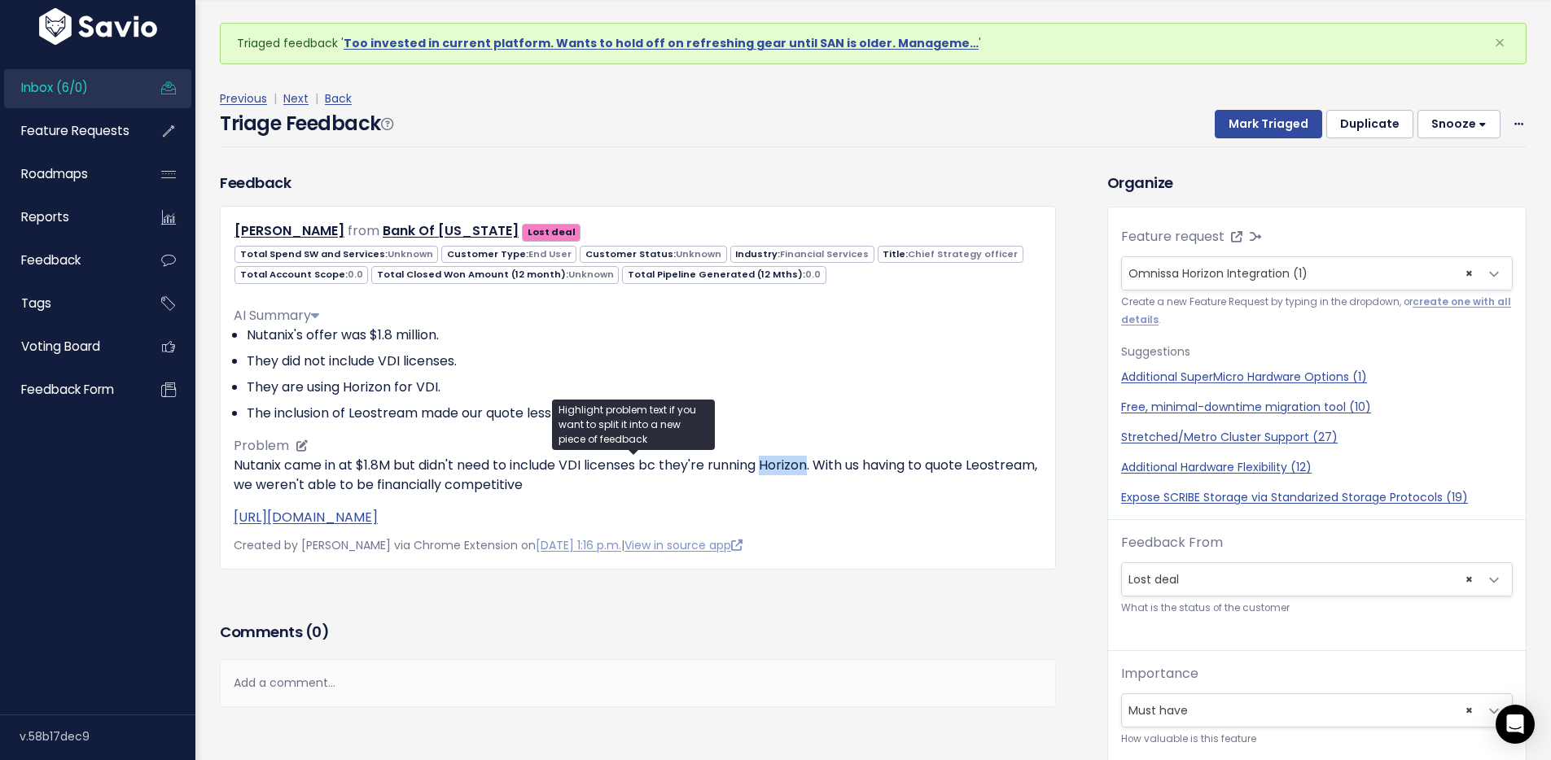
drag, startPoint x: 768, startPoint y: 466, endPoint x: 816, endPoint y: 466, distance: 48.0
click at [816, 466] on p "Nutanix came in at $1.8M but didn't need to include VDI licenses bc they're run…" at bounding box center [638, 475] width 808 height 39
click at [876, 144] on div "Triage Feedback Mark Triaged Duplicate [GEOGRAPHIC_DATA] 1 day 3 days 7 days 14…" at bounding box center [873, 128] width 1307 height 38
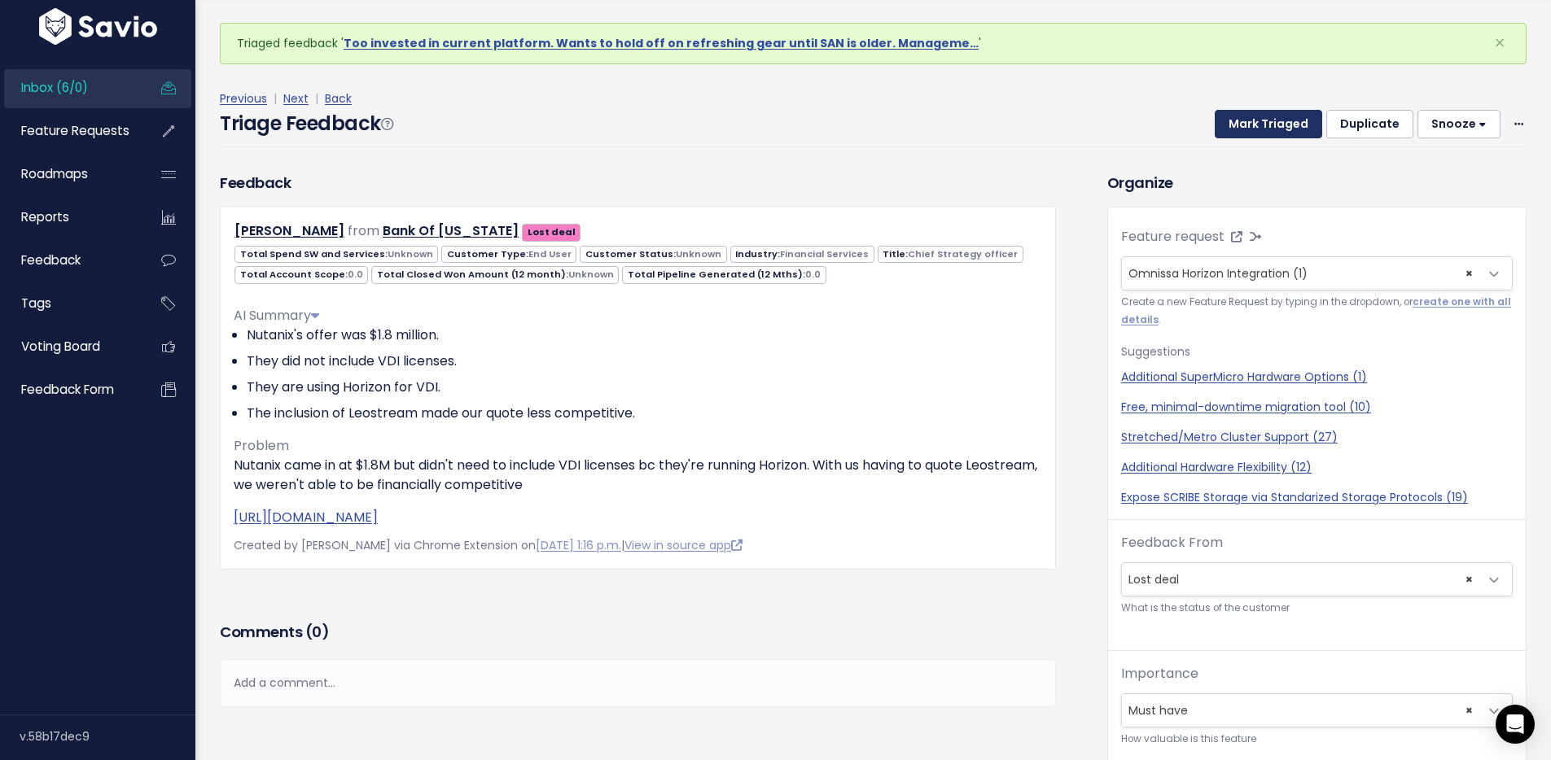
click at [1263, 125] on button "Mark Triaged" at bounding box center [1268, 124] width 107 height 29
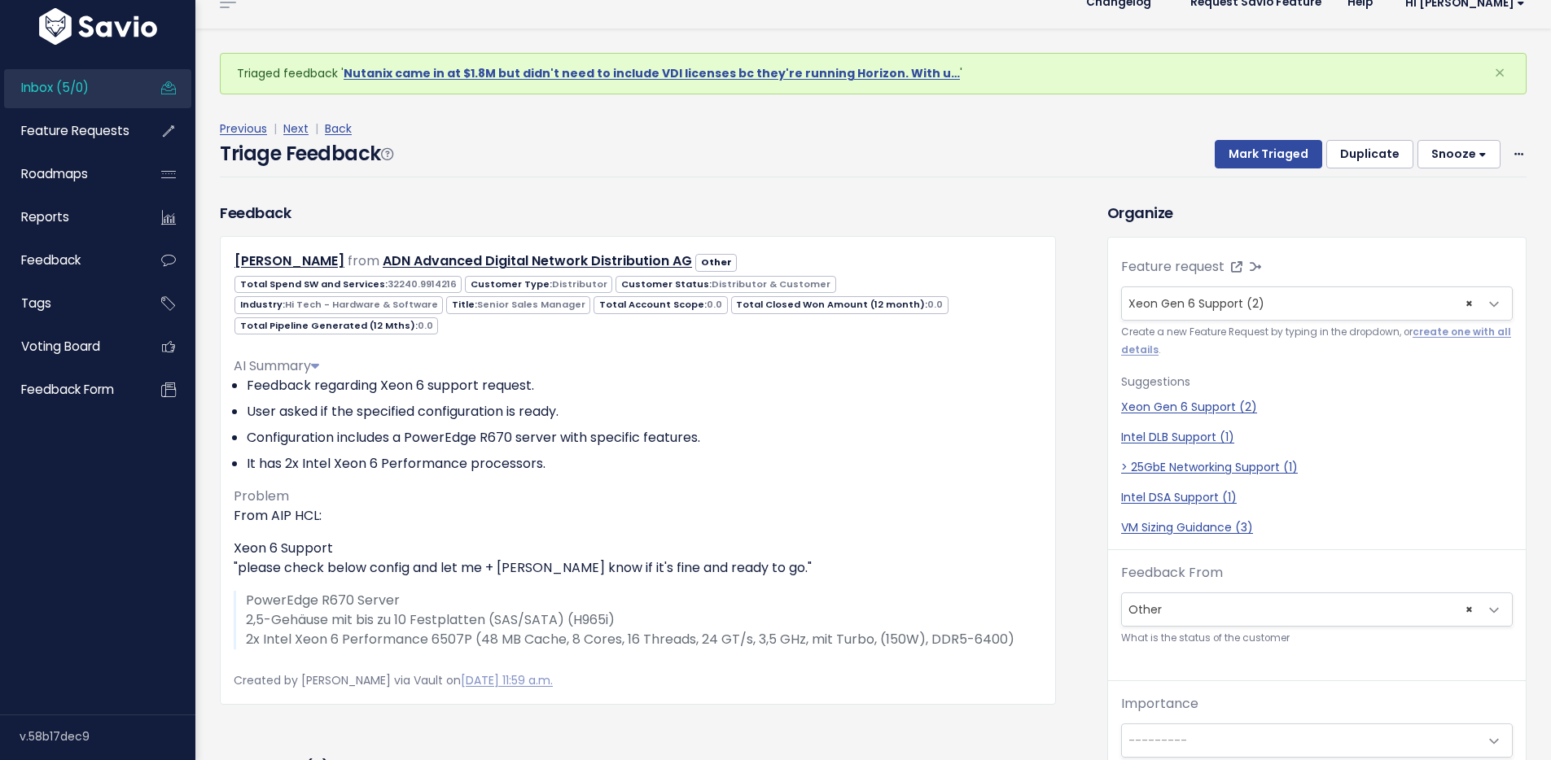
scroll to position [54, 0]
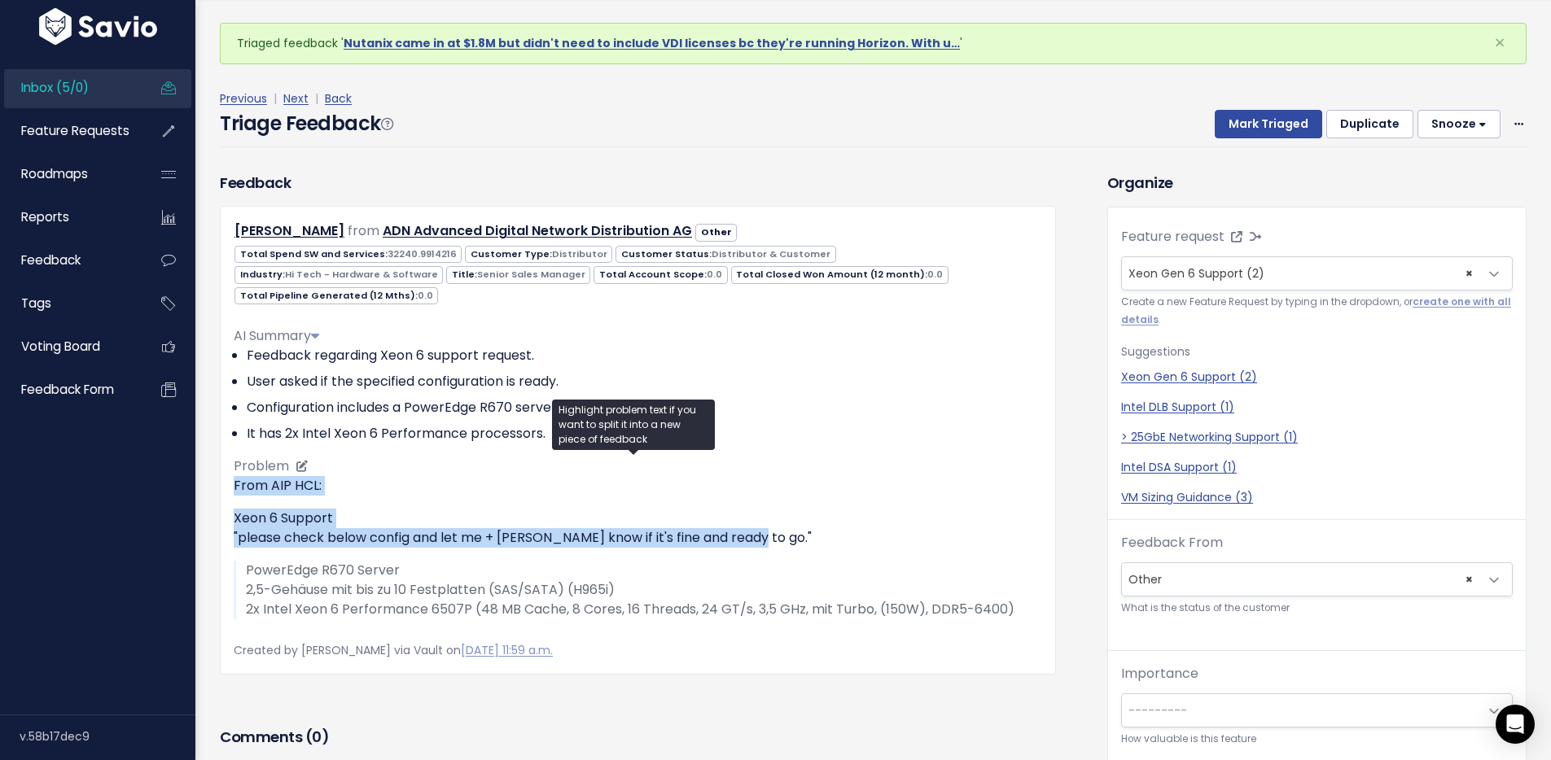
drag, startPoint x: 231, startPoint y: 469, endPoint x: 787, endPoint y: 518, distance: 558.1
click at [787, 518] on div "[PERSON_NAME] from ADN Advanced Digital Network Distribution AG Other" at bounding box center [638, 440] width 836 height 469
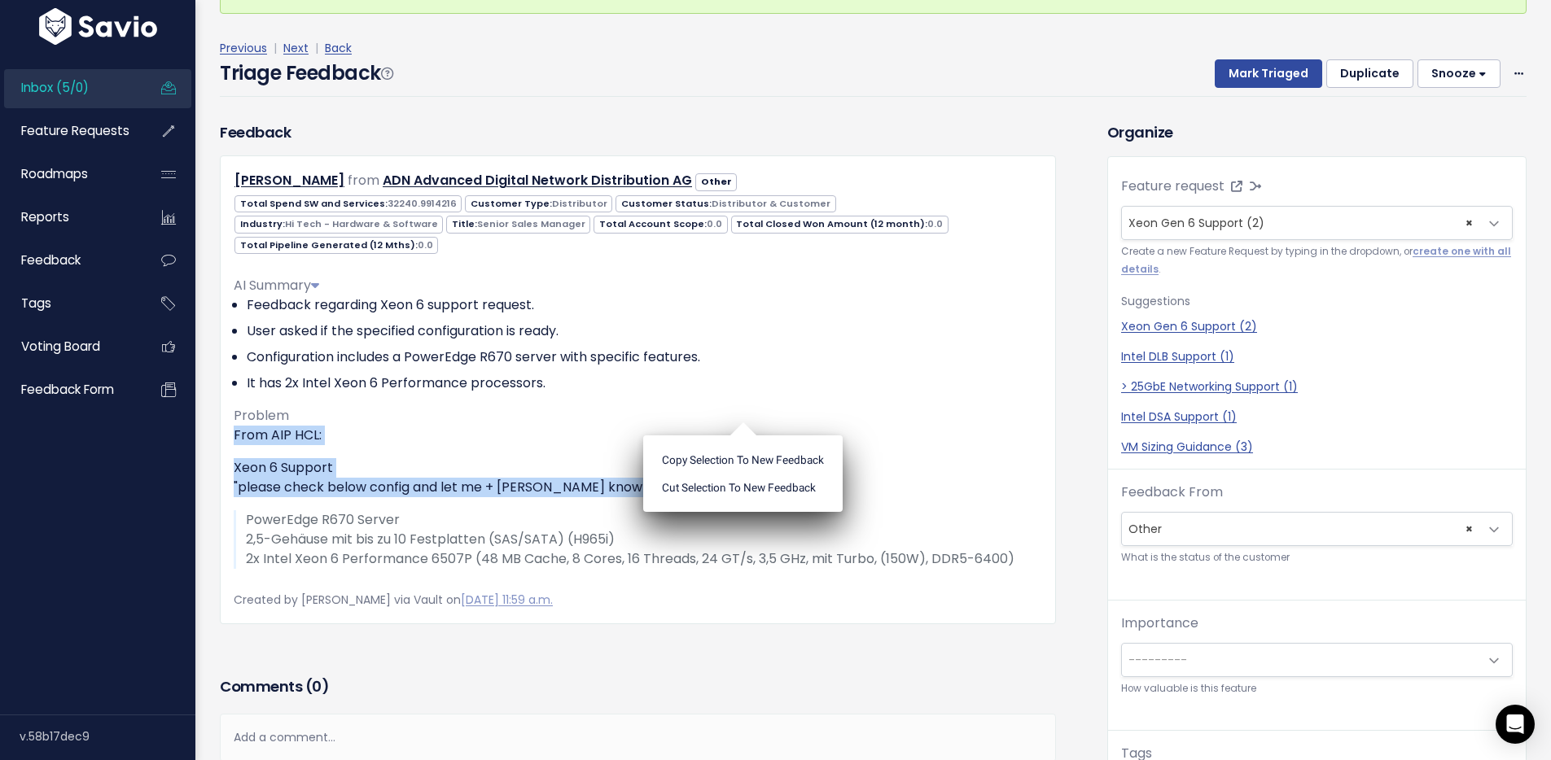
scroll to position [96, 0]
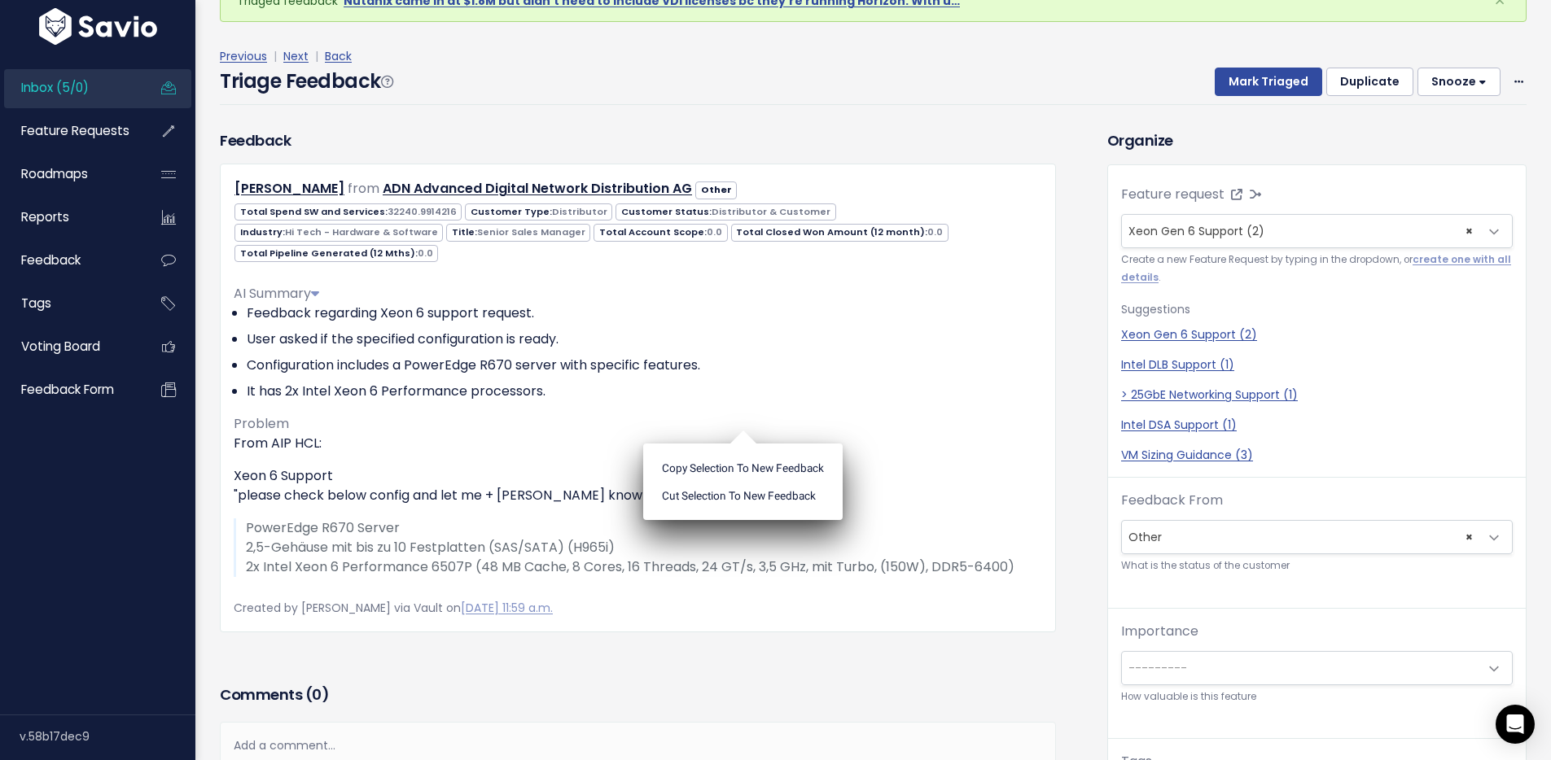
click at [632, 73] on div "Triage Feedback Mark Triaged Duplicate [GEOGRAPHIC_DATA] 1 day 3 days 7 days 14…" at bounding box center [873, 86] width 1307 height 38
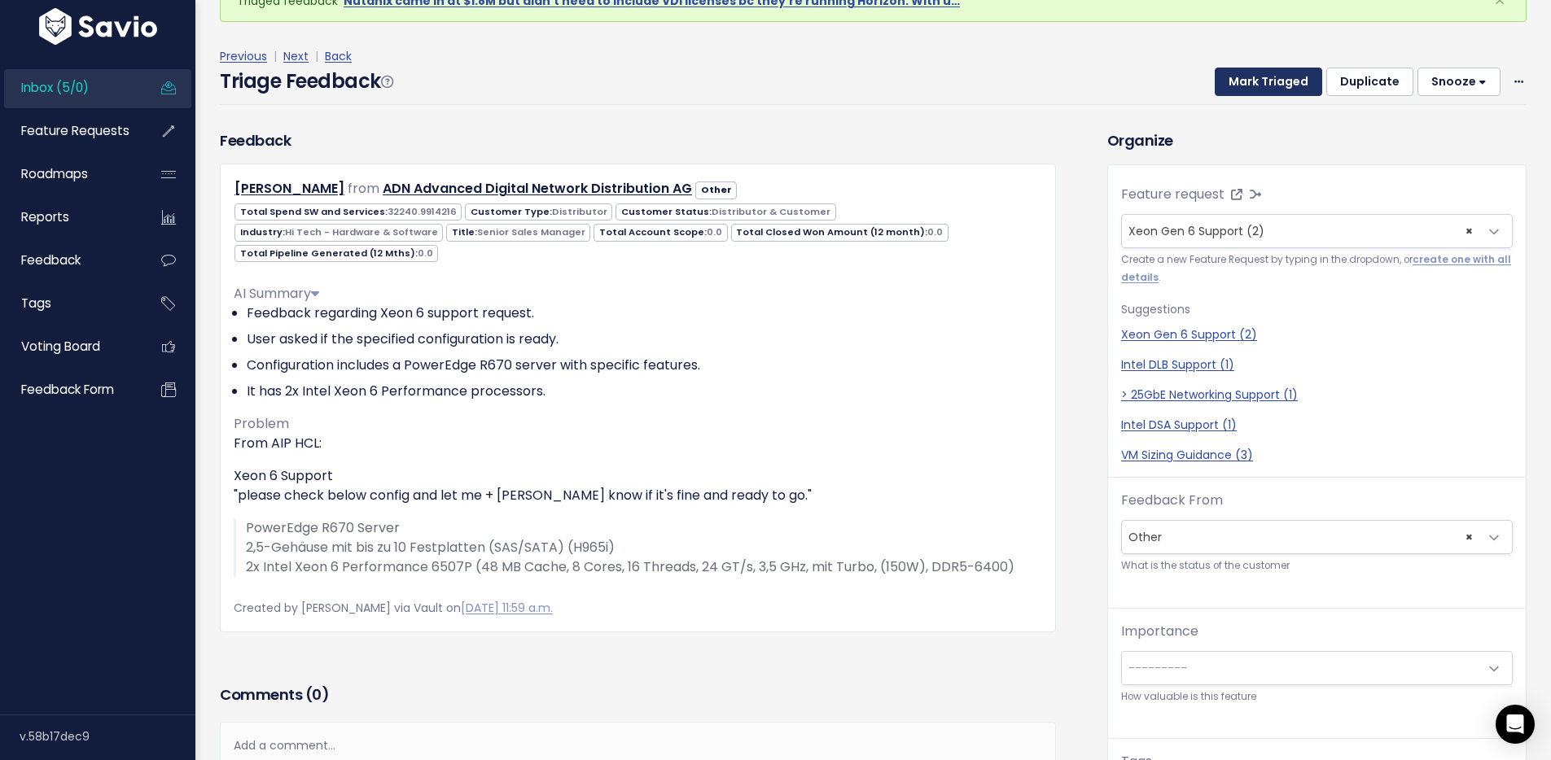
click at [1239, 70] on button "Mark Triaged" at bounding box center [1268, 82] width 107 height 29
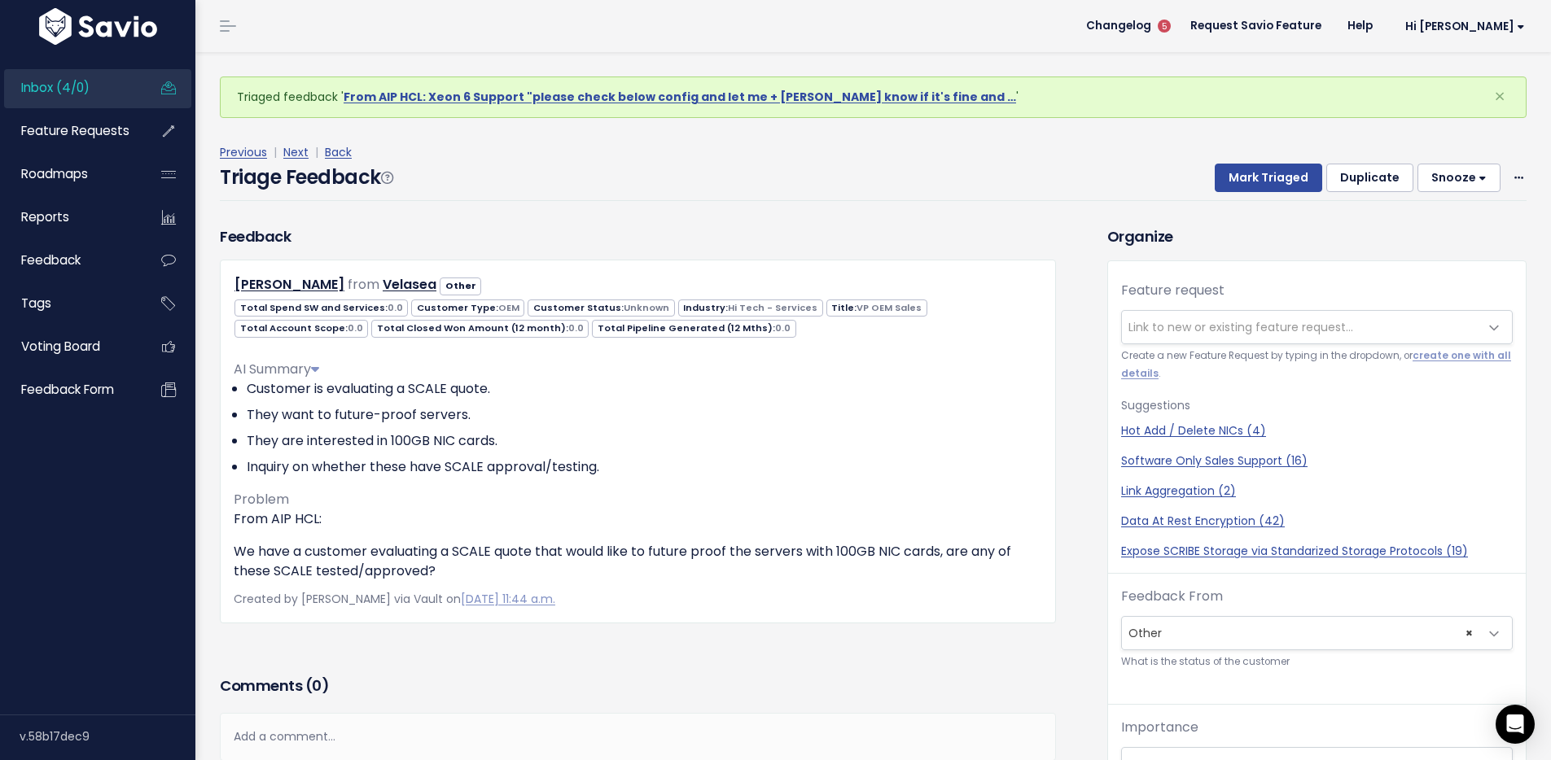
click at [1166, 330] on span "Link to new or existing feature request..." at bounding box center [1240, 327] width 225 height 16
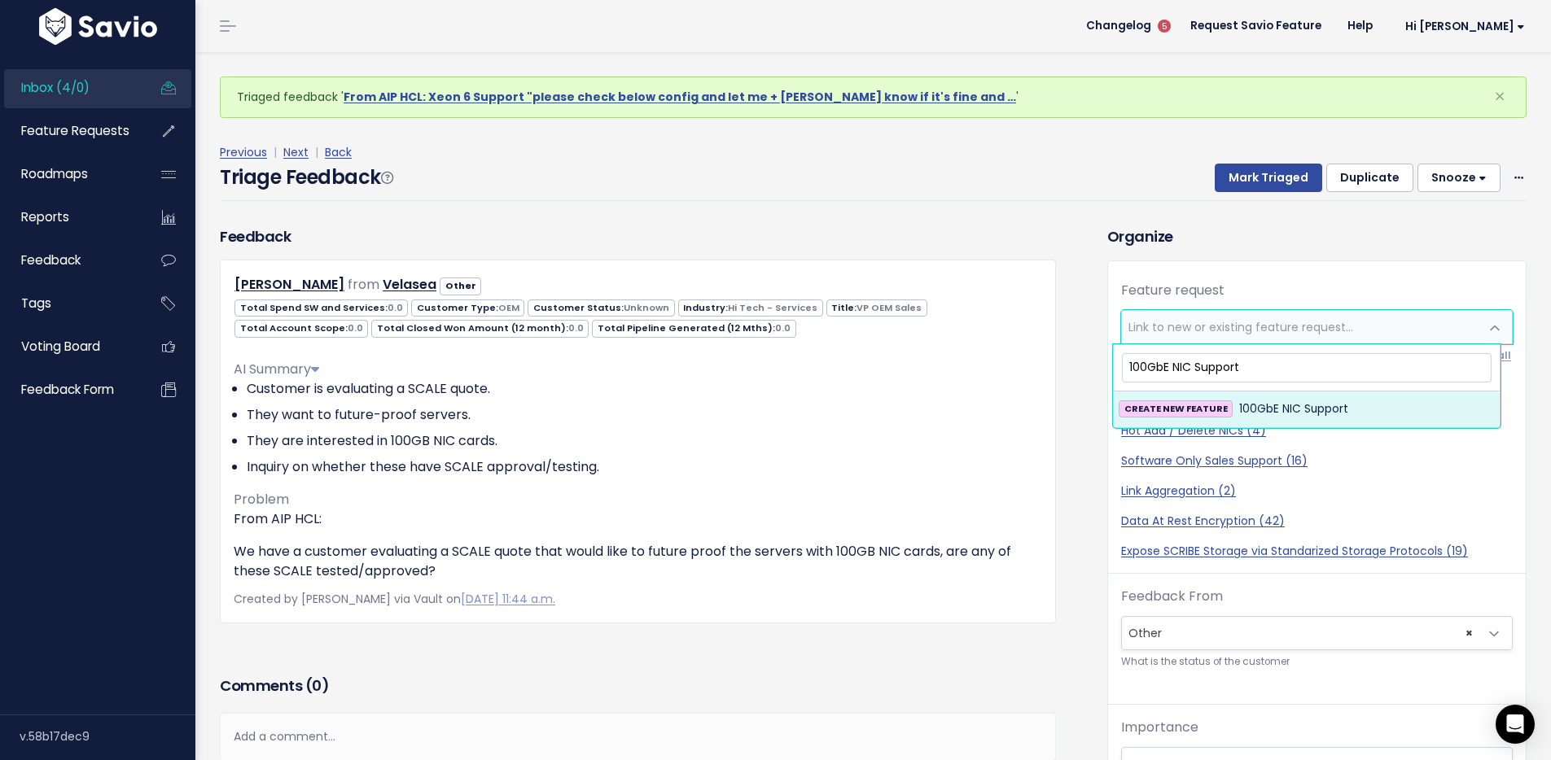
type input "100GbE NIC Support"
click at [1294, 408] on span "100GbE NIC Support" at bounding box center [1293, 410] width 109 height 20
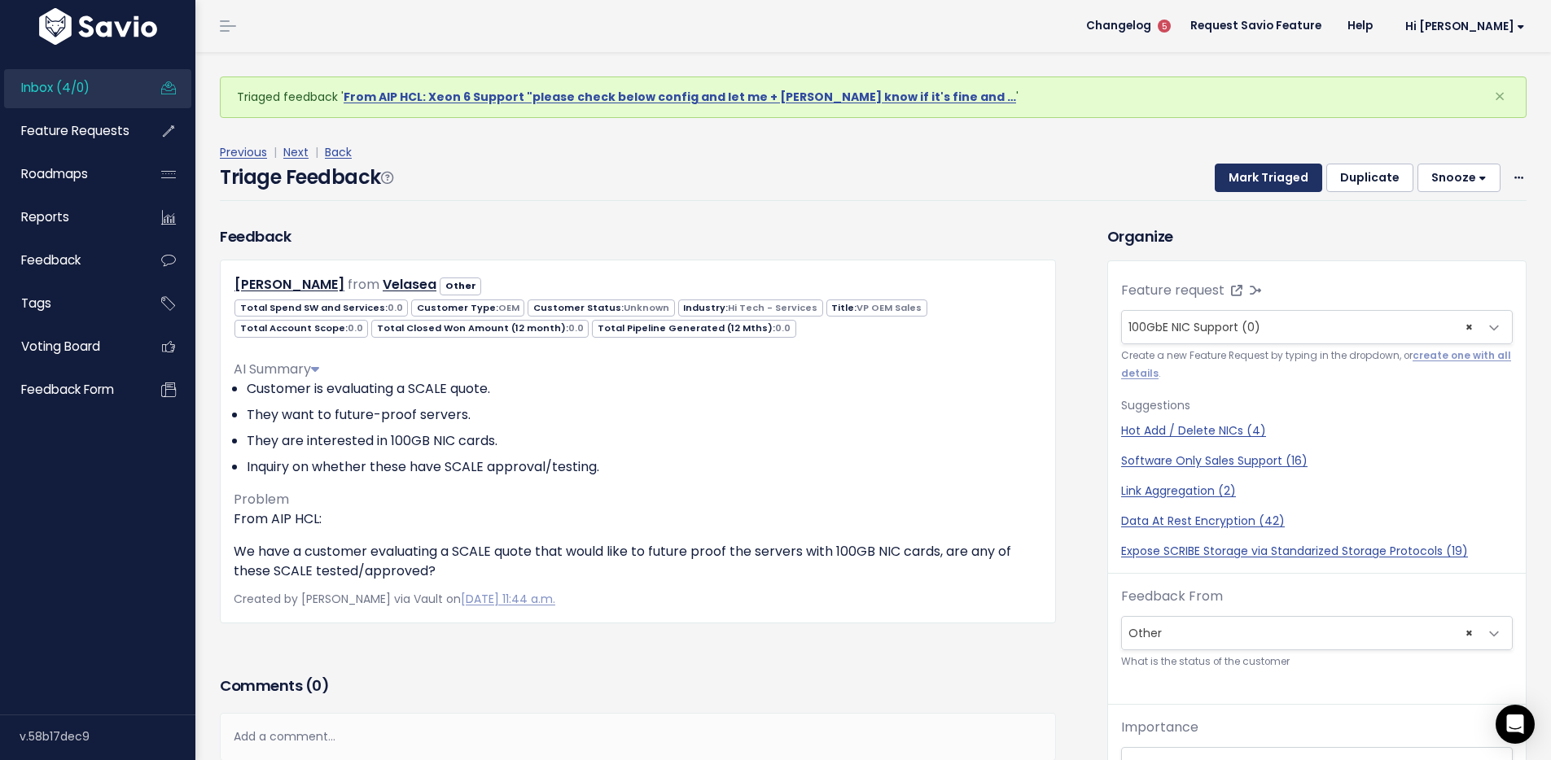
click at [1285, 172] on button "Mark Triaged" at bounding box center [1268, 178] width 107 height 29
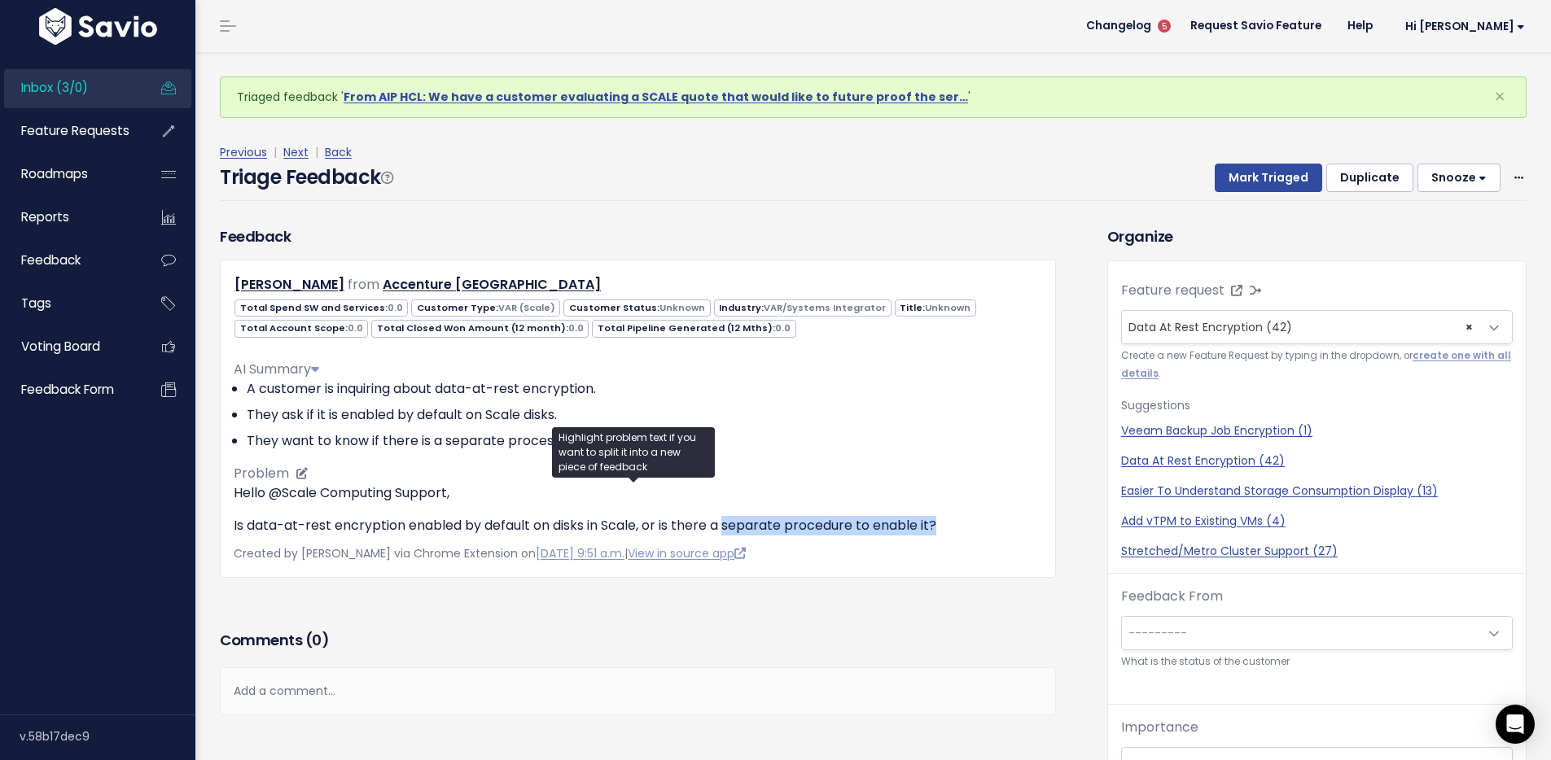
drag, startPoint x: 730, startPoint y: 526, endPoint x: 937, endPoint y: 455, distance: 218.6
click at [943, 531] on p "Is data-at-rest encryption enabled by default on disks in Scale, or is there a …" at bounding box center [638, 526] width 808 height 20
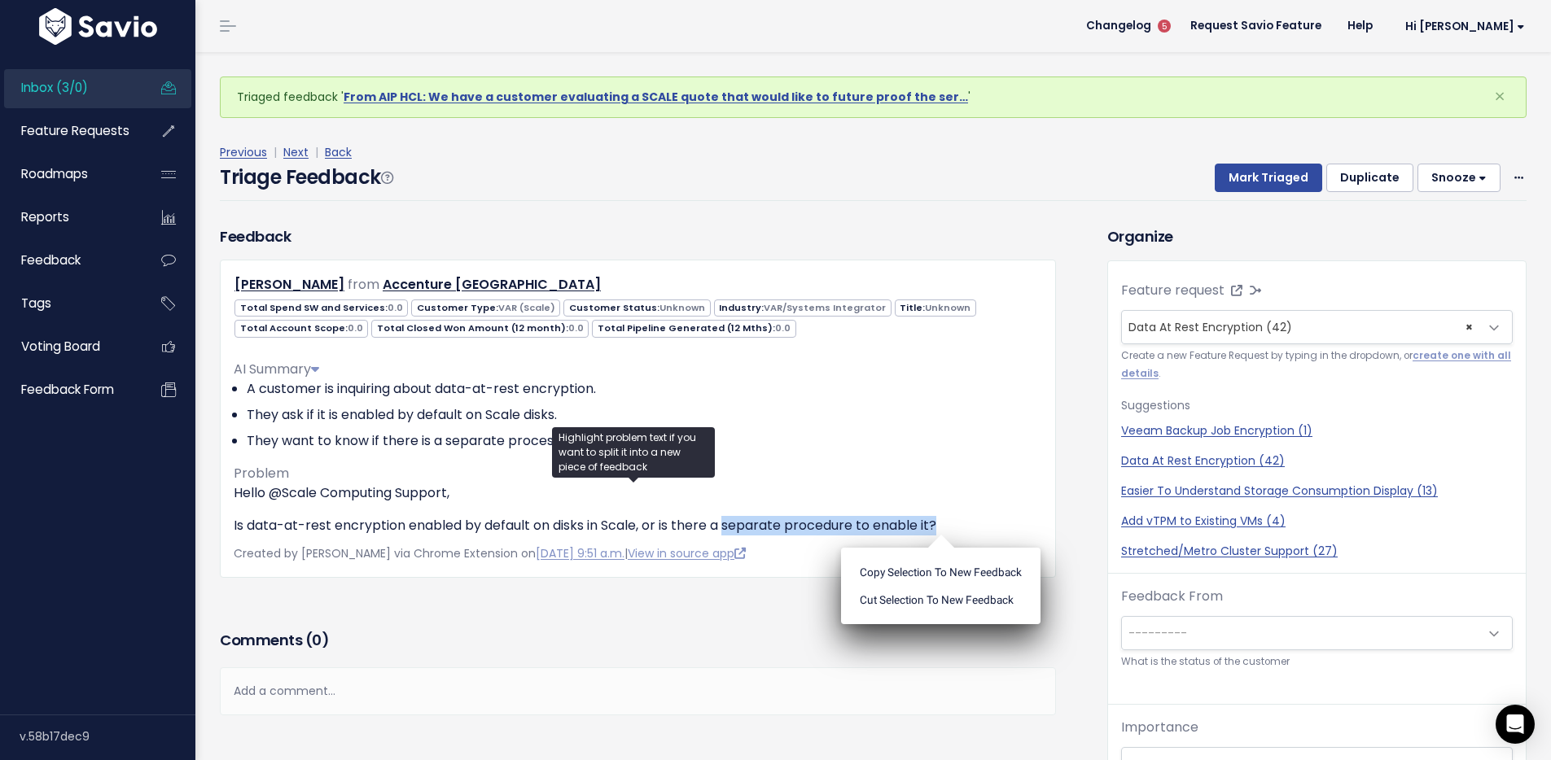
click at [755, 169] on div "Triage Feedback Mark Triaged Duplicate Snooze 1 day 3 days 7 days 14 days Edit …" at bounding box center [873, 182] width 1307 height 38
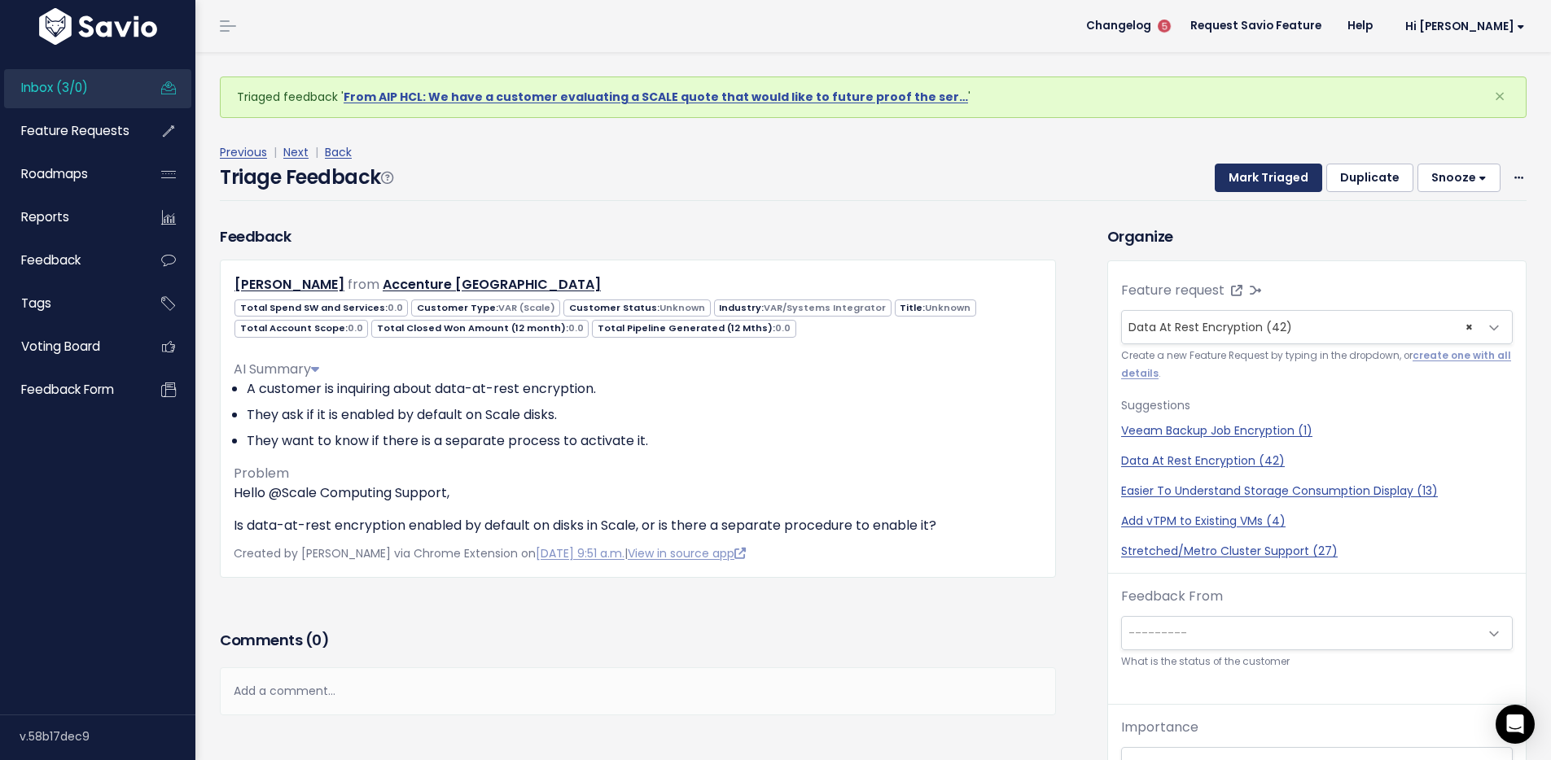
click at [1263, 172] on button "Mark Triaged" at bounding box center [1268, 178] width 107 height 29
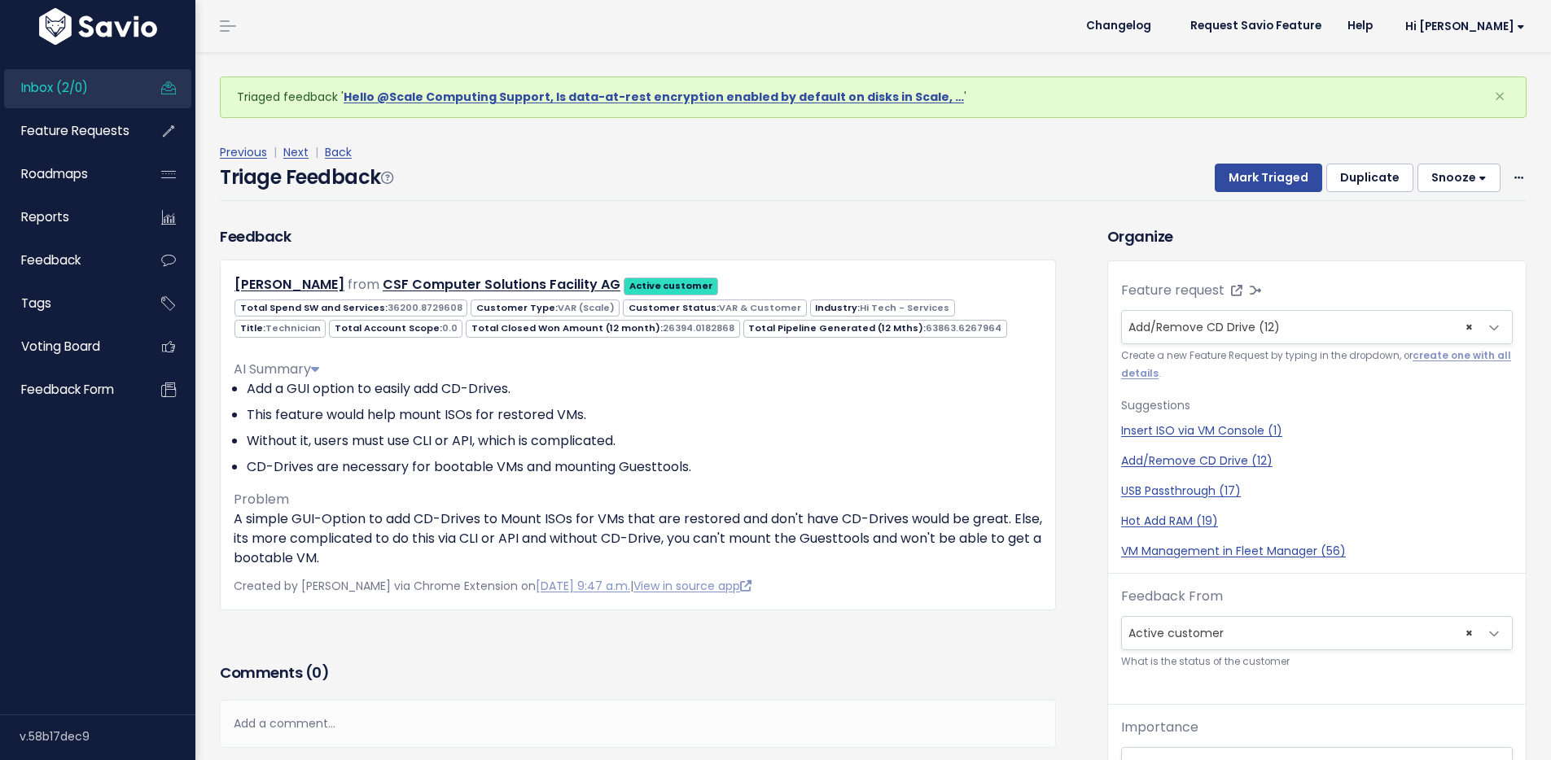
scroll to position [26, 0]
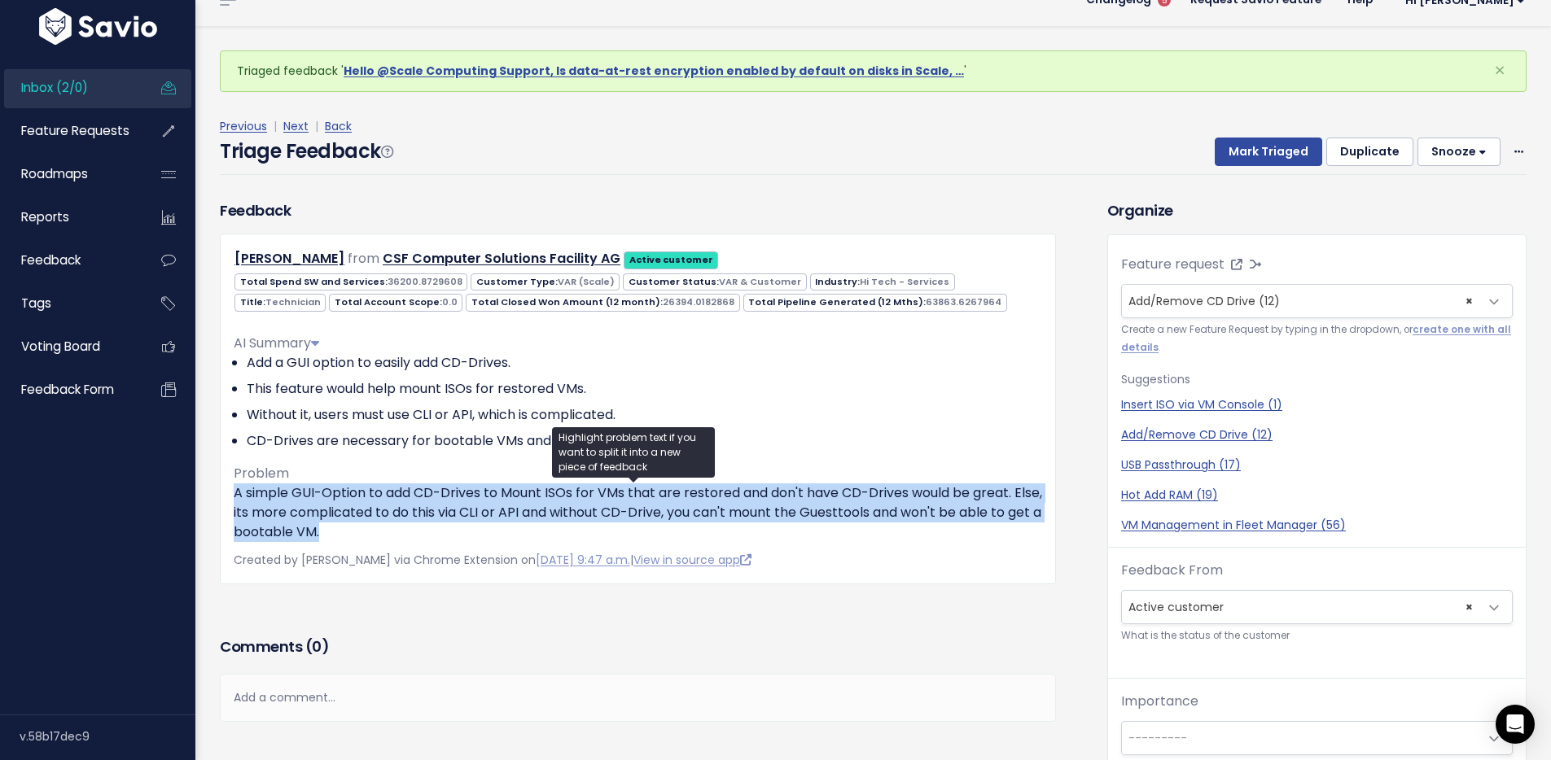
drag, startPoint x: 381, startPoint y: 531, endPoint x: 219, endPoint y: 491, distance: 166.8
click at [220, 491] on div "[PERSON_NAME] from CSF Computer Solutions Facility AG Active customer VAR (Scal…" at bounding box center [638, 409] width 836 height 350
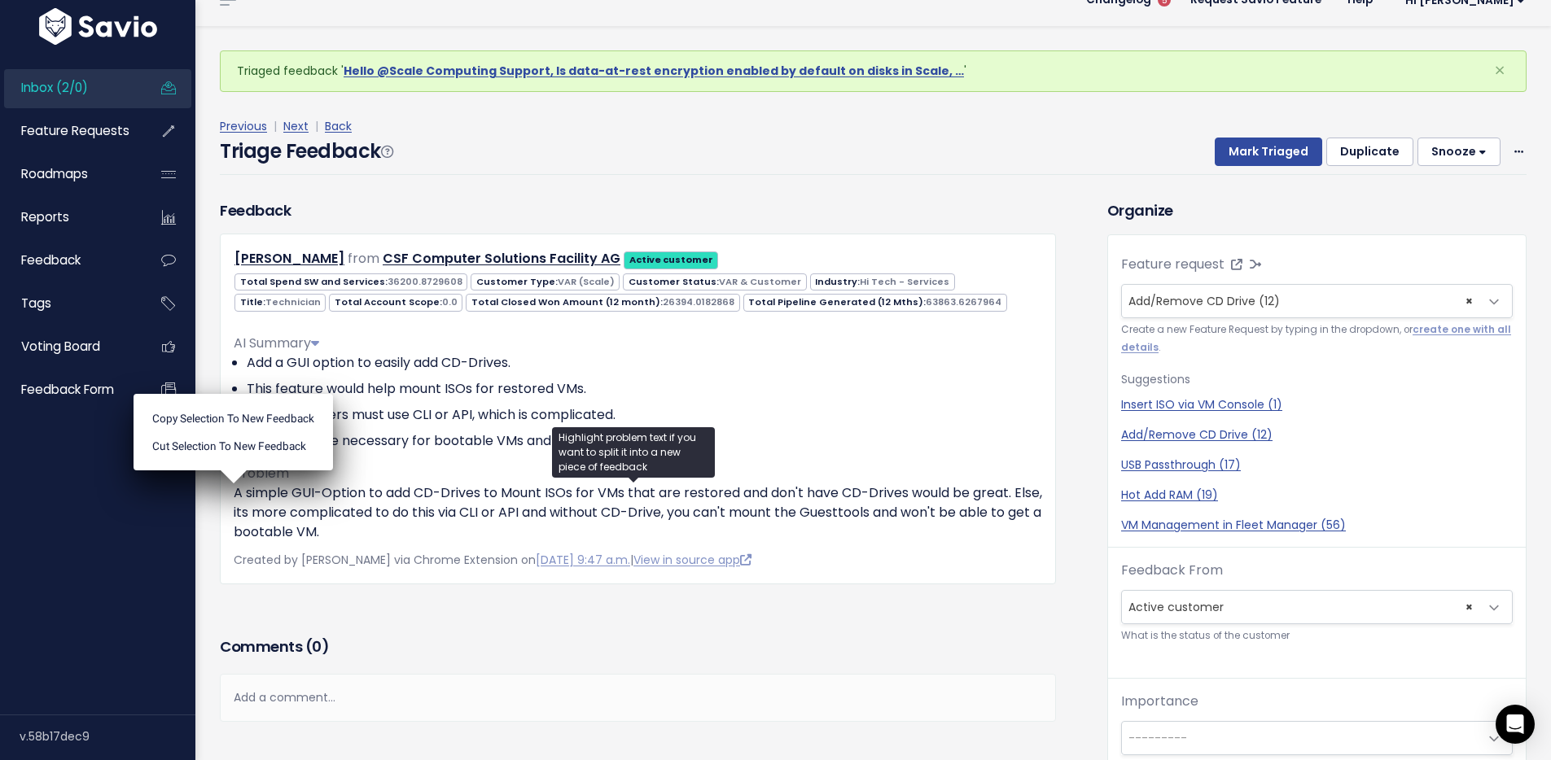
click at [598, 134] on div "Previous | Next | Back" at bounding box center [873, 126] width 1307 height 20
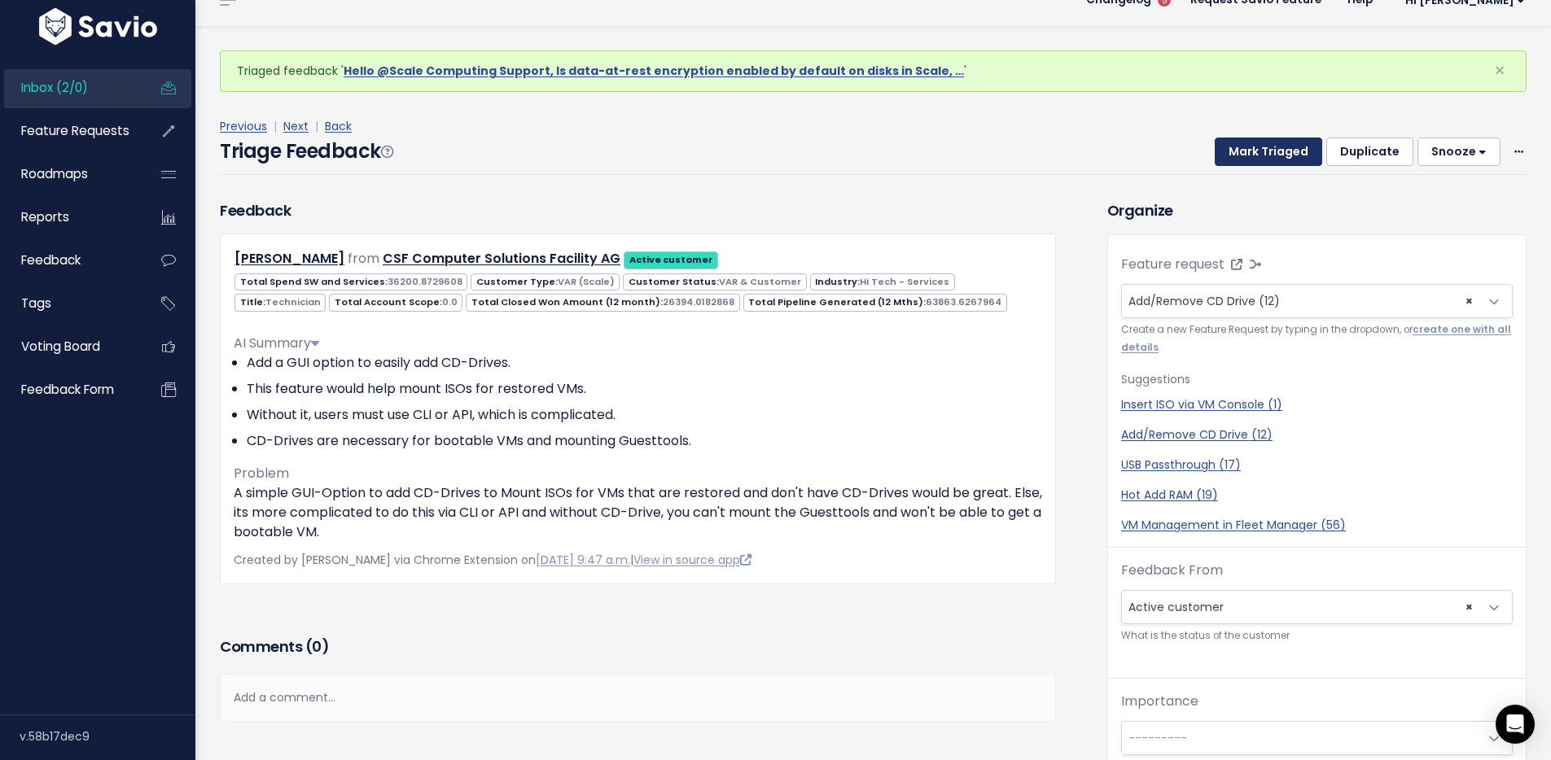
click at [1263, 152] on button "Mark Triaged" at bounding box center [1268, 152] width 107 height 29
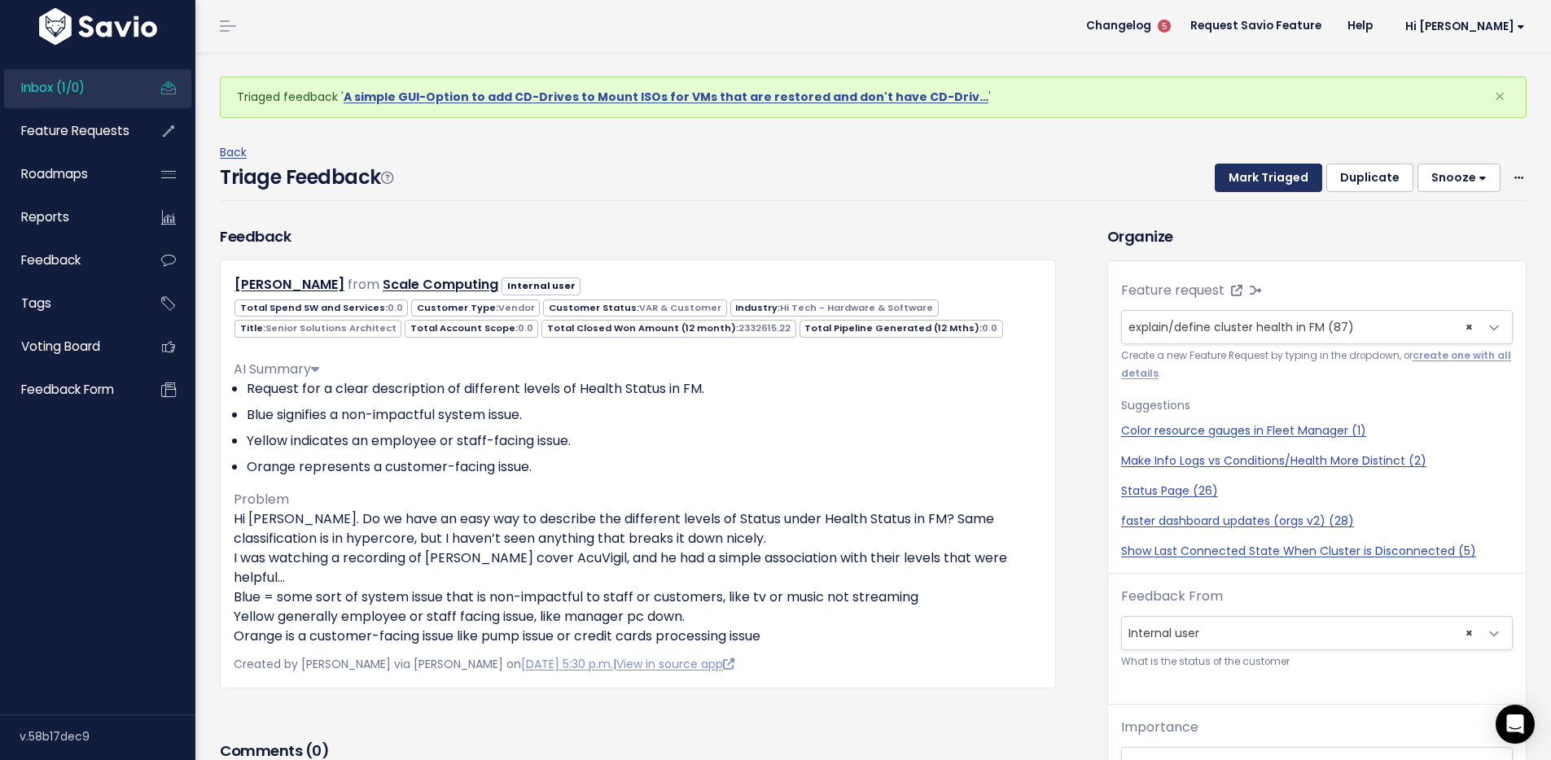
click at [1245, 177] on button "Mark Triaged" at bounding box center [1268, 178] width 107 height 29
